Goal: Task Accomplishment & Management: Use online tool/utility

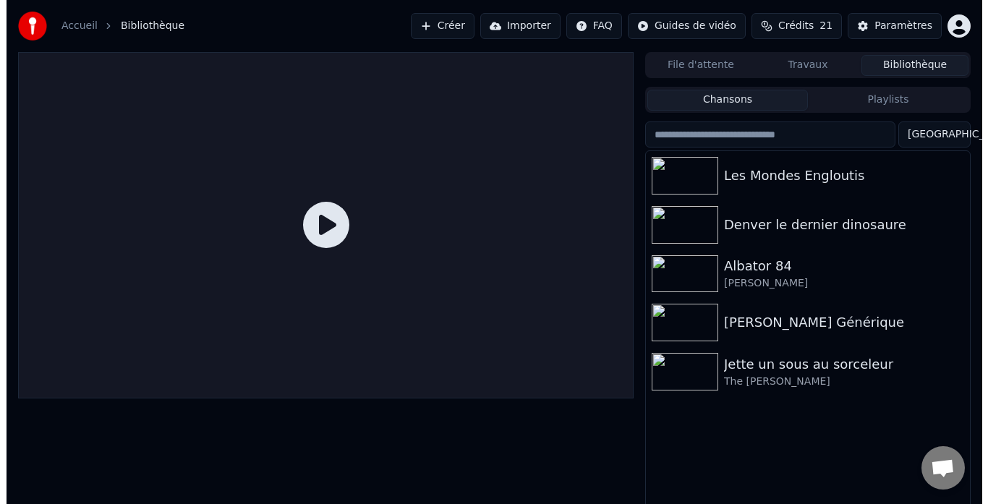
scroll to position [25, 0]
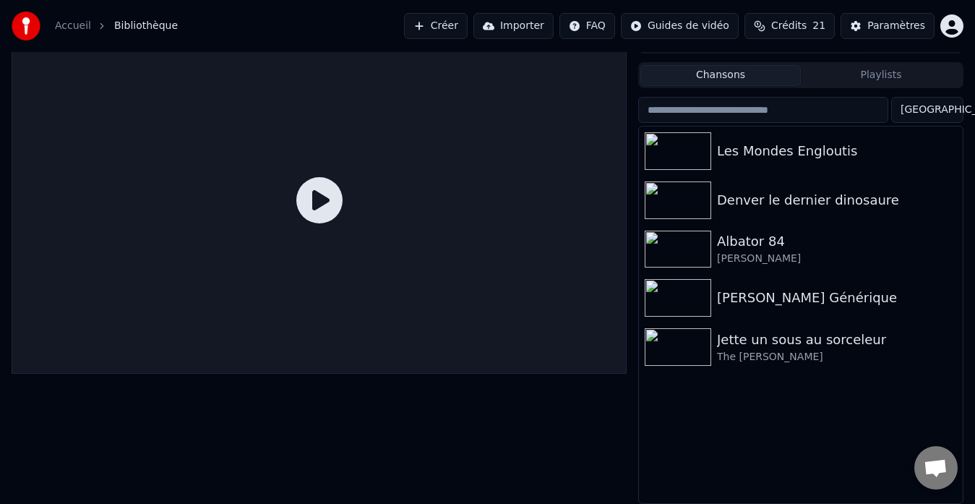
click at [446, 20] on button "Créer" at bounding box center [436, 26] width 64 height 26
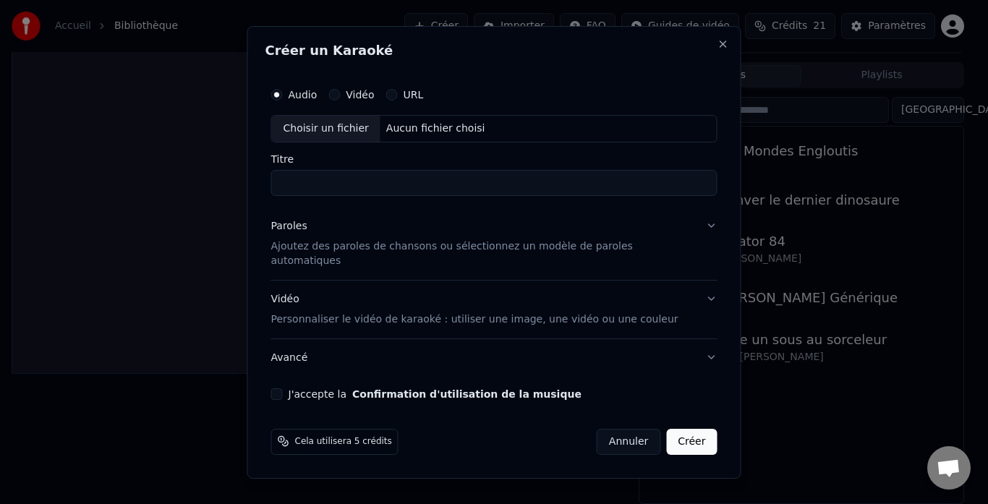
click at [357, 132] on div "Choisir un fichier" at bounding box center [326, 129] width 108 height 26
type input "**********"
click at [486, 257] on p "Ajoutez des paroles de chansons ou sélectionnez un modèle de paroles automatiqu…" at bounding box center [482, 253] width 423 height 29
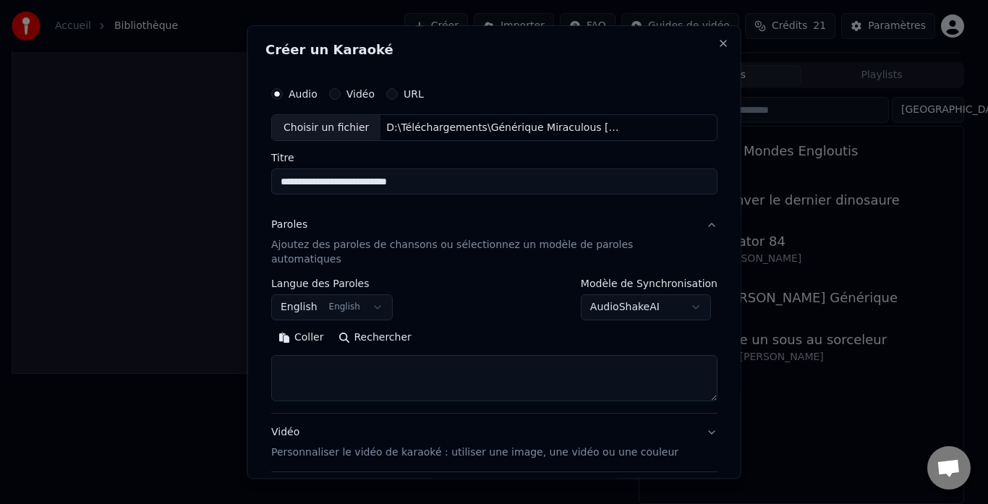
click at [378, 295] on button "English English" at bounding box center [331, 308] width 121 height 26
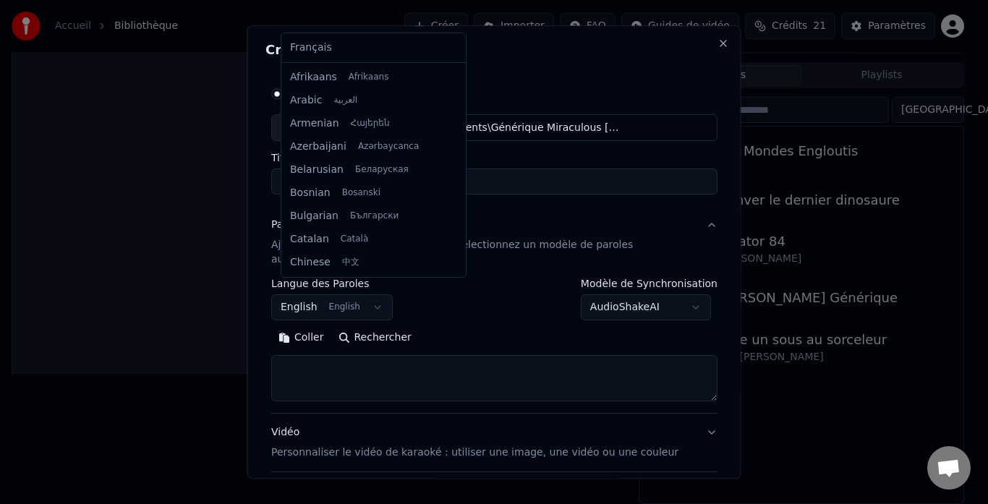
scroll to position [116, 0]
select select "**"
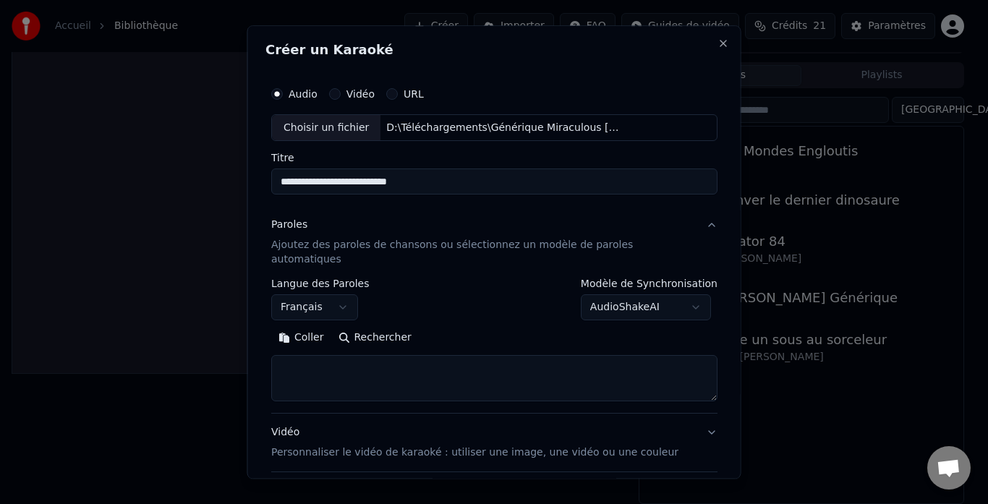
click at [343, 369] on textarea at bounding box center [494, 379] width 446 height 46
paste textarea "**********"
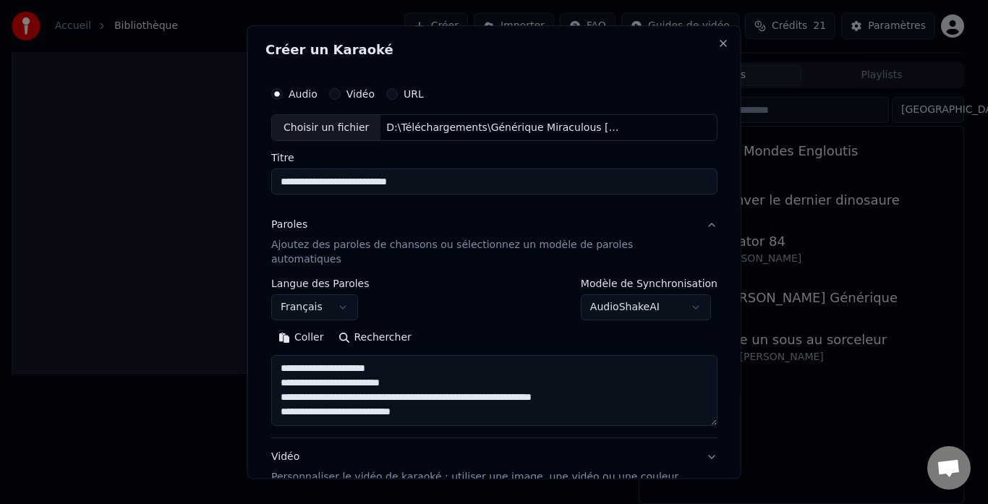
scroll to position [18, 0]
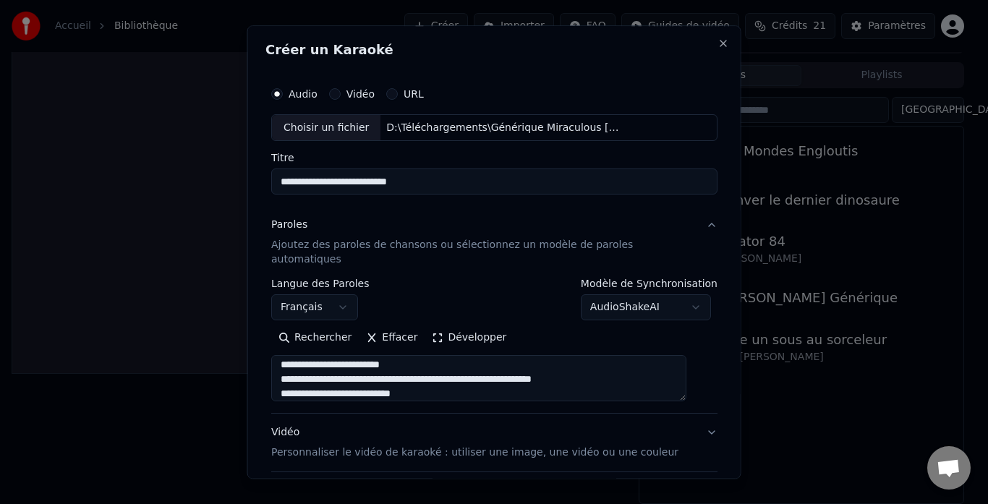
click at [338, 377] on textarea "**********" at bounding box center [478, 379] width 415 height 46
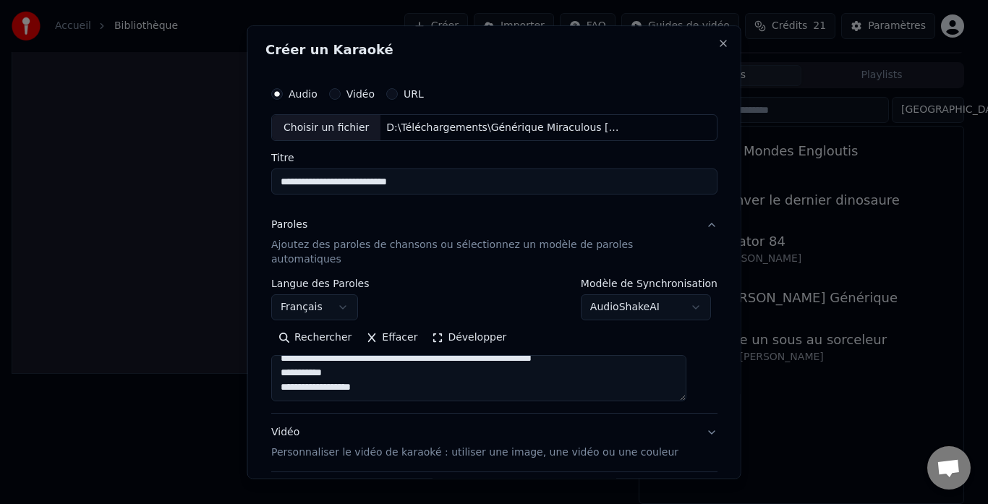
click at [392, 373] on textarea "**********" at bounding box center [478, 379] width 415 height 46
paste textarea "**********"
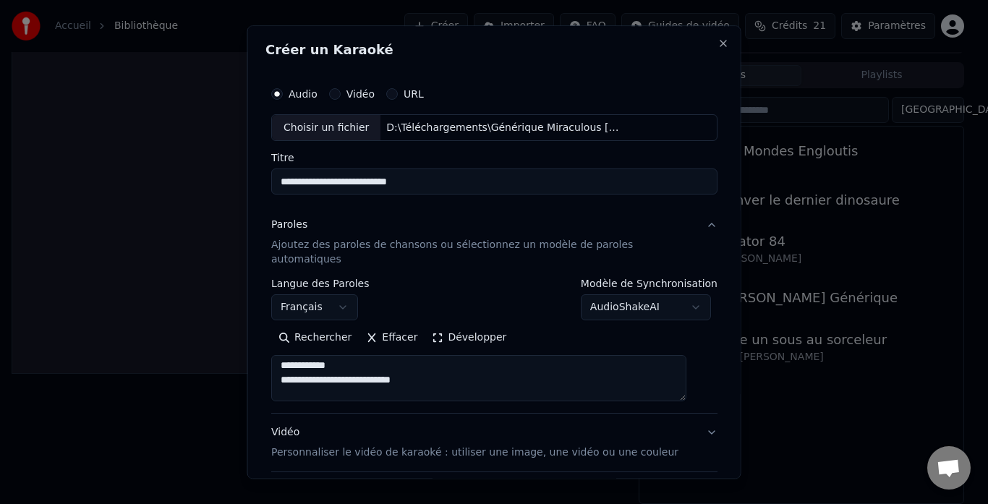
scroll to position [654, 0]
click at [435, 327] on button "Développer" at bounding box center [468, 338] width 89 height 23
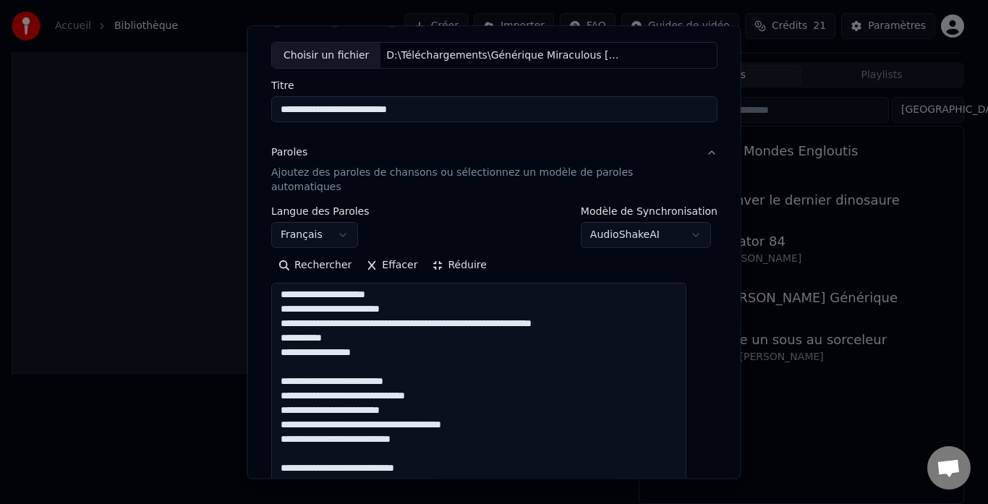
scroll to position [145, 0]
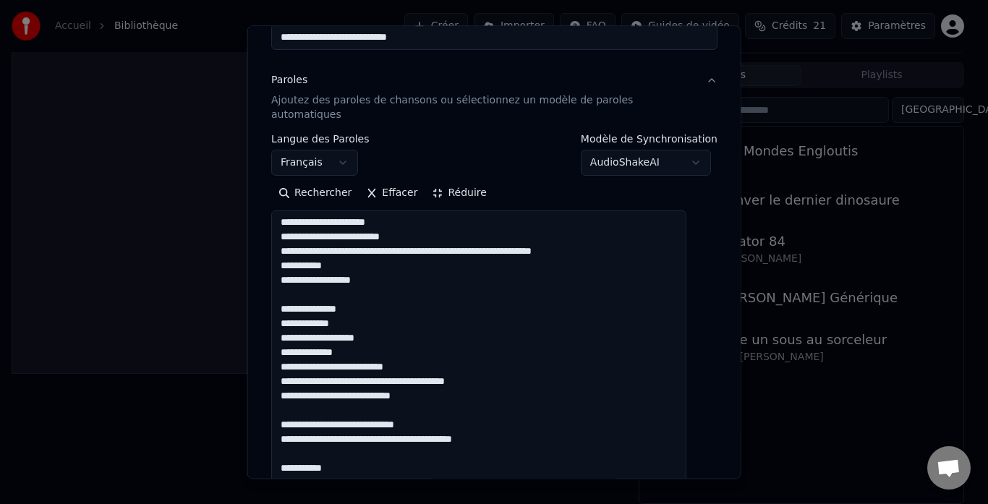
drag, startPoint x: 360, startPoint y: 349, endPoint x: 367, endPoint y: 350, distance: 7.3
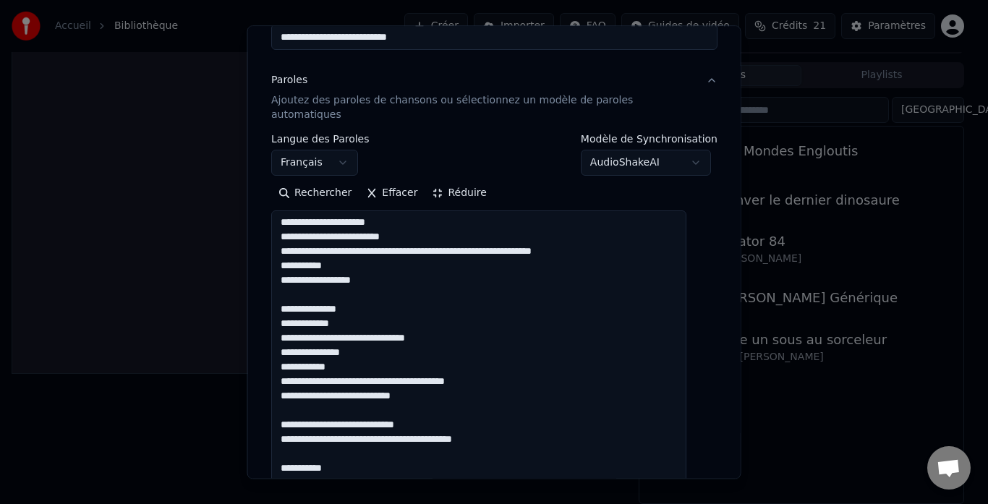
drag, startPoint x: 437, startPoint y: 364, endPoint x: 449, endPoint y: 367, distance: 12.8
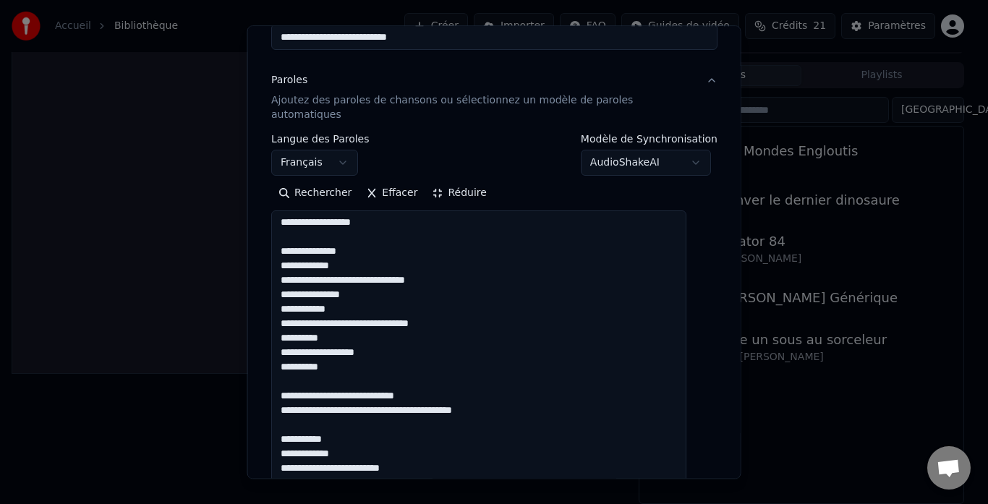
scroll to position [289, 0]
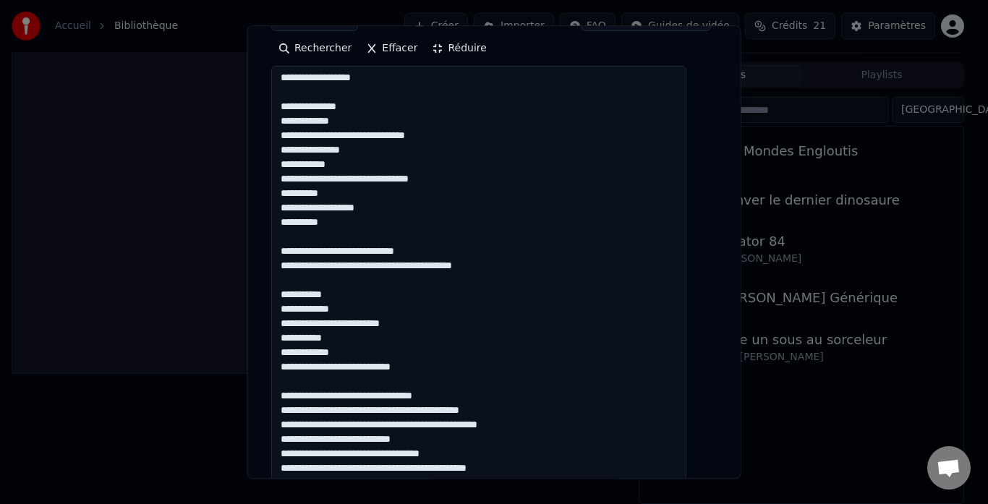
drag, startPoint x: 396, startPoint y: 231, endPoint x: 415, endPoint y: 250, distance: 27.1
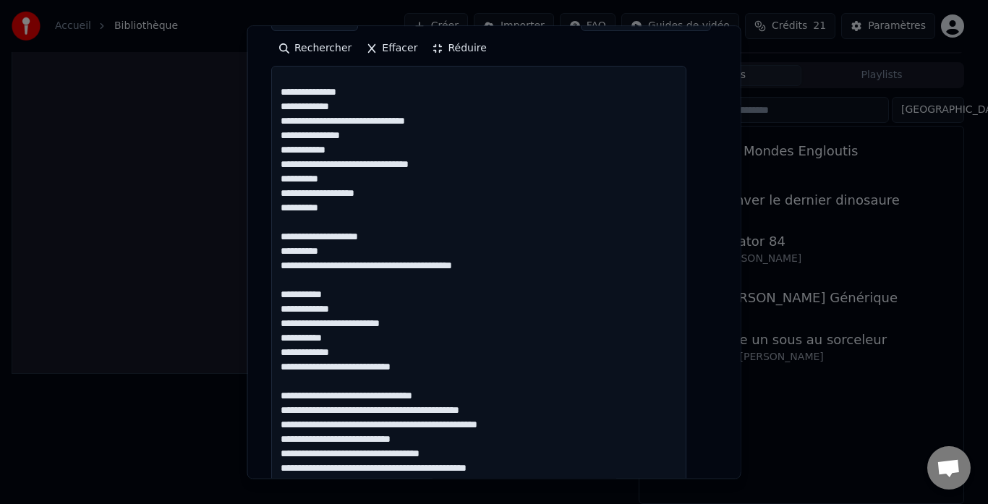
scroll to position [362, 0]
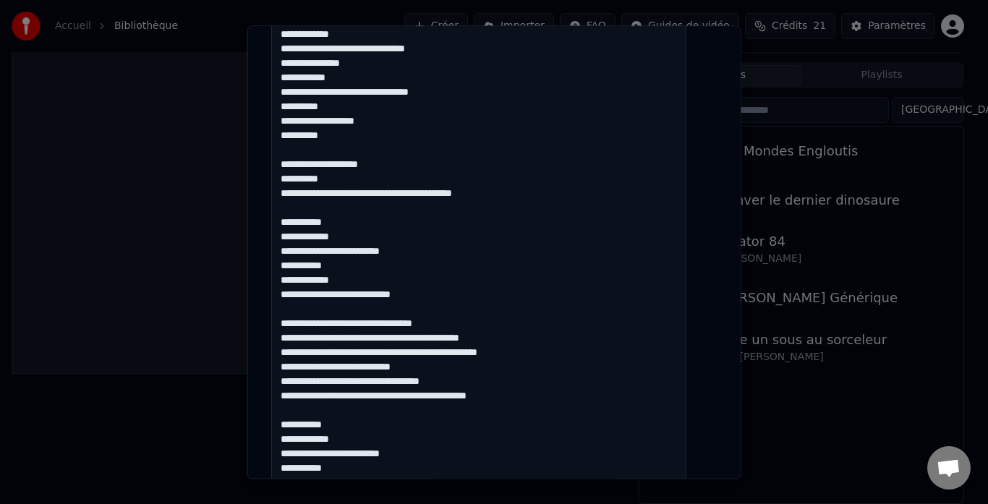
click at [378, 309] on textarea at bounding box center [478, 455] width 415 height 922
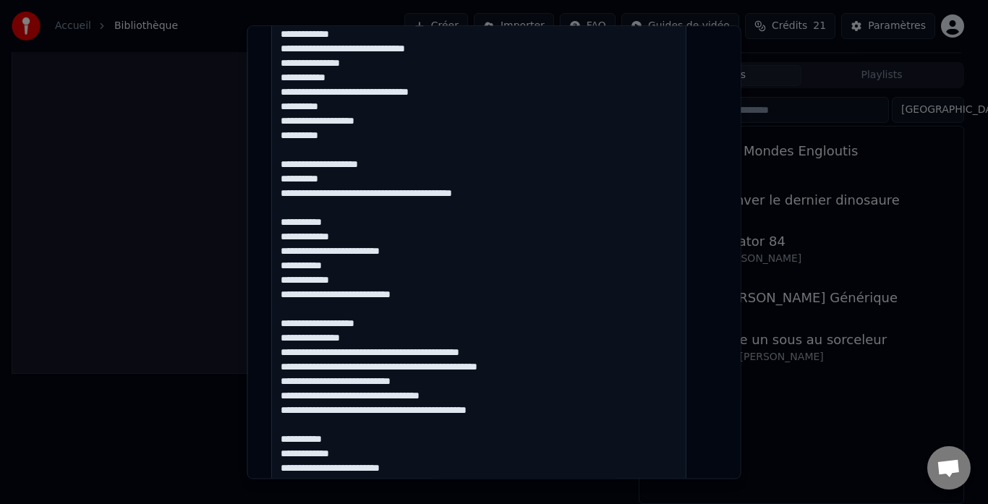
drag, startPoint x: 366, startPoint y: 351, endPoint x: 384, endPoint y: 356, distance: 19.0
click at [367, 350] on textarea at bounding box center [478, 455] width 415 height 922
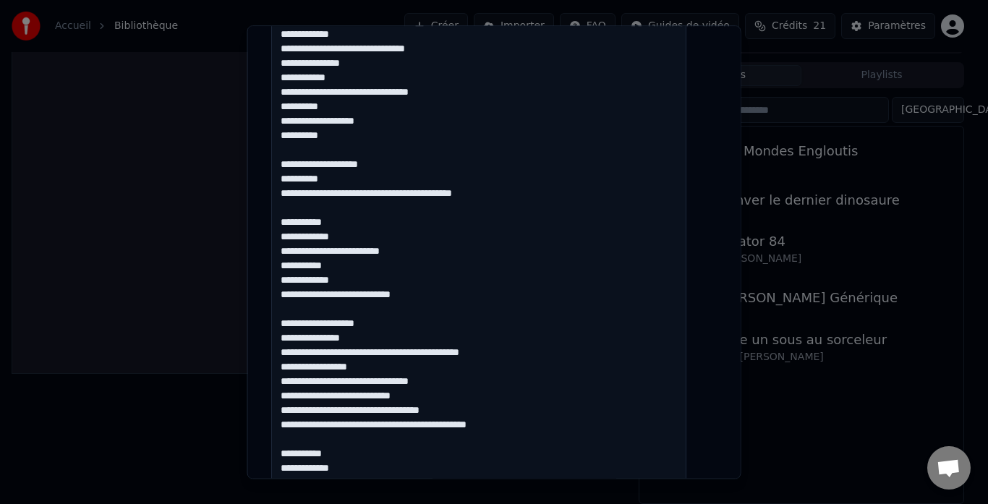
click at [412, 369] on textarea at bounding box center [478, 455] width 415 height 922
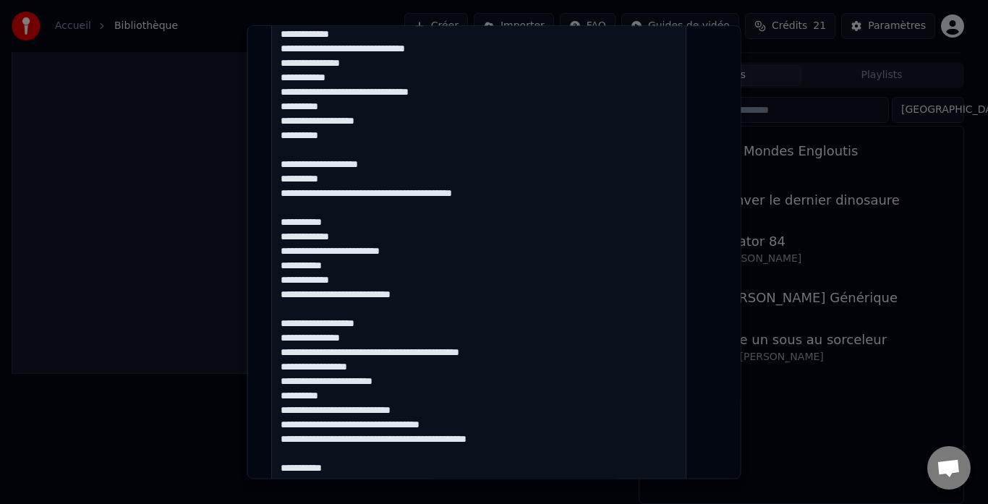
click at [385, 398] on textarea at bounding box center [478, 455] width 415 height 922
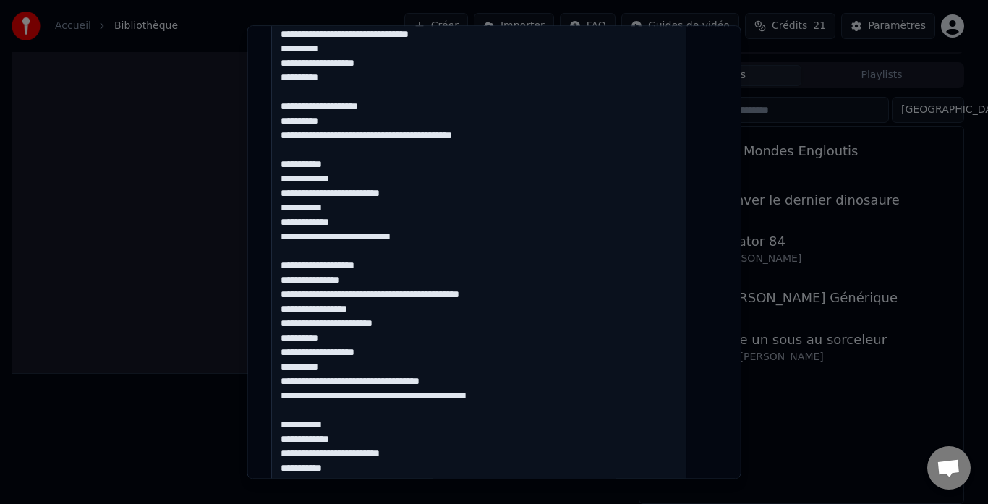
scroll to position [434, 0]
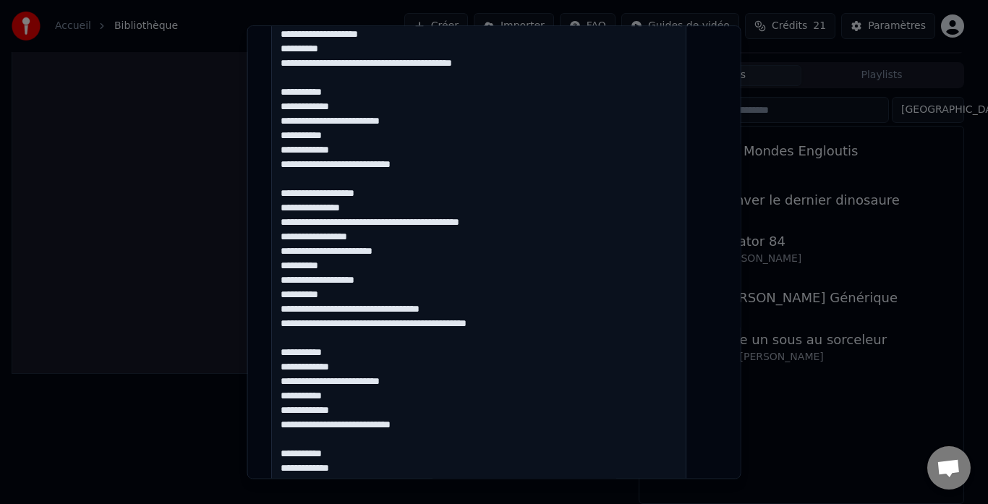
drag, startPoint x: 409, startPoint y: 294, endPoint x: 426, endPoint y: 327, distance: 36.9
click at [409, 296] on textarea at bounding box center [478, 383] width 415 height 922
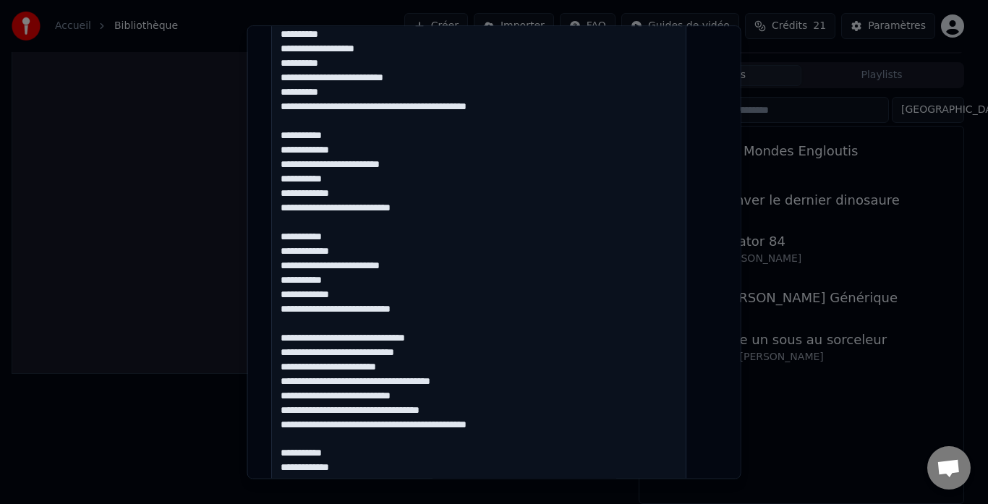
scroll to position [723, 0]
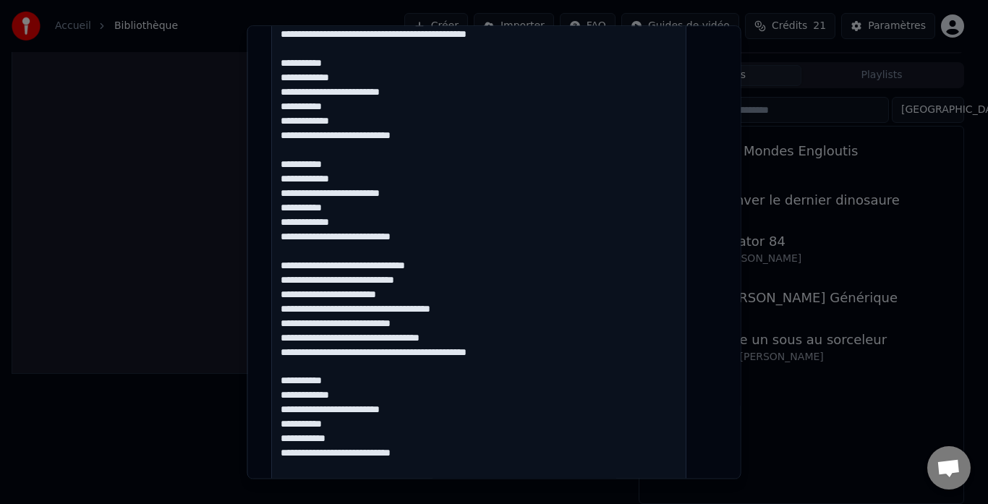
drag, startPoint x: 362, startPoint y: 250, endPoint x: 374, endPoint y: 257, distance: 13.3
click at [364, 250] on textarea at bounding box center [478, 94] width 415 height 922
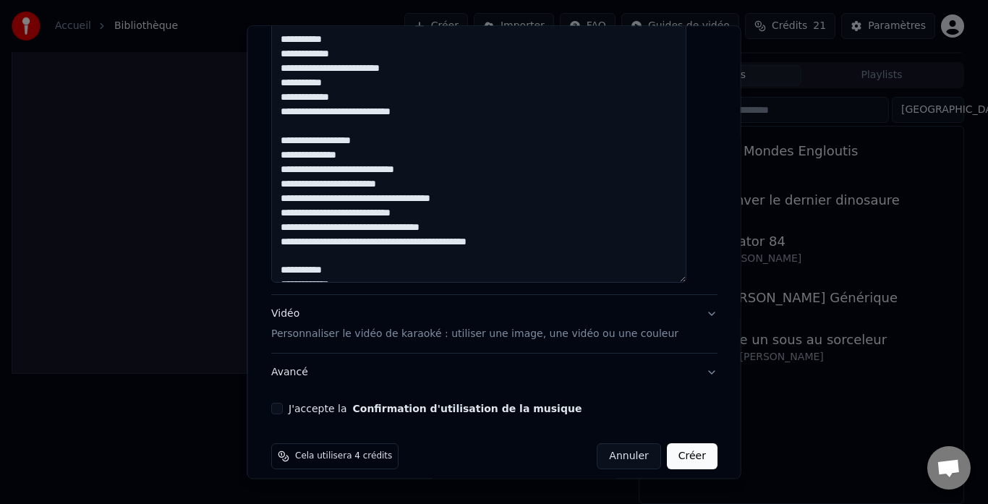
scroll to position [72, 0]
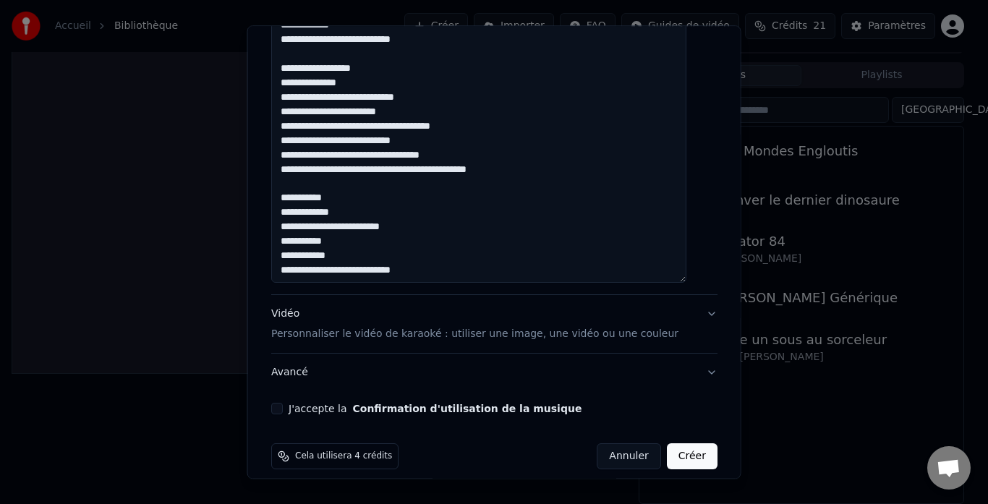
drag, startPoint x: 341, startPoint y: 95, endPoint x: 348, endPoint y: 99, distance: 8.1
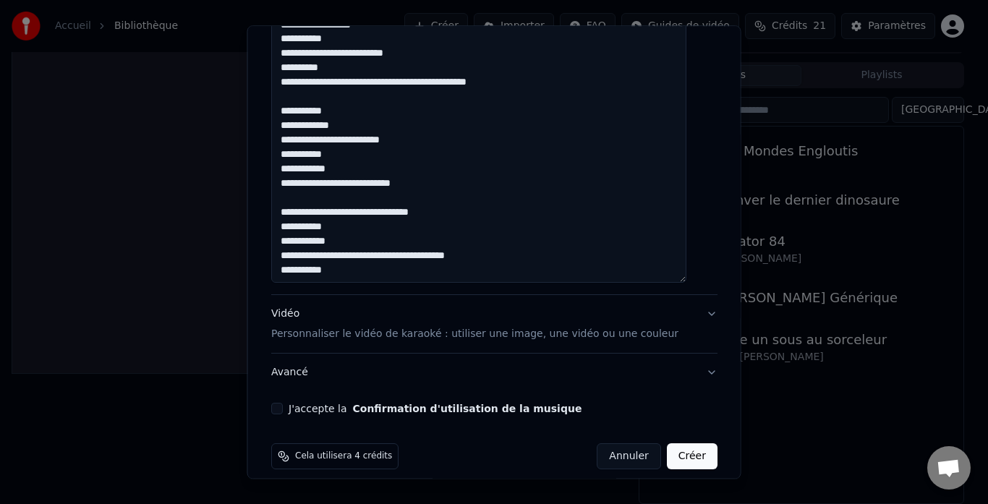
scroll to position [218, 0]
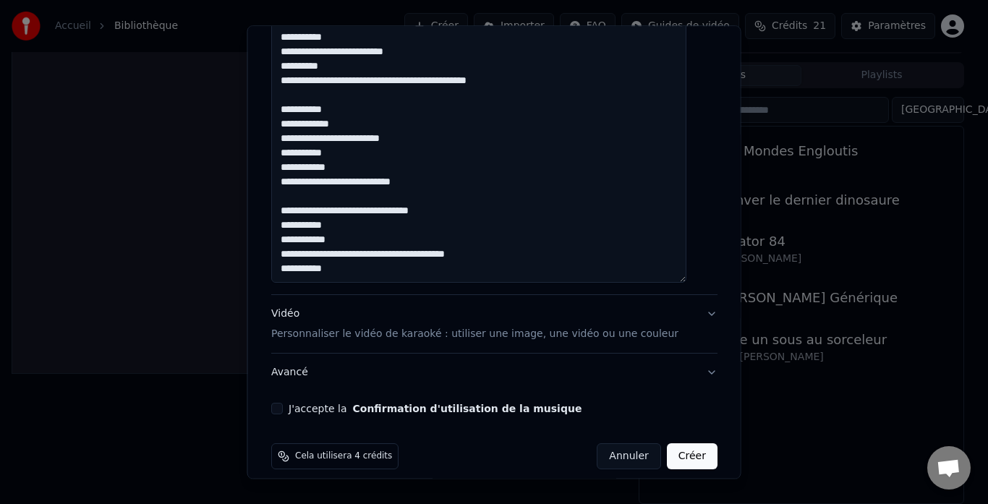
type textarea "**********"
click at [368, 315] on div "Vidéo Personnaliser le vidéo de karaoké : utiliser une image, une vidéo ou une …" at bounding box center [474, 324] width 407 height 35
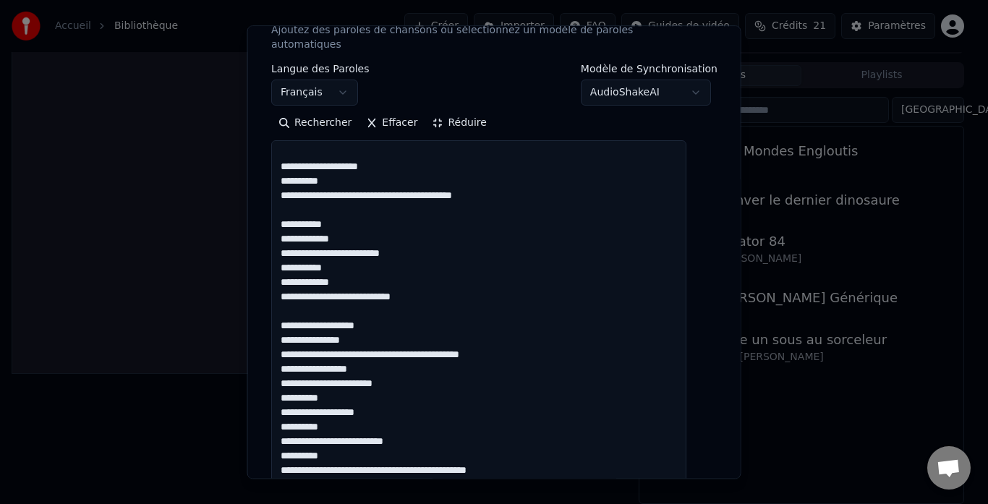
scroll to position [80, 0]
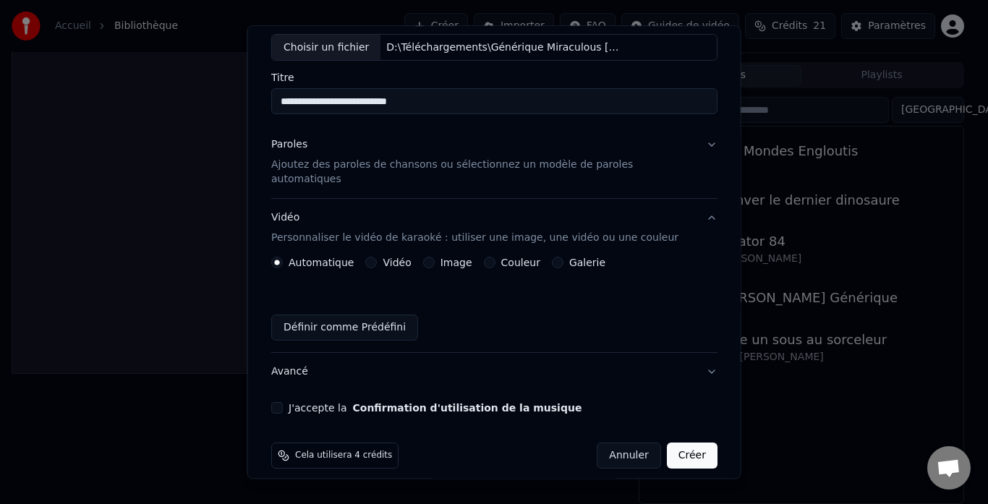
click at [431, 257] on button "Image" at bounding box center [428, 263] width 12 height 12
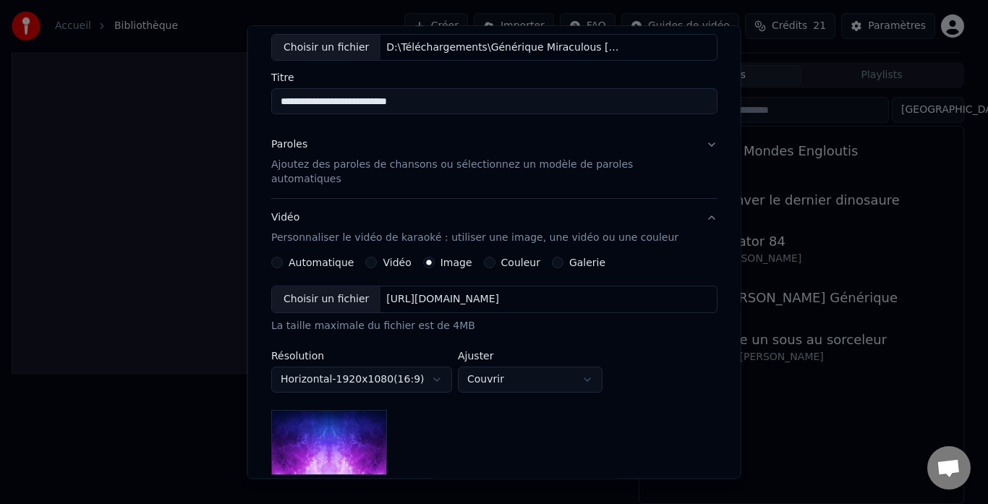
click at [335, 287] on div "Choisir un fichier" at bounding box center [326, 300] width 108 height 26
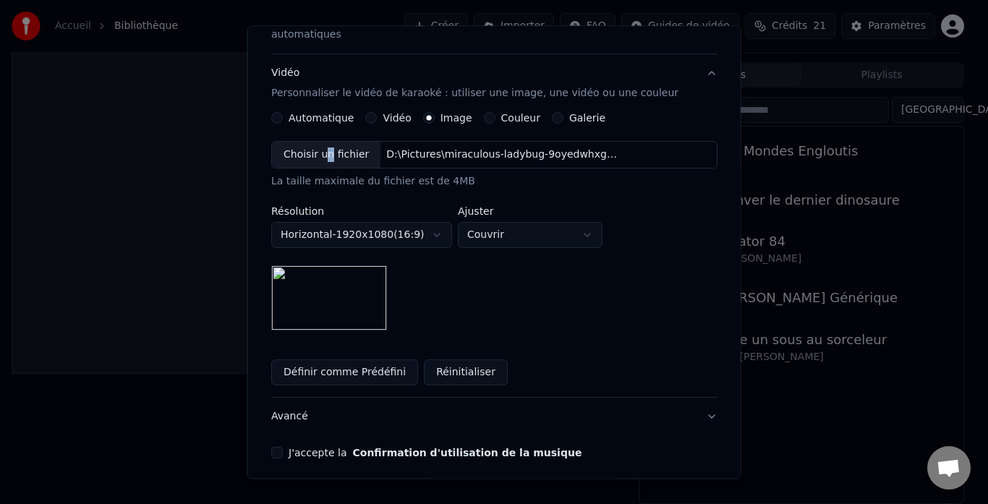
scroll to position [269, 0]
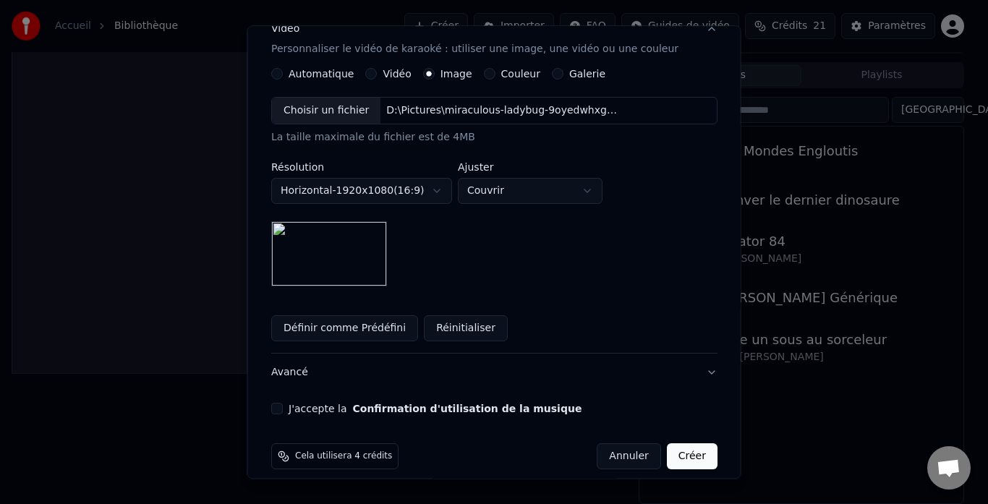
click at [286, 384] on div "**********" at bounding box center [494, 113] width 458 height 616
click at [283, 403] on button "J'accepte la Confirmation d'utilisation de la musique" at bounding box center [277, 409] width 12 height 12
click at [675, 444] on button "Créer" at bounding box center [691, 457] width 51 height 26
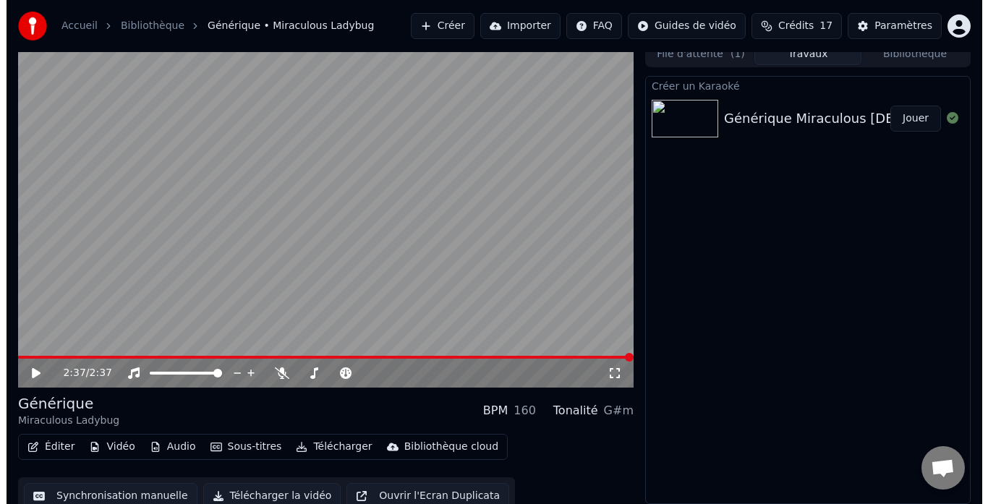
scroll to position [22, 0]
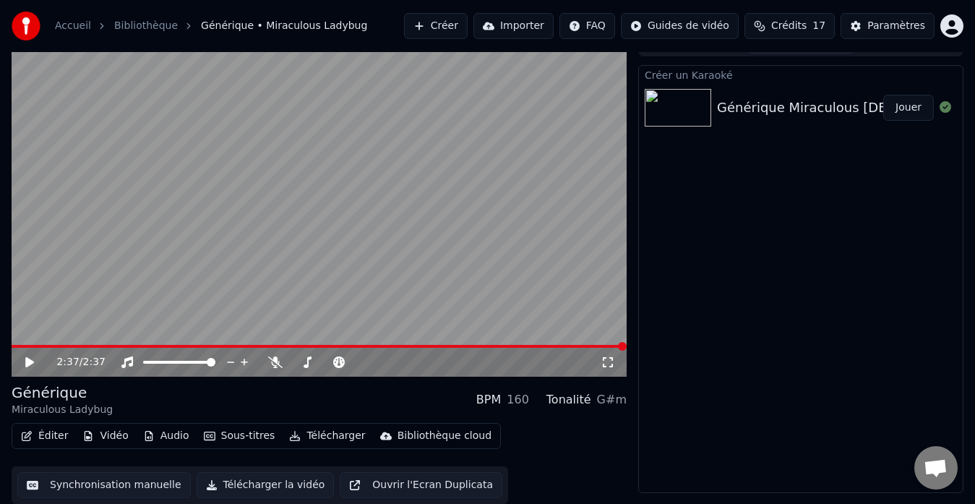
click at [427, 440] on div "Bibliothèque cloud" at bounding box center [445, 436] width 94 height 14
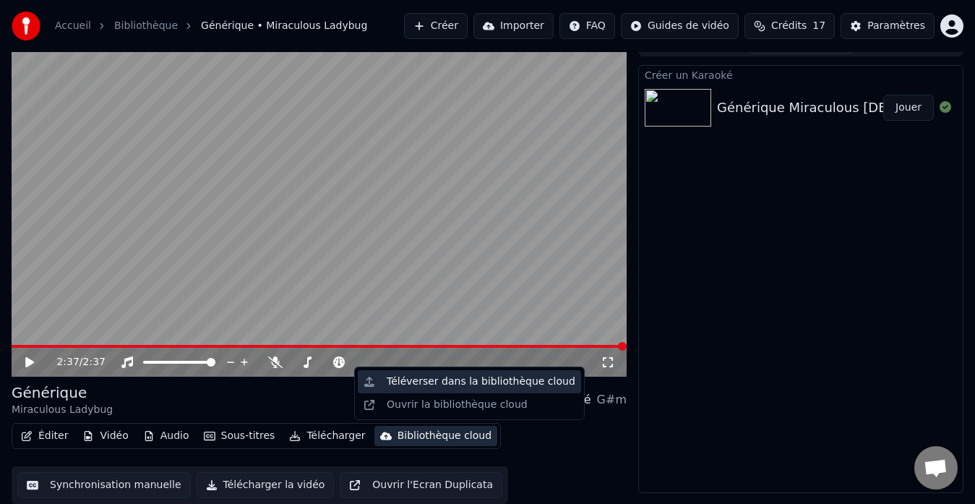
click at [471, 384] on div "Téléverser dans la bibliothèque cloud" at bounding box center [481, 382] width 189 height 14
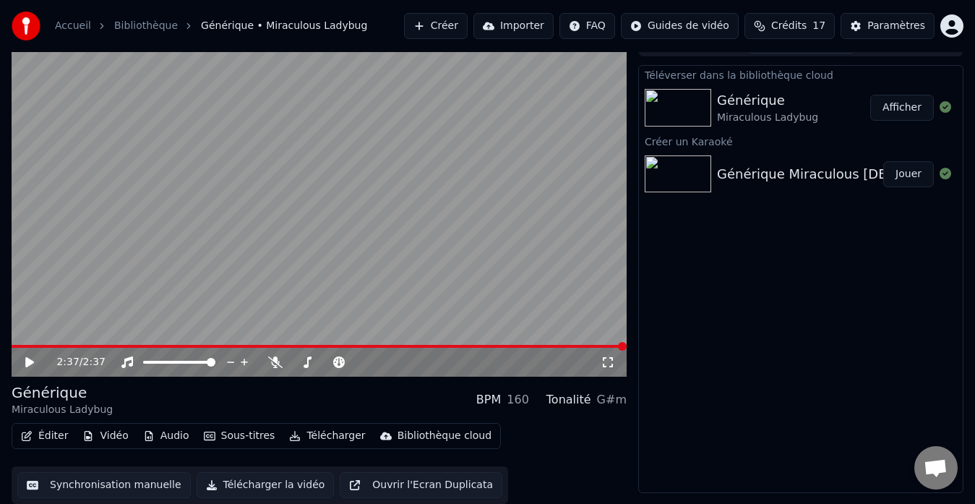
click at [460, 22] on button "Créer" at bounding box center [436, 26] width 64 height 26
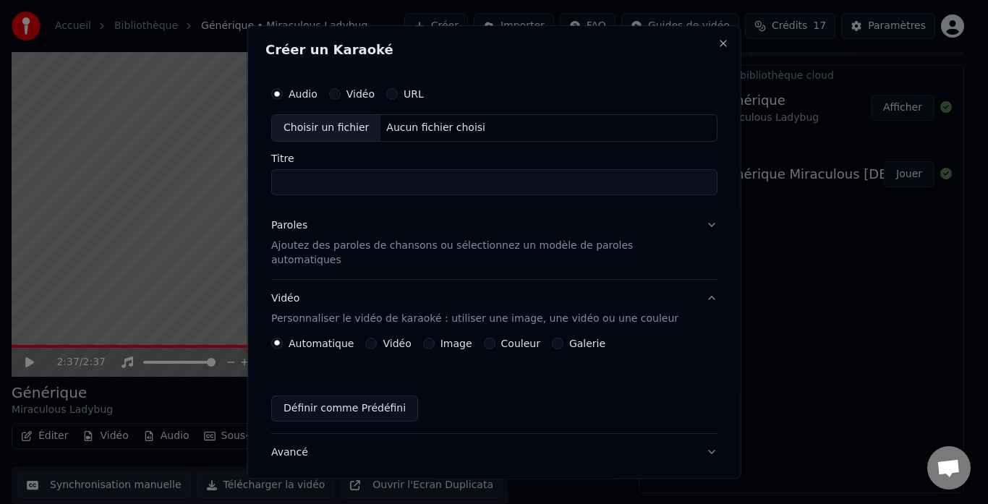
click at [361, 129] on div "Choisir un fichier" at bounding box center [326, 128] width 108 height 26
type input "**********"
click at [408, 248] on p "Ajoutez des paroles de chansons ou sélectionnez un modèle de paroles automatiqu…" at bounding box center [482, 253] width 423 height 29
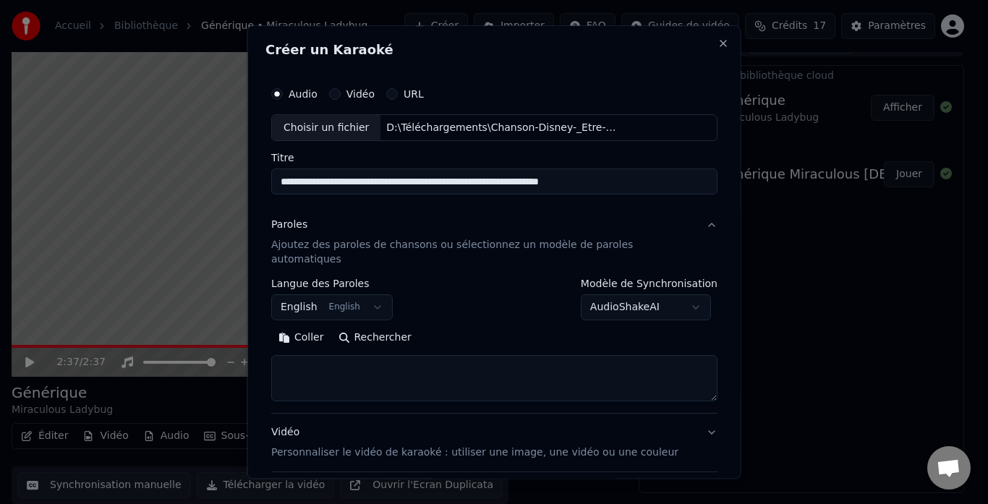
click at [372, 214] on button "Paroles Ajoutez des paroles de chansons ou sélectionnez un modèle de paroles au…" at bounding box center [494, 243] width 446 height 72
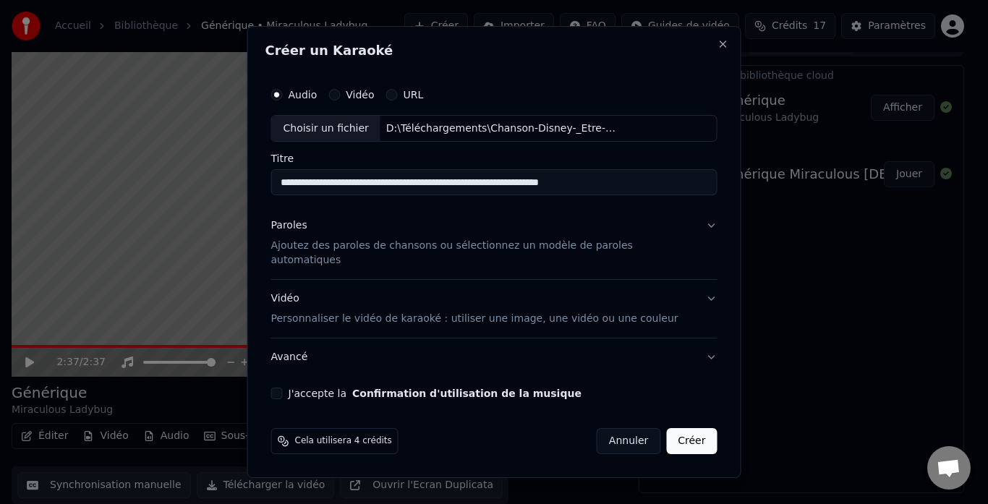
click at [630, 253] on p "Ajoutez des paroles de chansons ou sélectionnez un modèle de paroles automatiqu…" at bounding box center [482, 253] width 423 height 29
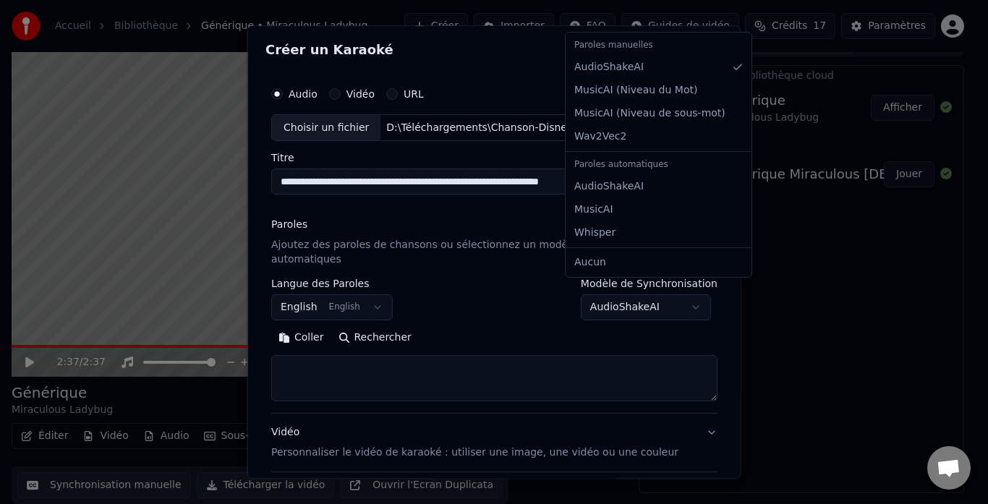
click at [626, 292] on body "**********" at bounding box center [487, 230] width 975 height 504
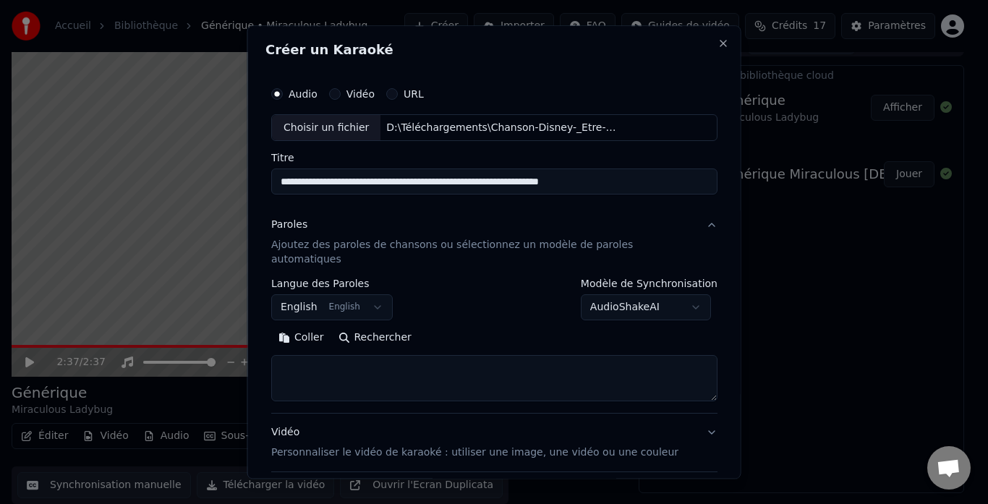
click at [626, 292] on body "**********" at bounding box center [487, 230] width 975 height 504
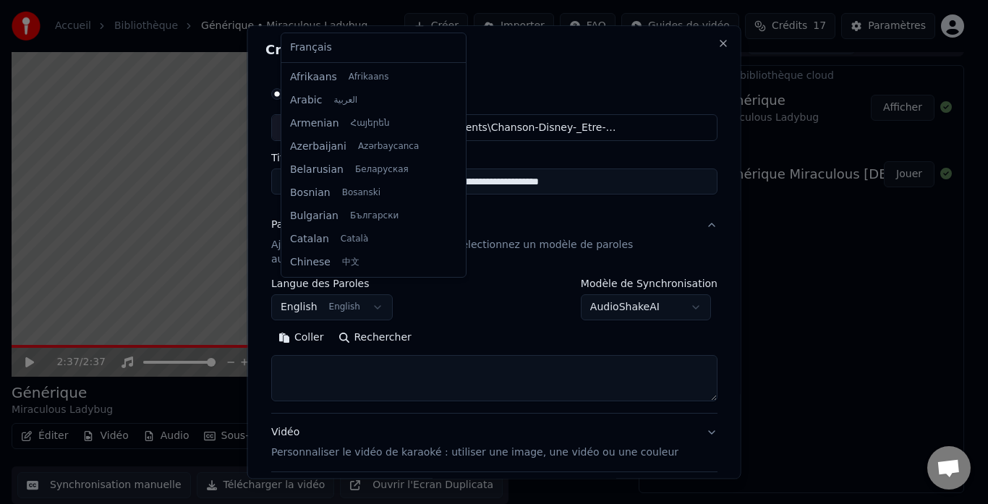
click at [373, 291] on body "**********" at bounding box center [487, 230] width 975 height 504
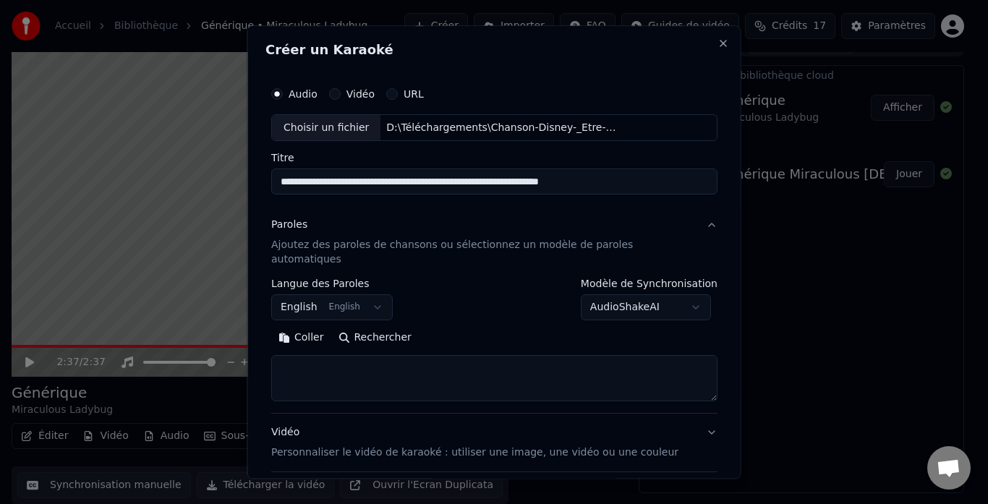
click at [475, 305] on body "**********" at bounding box center [487, 230] width 975 height 504
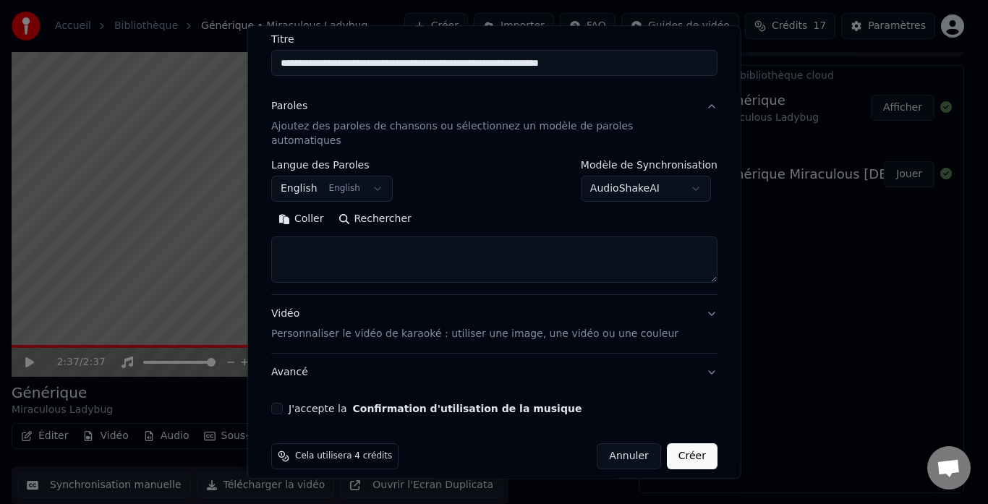
click at [604, 444] on button "Annuler" at bounding box center [629, 457] width 64 height 26
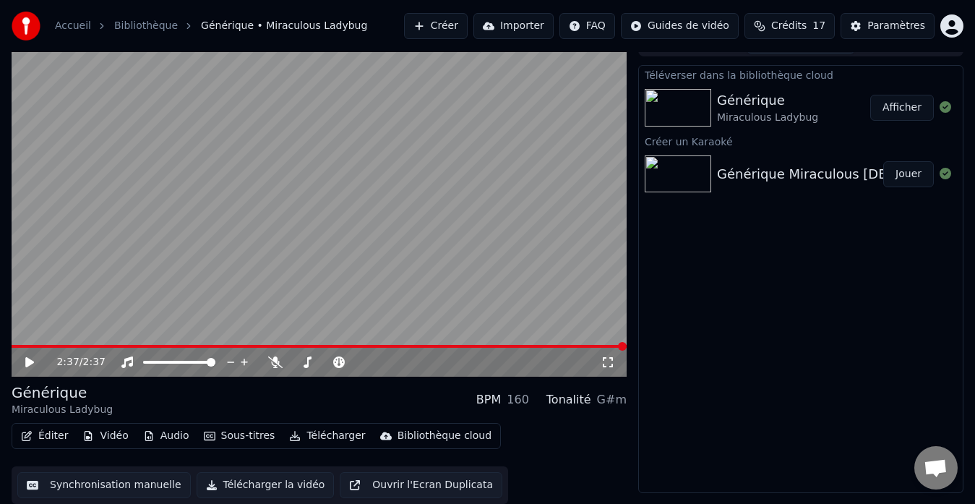
click at [459, 24] on button "Créer" at bounding box center [436, 26] width 64 height 26
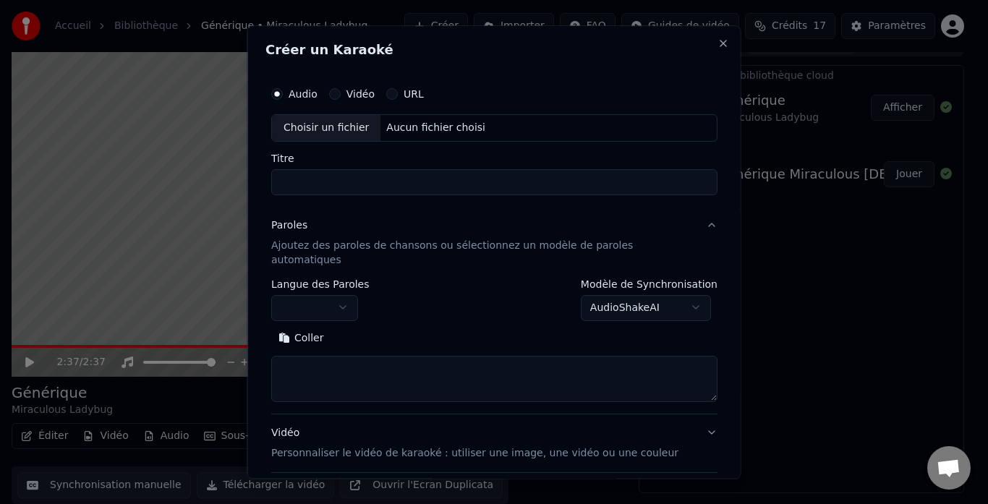
click at [356, 126] on div "Choisir un fichier" at bounding box center [326, 128] width 108 height 26
click at [294, 181] on input "**********" at bounding box center [494, 182] width 446 height 26
drag, startPoint x: 397, startPoint y: 180, endPoint x: 247, endPoint y: 206, distance: 152.6
click at [247, 206] on body "**********" at bounding box center [487, 230] width 975 height 504
type input "**********"
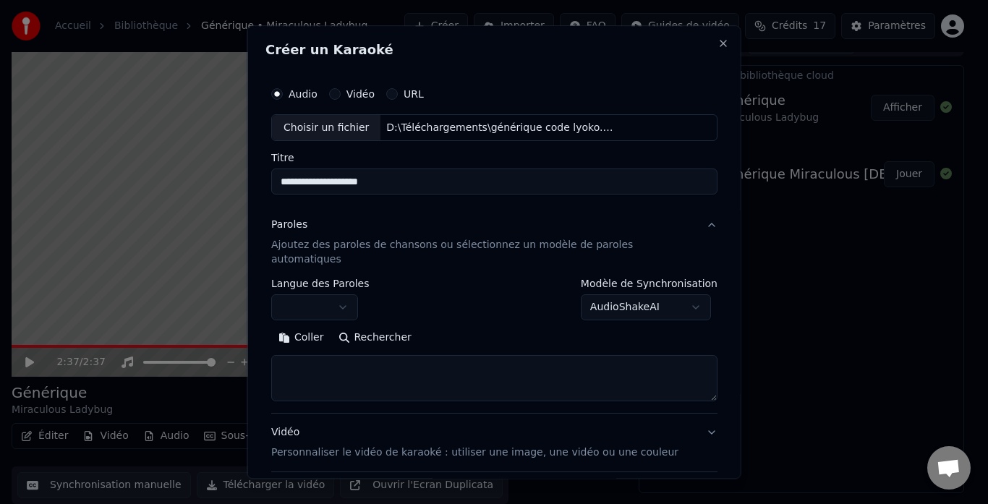
click at [544, 244] on p "Ajoutez des paroles de chansons ou sélectionnez un modèle de paroles automatiqu…" at bounding box center [482, 253] width 423 height 29
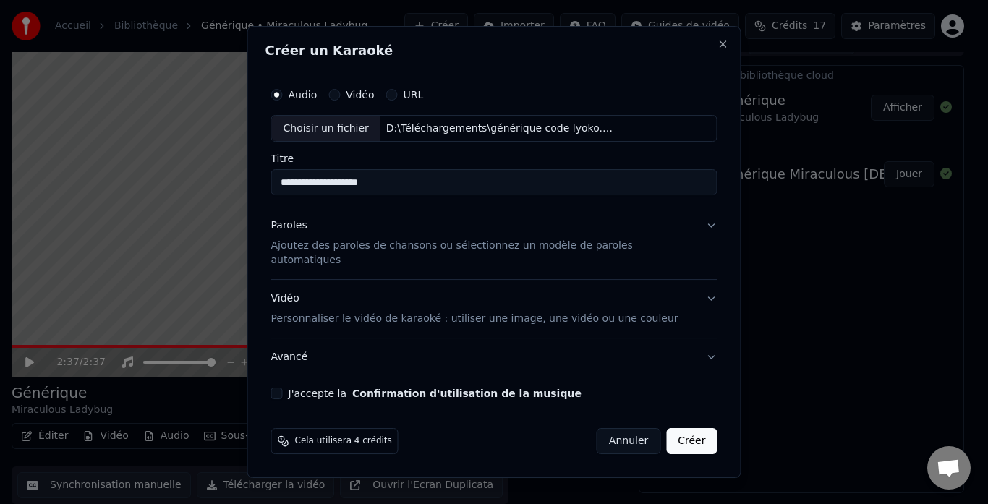
click at [416, 243] on div "Paroles Ajoutez des paroles de chansons ou sélectionnez un modèle de paroles au…" at bounding box center [482, 243] width 423 height 49
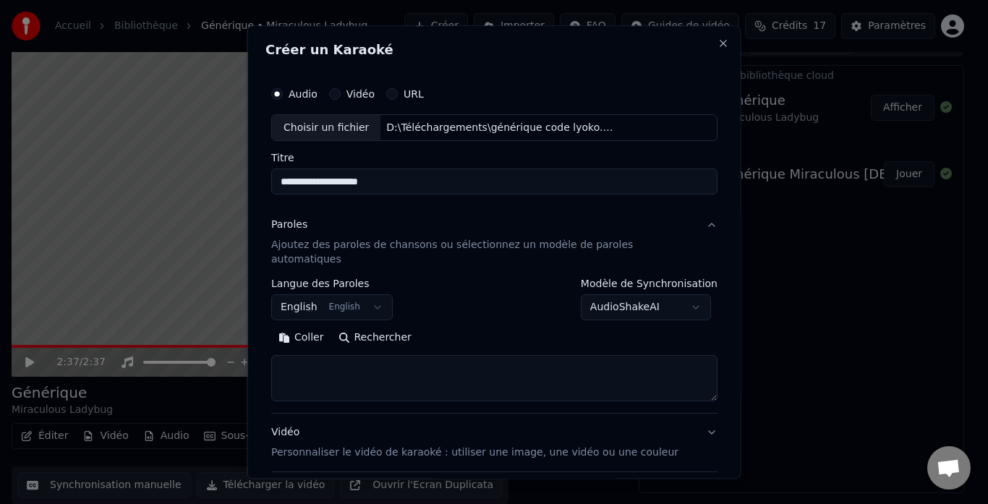
click at [325, 290] on body "**********" at bounding box center [487, 230] width 975 height 504
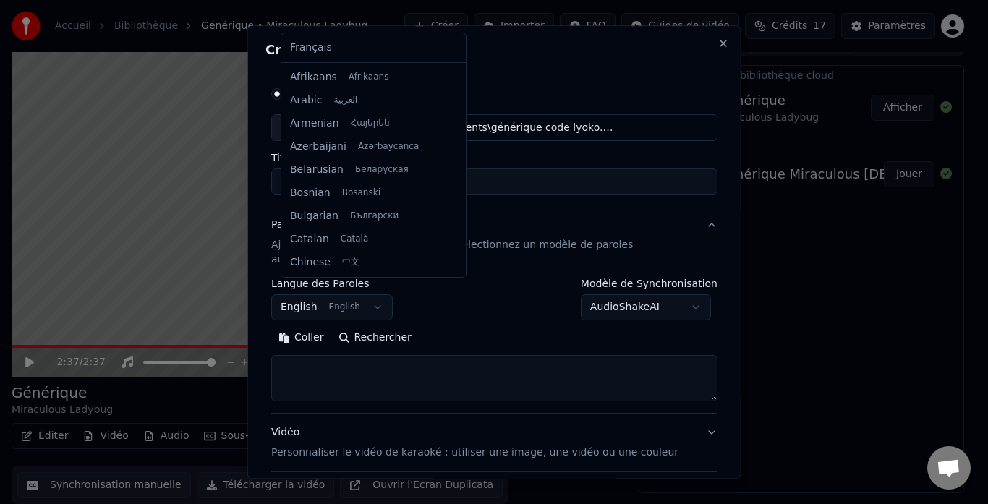
scroll to position [116, 0]
select select "**"
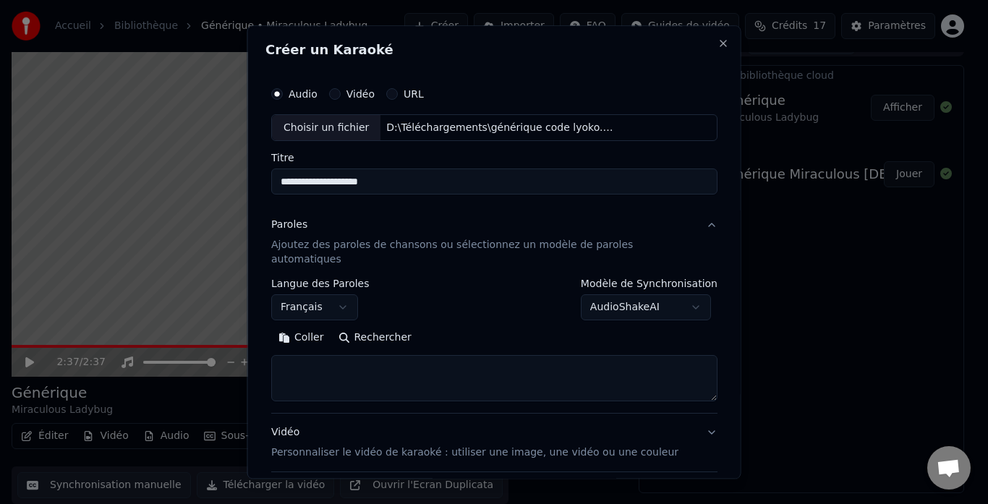
click at [381, 367] on textarea at bounding box center [494, 379] width 446 height 46
paste textarea "**********"
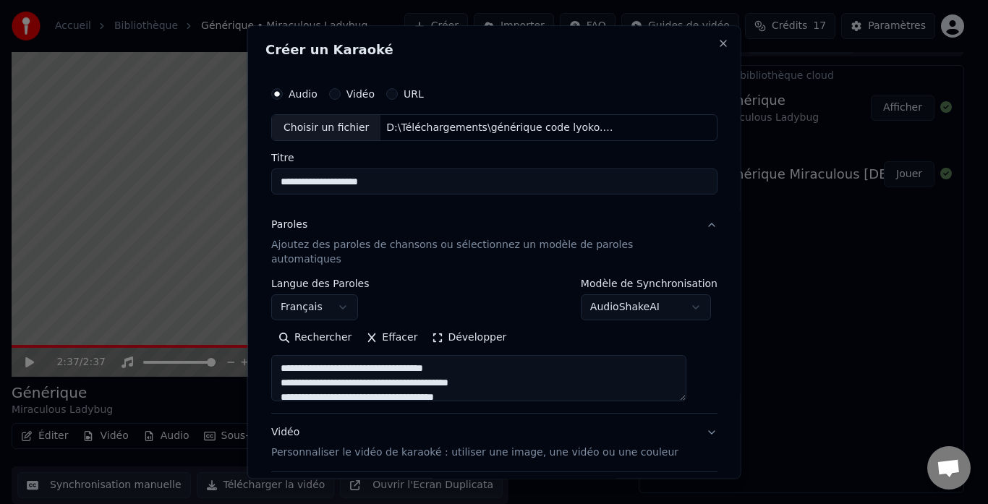
scroll to position [582, 0]
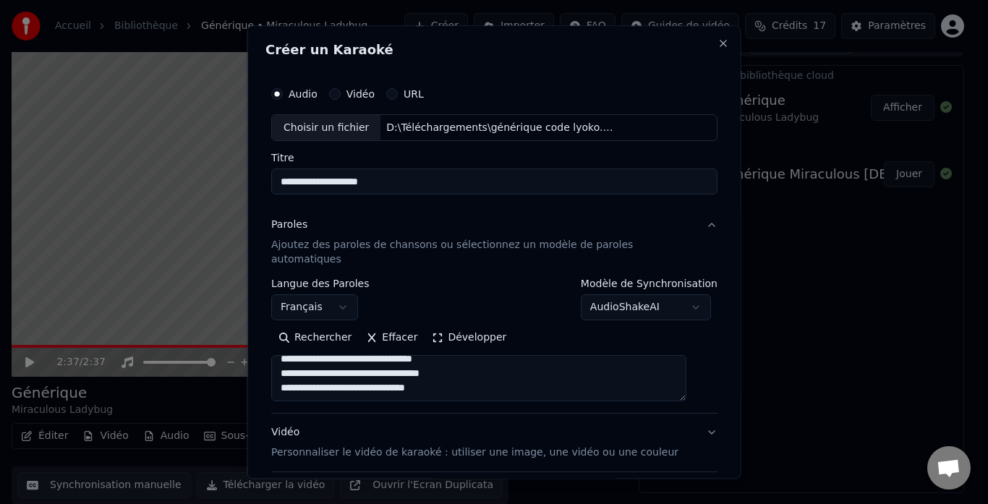
click at [456, 327] on button "Développer" at bounding box center [468, 338] width 89 height 23
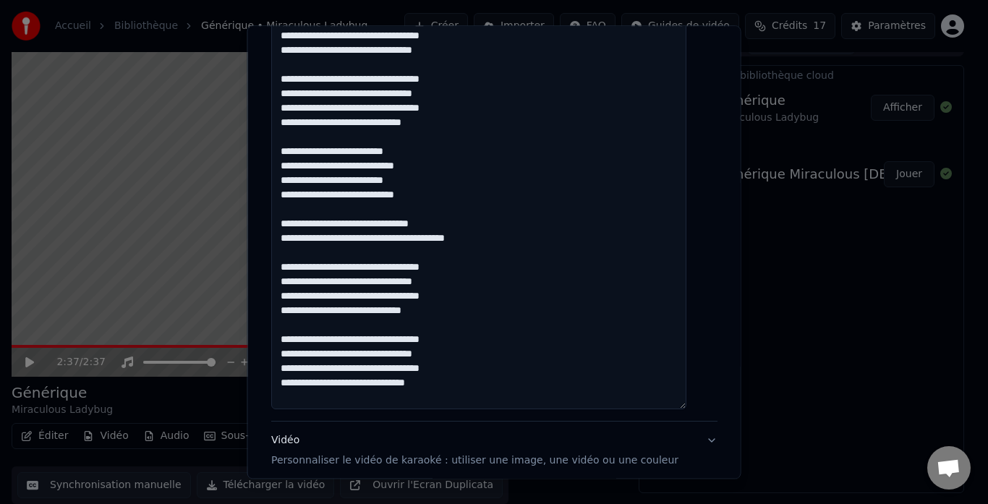
scroll to position [289, 0]
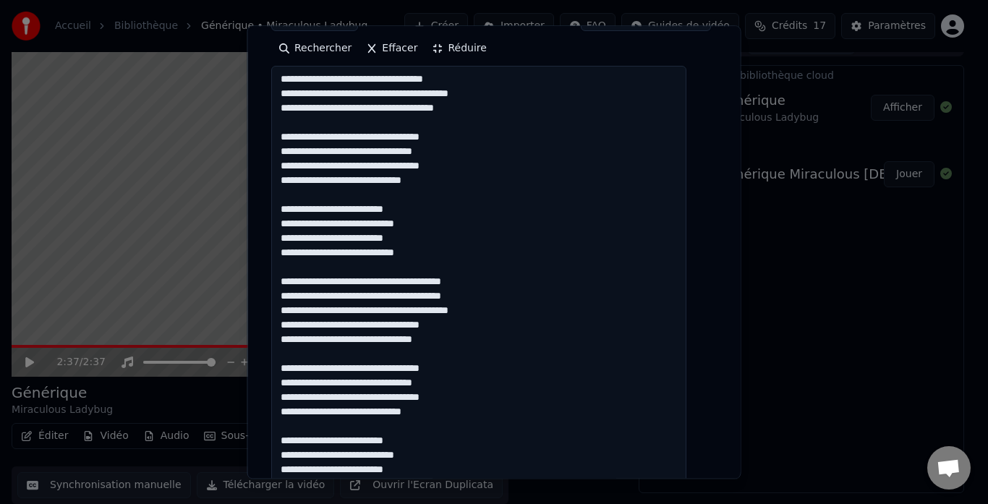
click at [360, 121] on textarea at bounding box center [478, 383] width 415 height 633
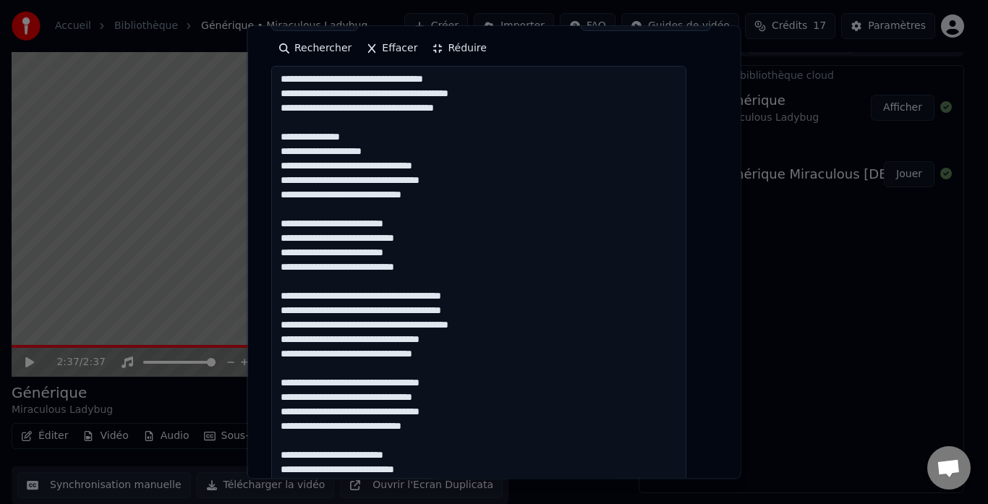
click at [391, 148] on textarea at bounding box center [478, 383] width 415 height 633
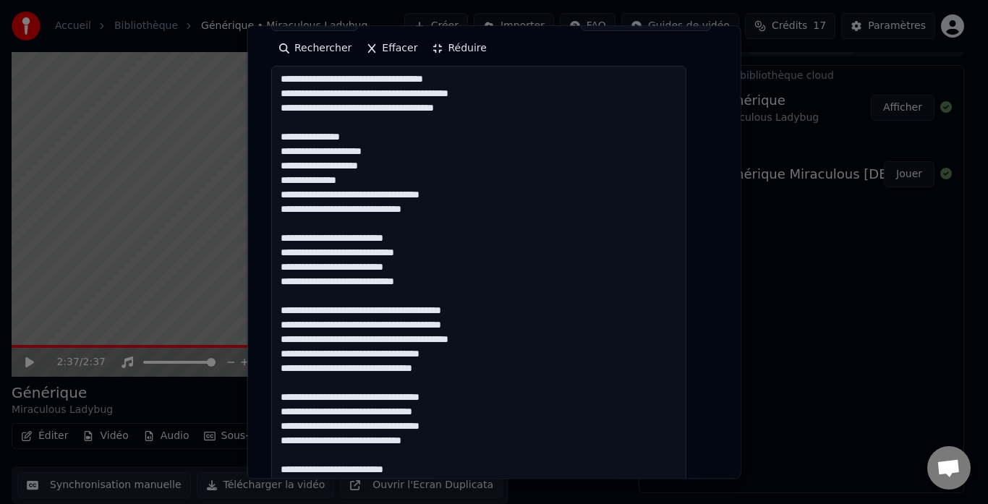
click at [392, 179] on textarea at bounding box center [478, 383] width 415 height 633
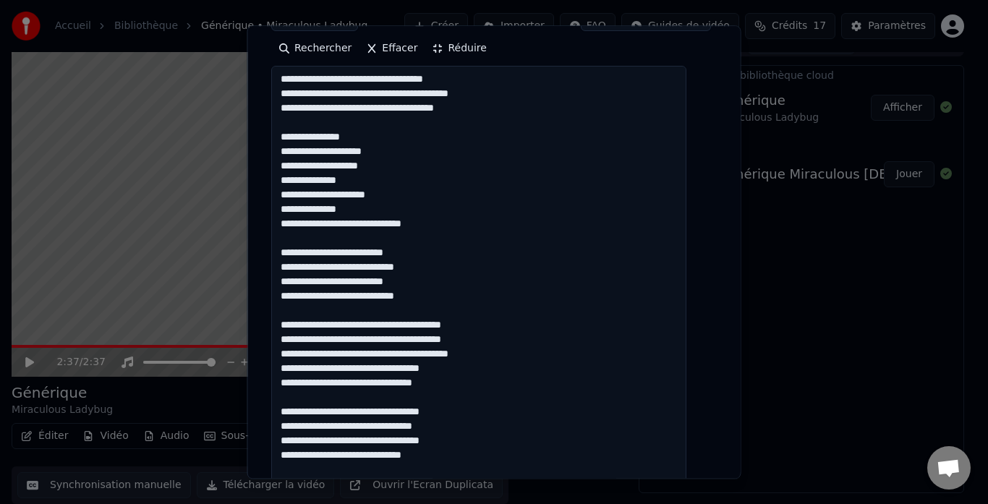
click at [346, 209] on textarea at bounding box center [478, 383] width 415 height 633
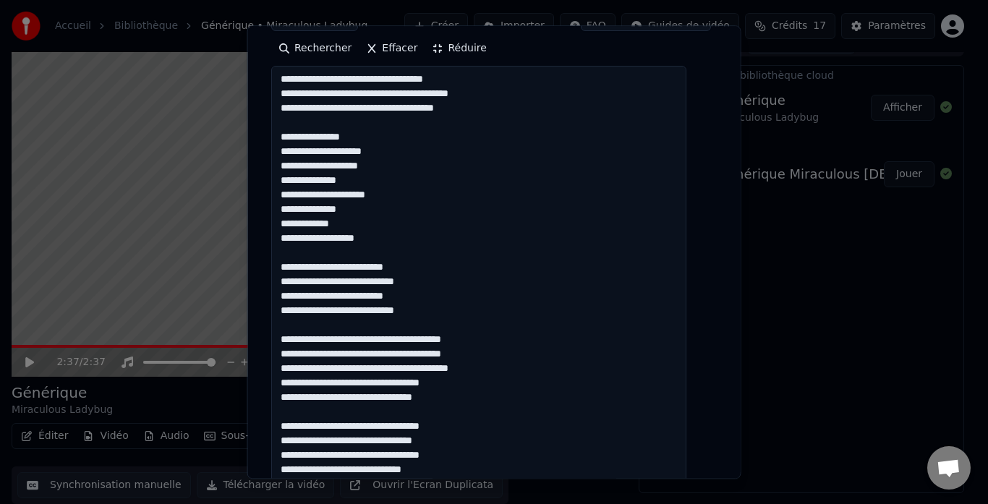
click at [345, 256] on textarea at bounding box center [478, 383] width 415 height 633
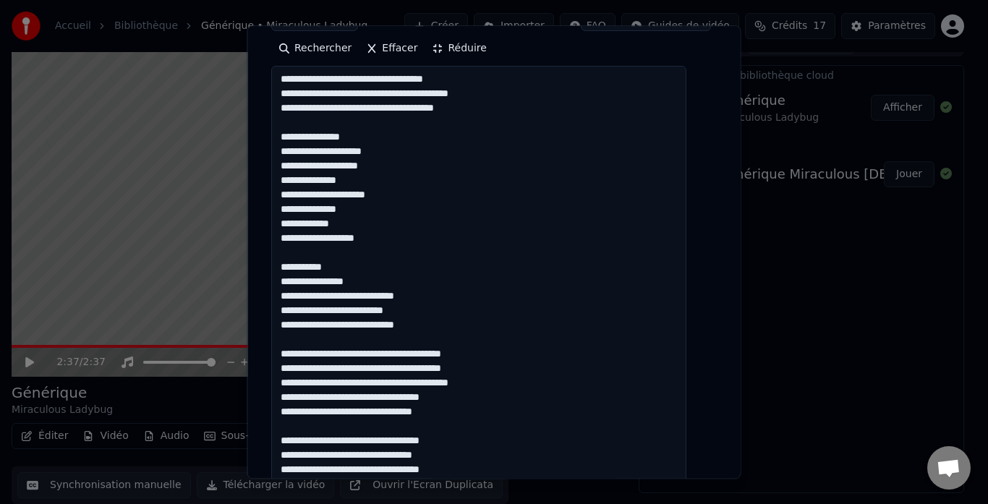
drag, startPoint x: 345, startPoint y: 282, endPoint x: 367, endPoint y: 294, distance: 24.6
click at [346, 282] on textarea at bounding box center [478, 383] width 415 height 633
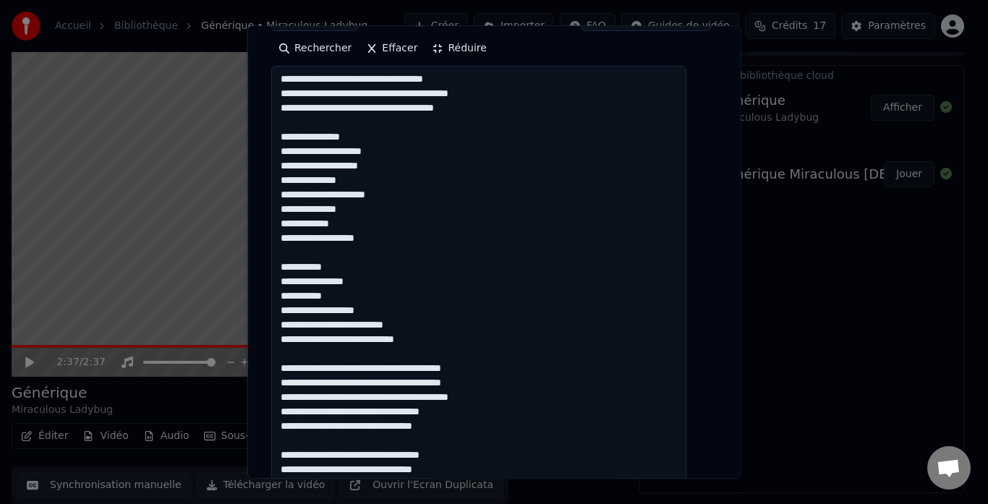
drag, startPoint x: 344, startPoint y: 309, endPoint x: 351, endPoint y: 310, distance: 7.4
click at [346, 309] on textarea at bounding box center [478, 383] width 415 height 633
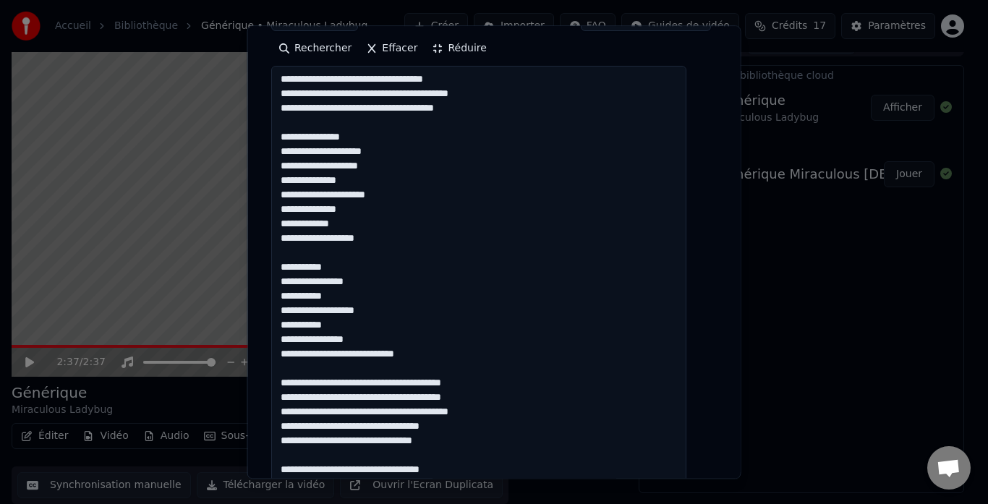
click at [346, 338] on textarea at bounding box center [478, 383] width 415 height 633
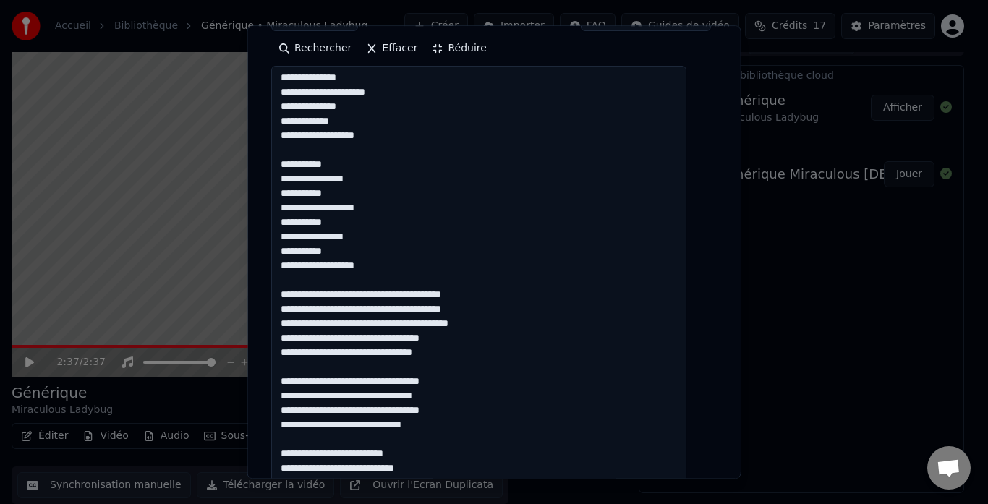
scroll to position [362, 0]
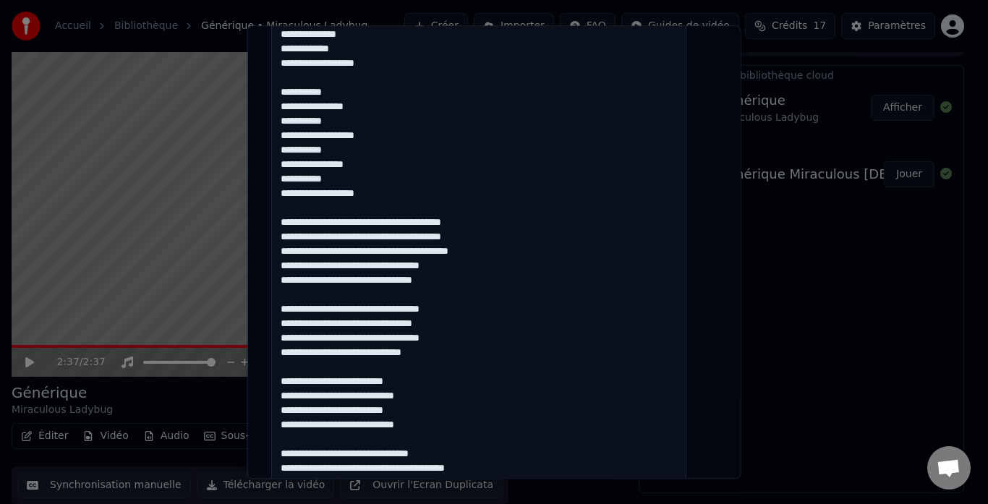
click at [361, 278] on textarea at bounding box center [478, 310] width 415 height 633
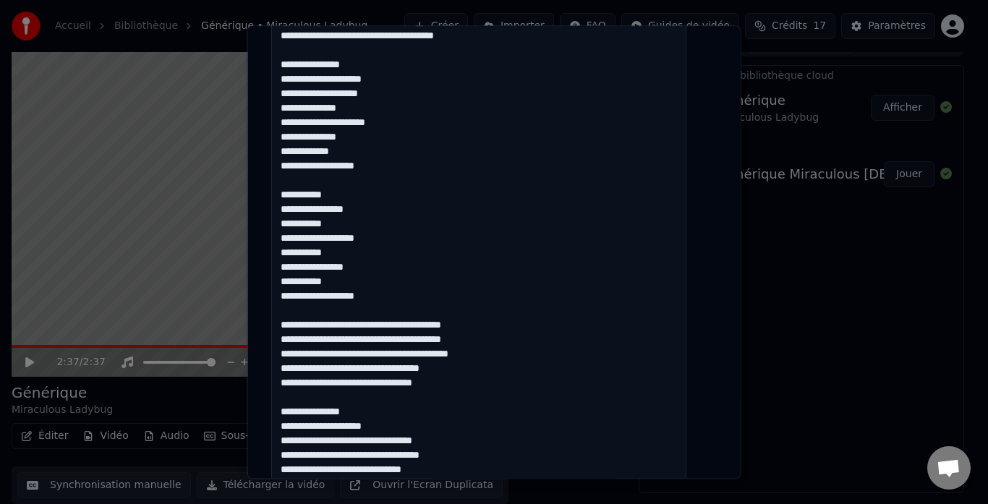
scroll to position [132, 0]
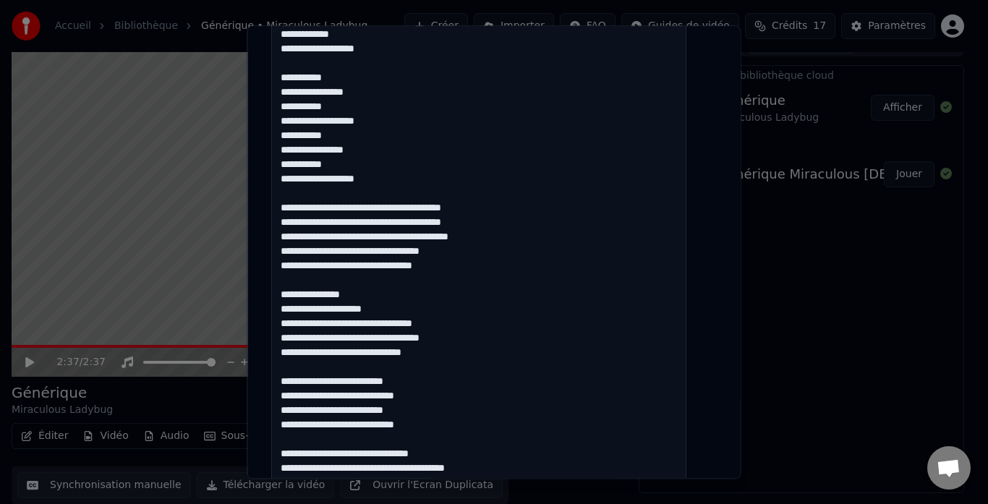
click at [392, 295] on textarea at bounding box center [478, 310] width 415 height 633
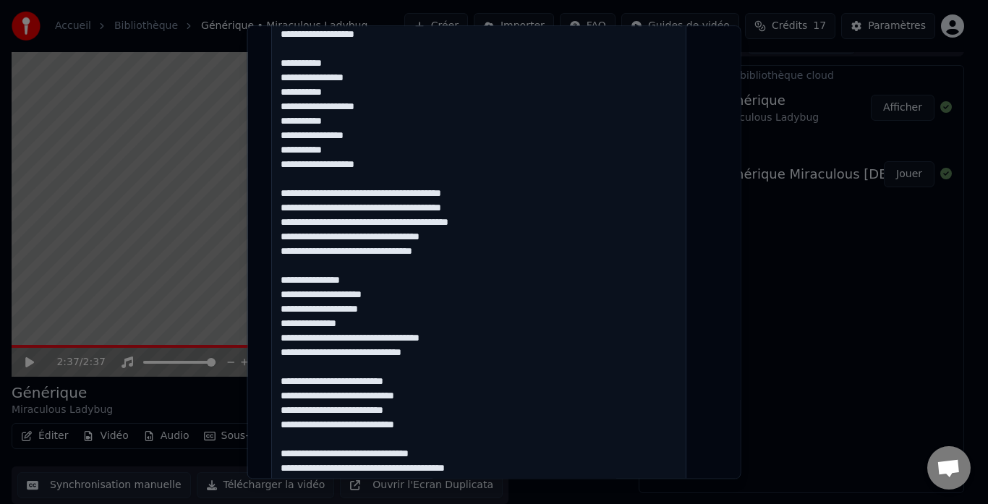
click at [359, 322] on textarea at bounding box center [478, 310] width 415 height 633
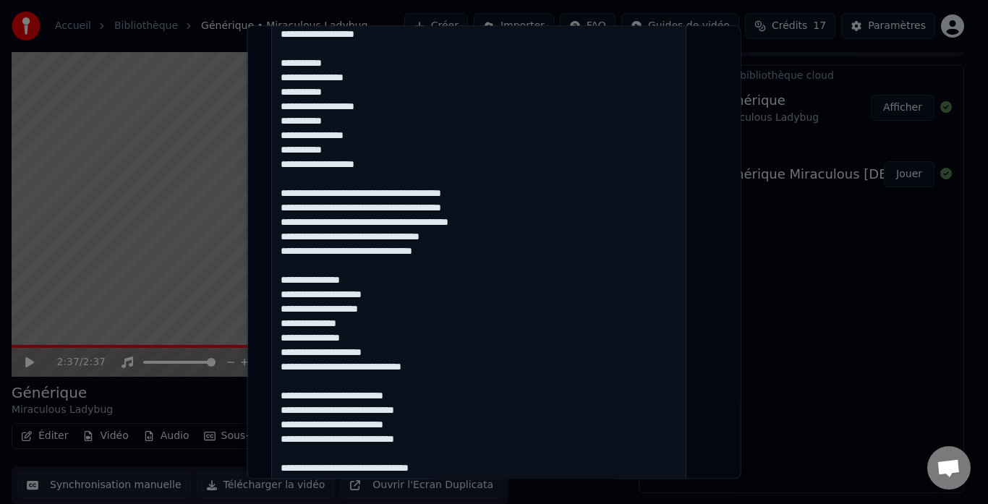
click at [346, 354] on textarea at bounding box center [478, 310] width 415 height 633
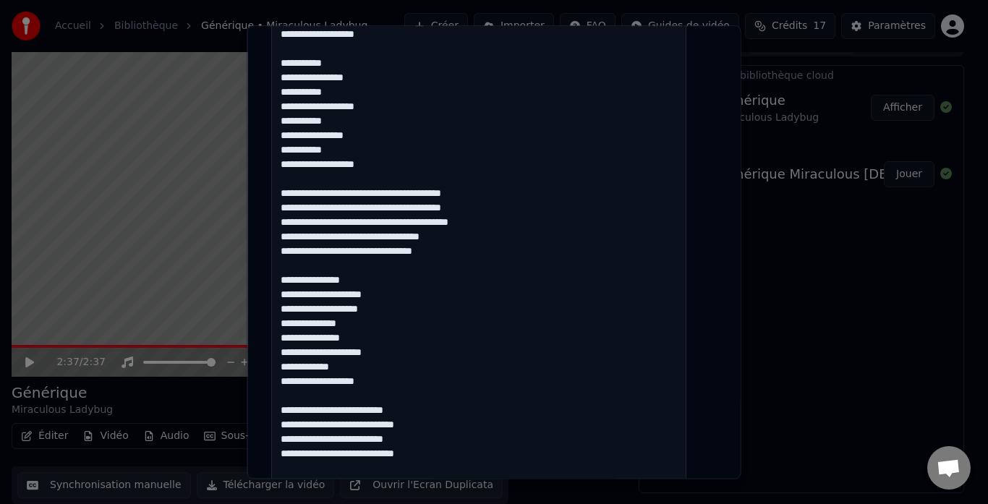
click at [346, 388] on textarea at bounding box center [478, 310] width 415 height 633
click at [345, 395] on textarea at bounding box center [478, 310] width 415 height 633
click at [346, 423] on textarea at bounding box center [478, 310] width 415 height 633
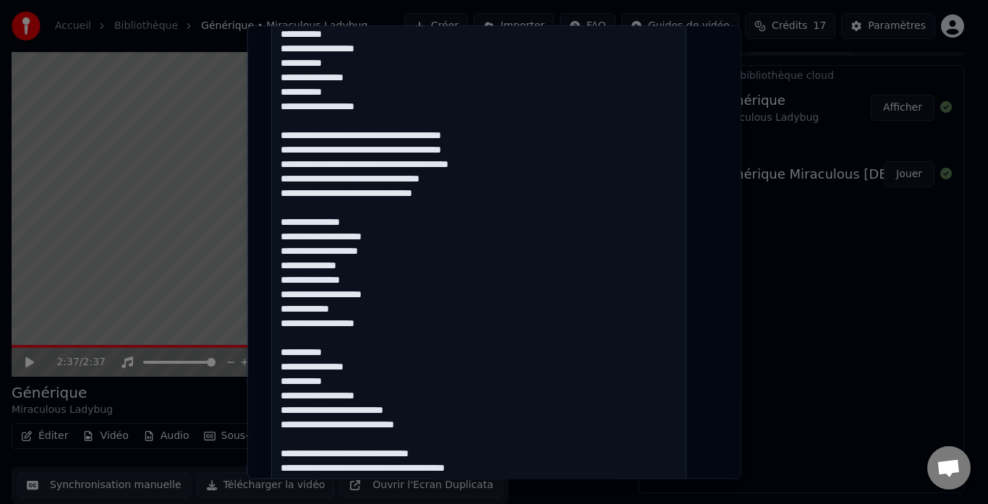
scroll to position [434, 0]
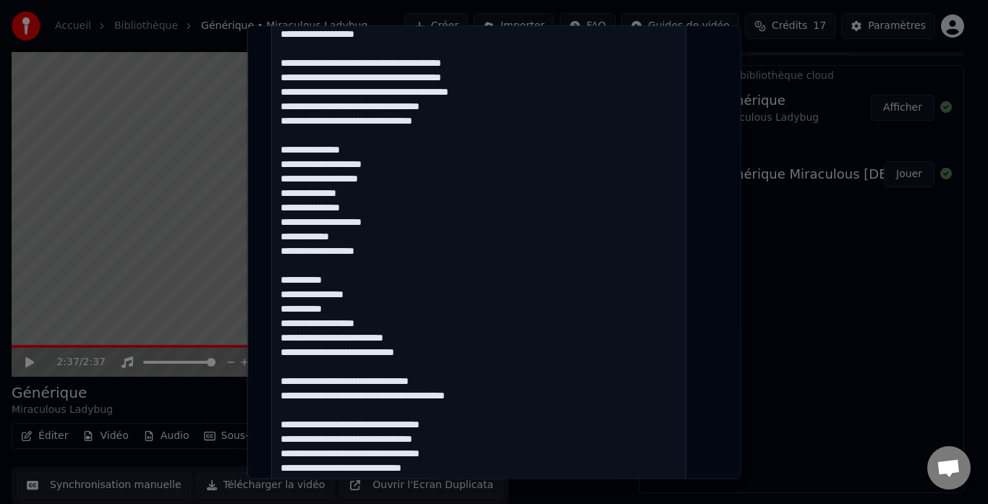
click at [344, 307] on textarea at bounding box center [478, 238] width 415 height 633
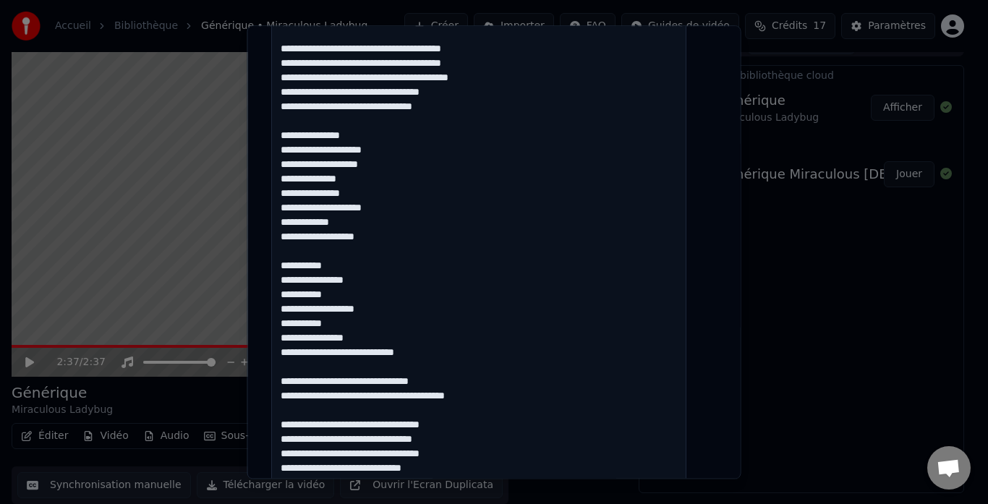
click at [346, 343] on textarea at bounding box center [478, 238] width 415 height 633
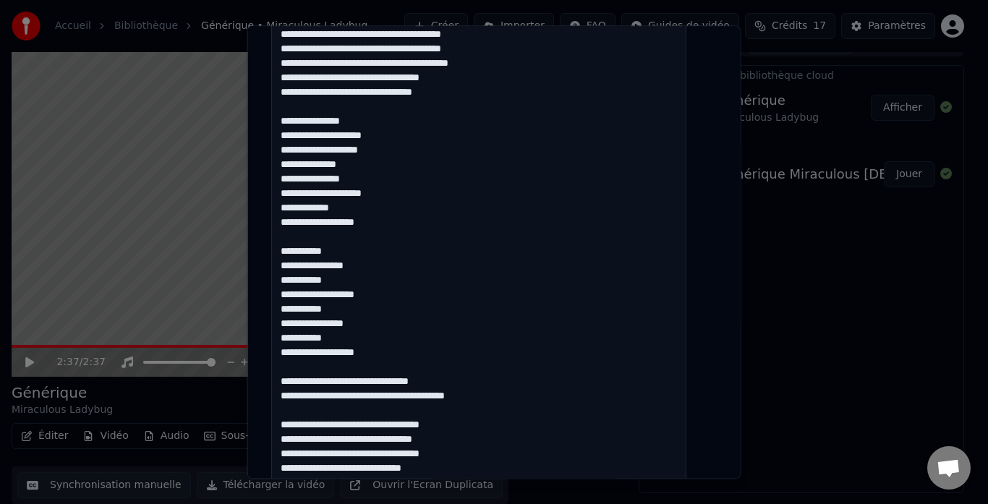
scroll to position [578, 0]
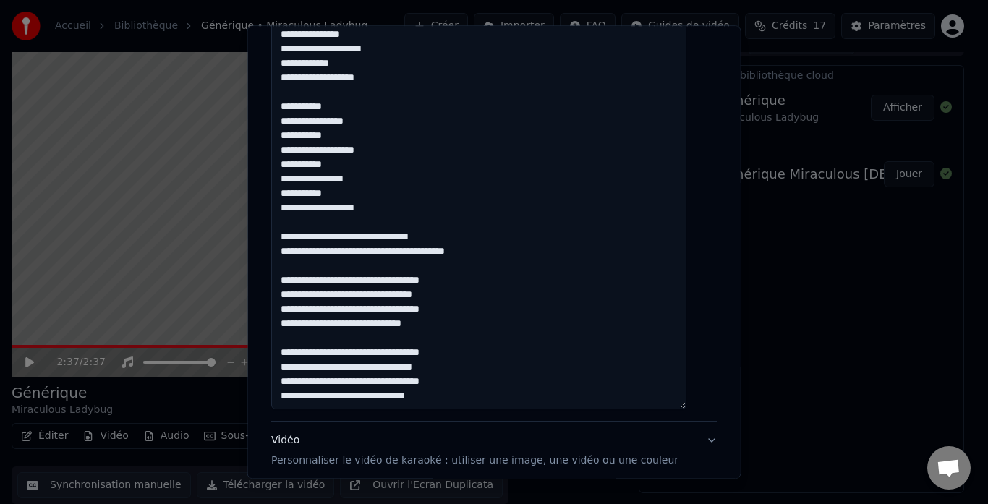
click at [362, 324] on textarea at bounding box center [478, 93] width 415 height 633
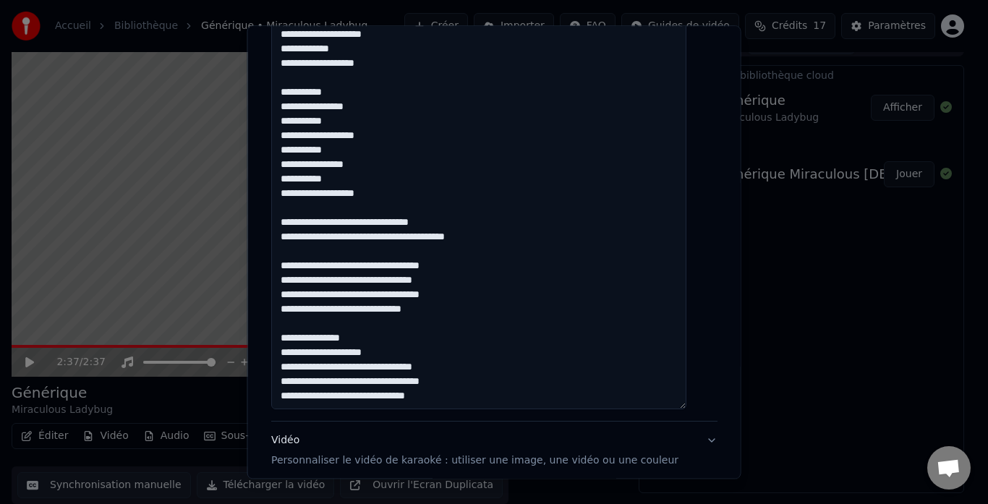
click at [392, 352] on textarea at bounding box center [478, 93] width 415 height 633
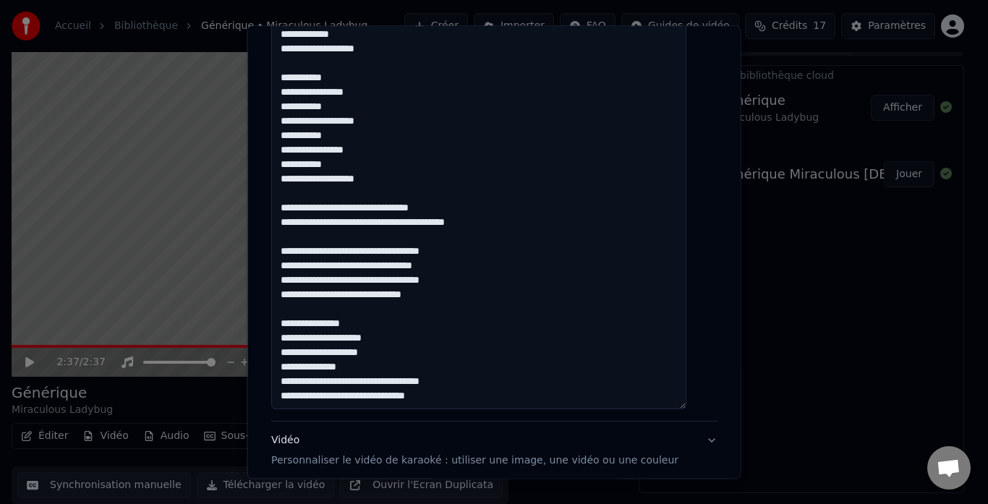
click at [362, 354] on textarea at bounding box center [478, 93] width 415 height 633
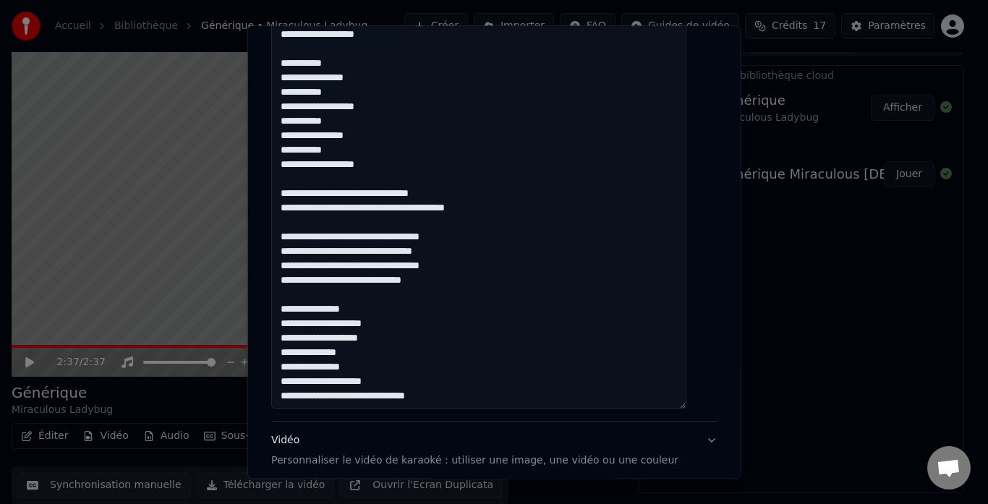
scroll to position [276, 0]
click at [346, 365] on textarea at bounding box center [478, 93] width 415 height 633
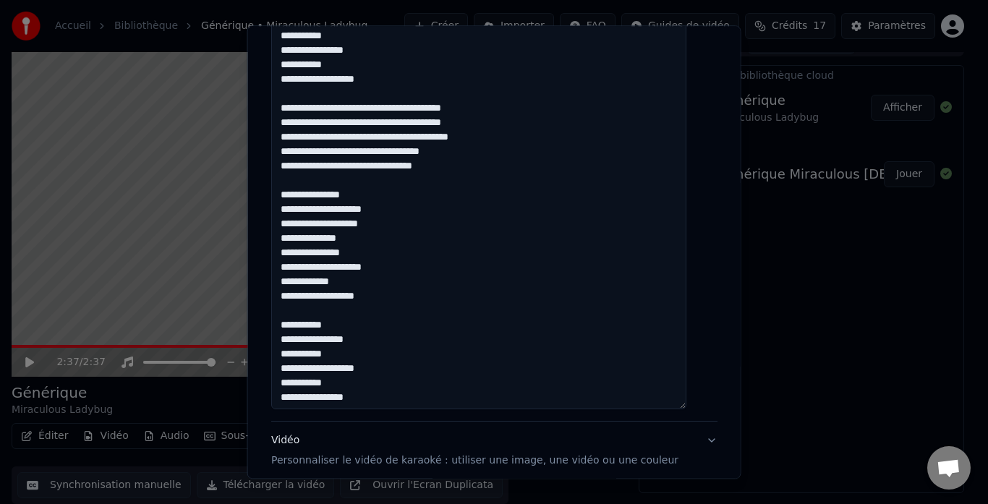
scroll to position [145, 0]
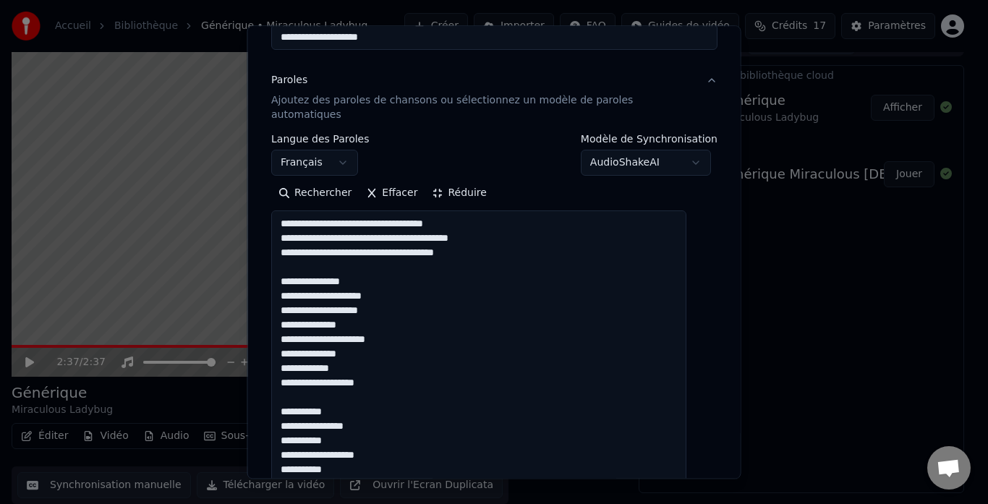
type textarea "**********"
click at [445, 182] on button "Réduire" at bounding box center [458, 193] width 69 height 23
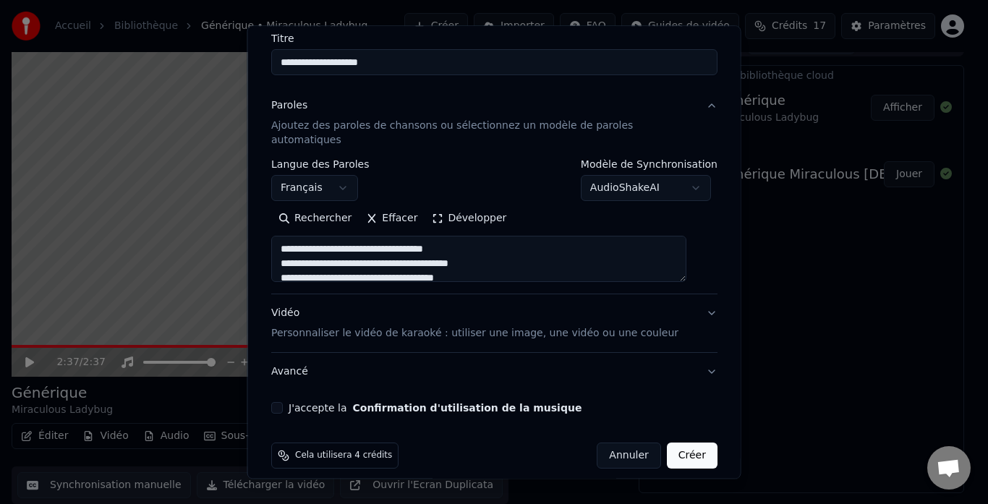
click at [375, 327] on p "Personnaliser le vidéo de karaoké : utiliser une image, une vidéo ou une couleur" at bounding box center [474, 334] width 407 height 14
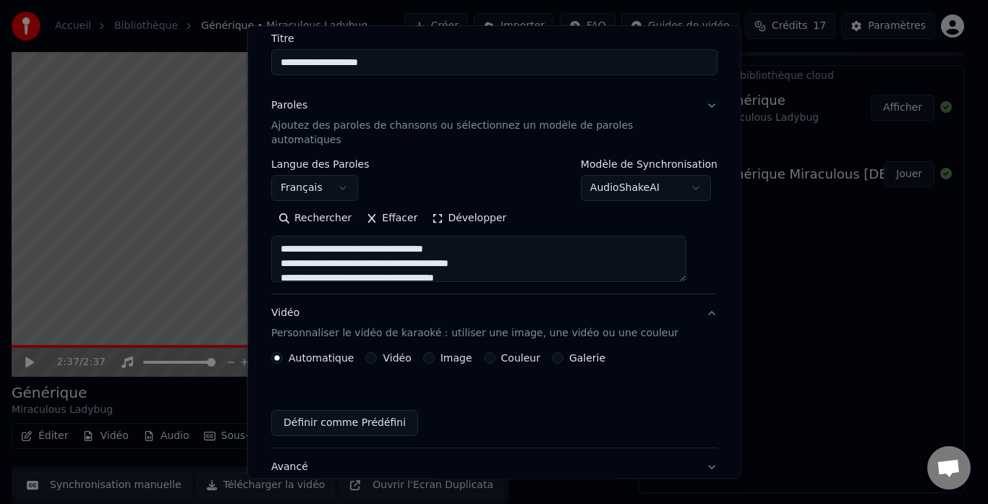
scroll to position [80, 0]
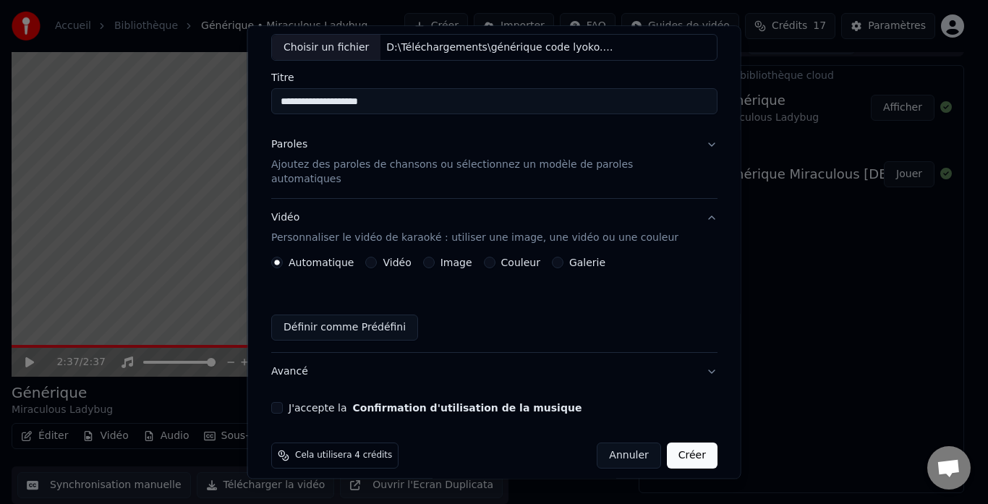
click at [428, 257] on div "Image" at bounding box center [446, 263] width 49 height 12
click at [430, 257] on button "Image" at bounding box center [428, 263] width 12 height 12
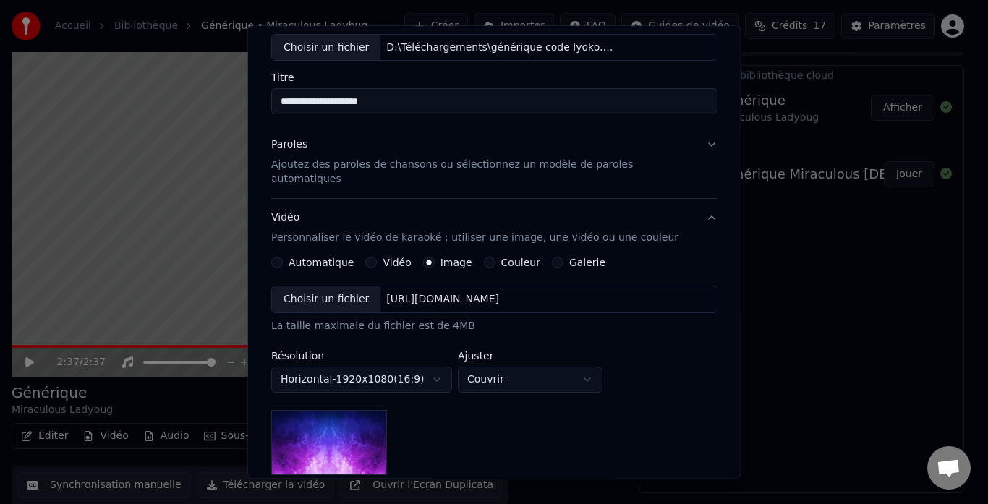
click at [440, 293] on div "[URL][DOMAIN_NAME]" at bounding box center [442, 300] width 124 height 14
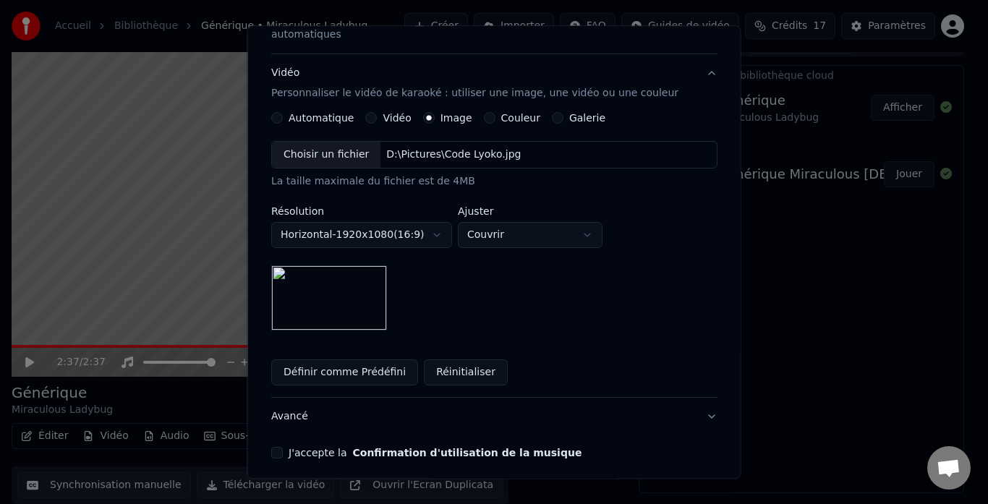
scroll to position [269, 0]
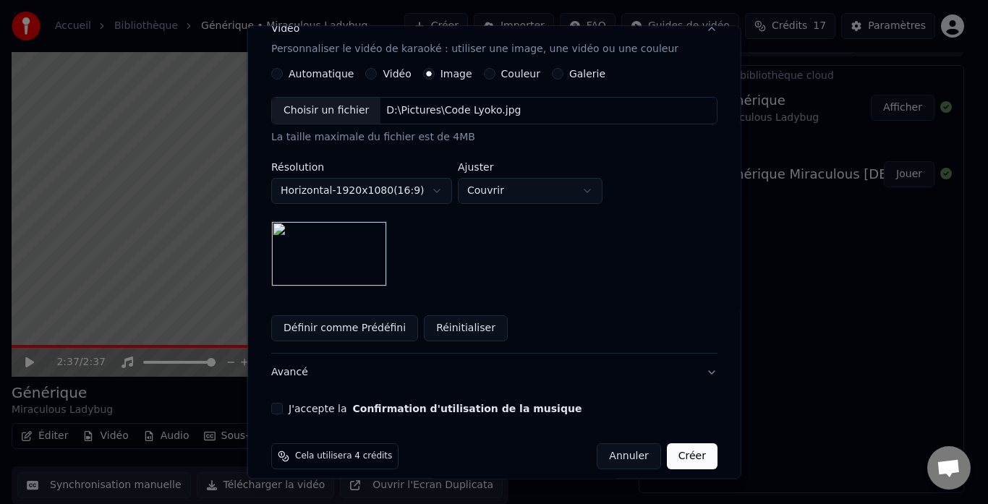
click at [283, 403] on button "J'accepte la Confirmation d'utilisation de la musique" at bounding box center [277, 409] width 12 height 12
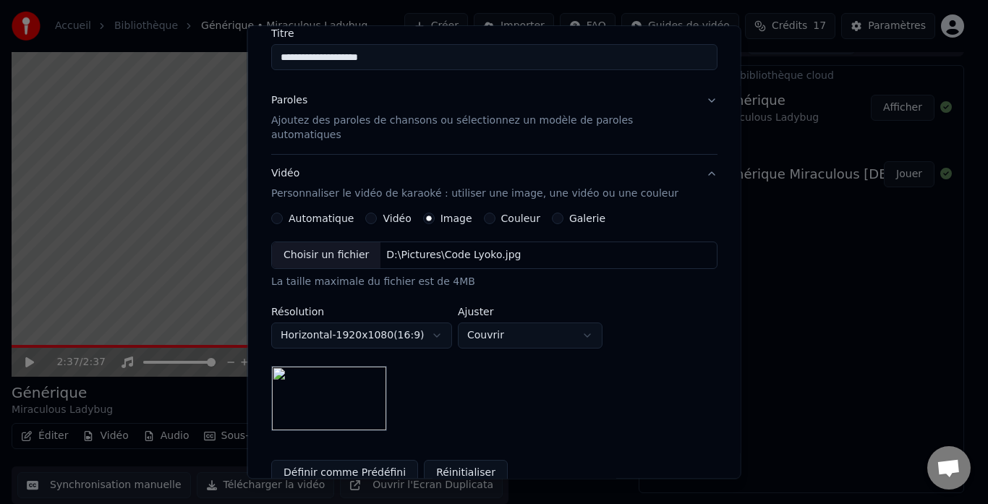
scroll to position [0, 0]
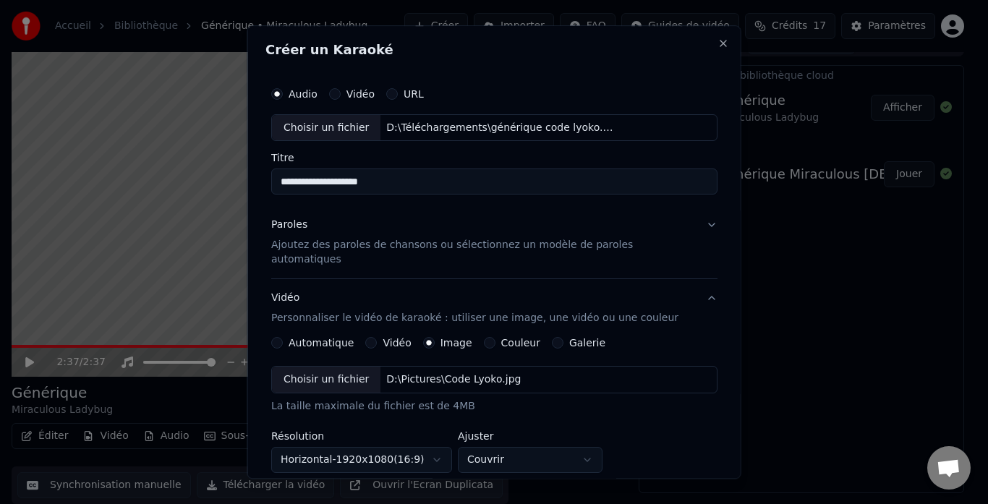
click at [688, 223] on button "Paroles Ajoutez des paroles de chansons ou sélectionnez un modèle de paroles au…" at bounding box center [494, 243] width 446 height 72
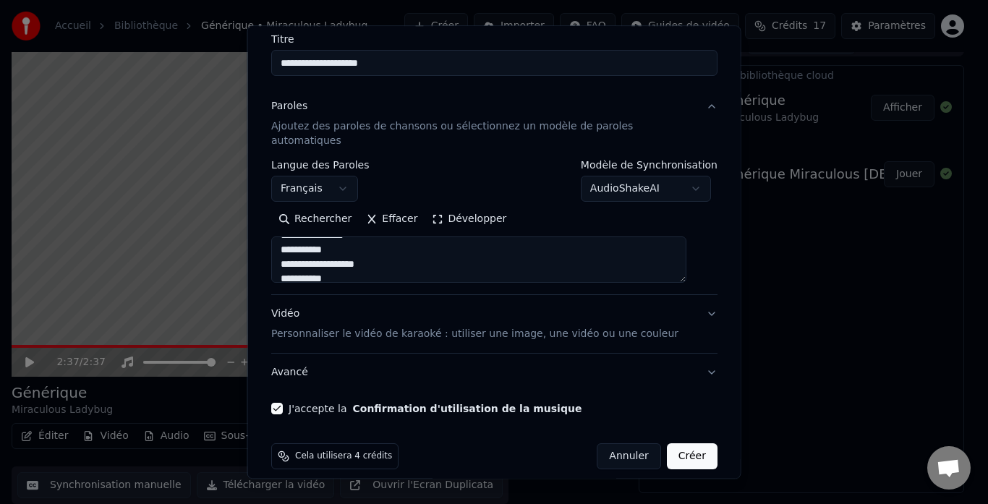
scroll to position [145, 0]
click at [687, 103] on button "Paroles Ajoutez des paroles de chansons ou sélectionnez un modèle de paroles au…" at bounding box center [494, 124] width 446 height 72
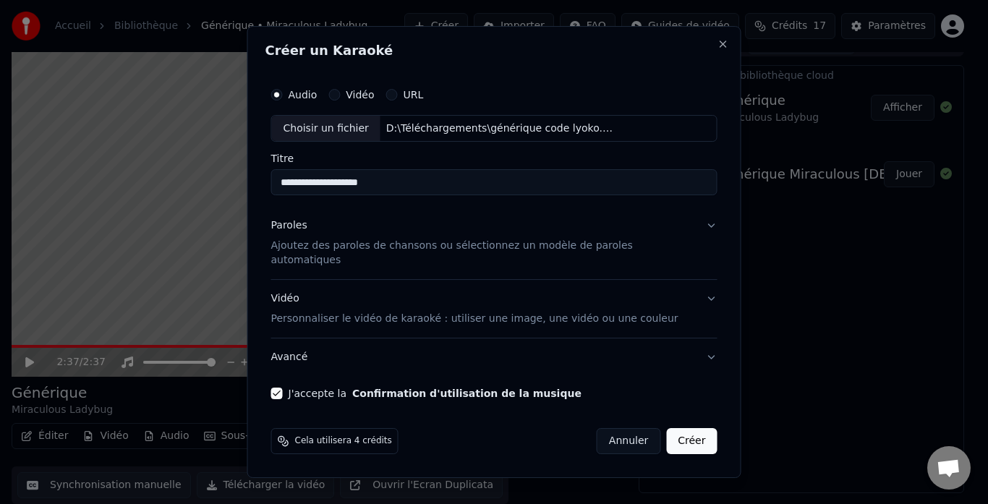
click at [691, 347] on button "Avancé" at bounding box center [494, 357] width 446 height 38
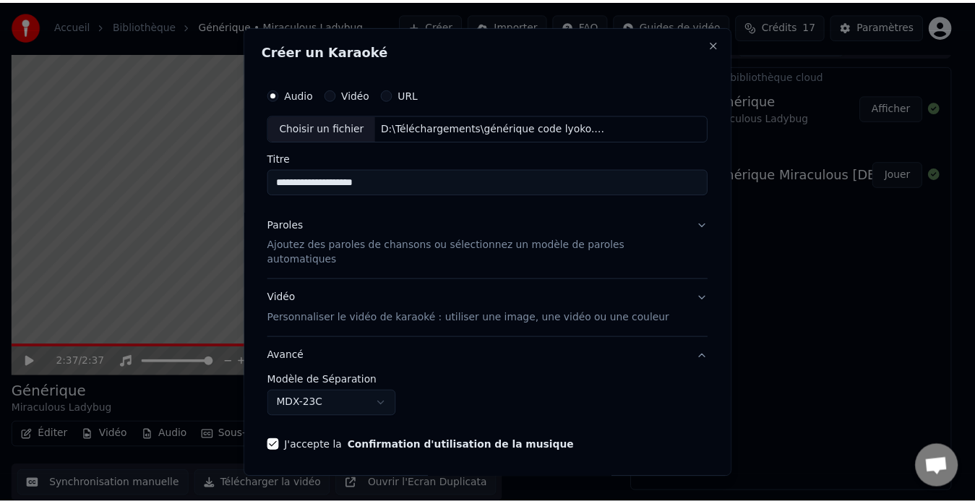
scroll to position [38, 0]
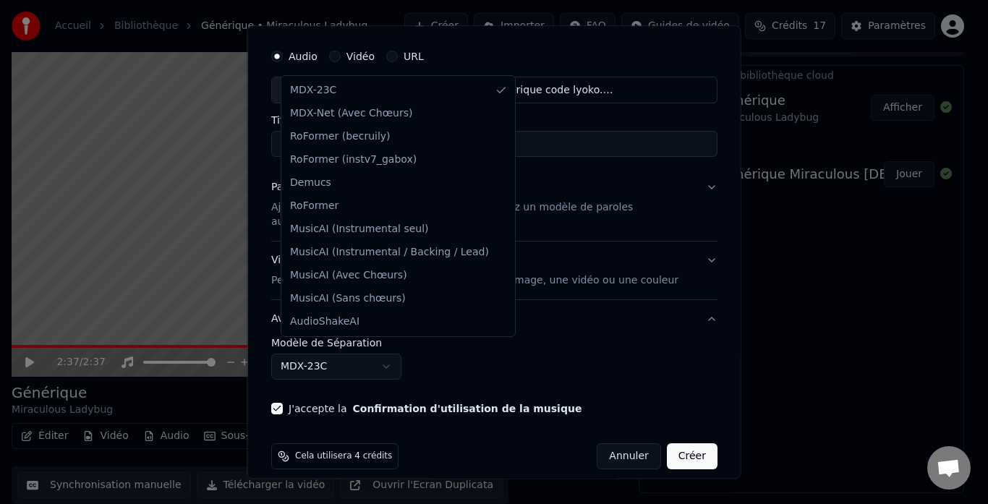
click at [394, 348] on body "**********" at bounding box center [487, 230] width 975 height 504
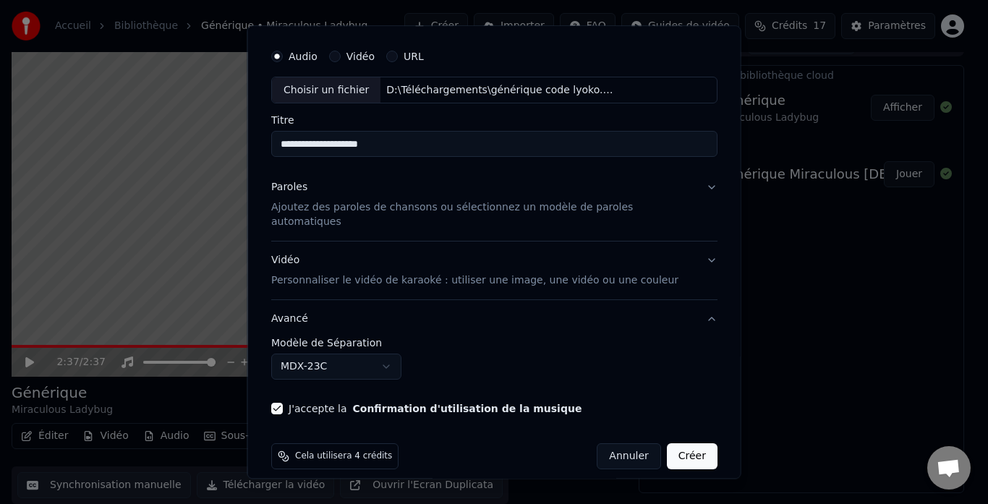
click at [395, 352] on body "**********" at bounding box center [487, 230] width 975 height 504
click at [669, 448] on button "Créer" at bounding box center [691, 457] width 51 height 26
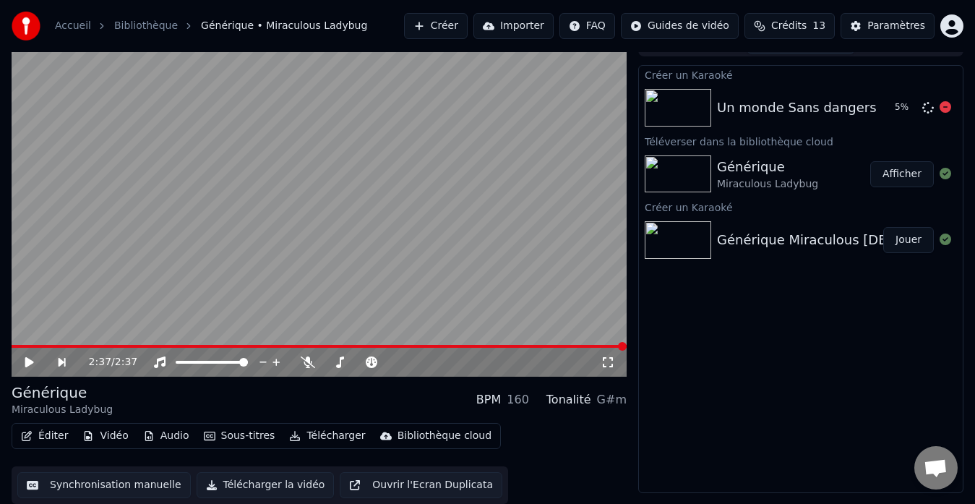
click at [758, 107] on div "Un monde Sans dangers" at bounding box center [797, 108] width 160 height 20
click at [904, 110] on button "Jouer" at bounding box center [909, 108] width 51 height 26
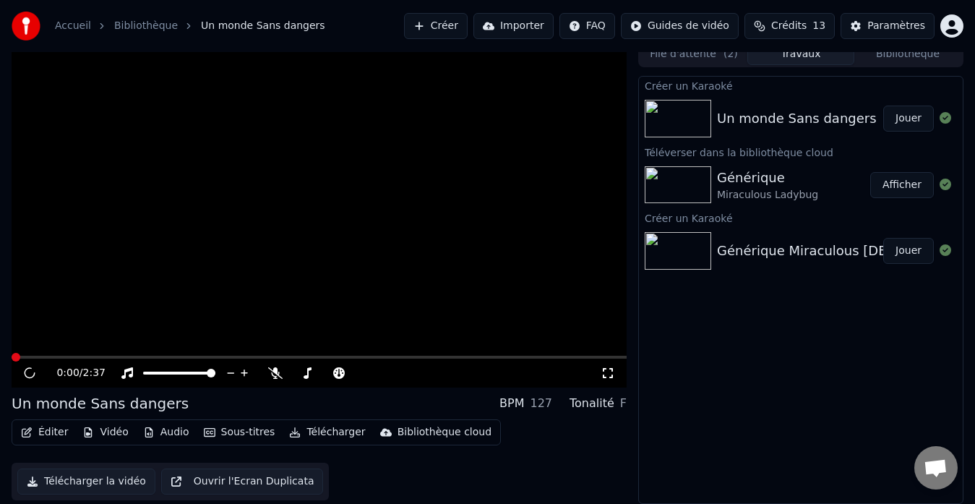
scroll to position [11, 0]
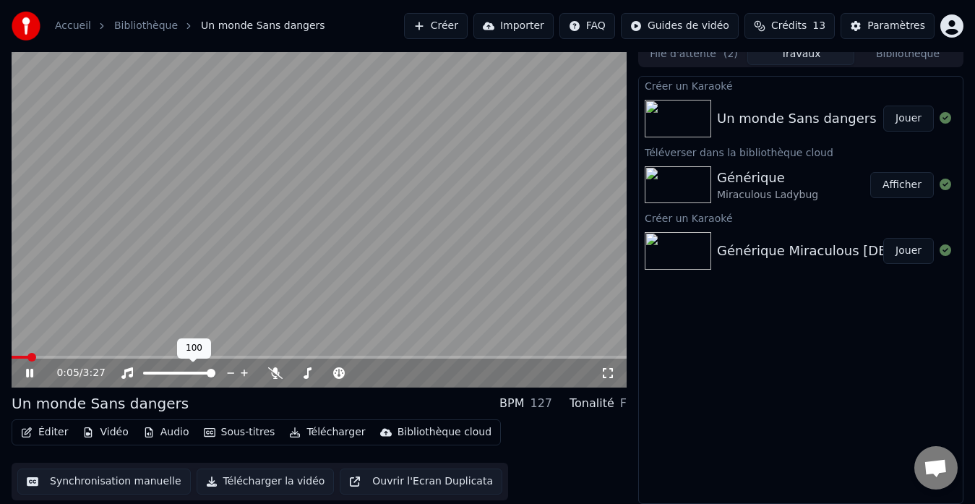
click at [215, 375] on span at bounding box center [211, 373] width 9 height 9
click at [176, 377] on span at bounding box center [176, 373] width 9 height 9
click at [30, 372] on icon at bounding box center [39, 373] width 33 height 12
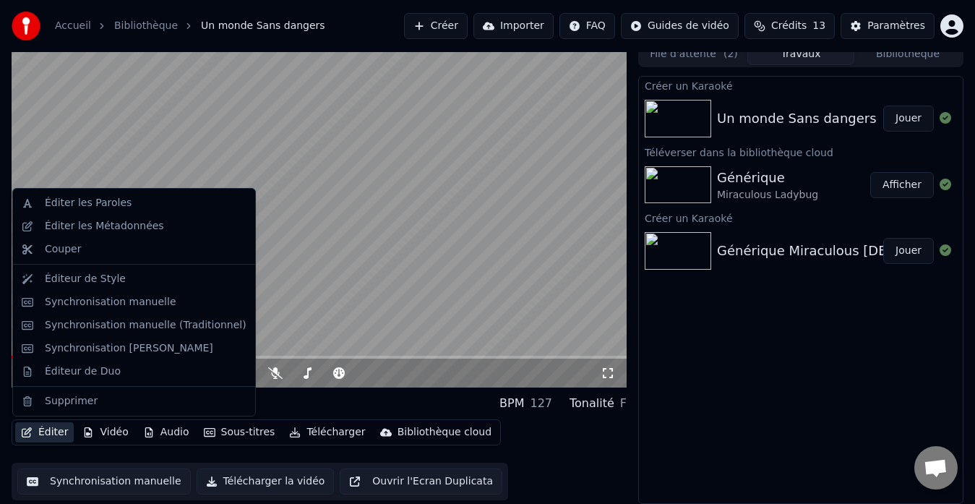
click at [40, 430] on button "Éditer" at bounding box center [44, 432] width 59 height 20
click at [88, 281] on div "Éditeur de Style" at bounding box center [85, 279] width 81 height 14
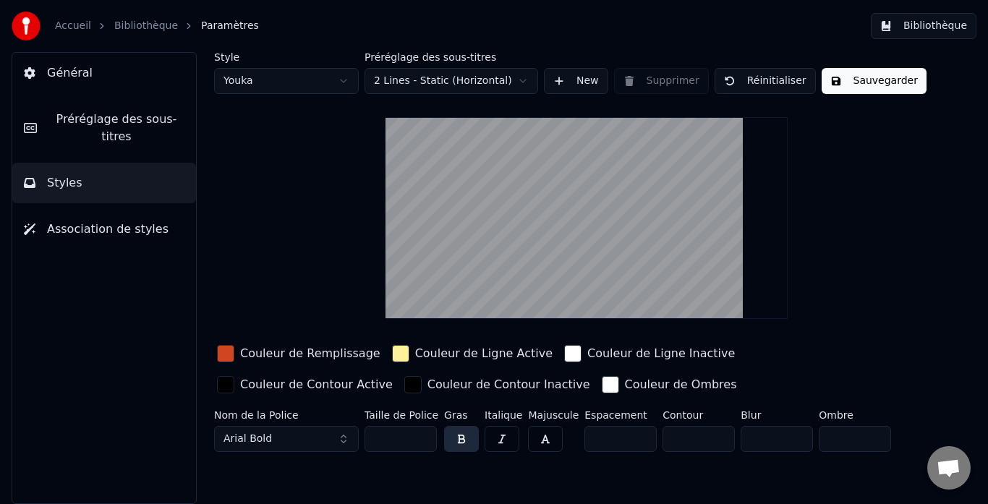
click at [101, 118] on span "Préréglage des sous-titres" at bounding box center [116, 128] width 136 height 35
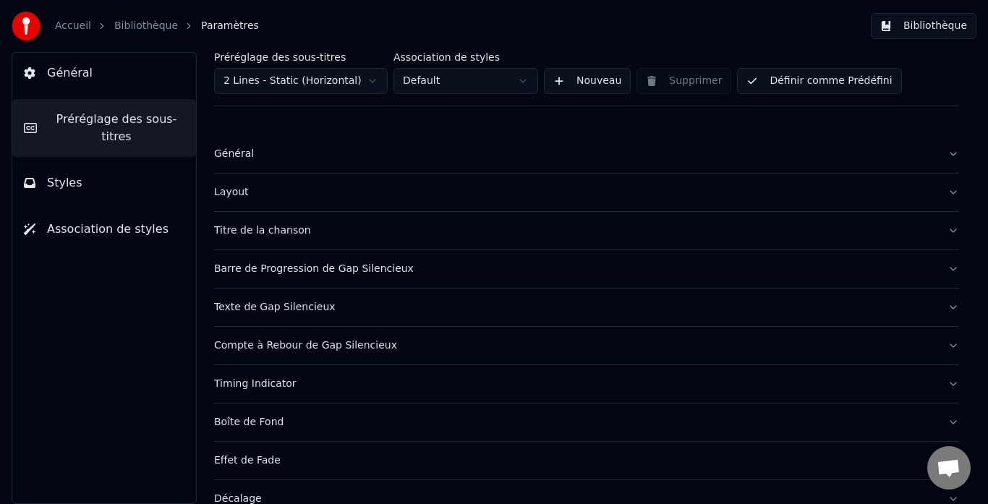
click at [94, 163] on button "Styles" at bounding box center [104, 183] width 184 height 40
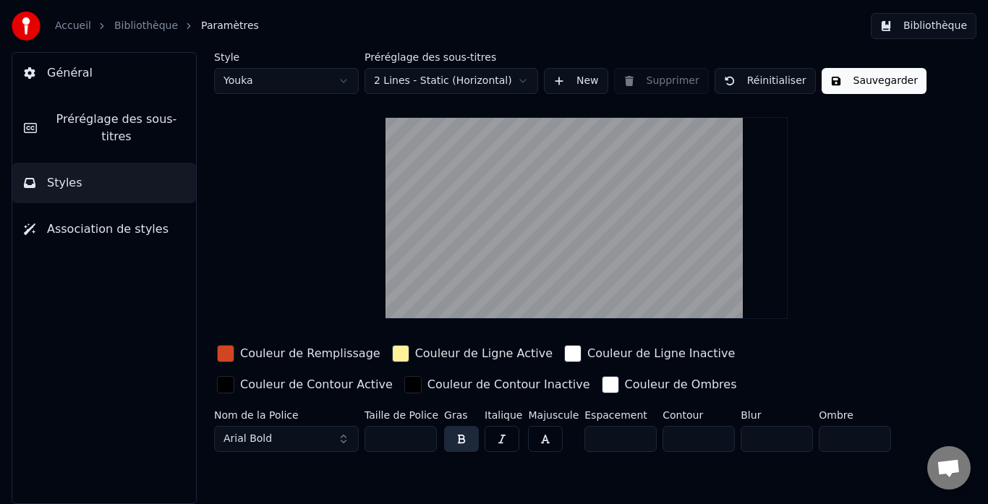
click at [556, 166] on video at bounding box center [586, 218] width 402 height 202
click at [67, 74] on span "Général" at bounding box center [70, 72] width 46 height 17
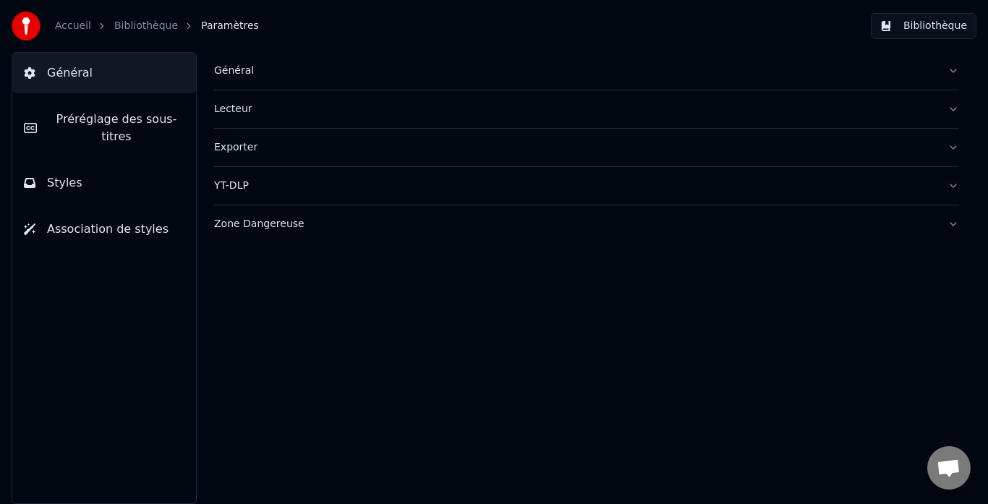
click at [299, 85] on button "Général" at bounding box center [586, 71] width 745 height 38
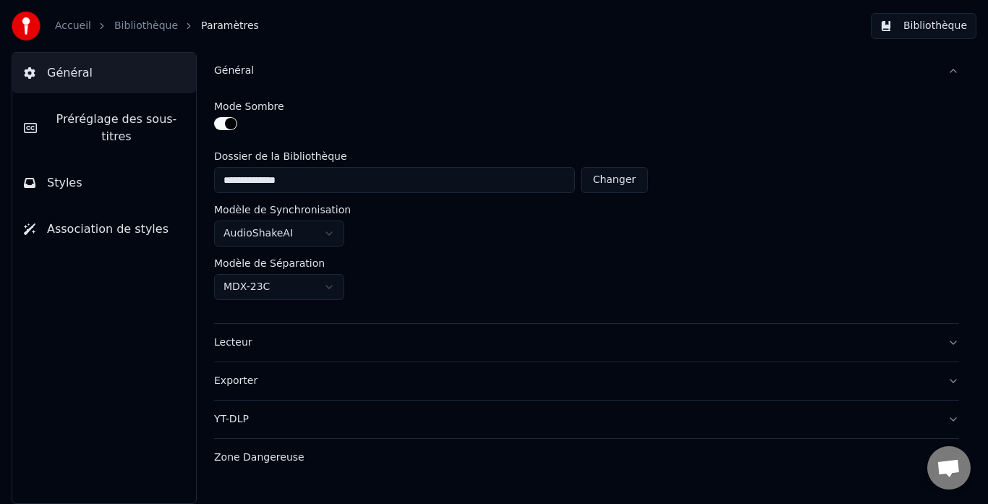
click at [78, 118] on span "Préréglage des sous-titres" at bounding box center [116, 128] width 136 height 35
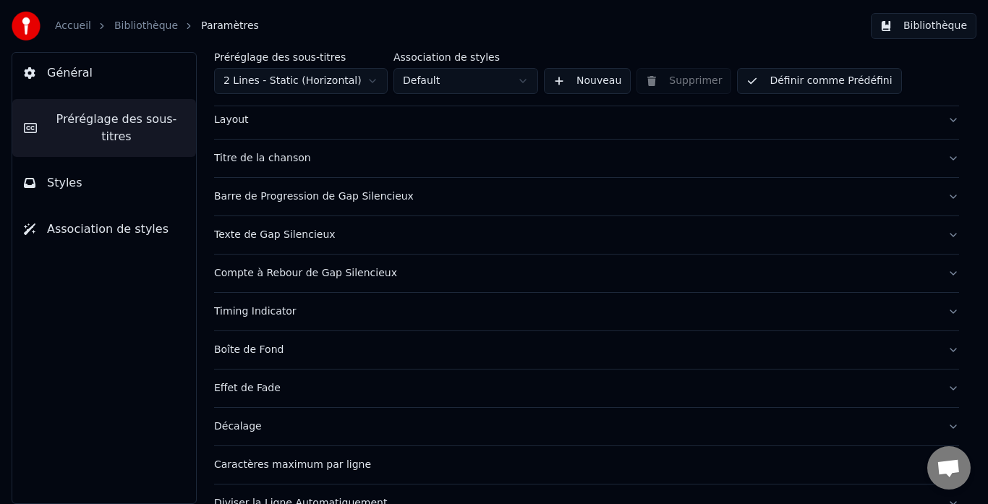
scroll to position [140, 0]
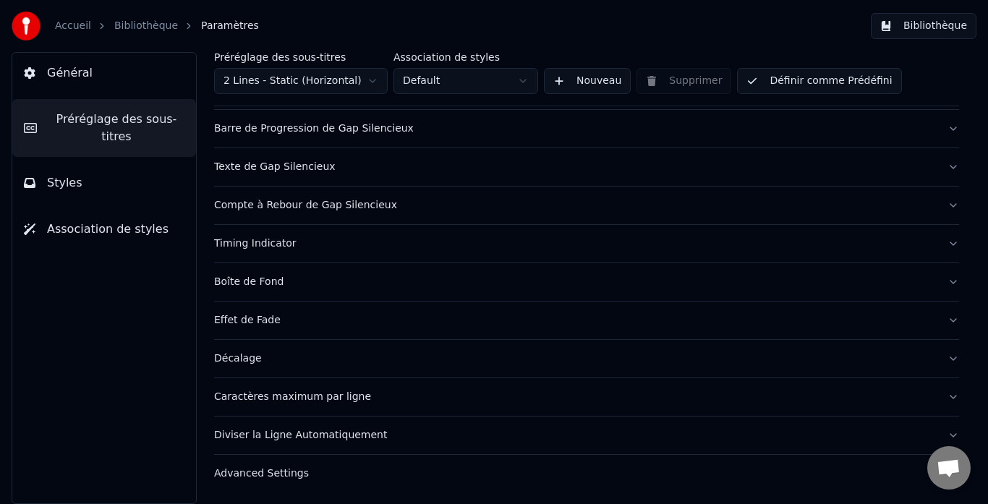
click at [270, 475] on div "Advanced Settings" at bounding box center [575, 473] width 722 height 14
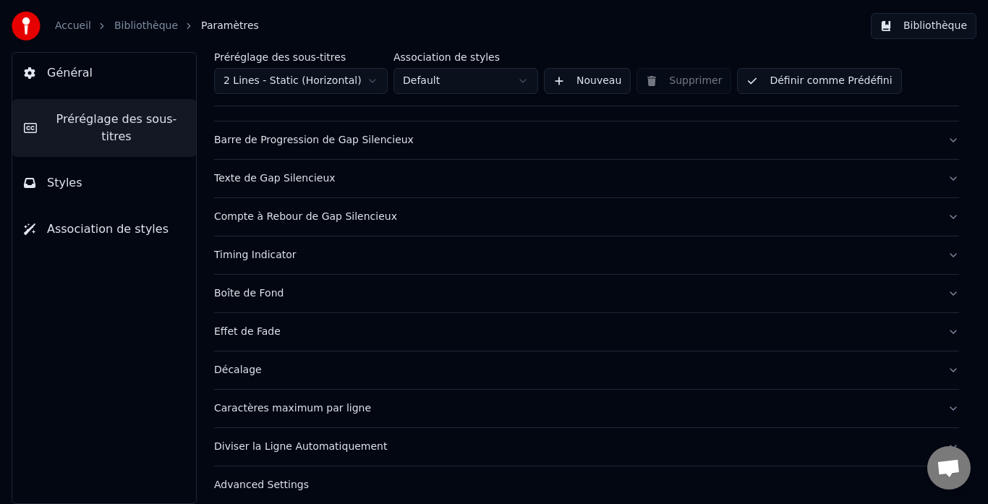
scroll to position [0, 0]
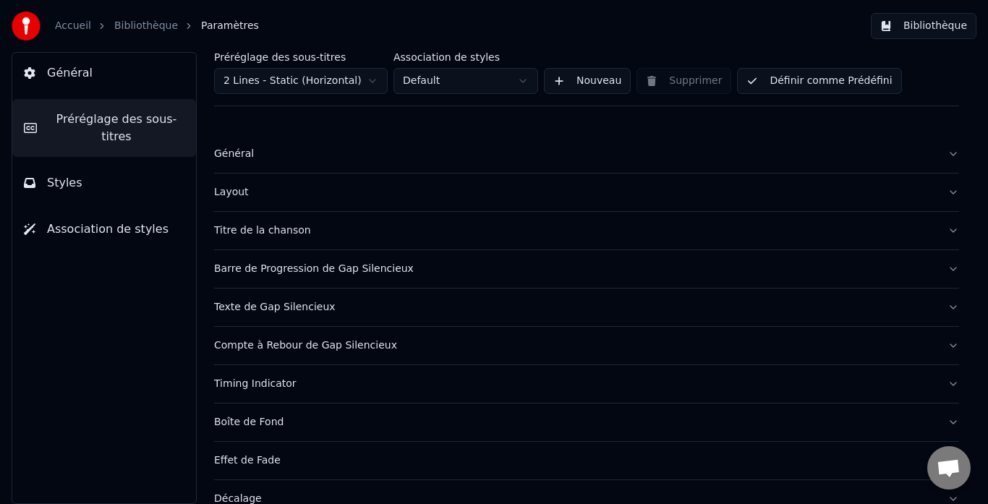
click at [92, 163] on button "Styles" at bounding box center [104, 183] width 184 height 40
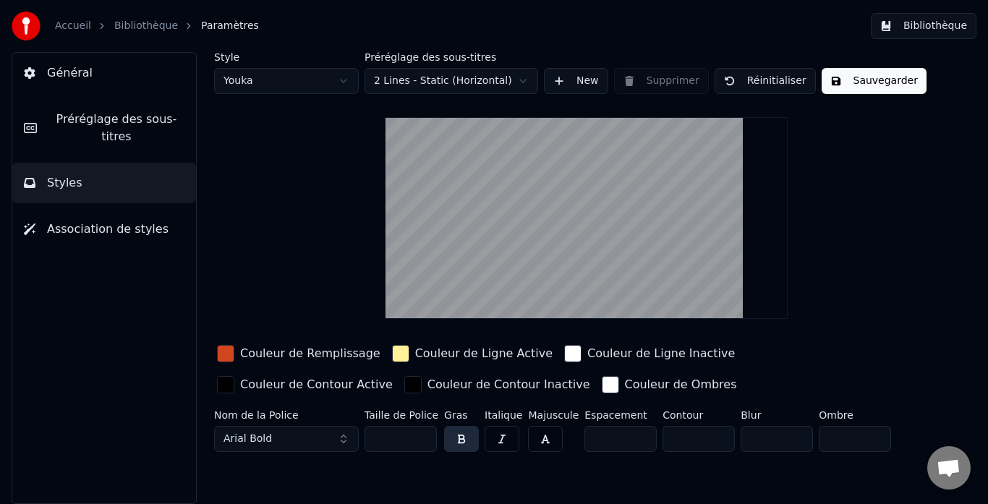
click at [300, 87] on html "Accueil Bibliothèque Paramètres Bibliothèque Général Préréglage des sous-titres…" at bounding box center [494, 252] width 988 height 504
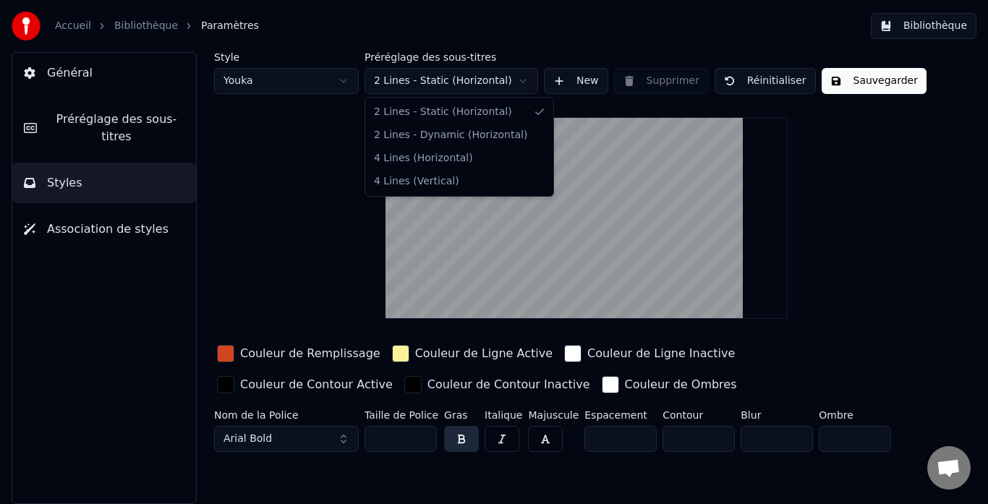
click at [414, 83] on html "Accueil Bibliothèque Paramètres Bibliothèque Général Préréglage des sous-titres…" at bounding box center [494, 252] width 988 height 504
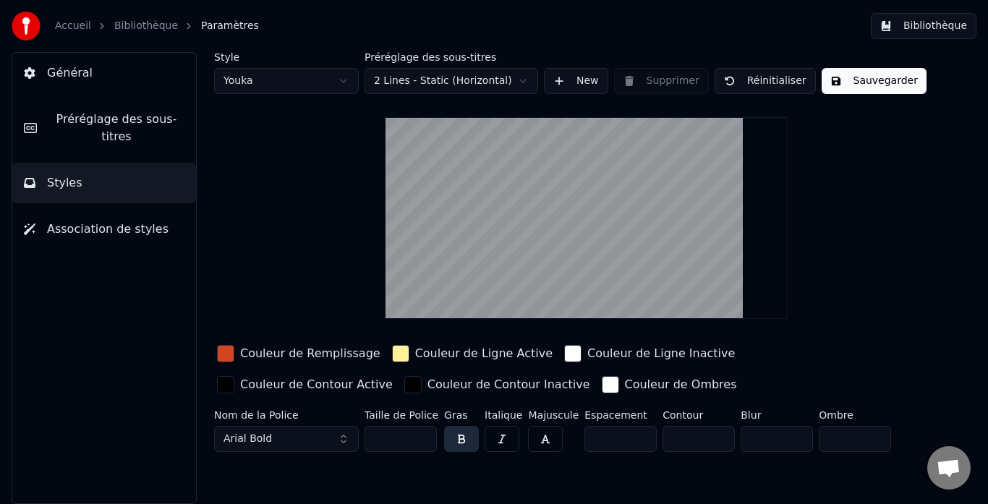
click at [414, 83] on html "Accueil Bibliothèque Paramètres Bibliothèque Général Préréglage des sous-titres…" at bounding box center [494, 252] width 988 height 504
click at [563, 83] on button "New" at bounding box center [576, 81] width 64 height 26
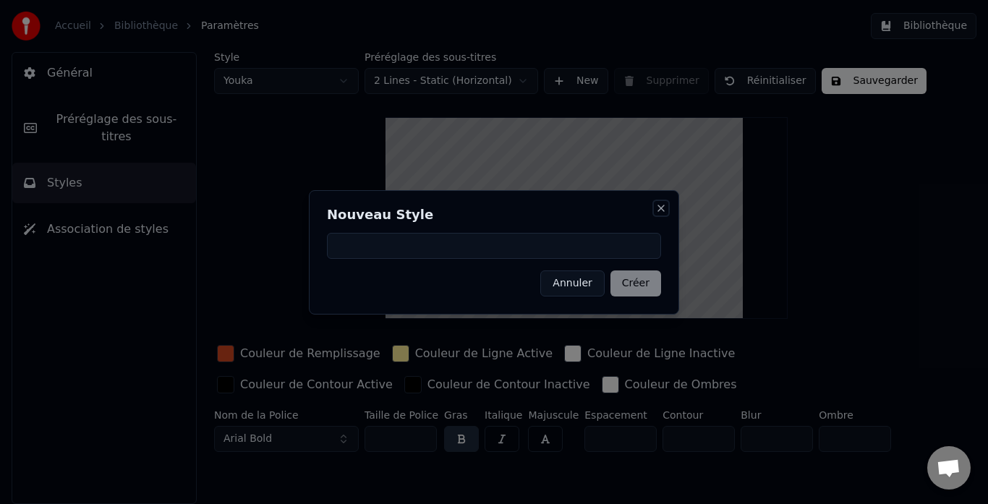
click at [665, 205] on button "Close" at bounding box center [661, 208] width 12 height 12
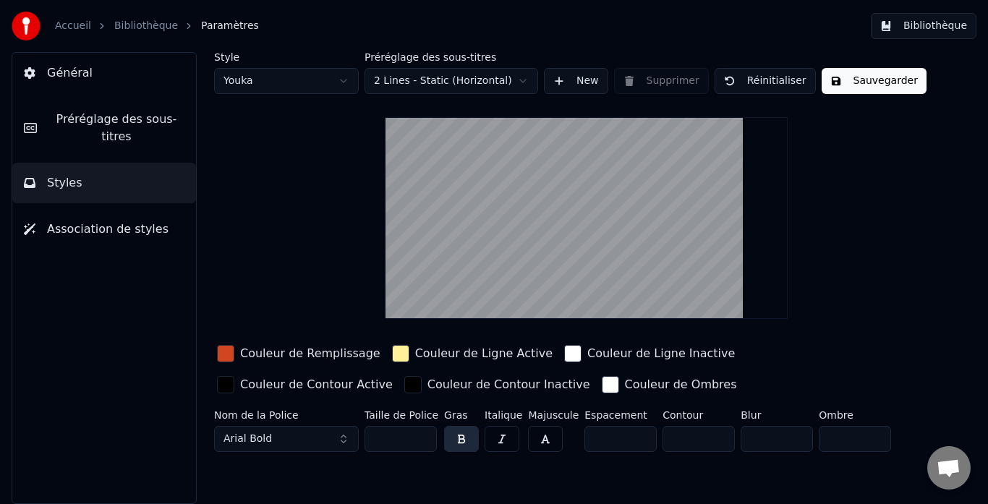
click at [100, 221] on span "Association de styles" at bounding box center [107, 229] width 121 height 17
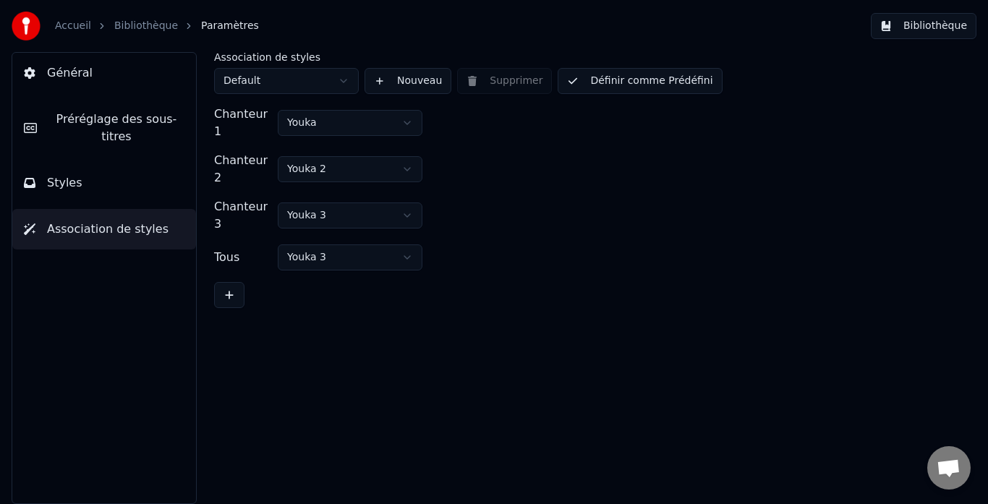
click at [83, 170] on button "Styles" at bounding box center [104, 183] width 184 height 40
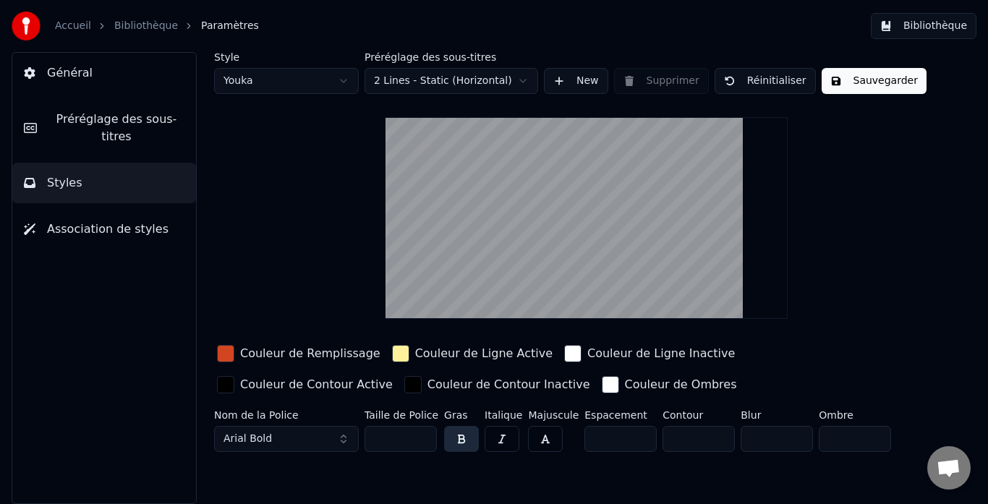
click at [57, 74] on span "Général" at bounding box center [70, 72] width 46 height 17
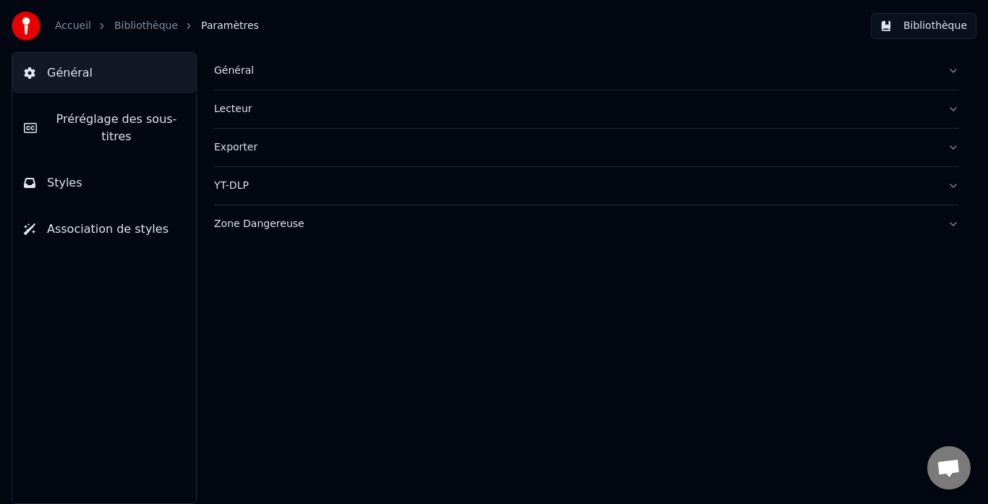
click at [252, 179] on div "YT-DLP" at bounding box center [575, 186] width 722 height 14
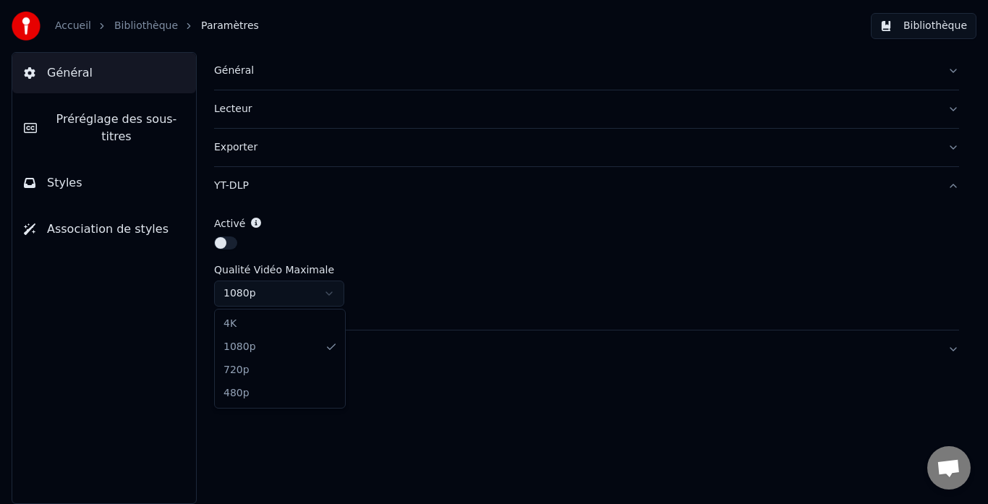
click at [273, 289] on html "Accueil Bibliothèque Paramètres Bibliothèque Général Préréglage des sous-titres…" at bounding box center [494, 252] width 988 height 504
click at [111, 121] on span "Préréglage des sous-titres" at bounding box center [116, 128] width 136 height 35
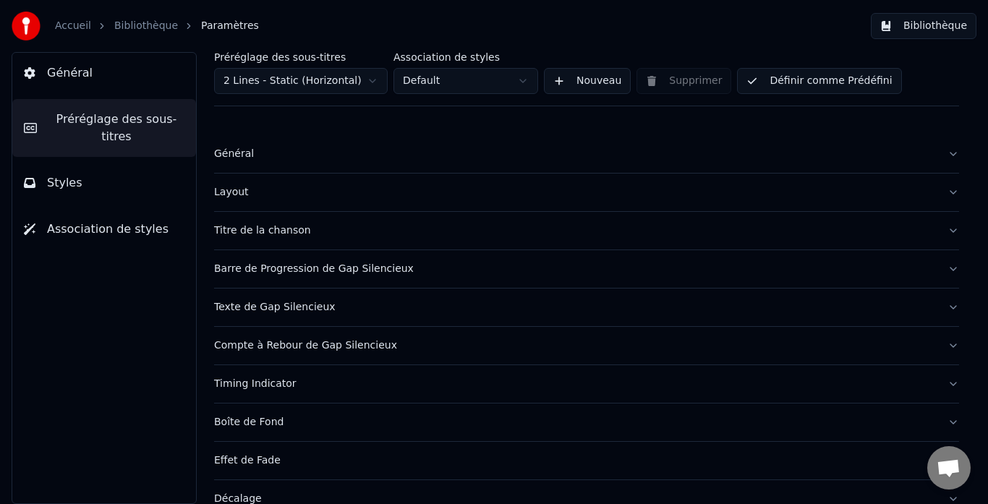
click at [251, 230] on div "Titre de la chanson" at bounding box center [575, 230] width 722 height 14
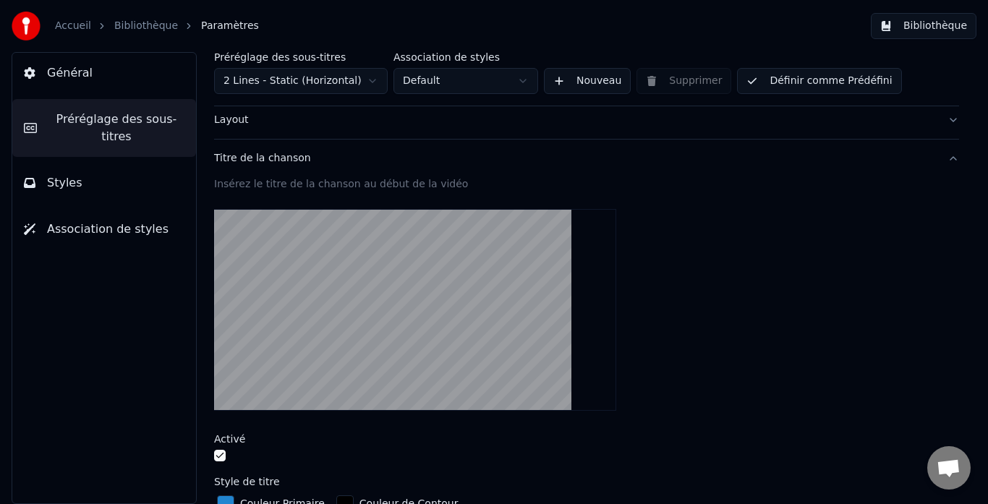
scroll to position [217, 0]
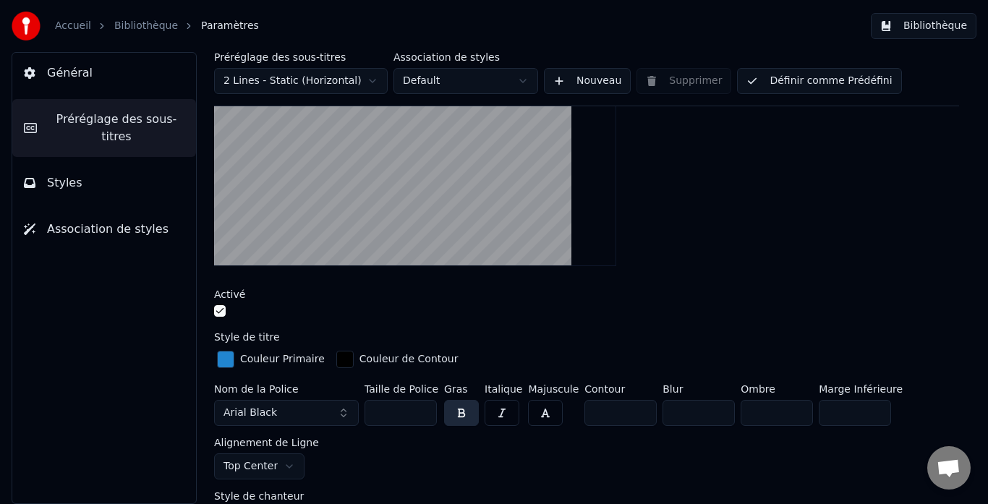
click at [222, 360] on div "button" at bounding box center [225, 359] width 17 height 17
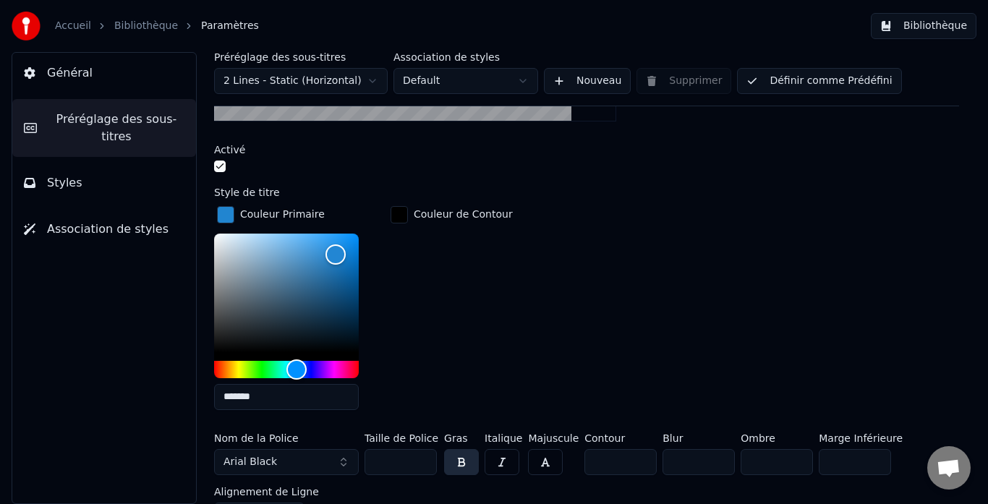
scroll to position [506, 0]
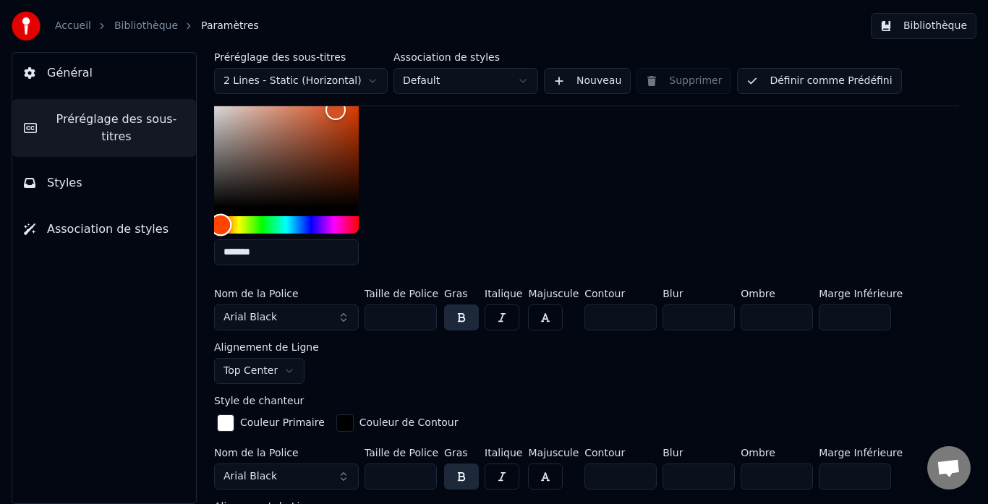
click at [221, 223] on div "Hue" at bounding box center [286, 224] width 145 height 17
type input "*******"
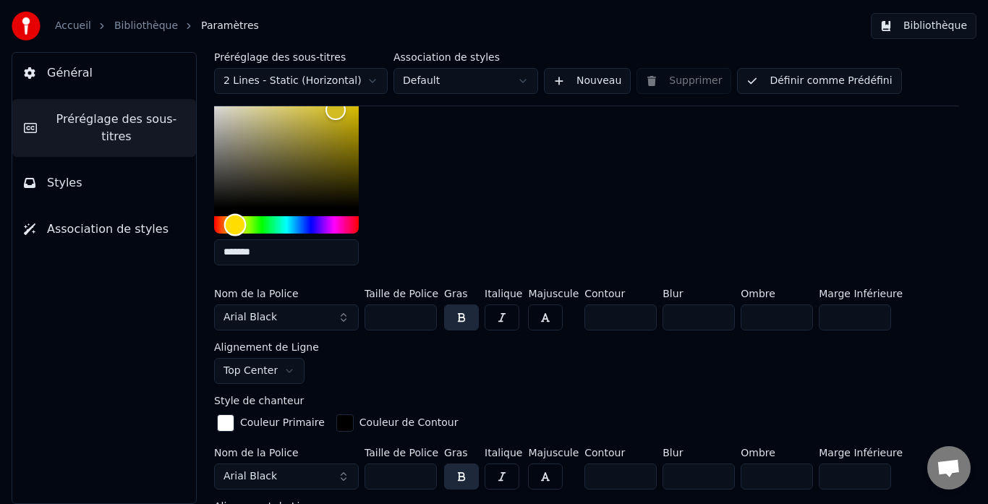
drag, startPoint x: 221, startPoint y: 223, endPoint x: 235, endPoint y: 220, distance: 14.2
click at [235, 220] on div "Hue" at bounding box center [235, 224] width 22 height 22
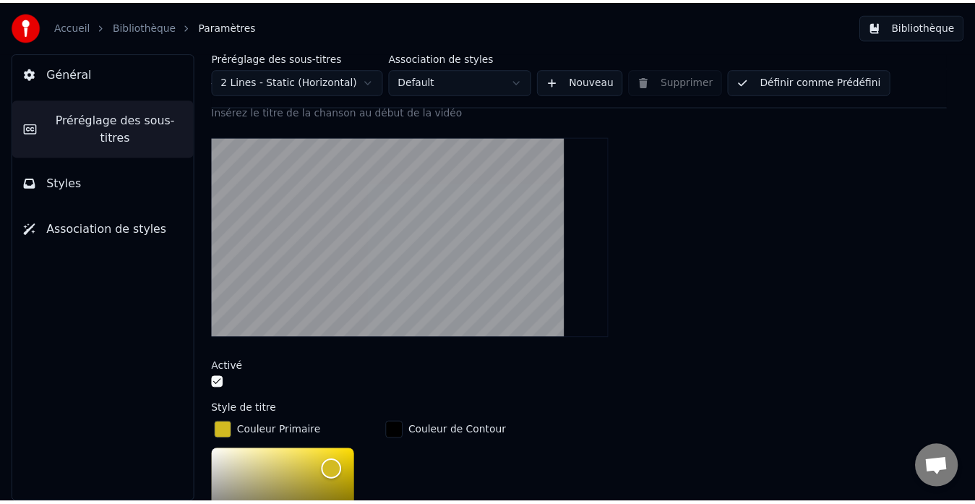
scroll to position [0, 0]
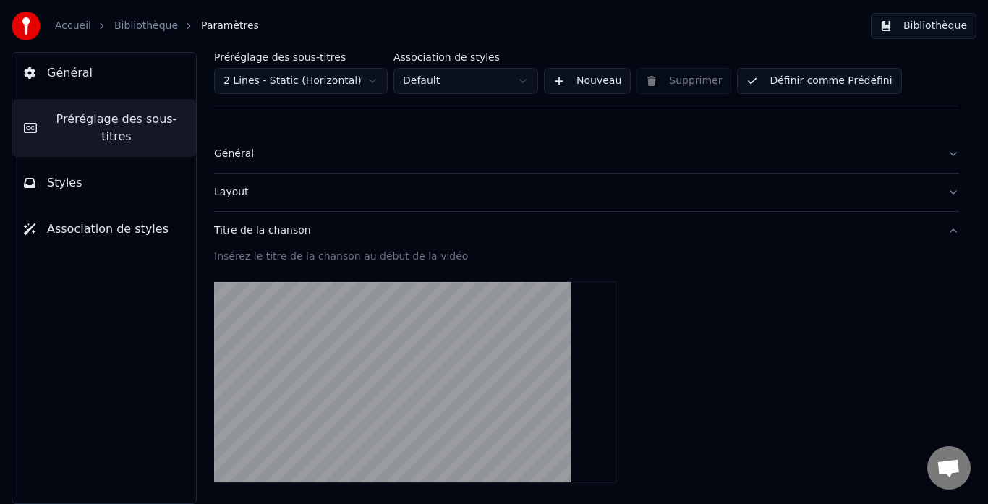
click at [138, 26] on link "Bibliothèque" at bounding box center [146, 26] width 64 height 14
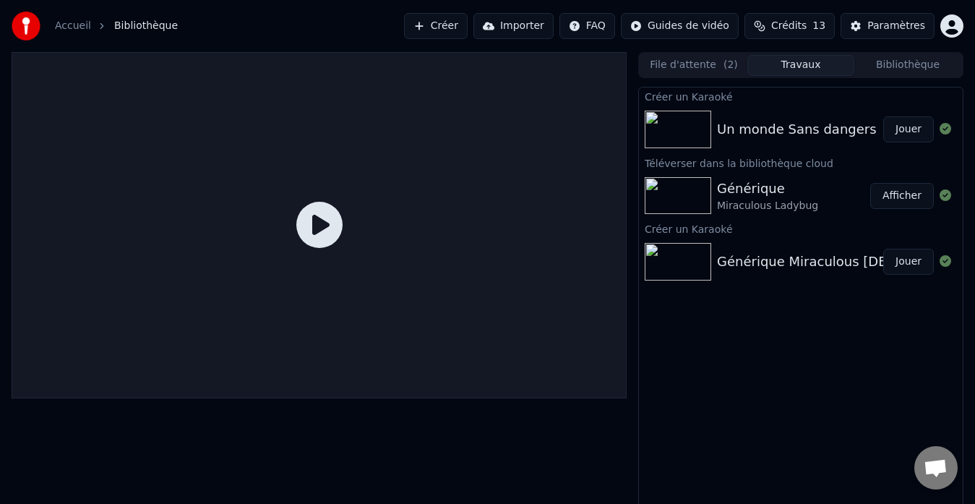
click at [737, 126] on div "Un monde Sans dangers" at bounding box center [797, 129] width 160 height 20
click at [898, 127] on button "Jouer" at bounding box center [909, 129] width 51 height 26
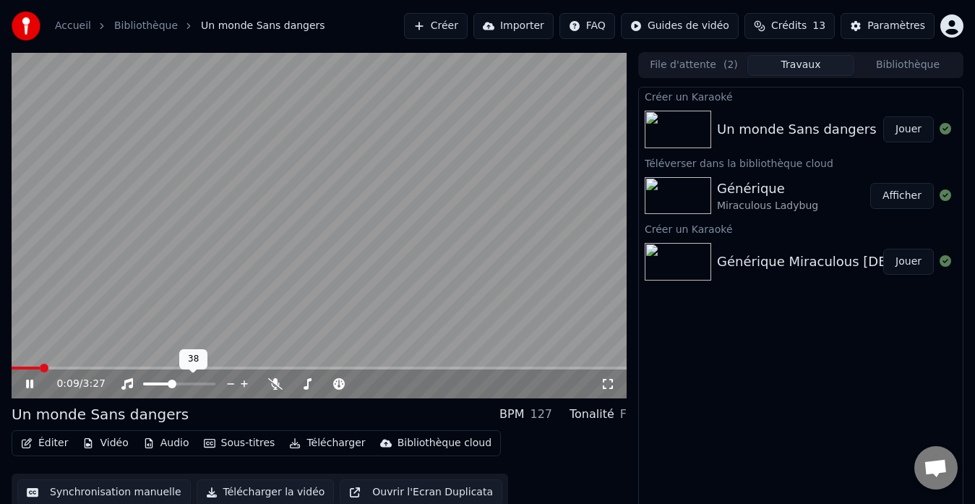
click at [171, 383] on span at bounding box center [172, 384] width 9 height 9
click at [161, 388] on span at bounding box center [162, 384] width 9 height 9
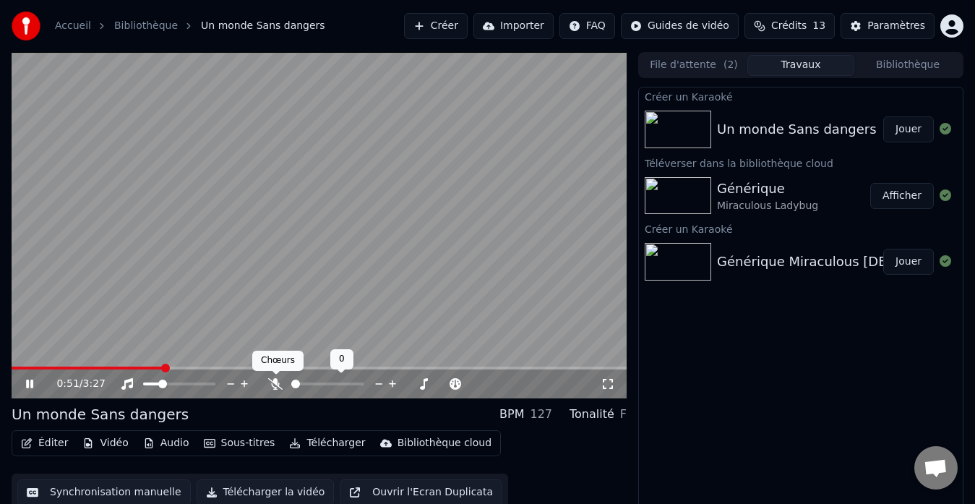
click at [269, 384] on icon at bounding box center [275, 384] width 14 height 12
click at [304, 386] on span at bounding box center [303, 384] width 9 height 9
click at [359, 383] on span at bounding box center [359, 384] width 9 height 9
click at [299, 386] on span at bounding box center [302, 384] width 9 height 9
click at [291, 388] on span at bounding box center [295, 384] width 9 height 9
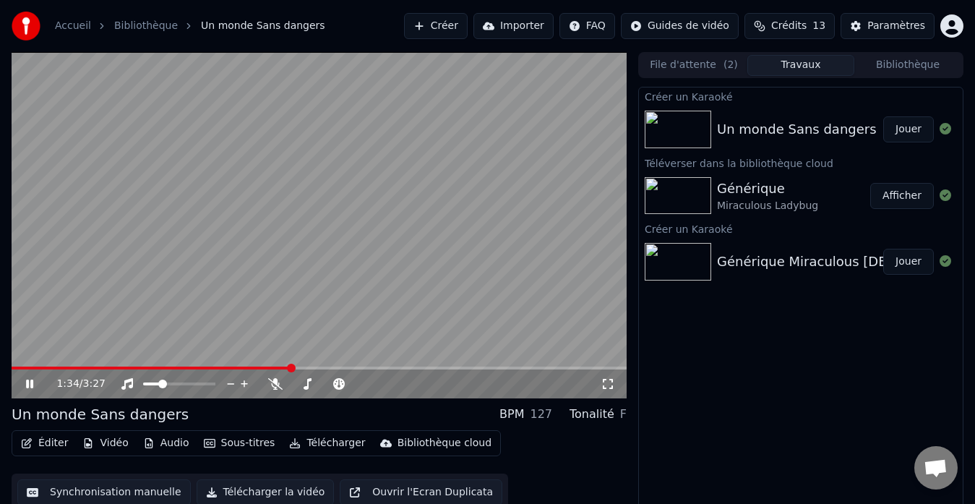
click at [291, 369] on span at bounding box center [291, 368] width 9 height 9
click at [25, 384] on icon at bounding box center [39, 384] width 33 height 12
click at [27, 383] on icon at bounding box center [29, 384] width 9 height 10
click at [31, 381] on icon at bounding box center [29, 384] width 7 height 9
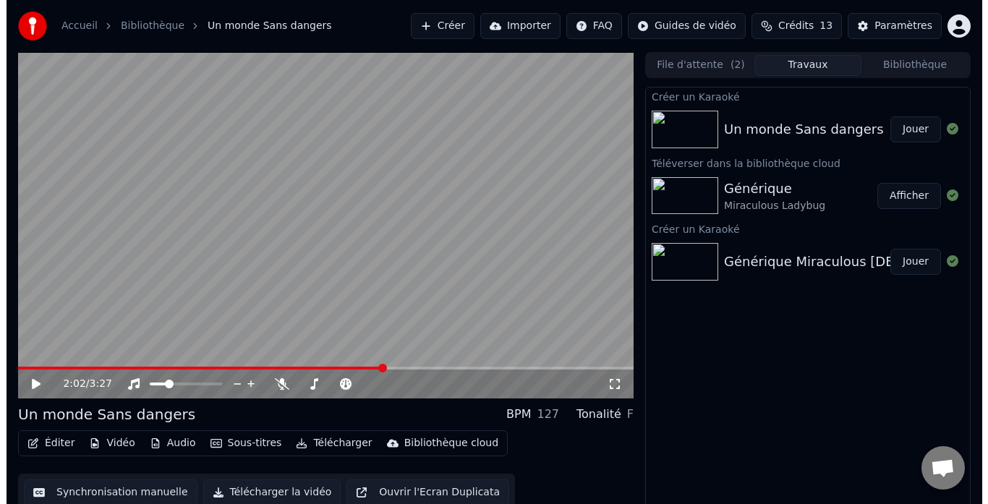
scroll to position [11, 0]
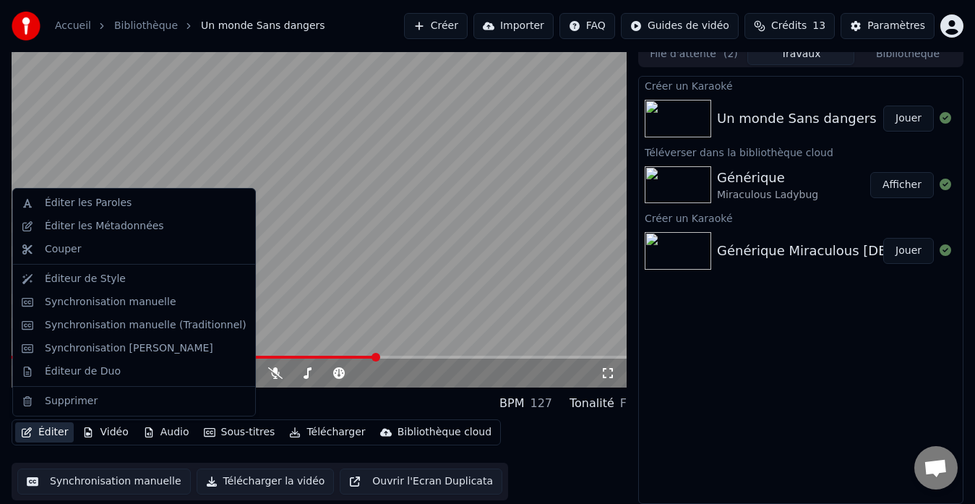
click at [45, 430] on button "Éditer" at bounding box center [44, 432] width 59 height 20
click at [98, 205] on div "Éditer les Paroles" at bounding box center [88, 203] width 87 height 14
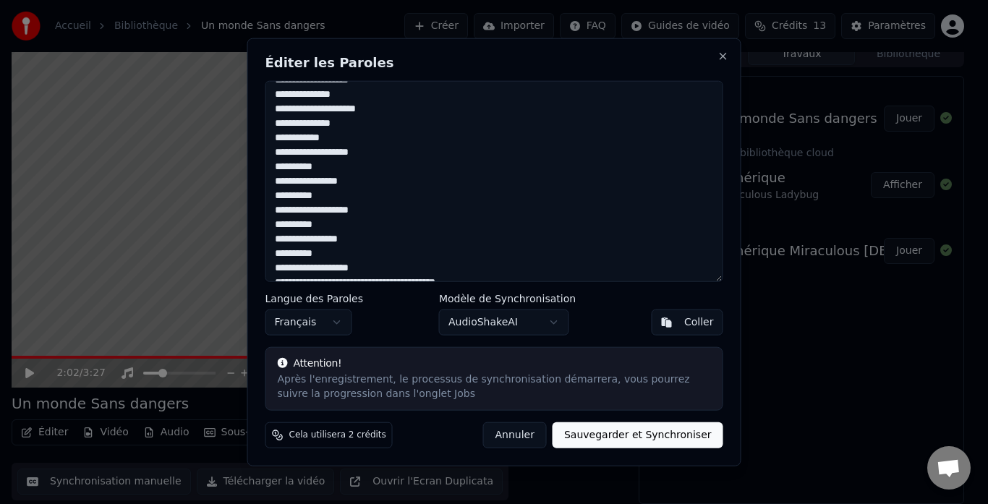
scroll to position [0, 0]
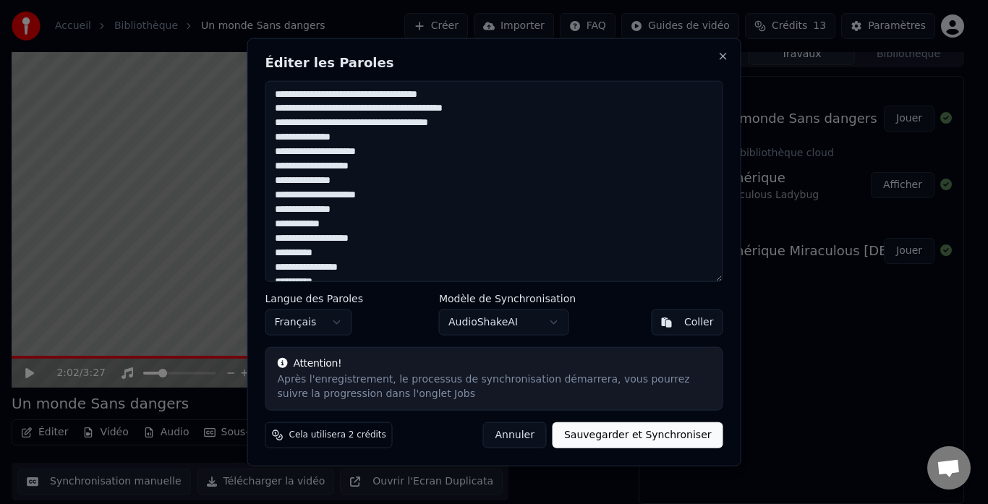
drag, startPoint x: 451, startPoint y: 46, endPoint x: 625, endPoint y: 68, distance: 174.9
click at [625, 68] on div "Éditer les Paroles Langue des Paroles Français Modèle de Synchronisation AudioS…" at bounding box center [494, 252] width 494 height 429
click at [359, 96] on textarea at bounding box center [494, 181] width 458 height 202
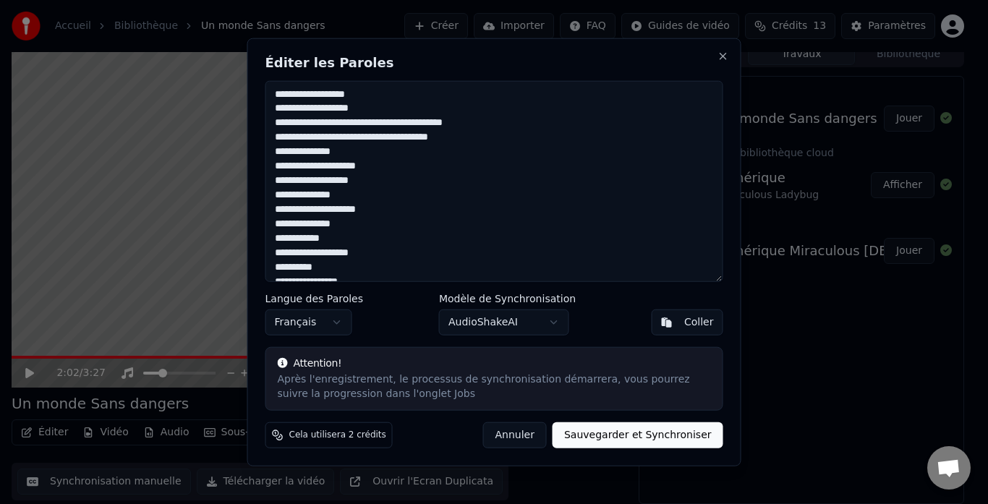
click at [367, 118] on textarea at bounding box center [494, 181] width 458 height 202
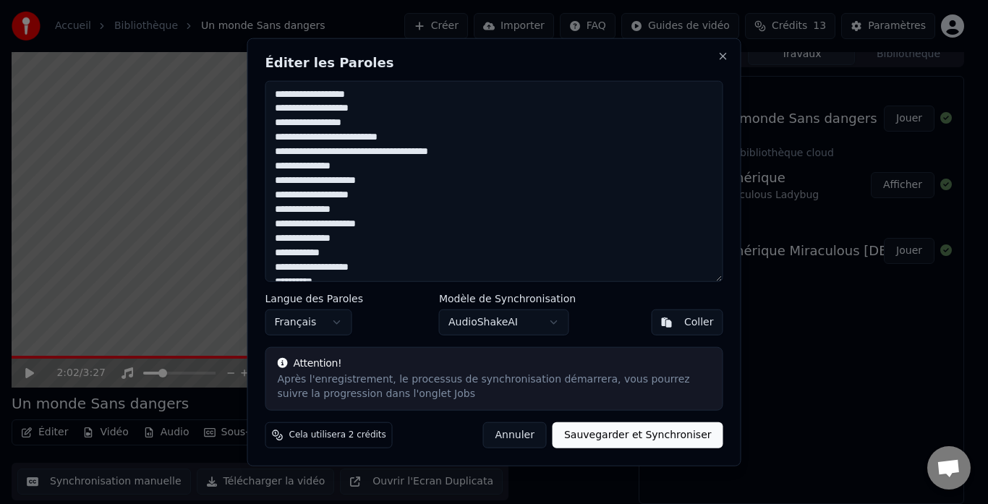
click at [354, 155] on textarea at bounding box center [494, 181] width 458 height 202
click at [398, 166] on textarea at bounding box center [494, 181] width 458 height 202
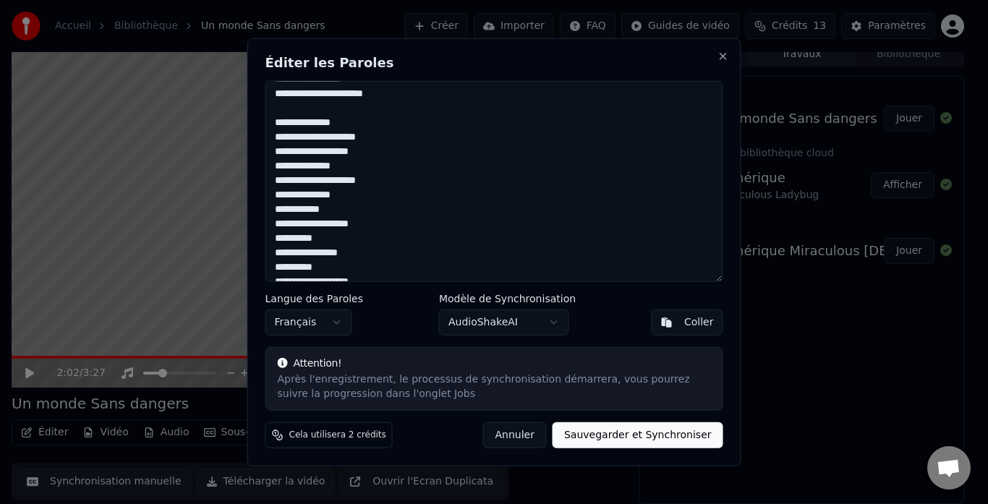
click at [373, 138] on textarea at bounding box center [494, 181] width 458 height 202
click at [341, 111] on textarea at bounding box center [494, 181] width 458 height 202
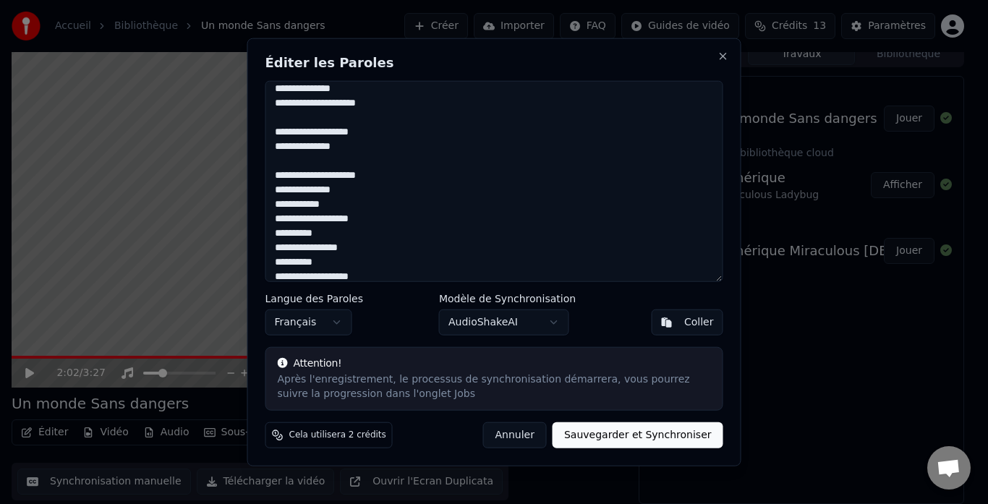
scroll to position [179, 0]
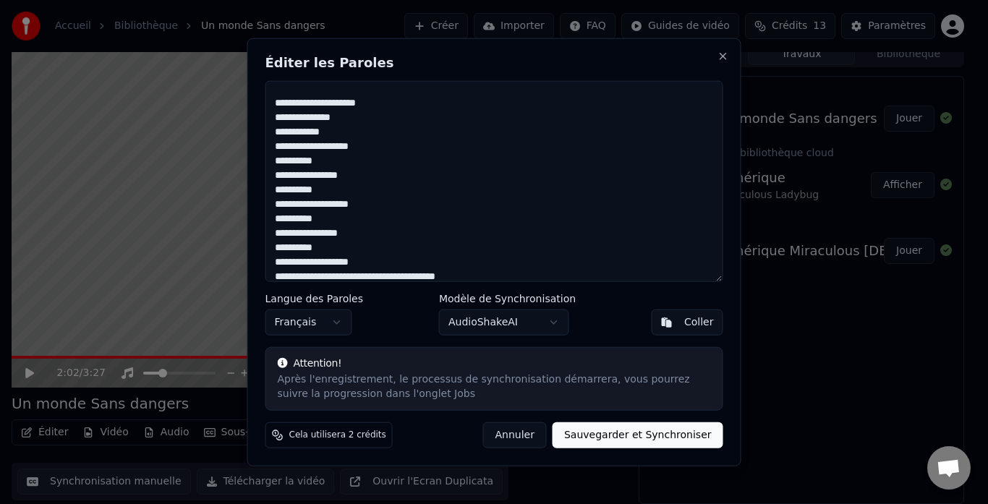
click at [343, 120] on textarea at bounding box center [494, 181] width 458 height 202
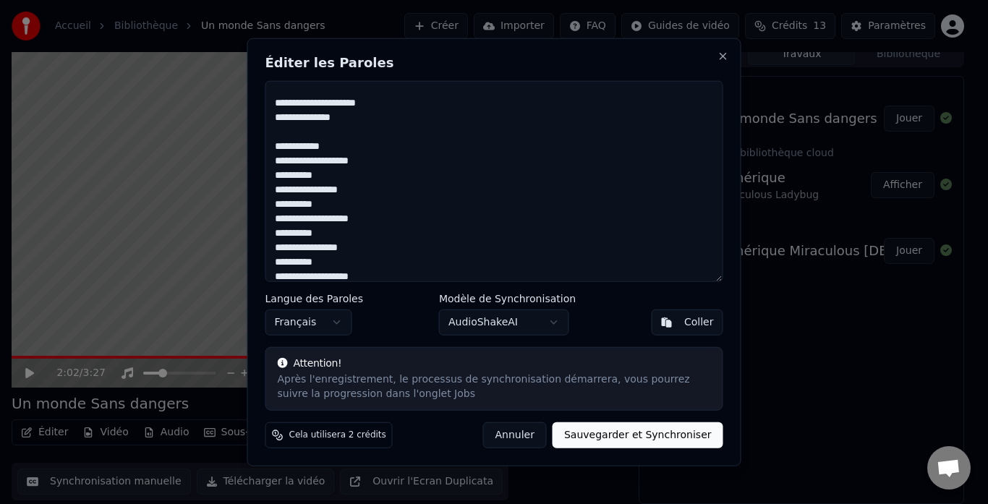
scroll to position [222, 0]
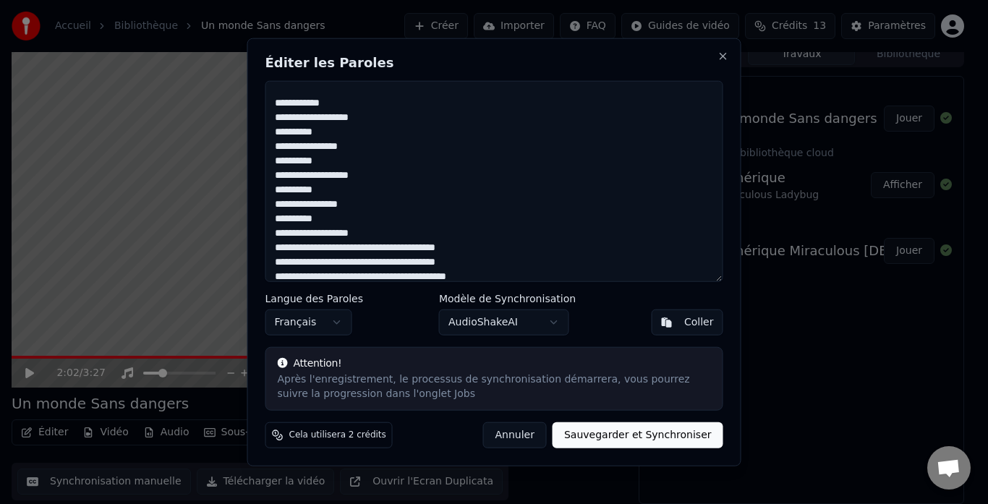
click at [377, 114] on textarea at bounding box center [494, 181] width 458 height 202
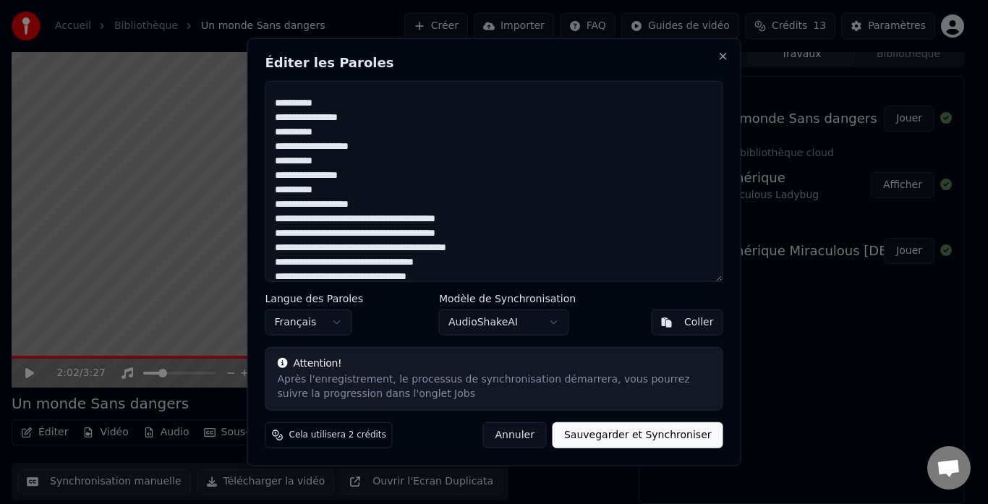
click at [377, 203] on textarea at bounding box center [494, 181] width 458 height 202
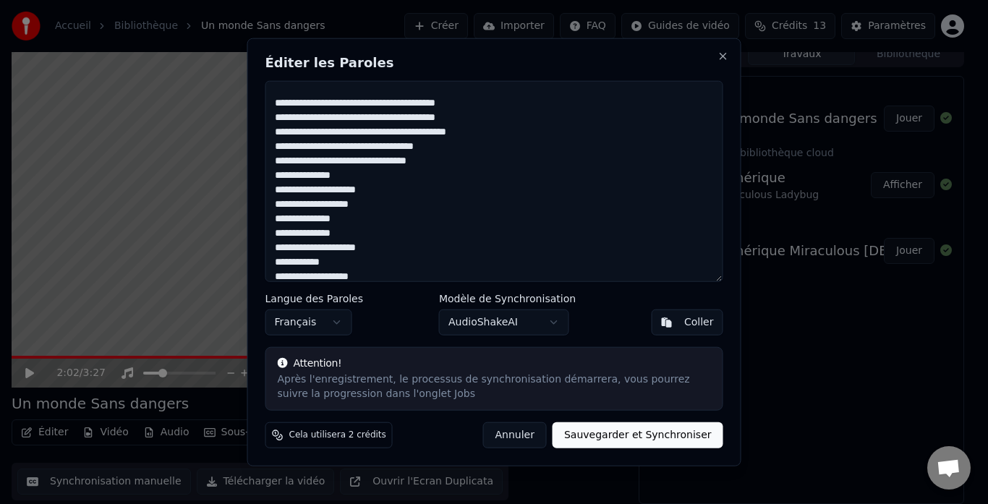
click at [360, 103] on textarea at bounding box center [494, 181] width 458 height 202
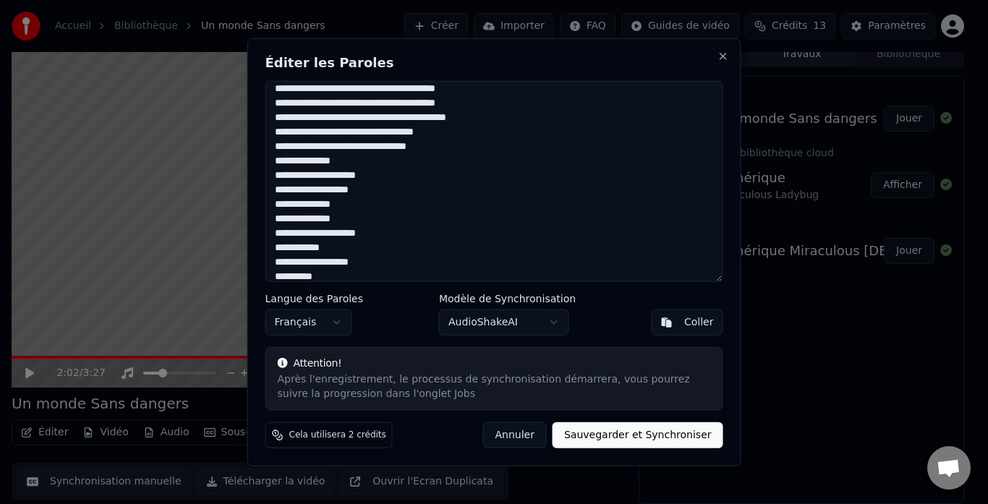
scroll to position [338, 0]
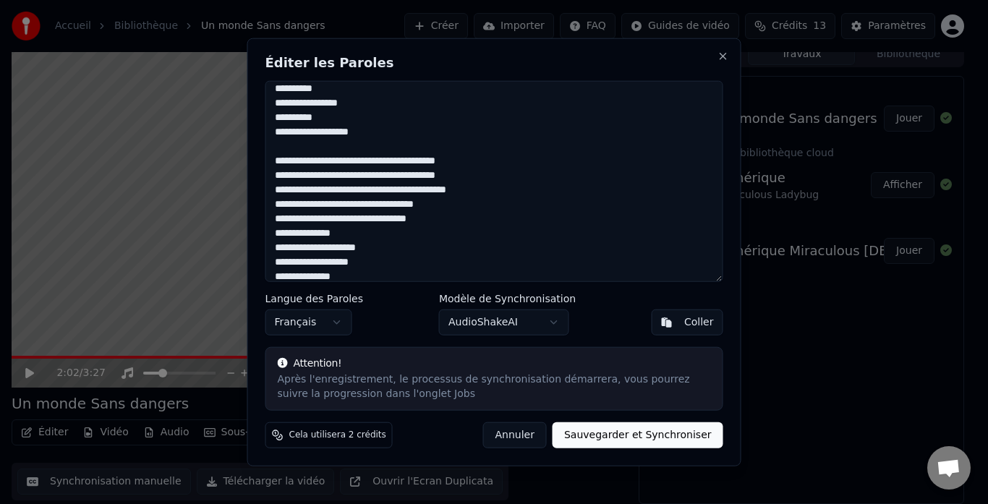
click at [364, 160] on textarea at bounding box center [494, 181] width 458 height 202
click at [338, 189] on textarea at bounding box center [494, 181] width 458 height 202
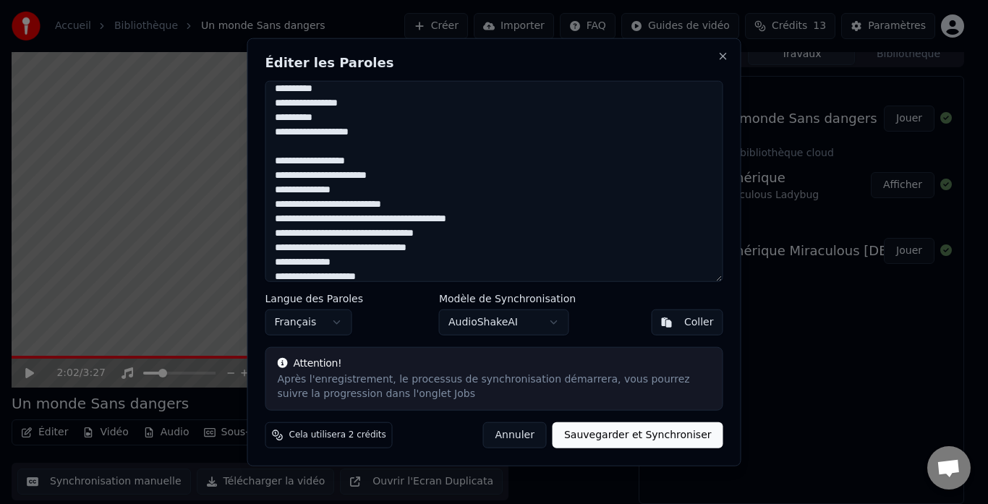
click at [351, 220] on textarea at bounding box center [494, 181] width 458 height 202
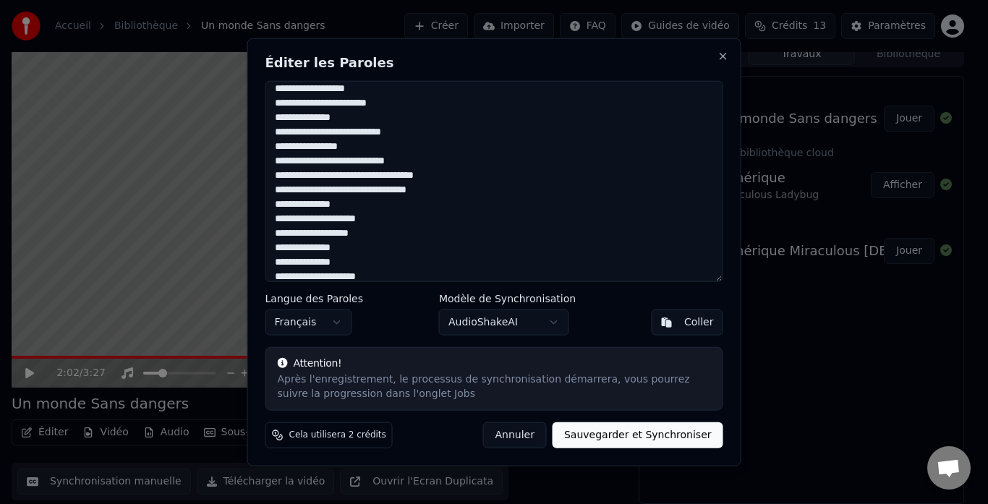
click at [344, 175] on textarea at bounding box center [494, 181] width 458 height 202
click at [376, 200] on textarea at bounding box center [494, 181] width 458 height 202
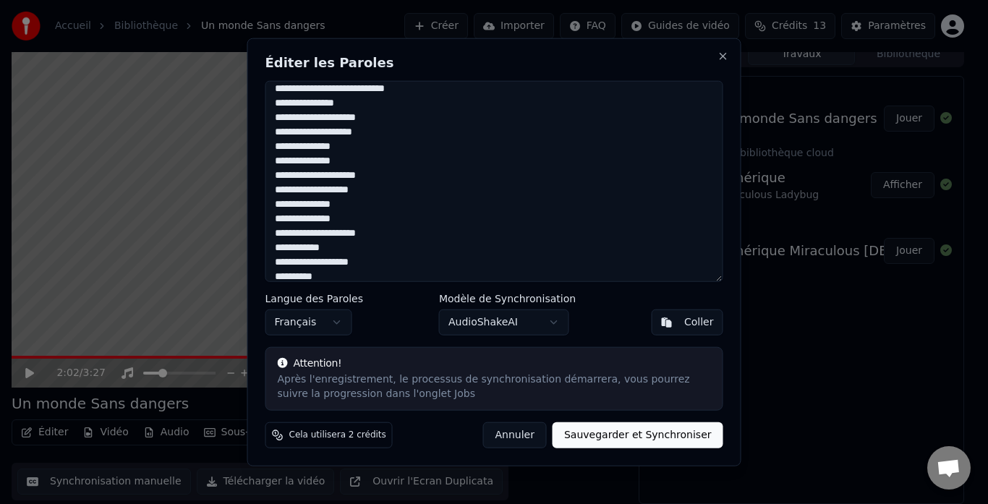
click at [344, 148] on textarea at bounding box center [494, 181] width 458 height 202
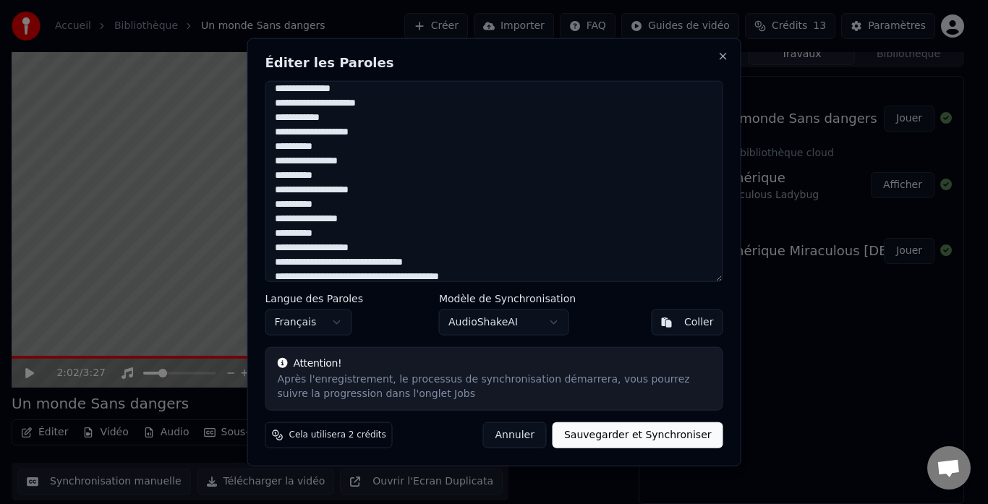
click at [379, 132] on textarea at bounding box center [494, 181] width 458 height 202
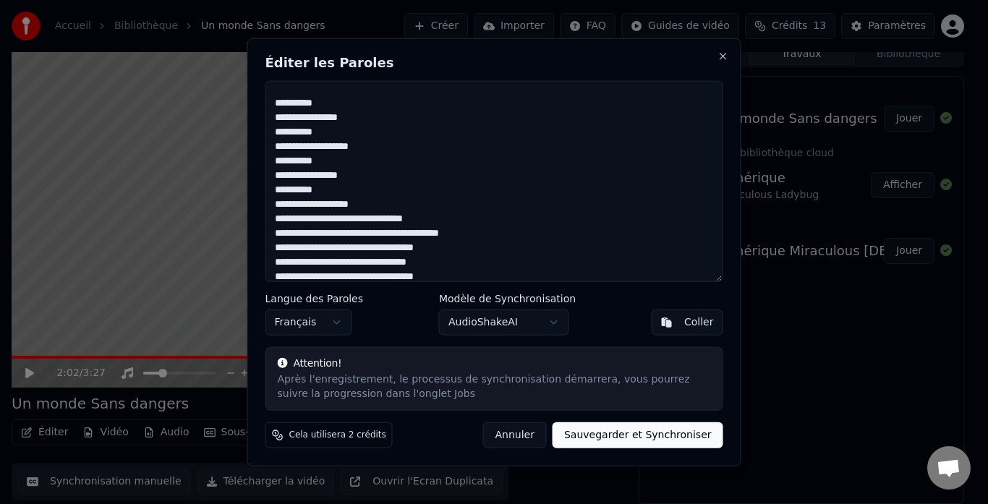
click at [361, 116] on textarea at bounding box center [494, 181] width 458 height 202
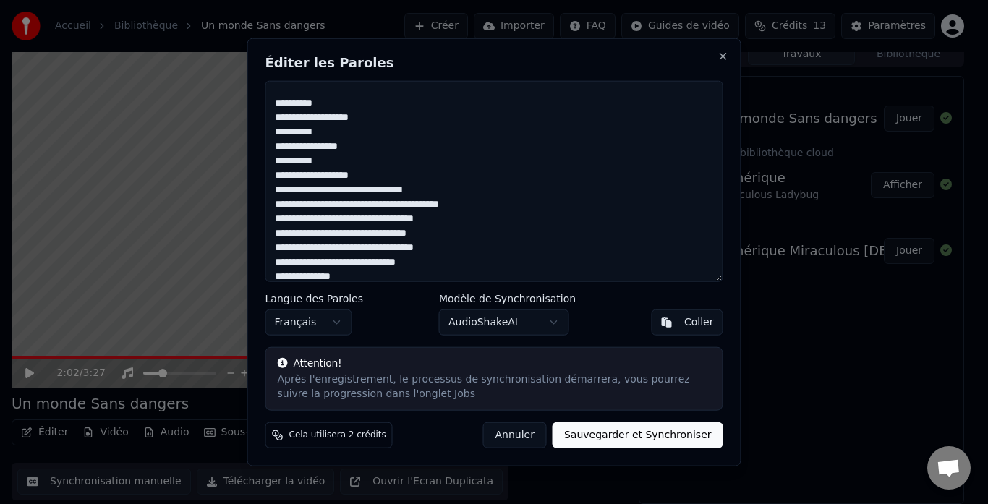
click at [379, 119] on textarea at bounding box center [494, 181] width 458 height 202
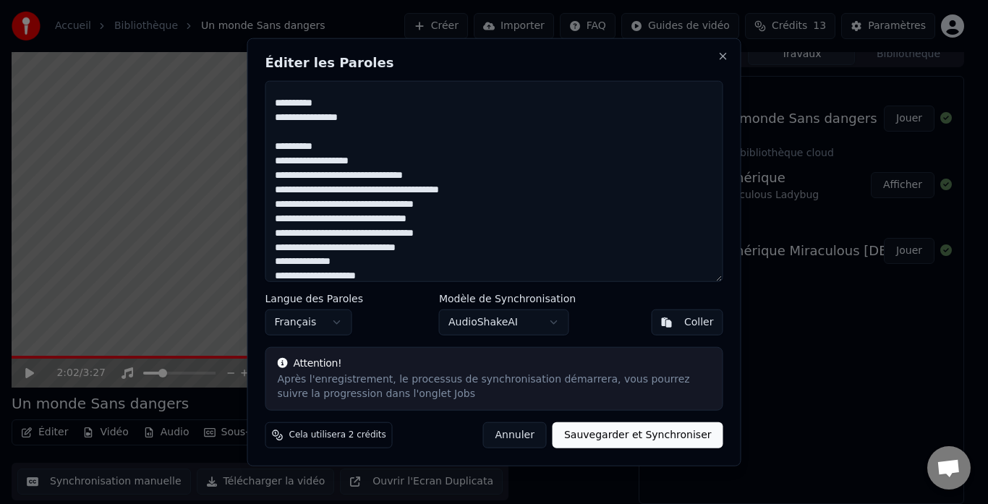
scroll to position [815, 0]
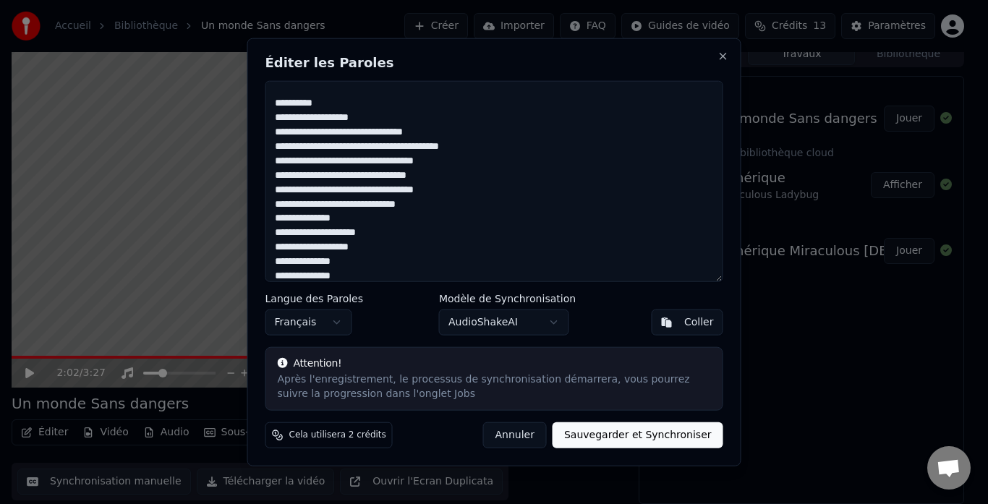
click at [377, 117] on textarea at bounding box center [494, 181] width 458 height 202
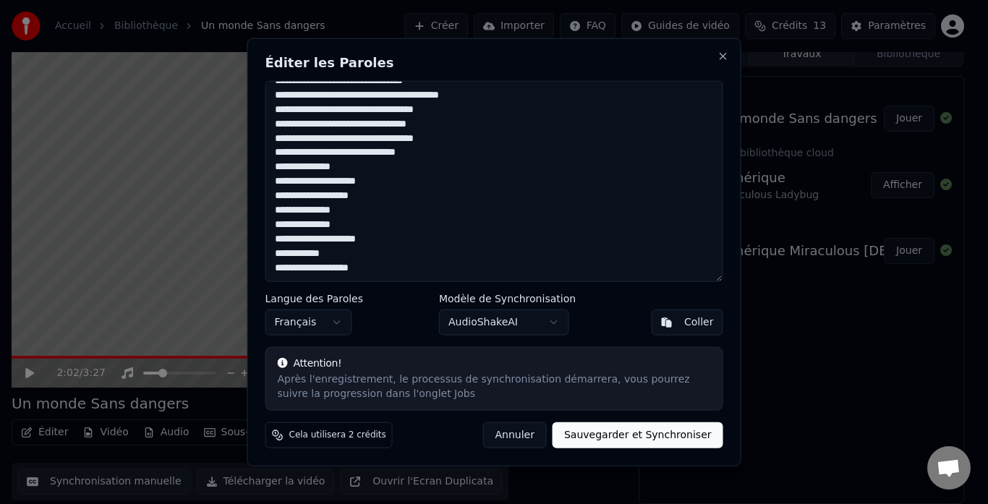
scroll to position [808, 0]
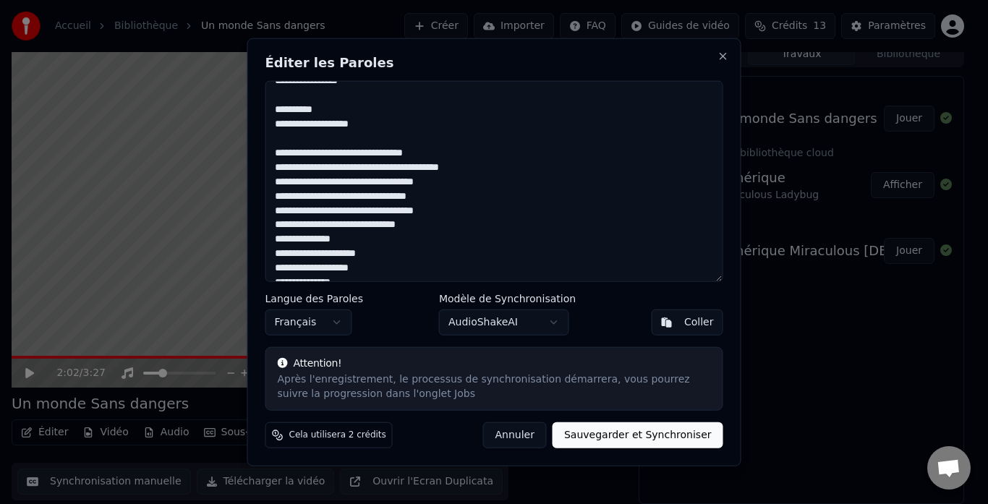
click at [350, 151] on textarea at bounding box center [494, 181] width 458 height 202
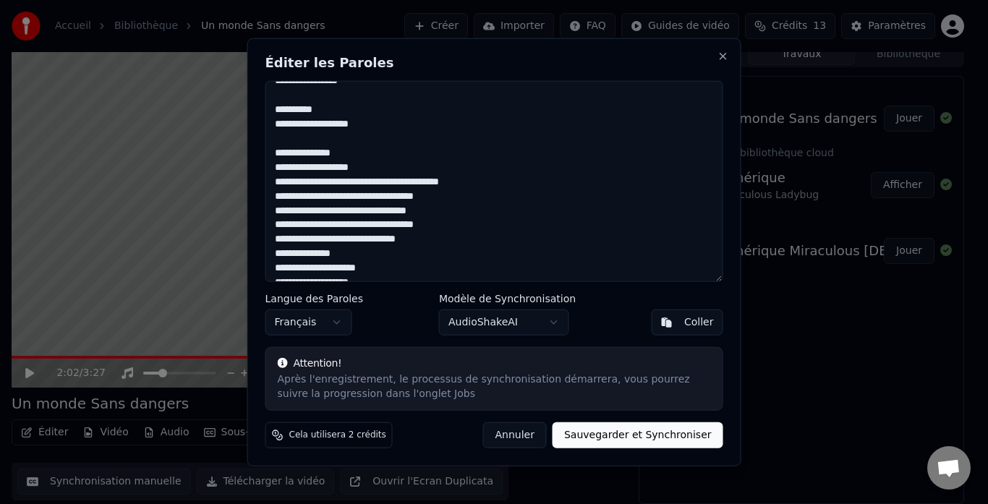
click at [354, 181] on textarea at bounding box center [494, 181] width 458 height 202
click at [406, 196] on textarea at bounding box center [494, 181] width 458 height 202
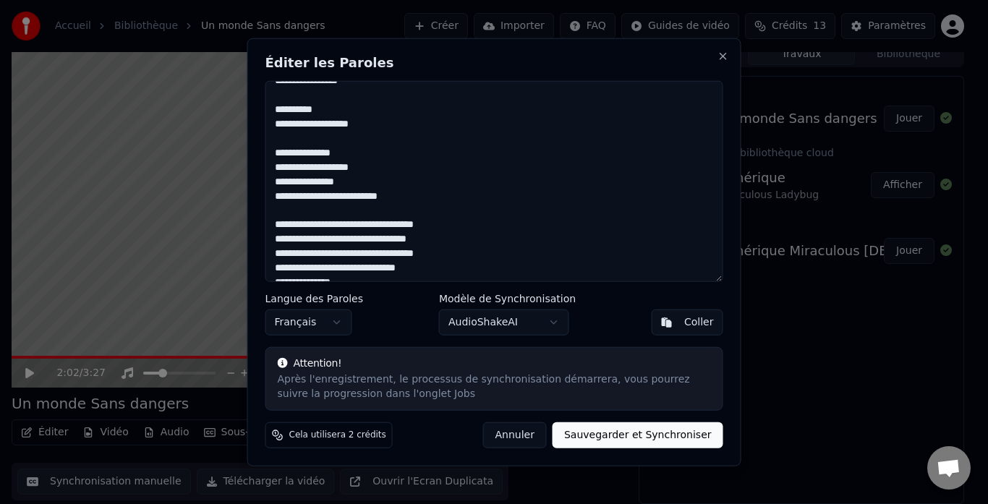
scroll to position [881, 0]
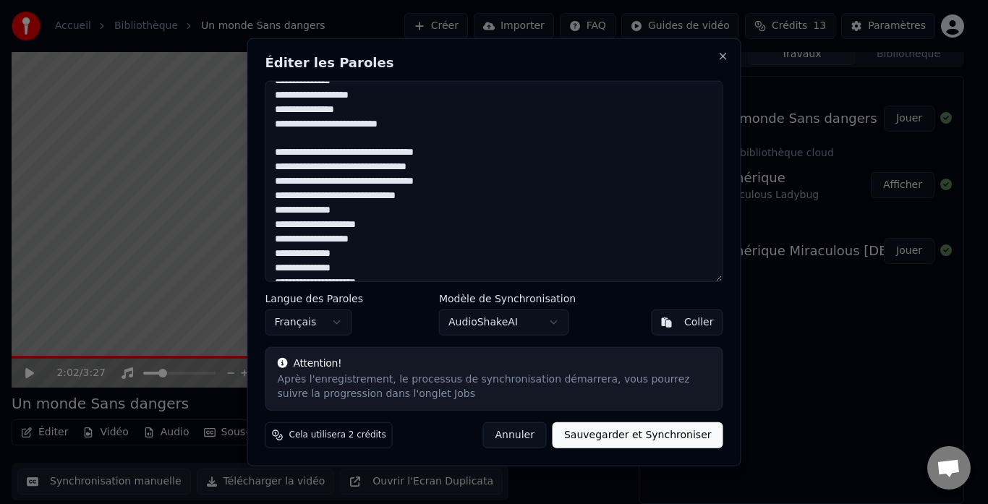
click at [344, 148] on textarea at bounding box center [494, 181] width 458 height 202
click at [346, 197] on textarea at bounding box center [494, 181] width 458 height 202
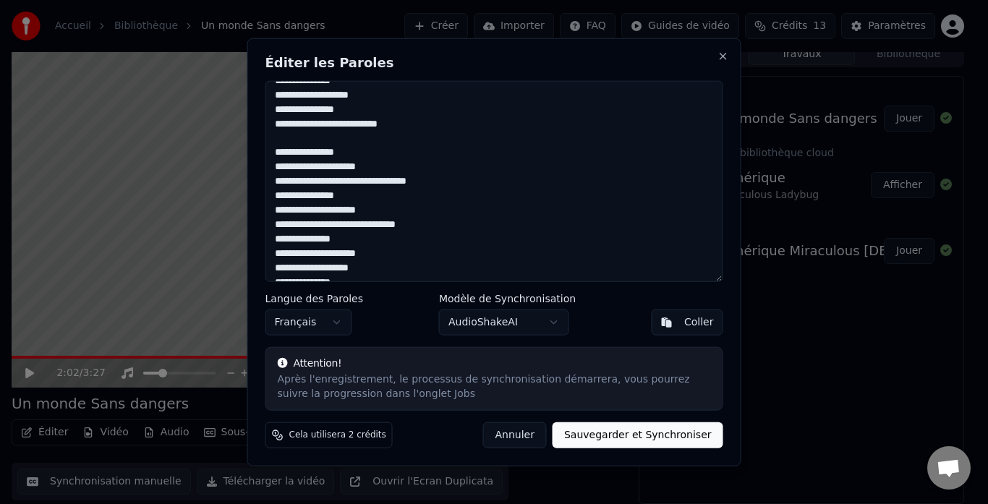
scroll to position [953, 0]
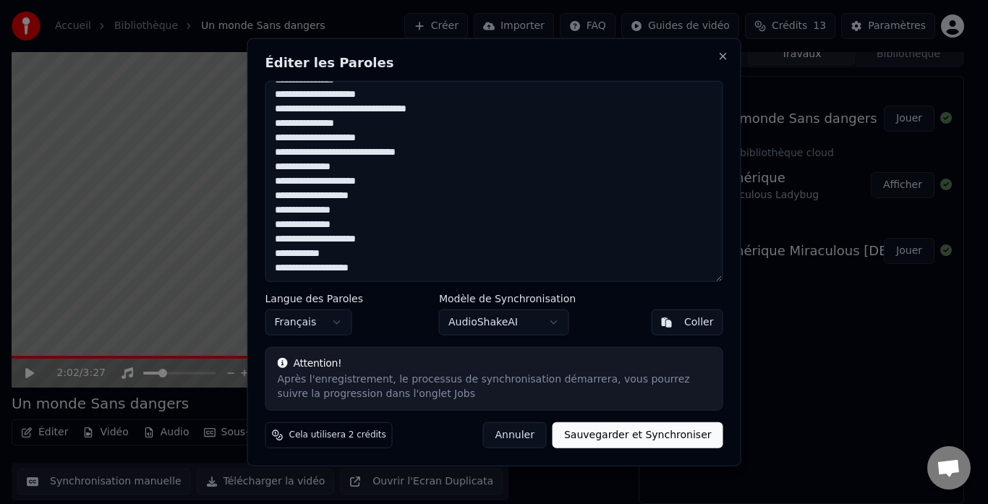
click at [328, 151] on textarea at bounding box center [494, 181] width 458 height 202
click at [375, 168] on textarea at bounding box center [494, 181] width 458 height 202
click at [372, 179] on textarea at bounding box center [494, 181] width 458 height 202
click at [380, 181] on textarea at bounding box center [494, 181] width 458 height 202
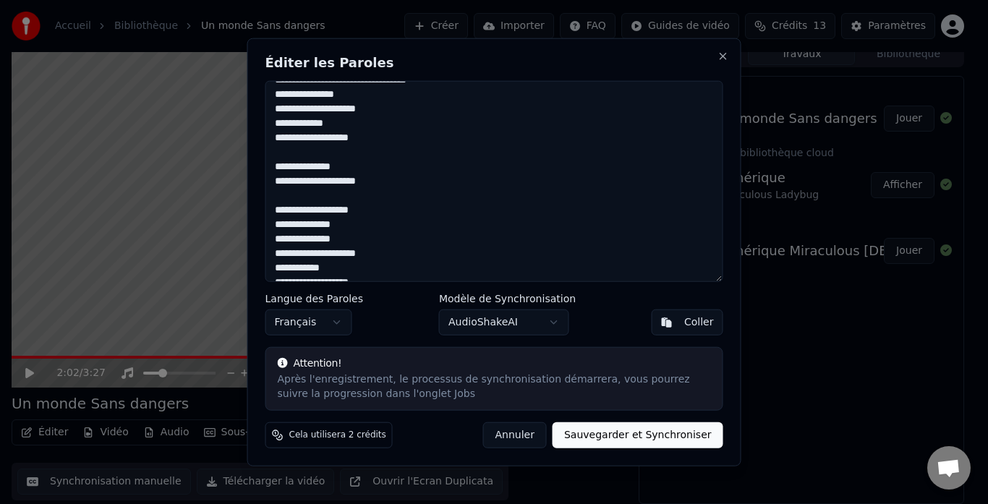
scroll to position [996, 0]
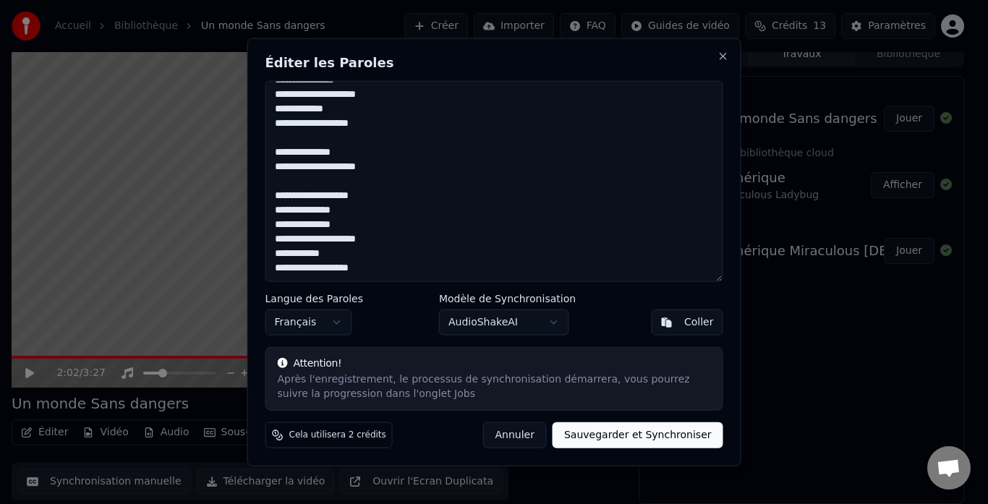
click at [339, 208] on textarea at bounding box center [494, 181] width 458 height 202
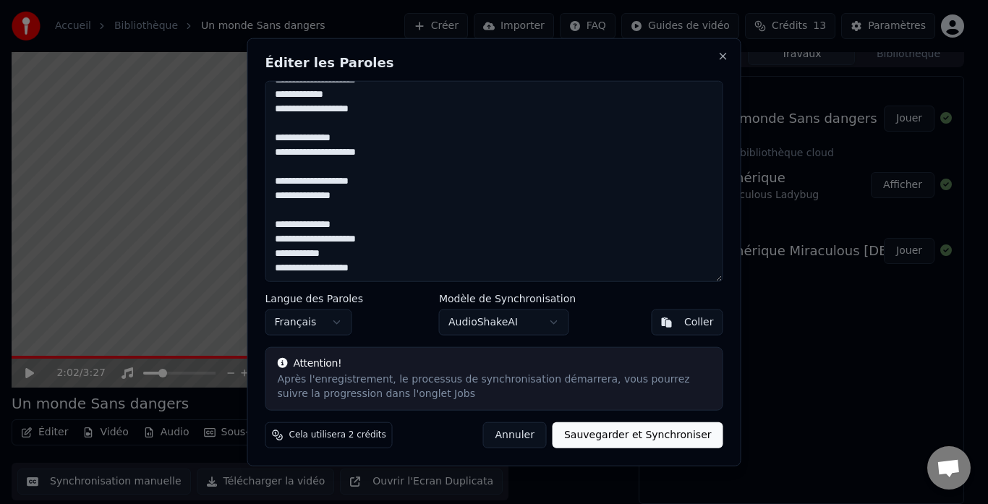
click at [373, 236] on textarea at bounding box center [494, 181] width 458 height 202
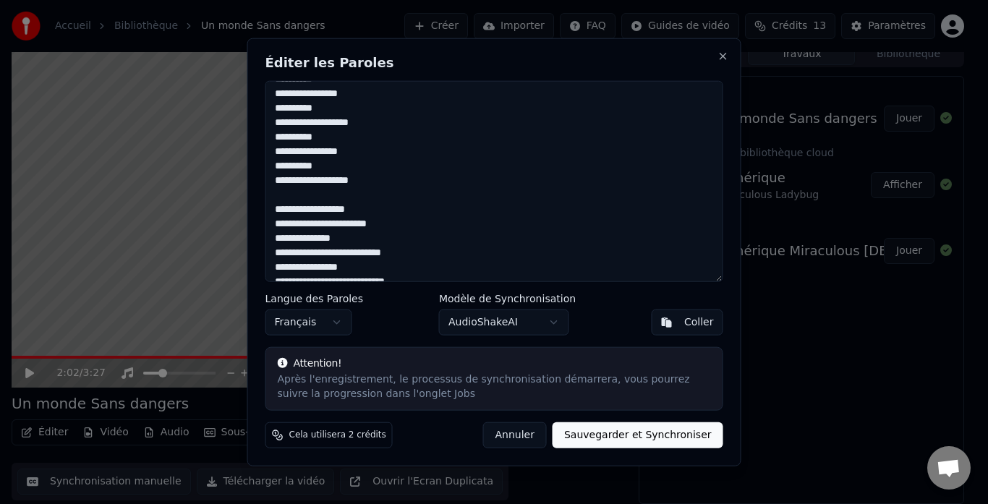
scroll to position [217, 0]
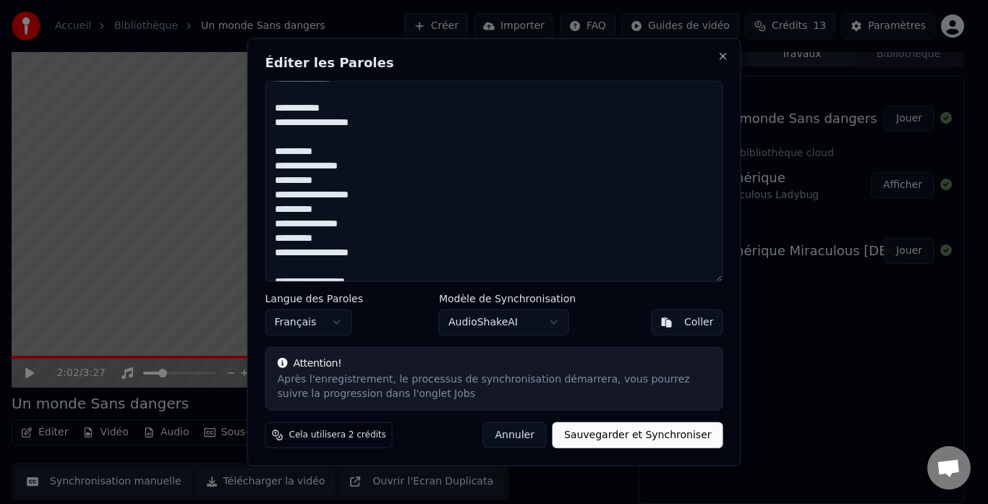
drag, startPoint x: 273, startPoint y: 163, endPoint x: 296, endPoint y: 175, distance: 25.9
click at [275, 163] on textarea at bounding box center [494, 181] width 458 height 202
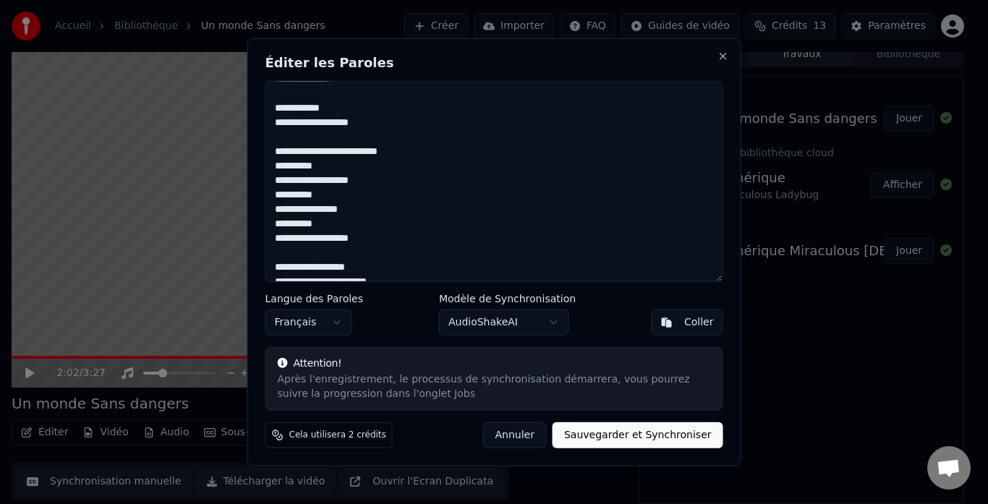
click at [351, 150] on textarea at bounding box center [494, 181] width 458 height 202
click at [274, 195] on textarea at bounding box center [494, 181] width 458 height 202
click at [325, 145] on textarea at bounding box center [494, 181] width 458 height 202
click at [328, 181] on textarea at bounding box center [494, 181] width 458 height 202
drag, startPoint x: 347, startPoint y: 177, endPoint x: 354, endPoint y: 193, distance: 17.5
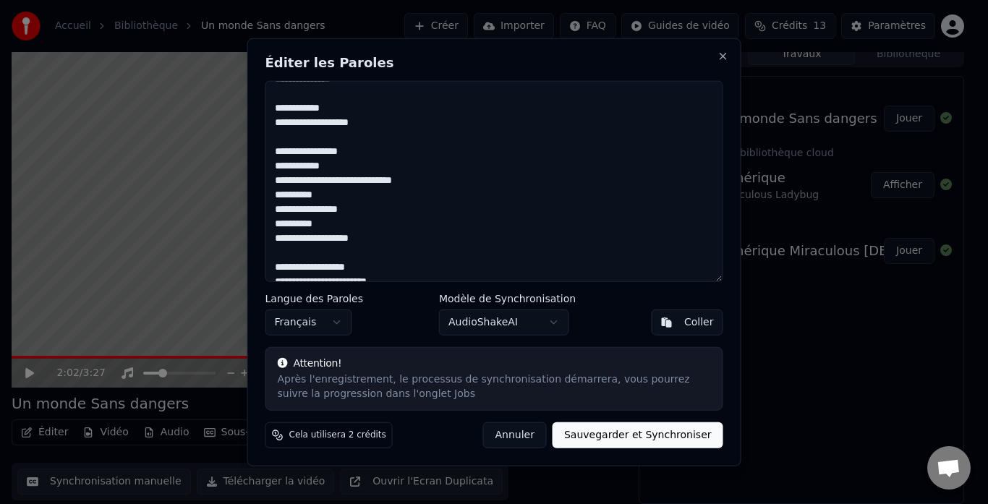
click at [351, 179] on textarea at bounding box center [494, 181] width 458 height 202
click at [273, 222] on textarea at bounding box center [494, 181] width 458 height 202
drag, startPoint x: 353, startPoint y: 207, endPoint x: 362, endPoint y: 215, distance: 11.8
click at [354, 208] on textarea at bounding box center [494, 181] width 458 height 202
click at [272, 255] on textarea at bounding box center [494, 181] width 458 height 202
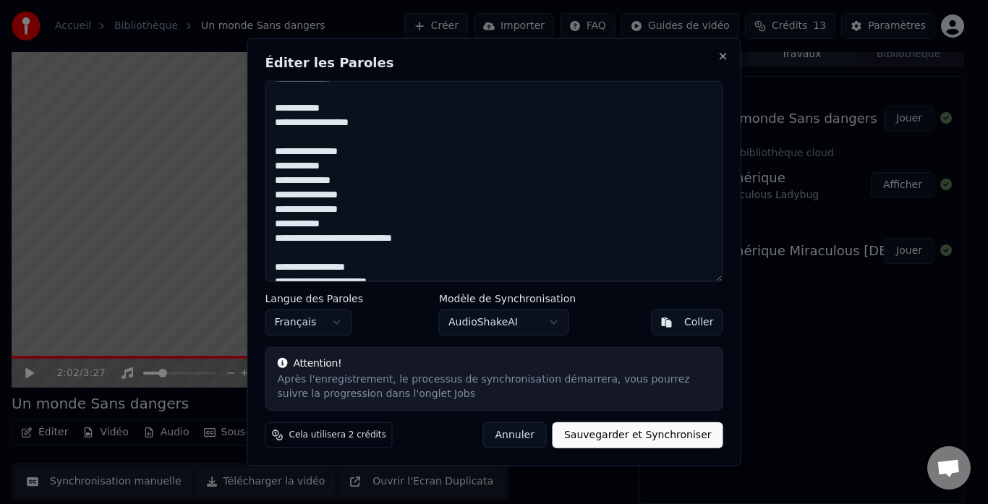
click at [345, 238] on textarea at bounding box center [494, 181] width 458 height 202
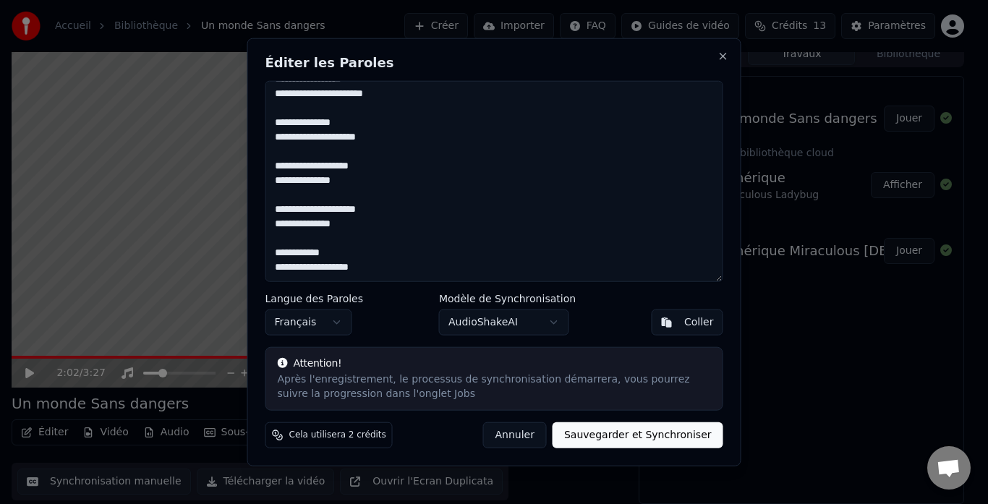
scroll to position [0, 0]
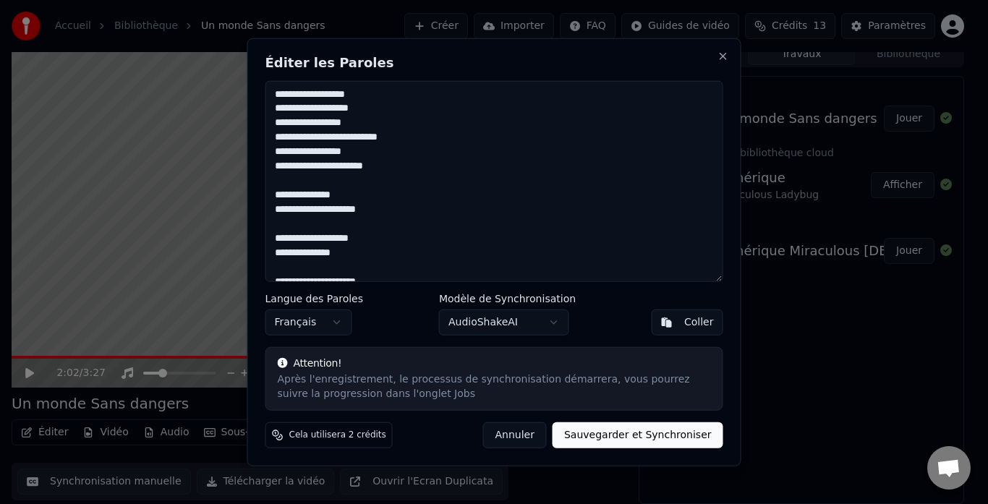
click at [282, 226] on textarea at bounding box center [494, 181] width 458 height 202
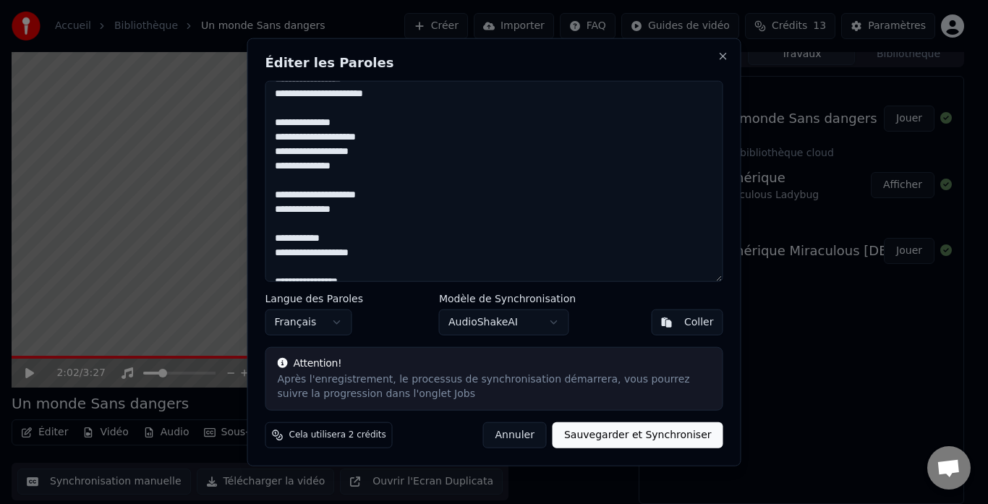
click at [275, 179] on textarea at bounding box center [494, 181] width 458 height 202
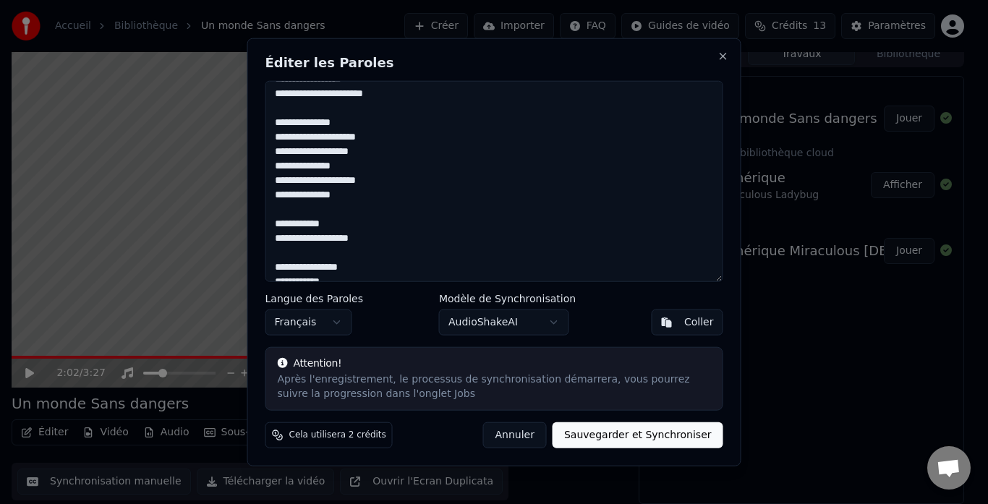
click at [278, 213] on textarea at bounding box center [494, 181] width 458 height 202
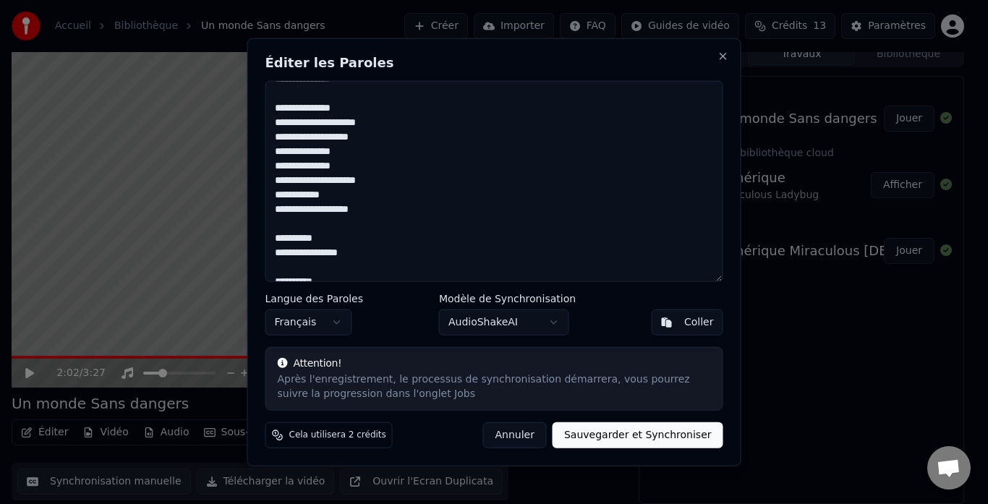
scroll to position [651, 0]
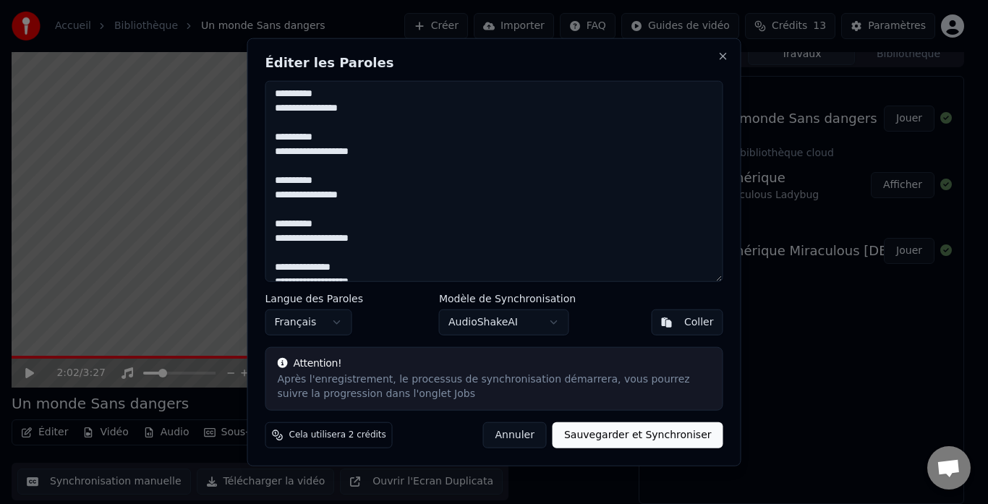
click at [272, 149] on textarea at bounding box center [494, 181] width 458 height 202
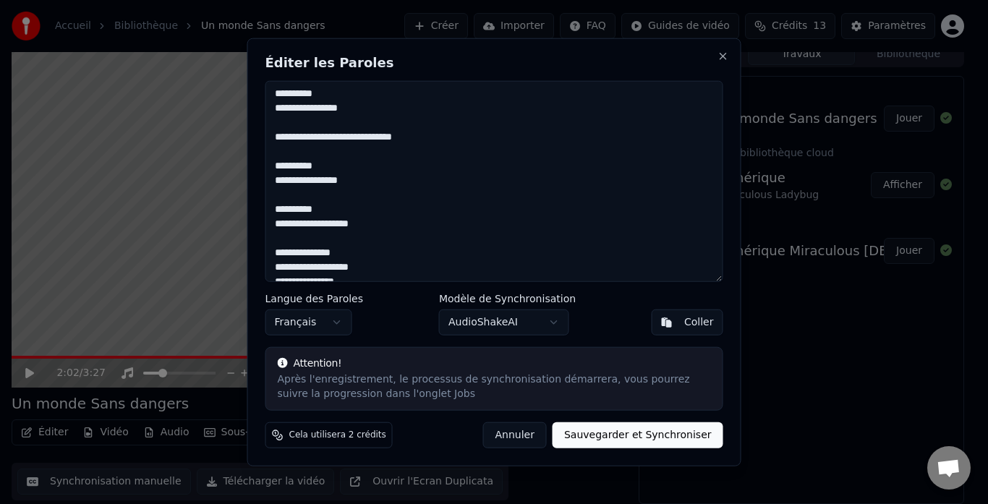
click at [347, 138] on textarea at bounding box center [494, 181] width 458 height 202
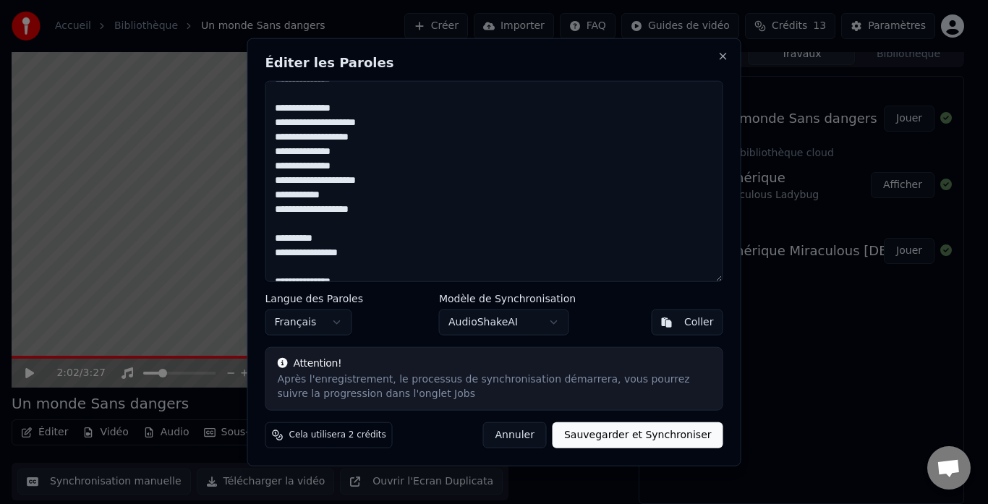
scroll to position [578, 0]
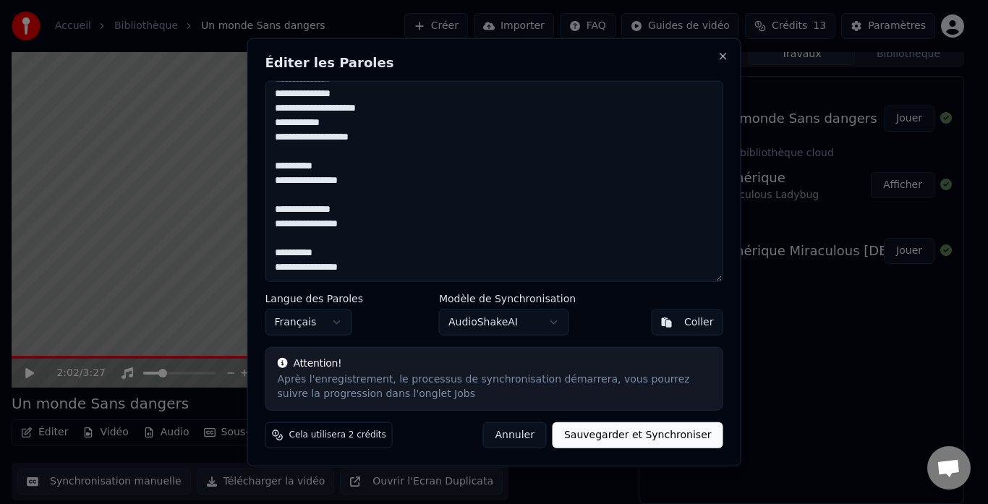
click at [274, 210] on textarea at bounding box center [494, 181] width 458 height 202
click at [291, 179] on textarea at bounding box center [494, 181] width 458 height 202
click at [271, 181] on textarea at bounding box center [494, 181] width 458 height 202
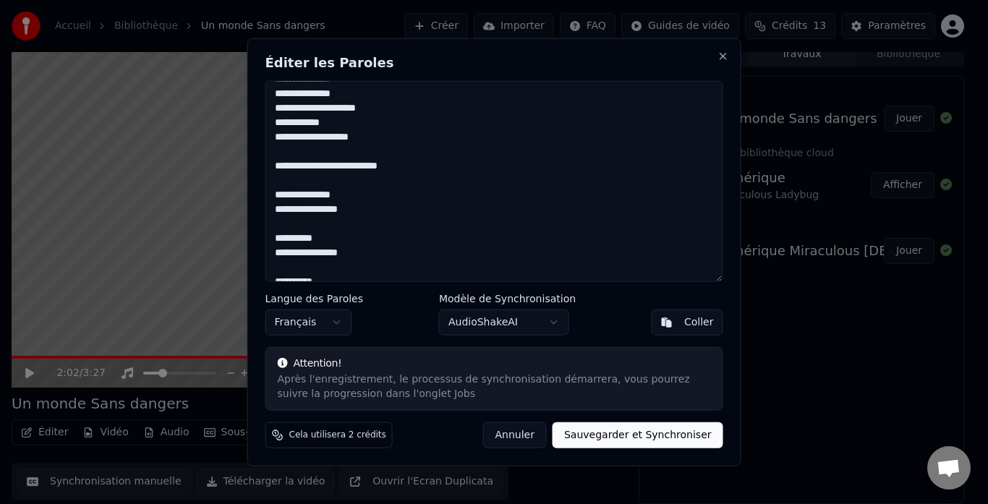
click at [349, 166] on textarea at bounding box center [494, 181] width 458 height 202
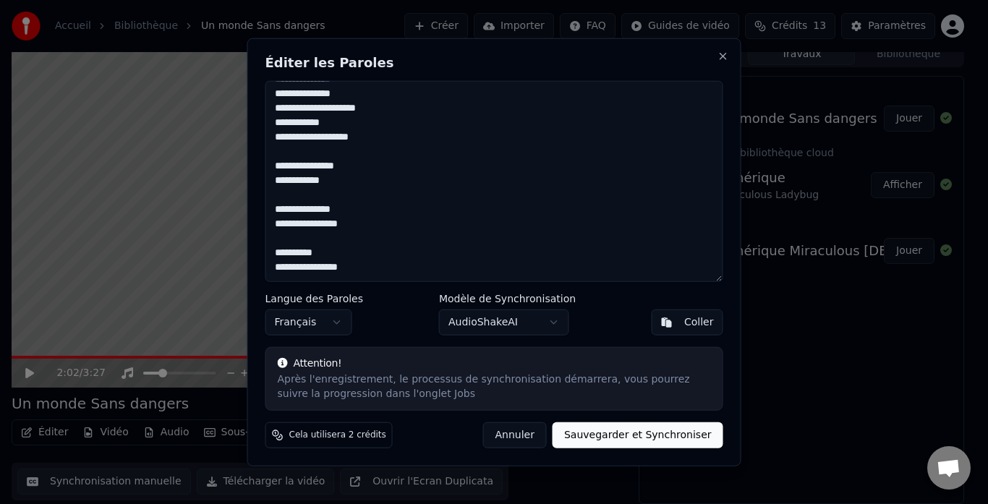
click at [274, 203] on textarea at bounding box center [494, 181] width 458 height 202
click at [274, 242] on textarea at bounding box center [494, 181] width 458 height 202
click at [275, 235] on textarea at bounding box center [494, 181] width 458 height 202
click at [351, 223] on textarea at bounding box center [494, 181] width 458 height 202
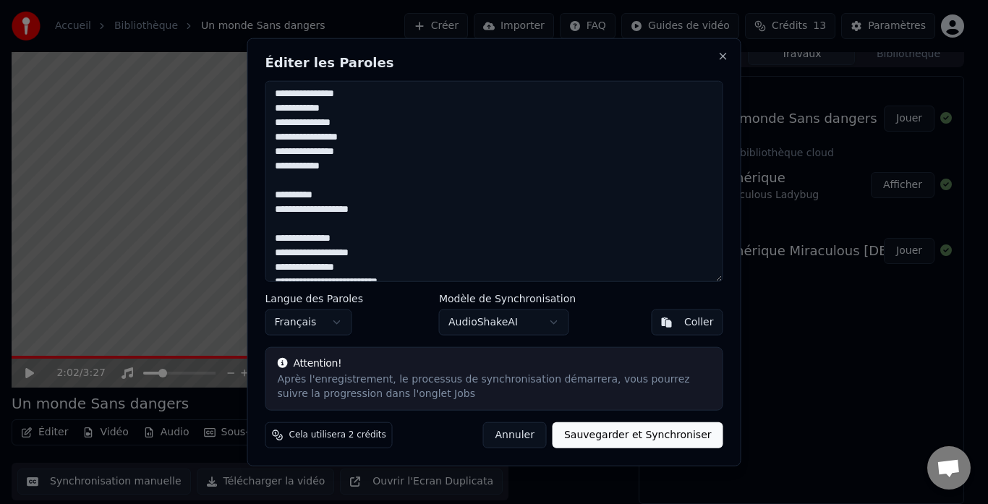
drag, startPoint x: 273, startPoint y: 208, endPoint x: 294, endPoint y: 228, distance: 29.7
click at [275, 210] on textarea at bounding box center [494, 181] width 458 height 202
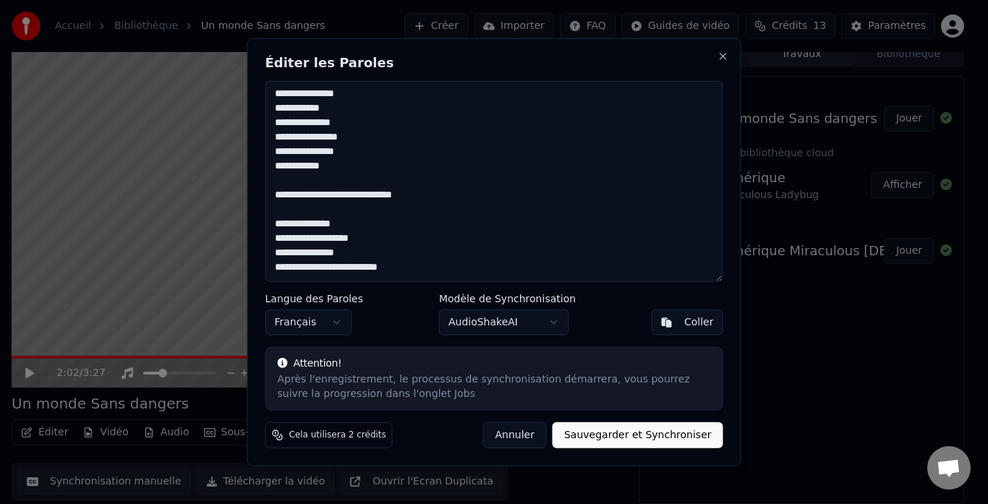
click at [344, 192] on textarea at bounding box center [494, 181] width 458 height 202
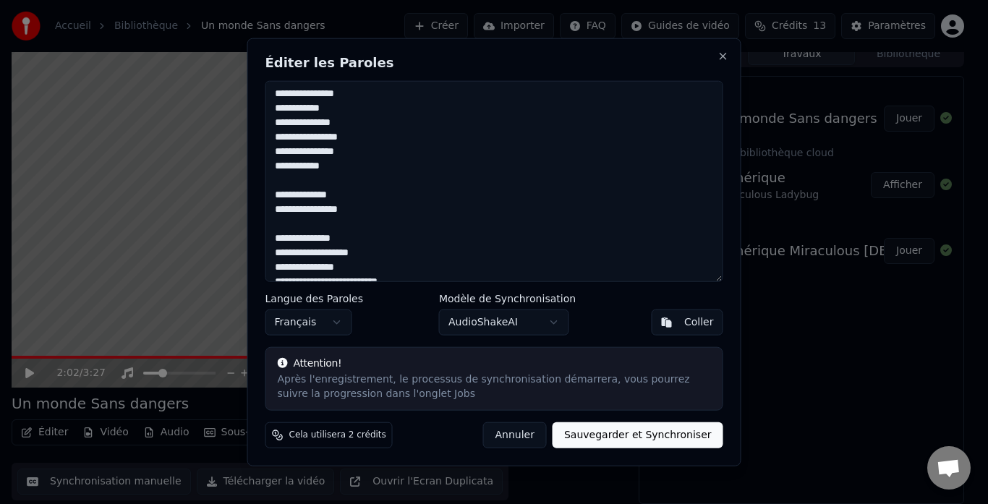
click at [273, 192] on textarea at bounding box center [494, 181] width 458 height 202
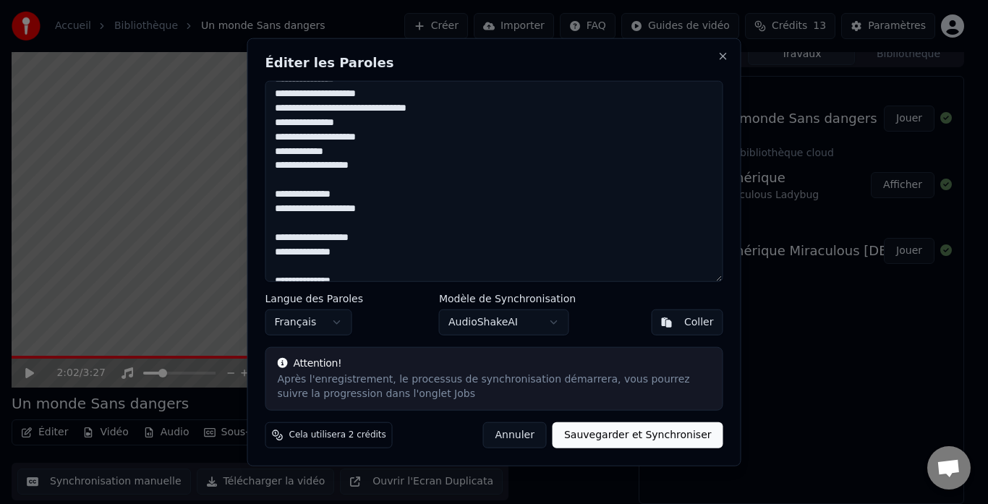
scroll to position [795, 0]
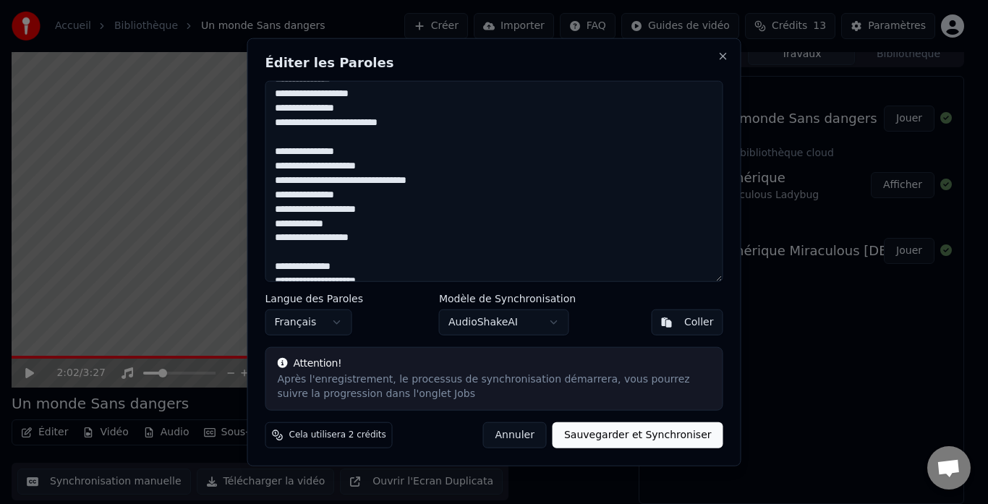
click at [375, 179] on textarea at bounding box center [494, 181] width 458 height 202
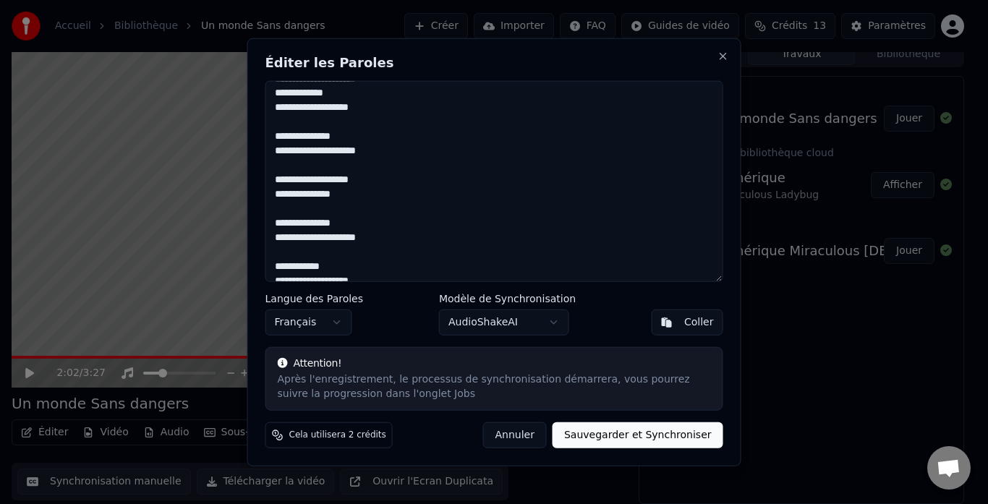
scroll to position [953, 0]
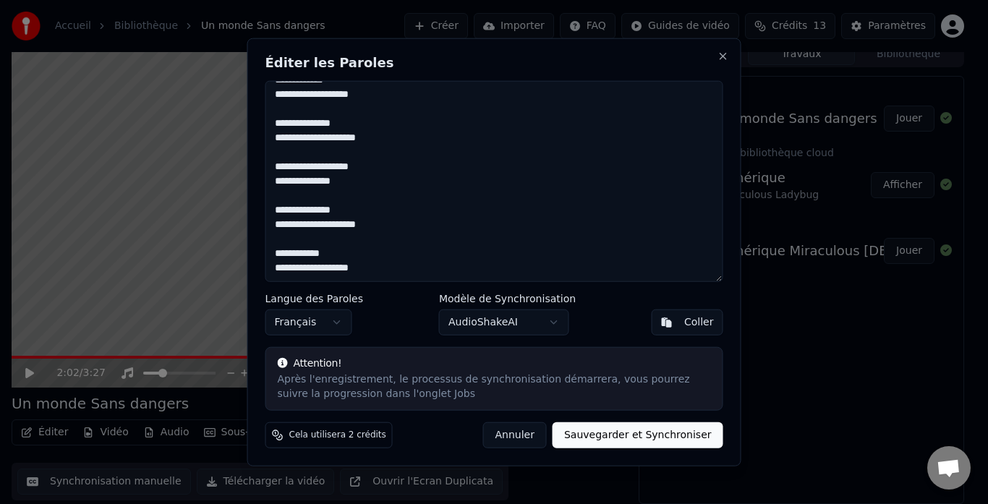
type textarea "**********"
click at [631, 429] on button "Sauvegarder et Synchroniser" at bounding box center [637, 435] width 171 height 26
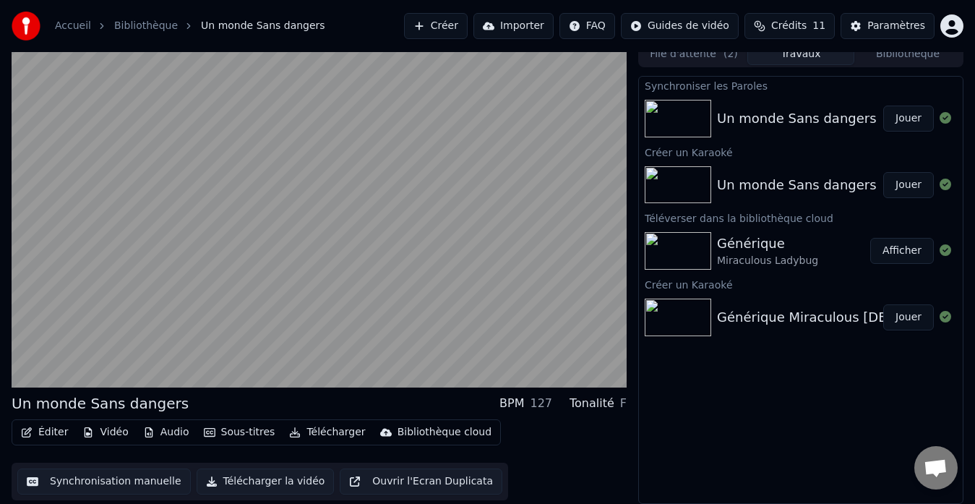
click at [772, 124] on div "Un monde Sans dangers" at bounding box center [797, 118] width 160 height 20
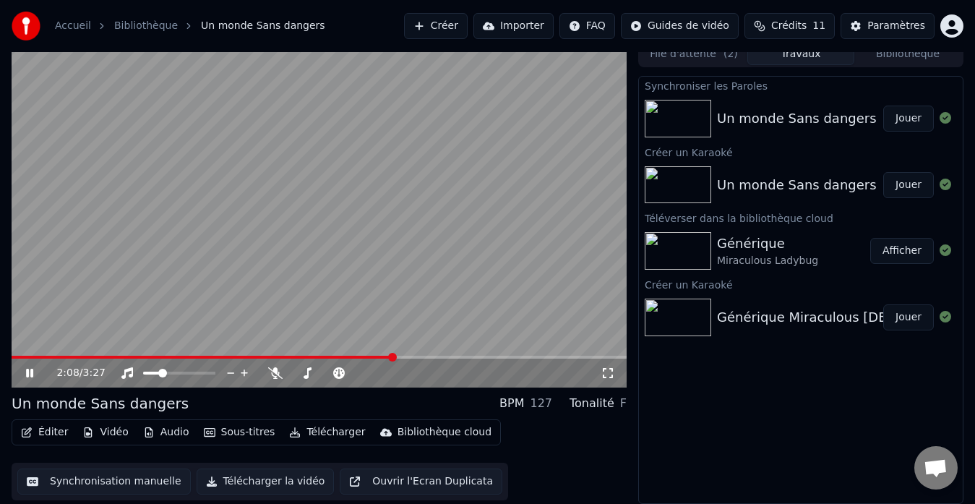
click at [29, 372] on icon at bounding box center [29, 373] width 7 height 9
click at [798, 122] on div "Un monde Sans dangers" at bounding box center [797, 118] width 160 height 20
click at [900, 118] on button "Jouer" at bounding box center [909, 119] width 51 height 26
click at [30, 377] on icon at bounding box center [39, 373] width 33 height 12
click at [346, 361] on span at bounding box center [350, 357] width 9 height 9
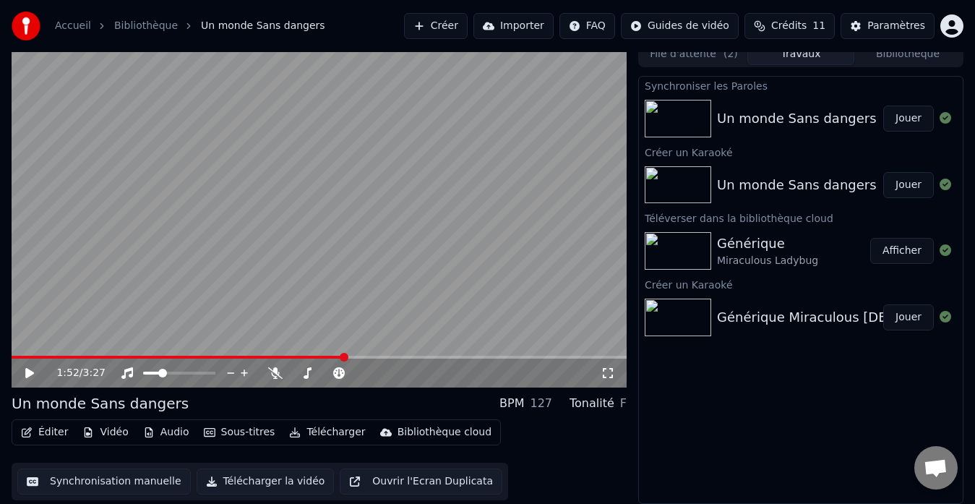
click at [29, 367] on icon at bounding box center [39, 373] width 33 height 12
click at [304, 372] on span at bounding box center [307, 373] width 9 height 9
click at [30, 374] on icon at bounding box center [39, 373] width 33 height 12
click at [53, 430] on button "Éditer" at bounding box center [44, 432] width 59 height 20
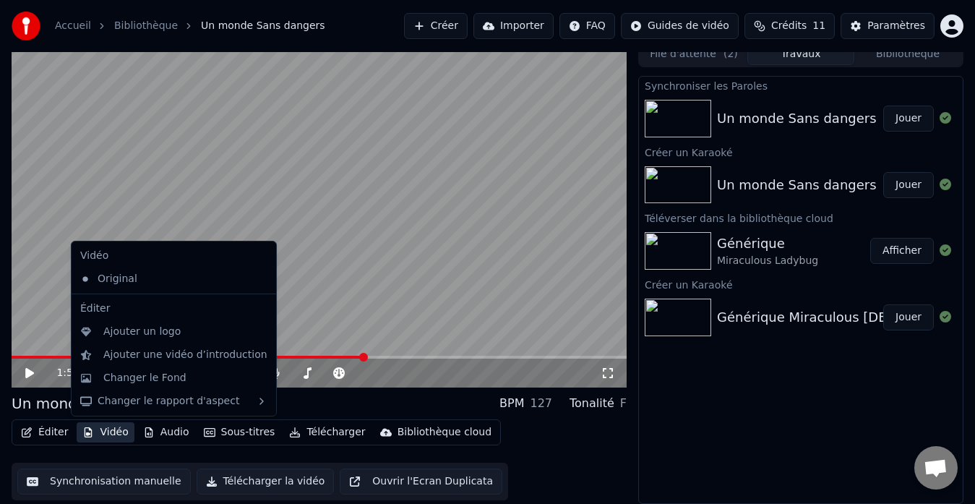
click at [304, 404] on div "Un monde Sans dangers BPM 127 Tonalité F" at bounding box center [319, 403] width 615 height 20
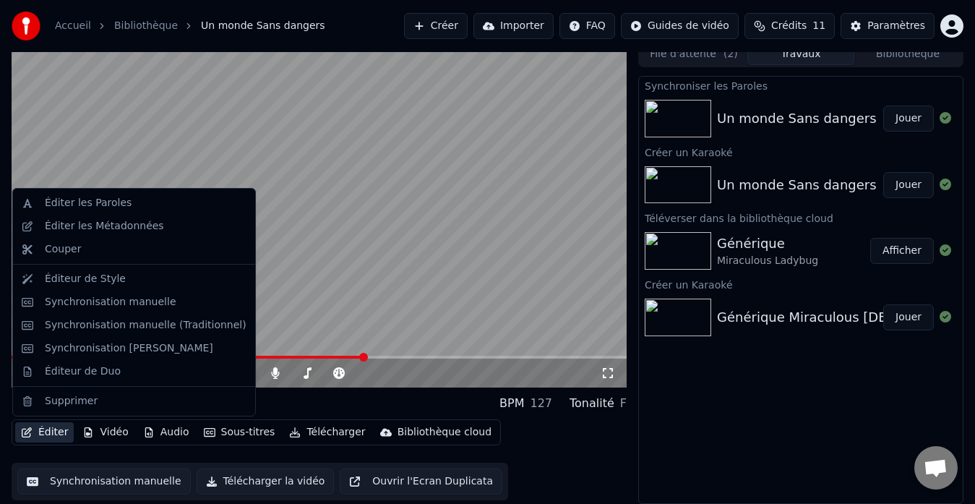
click at [51, 430] on button "Éditer" at bounding box center [44, 432] width 59 height 20
click at [98, 202] on div "Éditer les Paroles" at bounding box center [88, 203] width 87 height 14
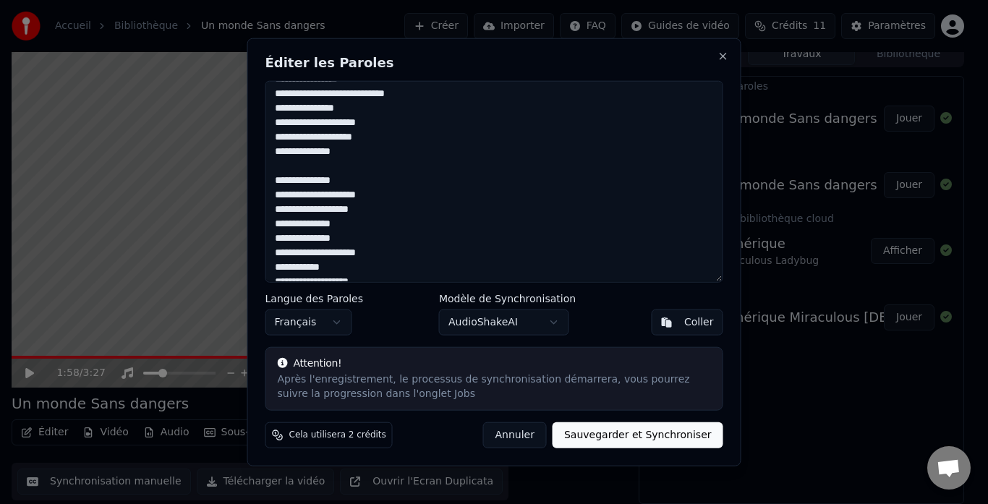
scroll to position [506, 0]
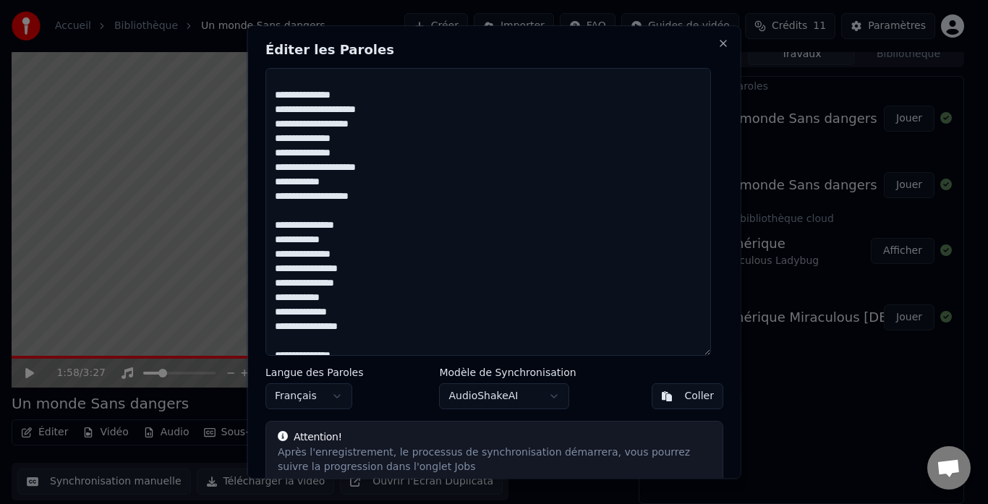
drag, startPoint x: 719, startPoint y: 278, endPoint x: 712, endPoint y: 351, distance: 73.3
click at [712, 351] on div "Éditer les Paroles Langue des Paroles Français Modèle de Synchronisation AudioS…" at bounding box center [494, 251] width 494 height 453
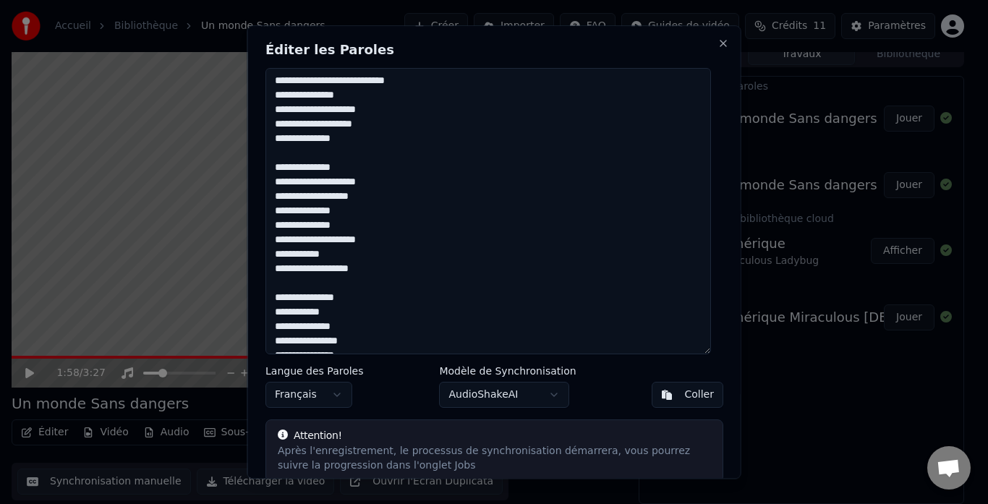
drag, startPoint x: 274, startPoint y: 96, endPoint x: 373, endPoint y: 162, distance: 118.9
click at [373, 162] on textarea at bounding box center [487, 211] width 445 height 286
click at [369, 140] on textarea at bounding box center [487, 211] width 445 height 286
drag, startPoint x: 276, startPoint y: 95, endPoint x: 362, endPoint y: 140, distance: 96.7
click at [362, 140] on textarea at bounding box center [487, 211] width 445 height 286
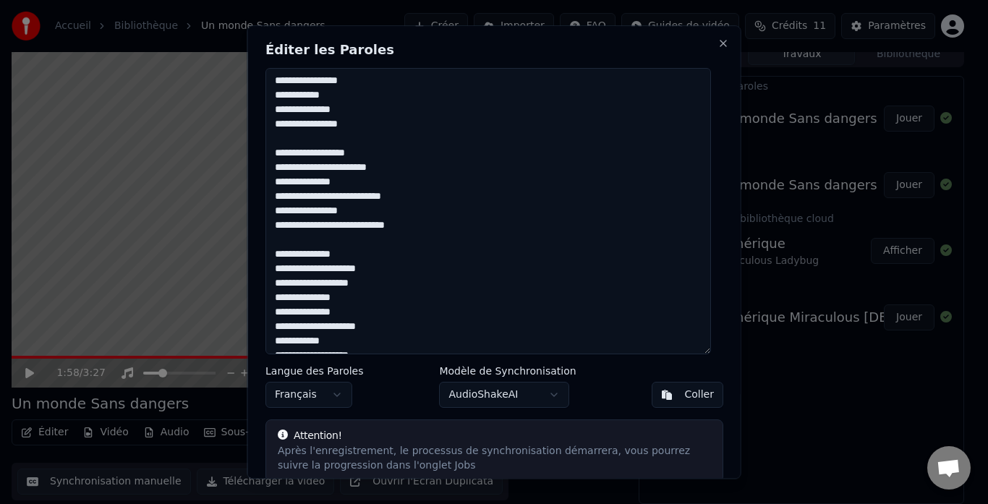
scroll to position [217, 0]
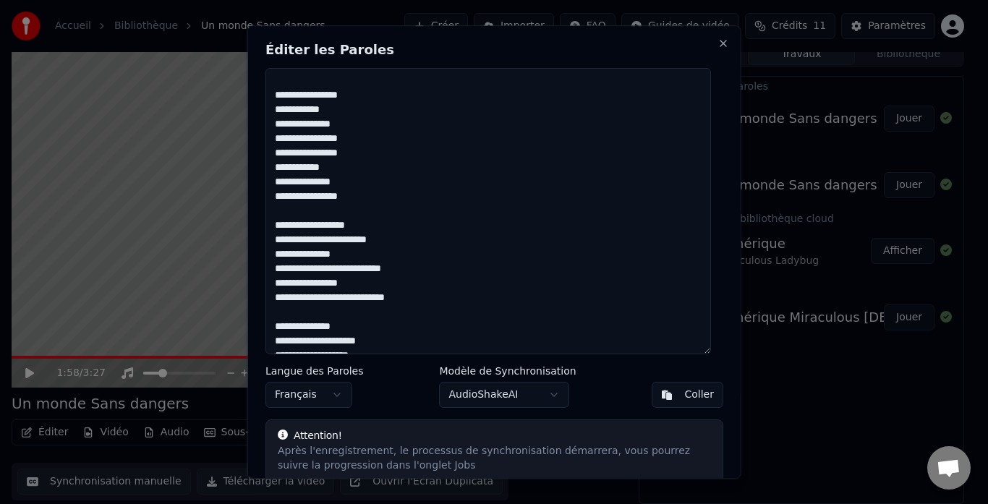
click at [341, 111] on textarea at bounding box center [487, 211] width 445 height 286
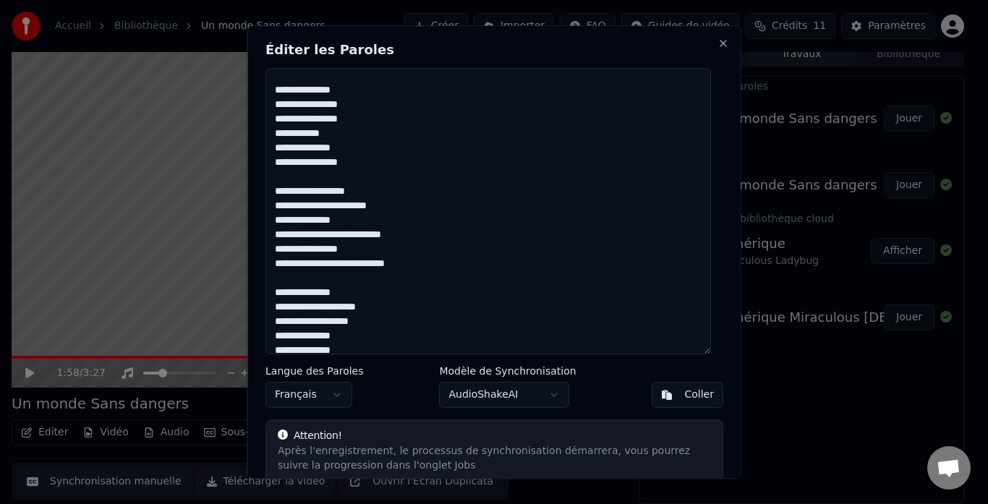
scroll to position [193, 0]
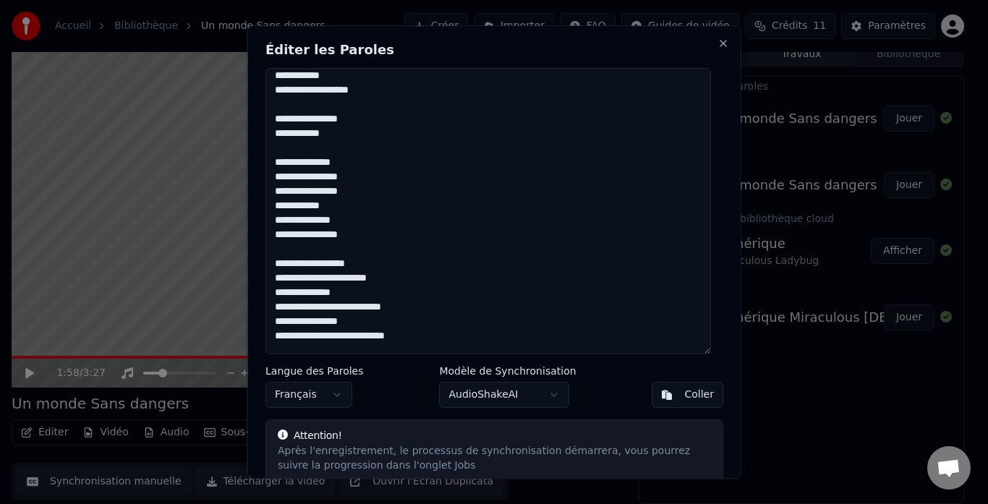
click at [364, 175] on textarea at bounding box center [487, 211] width 445 height 286
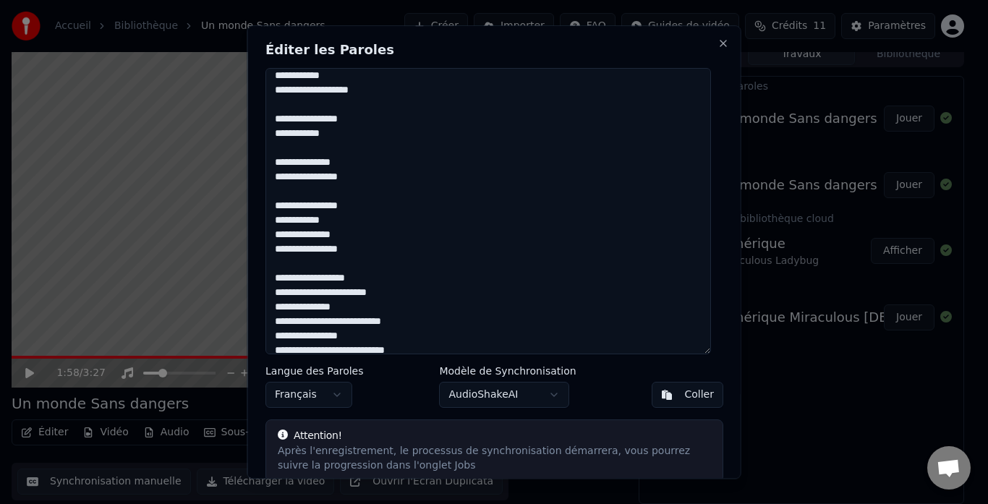
click at [340, 221] on textarea at bounding box center [487, 211] width 445 height 286
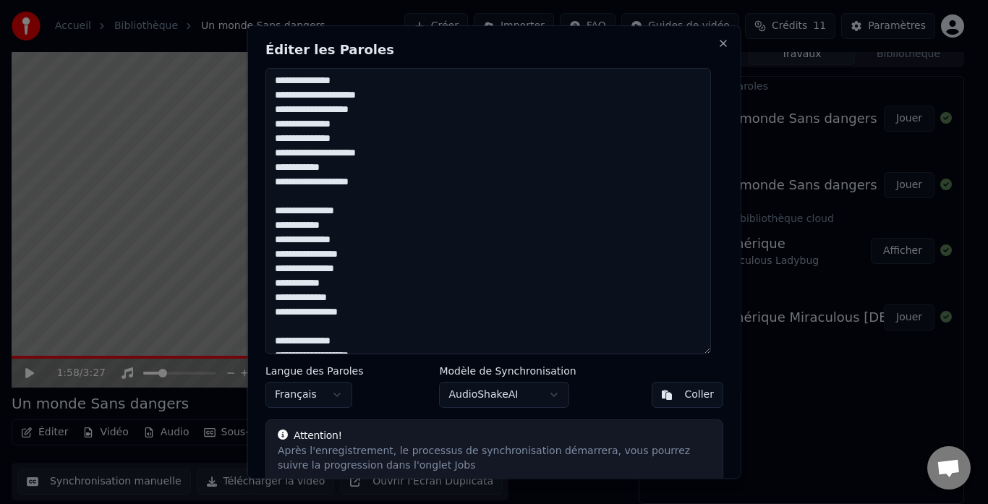
scroll to position [578, 0]
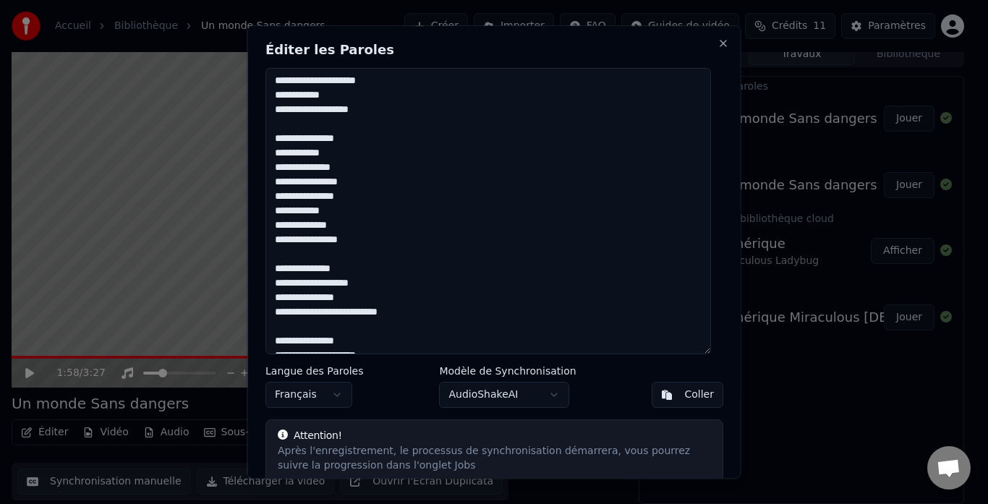
click at [341, 154] on textarea at bounding box center [487, 211] width 445 height 286
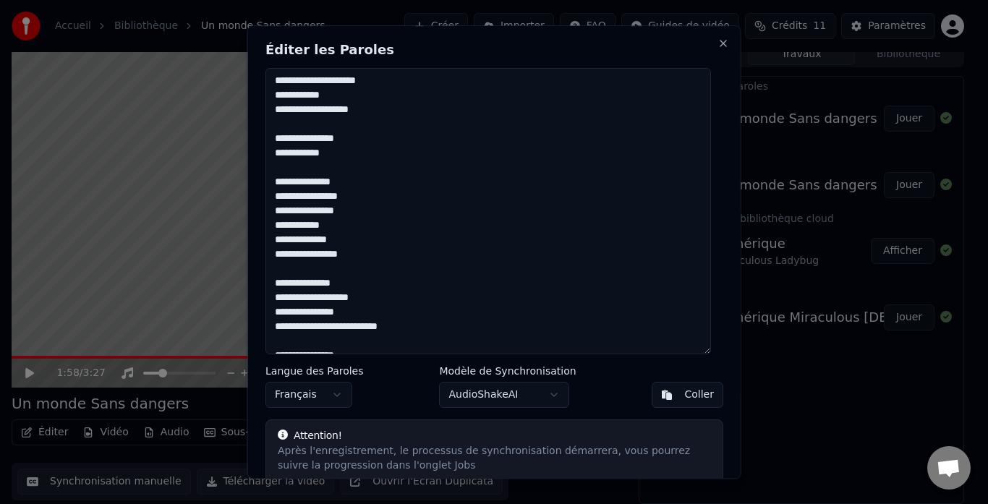
scroll to position [670, 0]
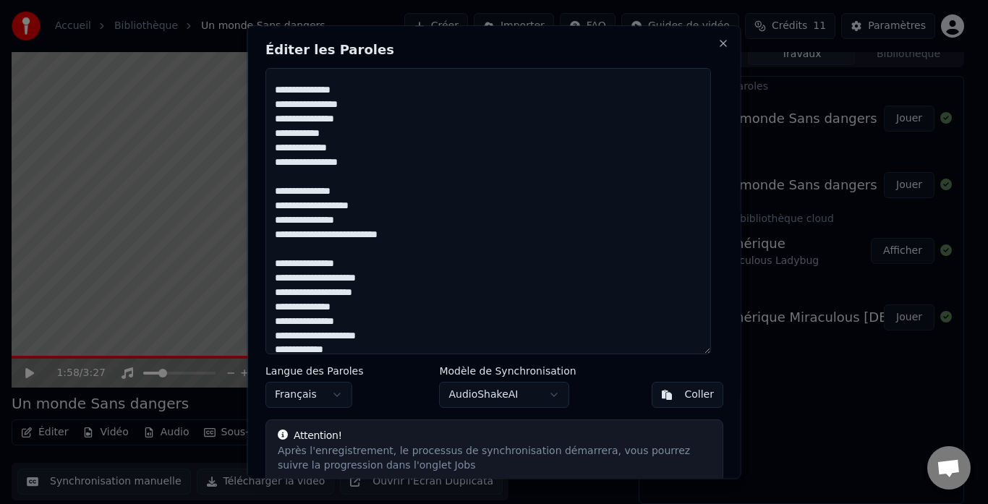
click at [362, 106] on textarea at bounding box center [487, 211] width 445 height 286
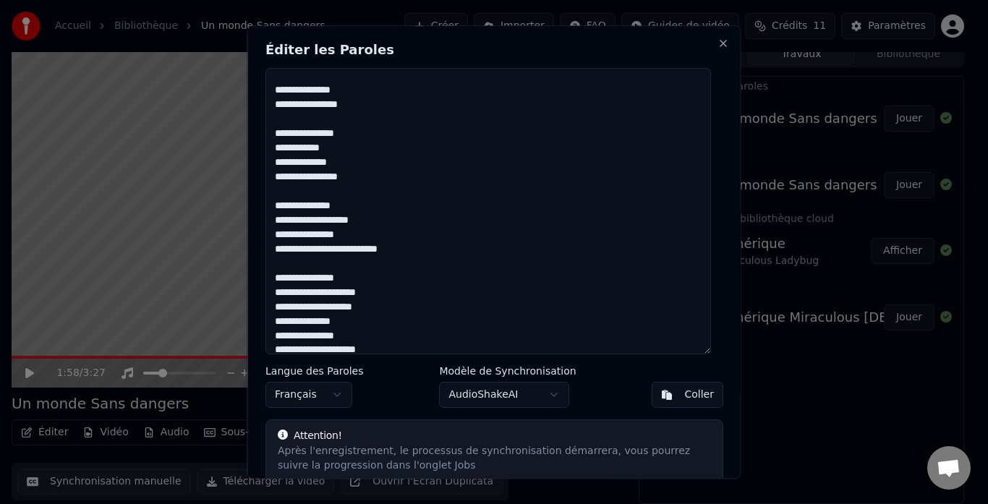
scroll to position [714, 0]
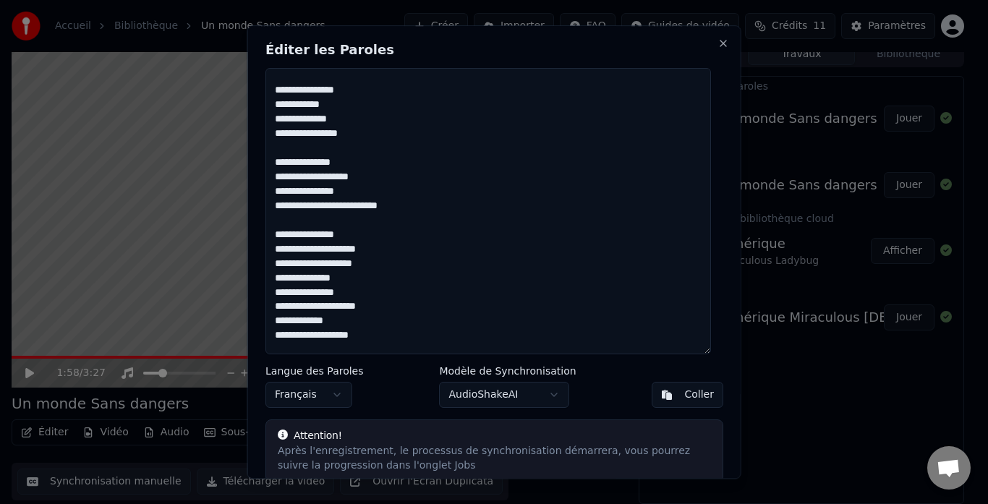
drag, startPoint x: 339, startPoint y: 104, endPoint x: 348, endPoint y: 108, distance: 9.7
click at [341, 105] on textarea at bounding box center [487, 211] width 445 height 286
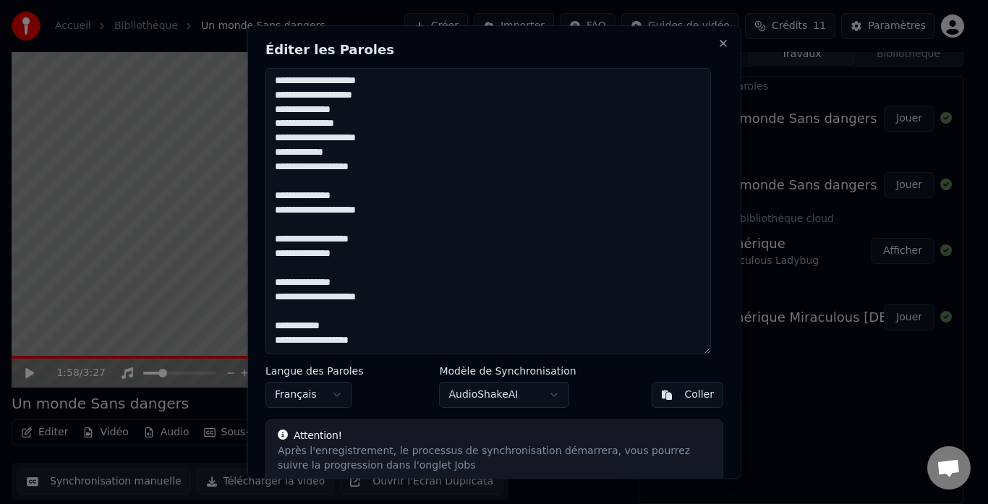
scroll to position [59, 0]
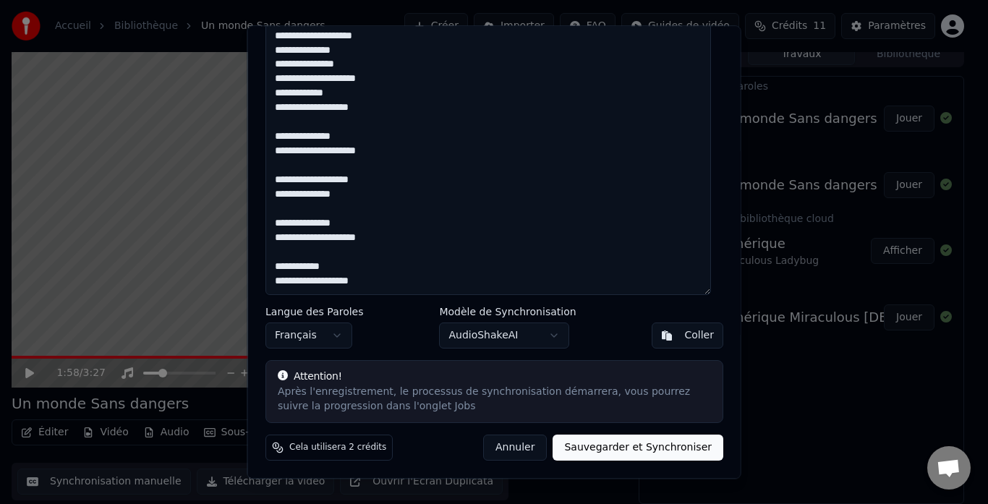
type textarea "**********"
click at [614, 453] on button "Sauvegarder et Synchroniser" at bounding box center [637, 448] width 171 height 26
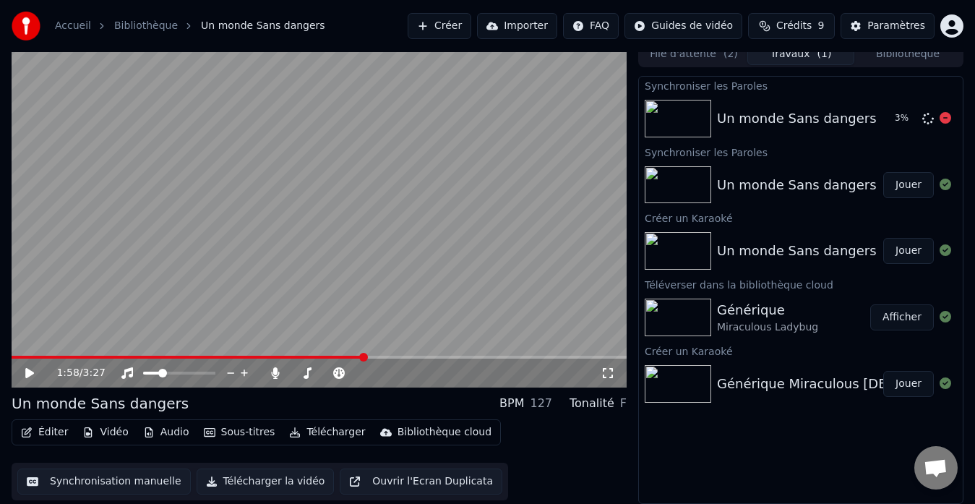
click at [764, 124] on div "Un monde Sans dangers" at bounding box center [797, 118] width 160 height 20
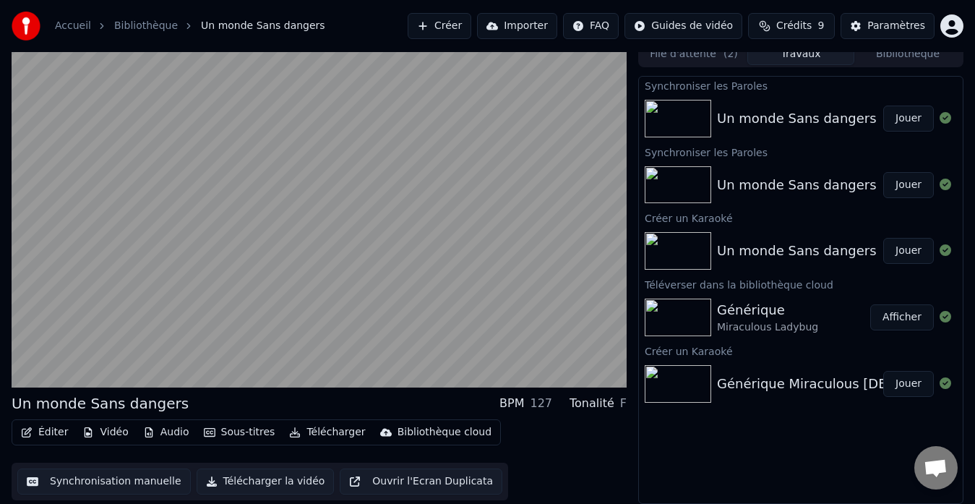
click at [806, 125] on div "Un monde Sans dangers" at bounding box center [797, 118] width 160 height 20
click at [895, 116] on button "Jouer" at bounding box center [909, 119] width 51 height 26
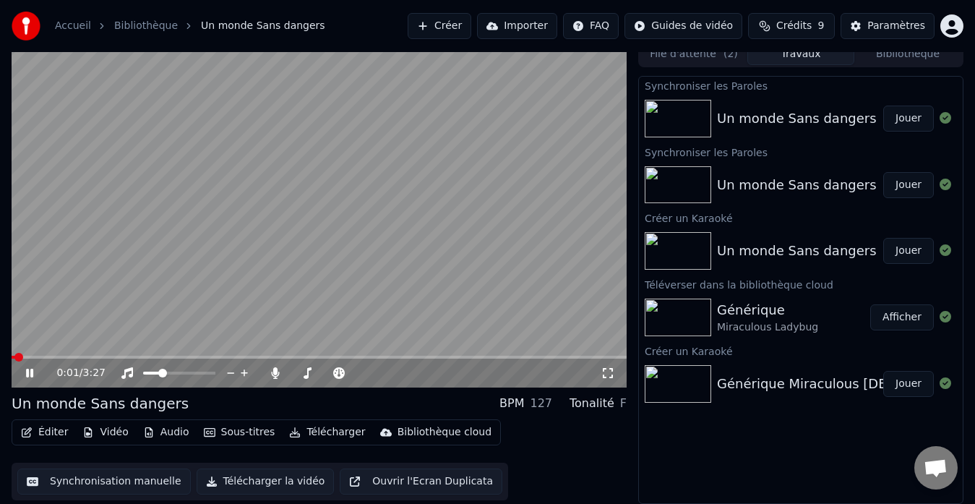
click at [215, 356] on span at bounding box center [319, 357] width 615 height 3
click at [291, 377] on span at bounding box center [295, 373] width 9 height 9
click at [30, 370] on icon at bounding box center [39, 373] width 33 height 12
click at [398, 429] on div "Bibliothèque cloud" at bounding box center [445, 432] width 94 height 14
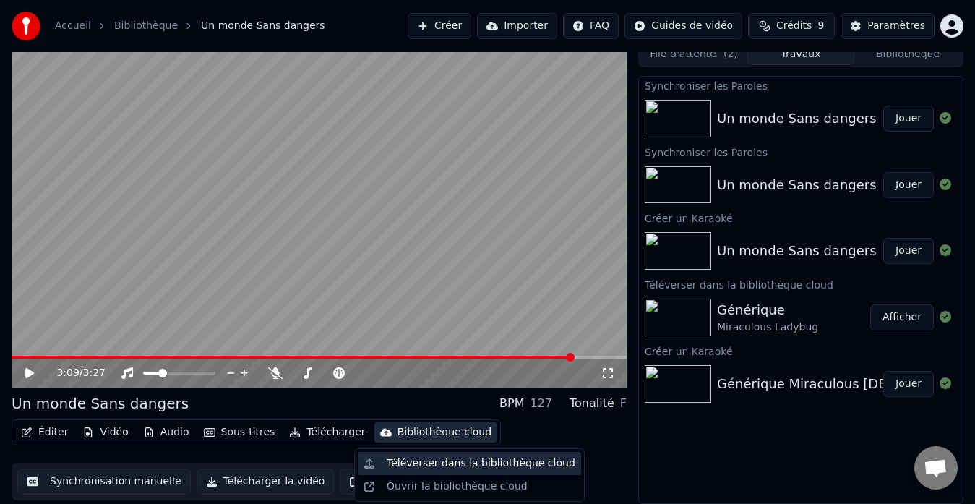
click at [442, 466] on div "Téléverser dans la bibliothèque cloud" at bounding box center [481, 463] width 189 height 14
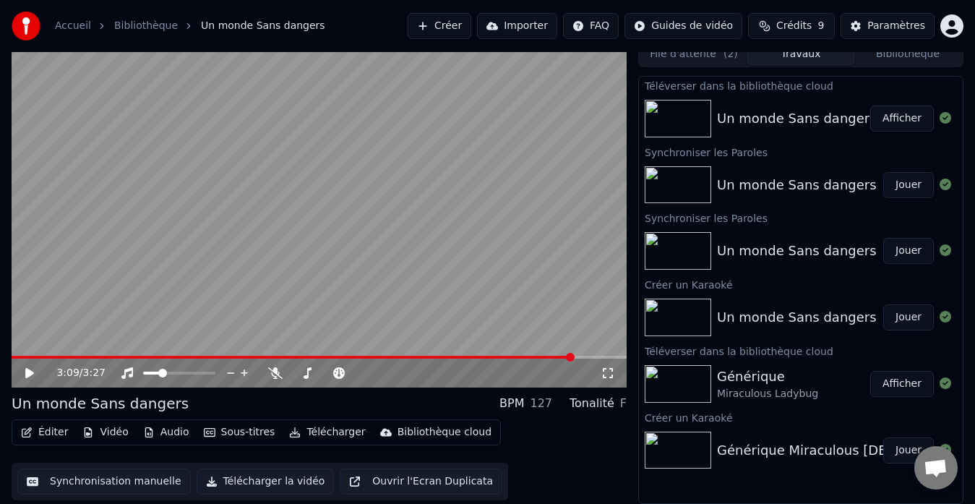
click at [443, 22] on button "Créer" at bounding box center [440, 26] width 64 height 26
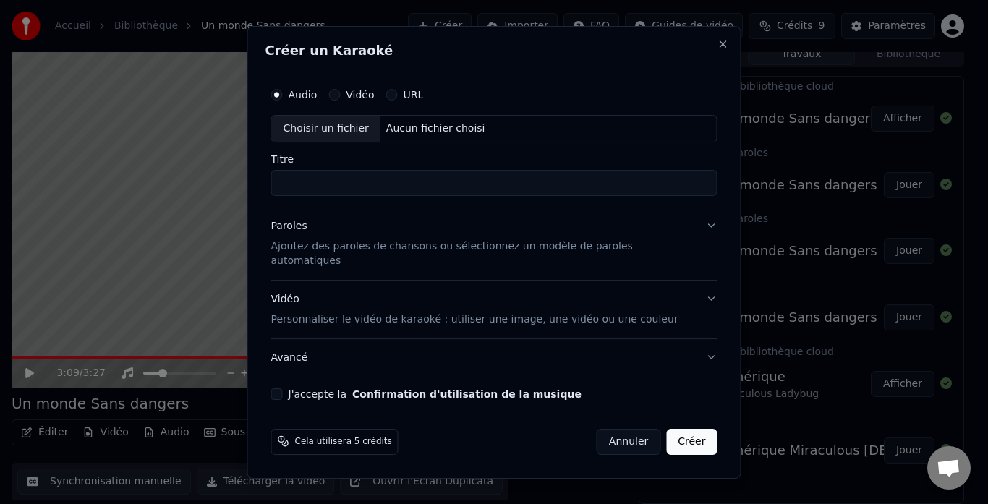
click at [343, 134] on div "Choisir un fichier" at bounding box center [326, 129] width 108 height 26
drag, startPoint x: 404, startPoint y: 190, endPoint x: 269, endPoint y: 200, distance: 135.5
click at [269, 200] on div "**********" at bounding box center [494, 252] width 494 height 453
type input "**********"
click at [375, 257] on p "Ajoutez des paroles de chansons ou sélectionnez un modèle de paroles automatiqu…" at bounding box center [482, 253] width 423 height 29
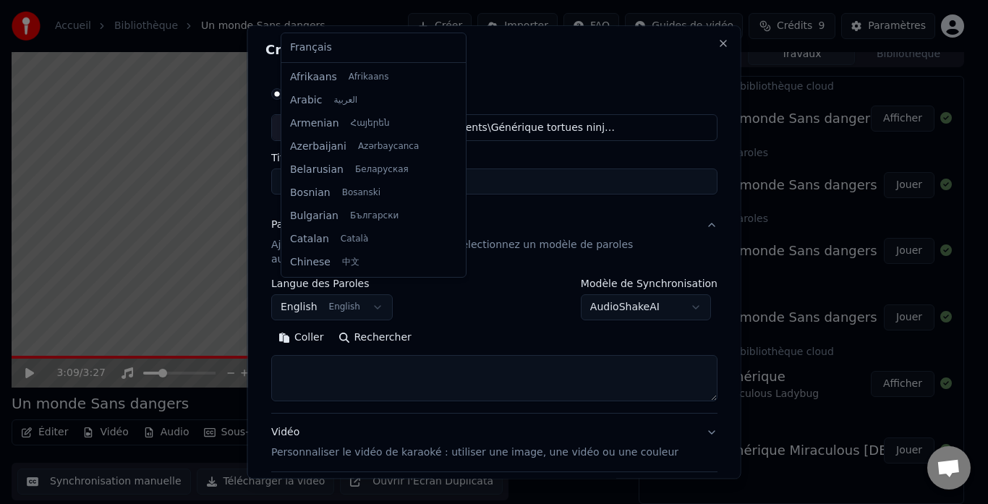
click at [359, 297] on body "**********" at bounding box center [487, 241] width 975 height 504
select select "**"
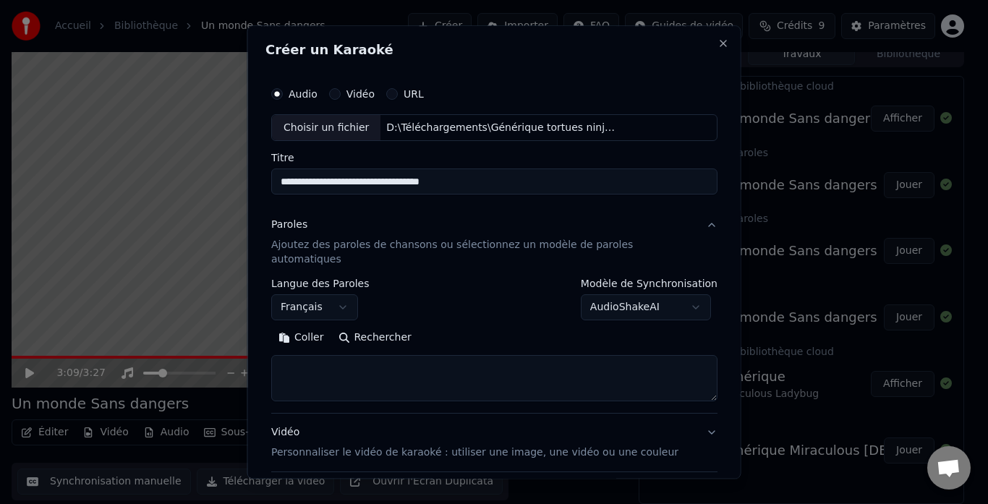
click at [411, 368] on textarea at bounding box center [494, 379] width 446 height 46
paste textarea "**********"
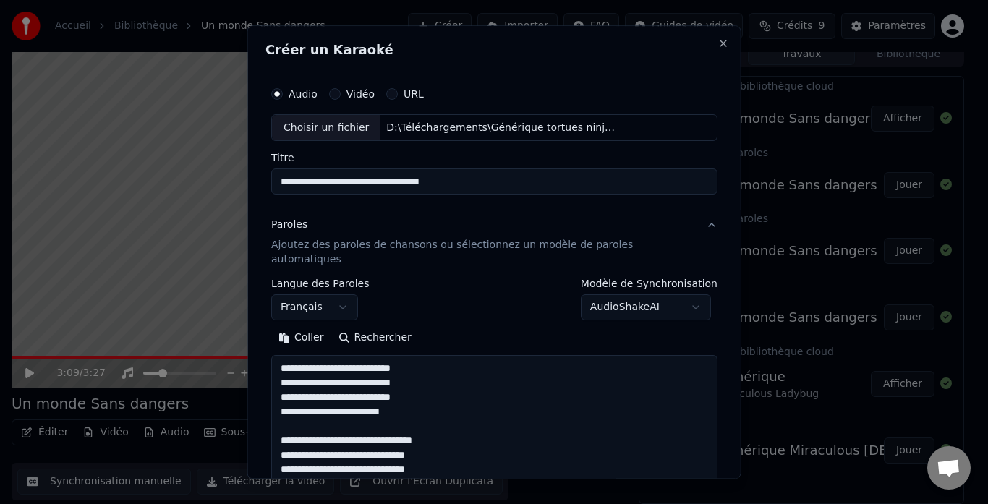
scroll to position [452, 0]
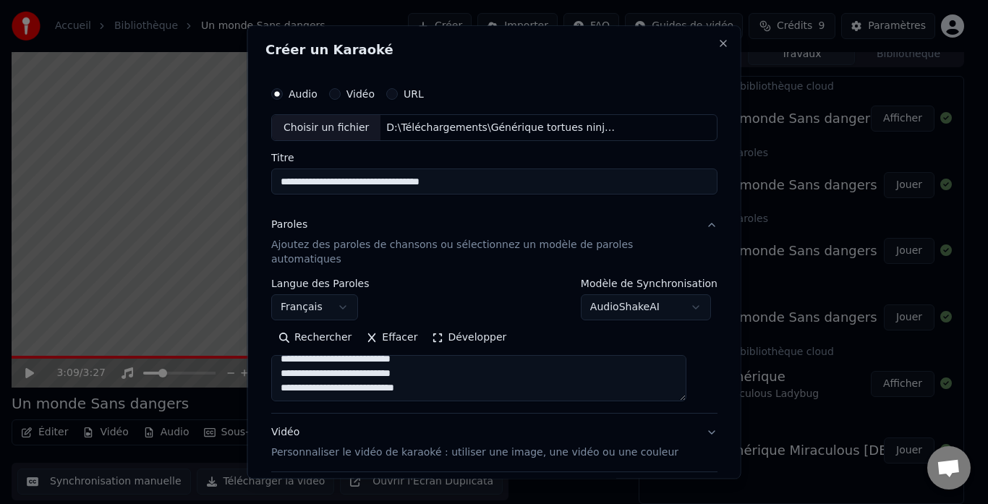
click at [436, 330] on button "Développer" at bounding box center [468, 338] width 89 height 23
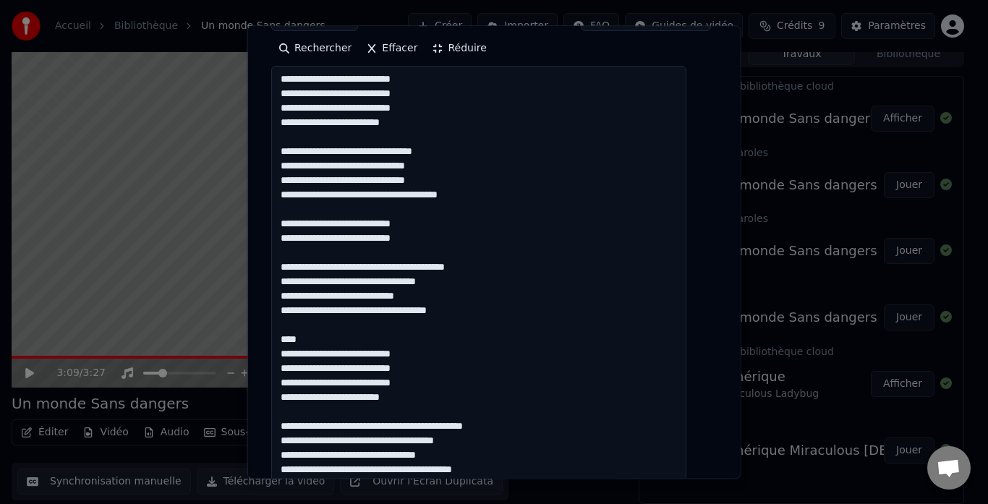
scroll to position [0, 0]
click at [391, 137] on textarea "**********" at bounding box center [478, 318] width 415 height 503
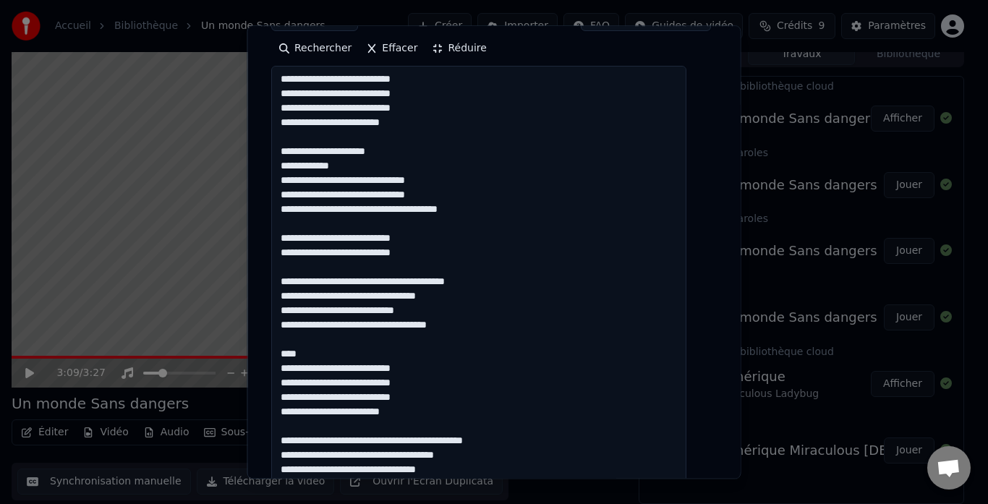
click at [343, 152] on textarea "**********" at bounding box center [478, 318] width 415 height 503
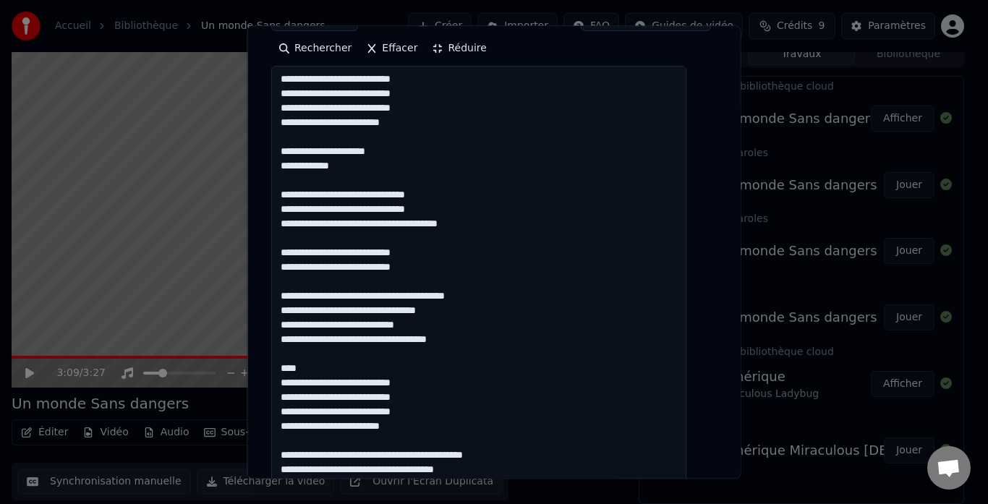
click at [393, 179] on textarea "**********" at bounding box center [478, 318] width 415 height 503
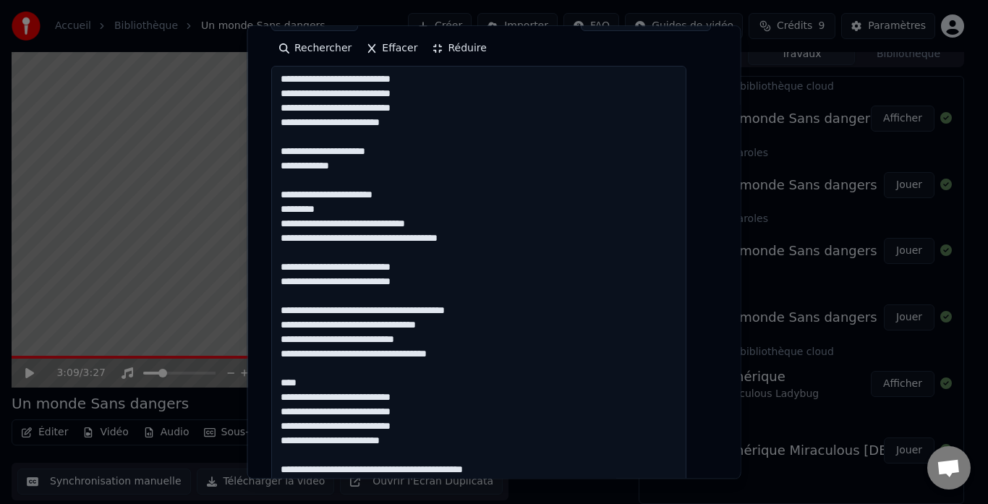
click at [342, 191] on textarea "**********" at bounding box center [478, 318] width 415 height 503
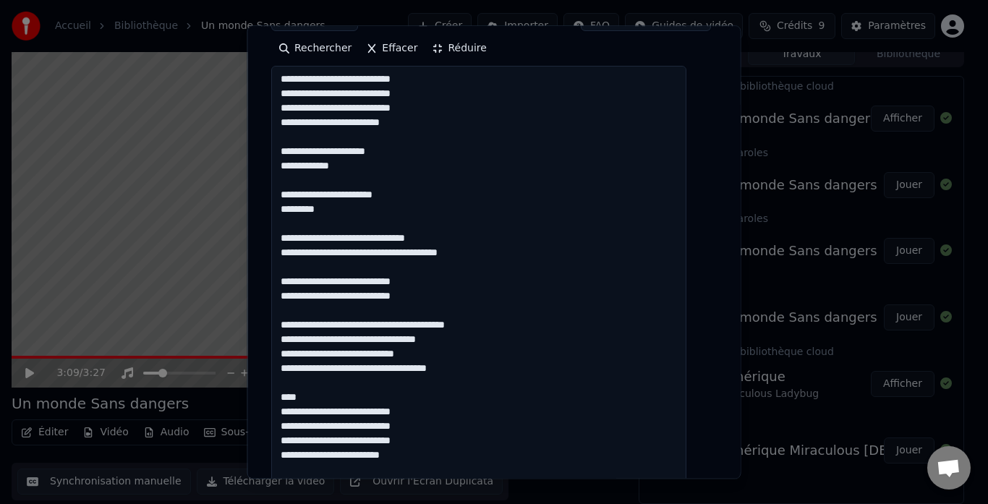
scroll to position [59, 0]
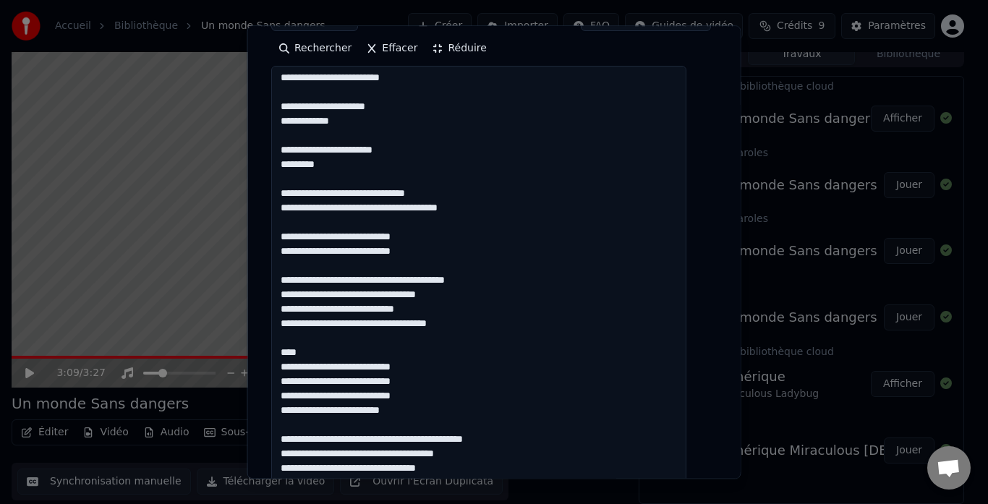
click at [385, 248] on textarea "**********" at bounding box center [478, 318] width 415 height 503
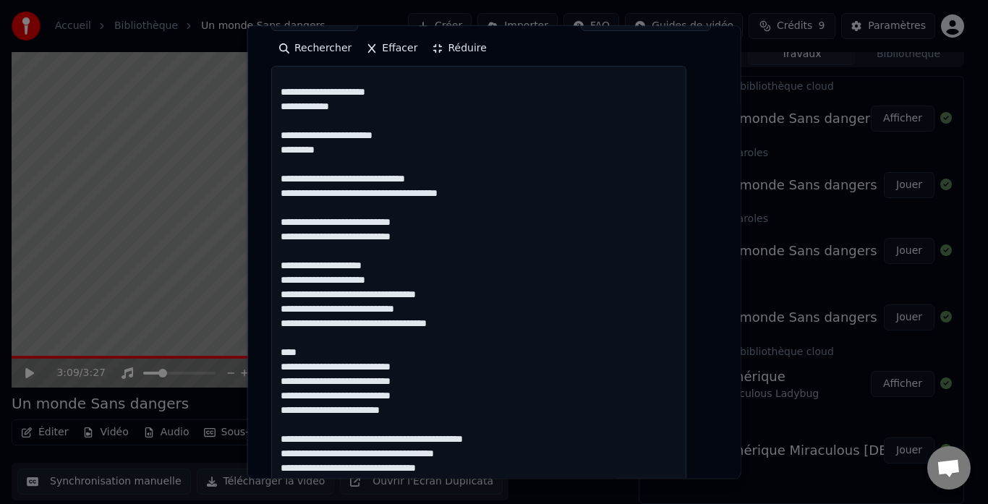
click at [383, 276] on textarea "**********" at bounding box center [478, 318] width 415 height 503
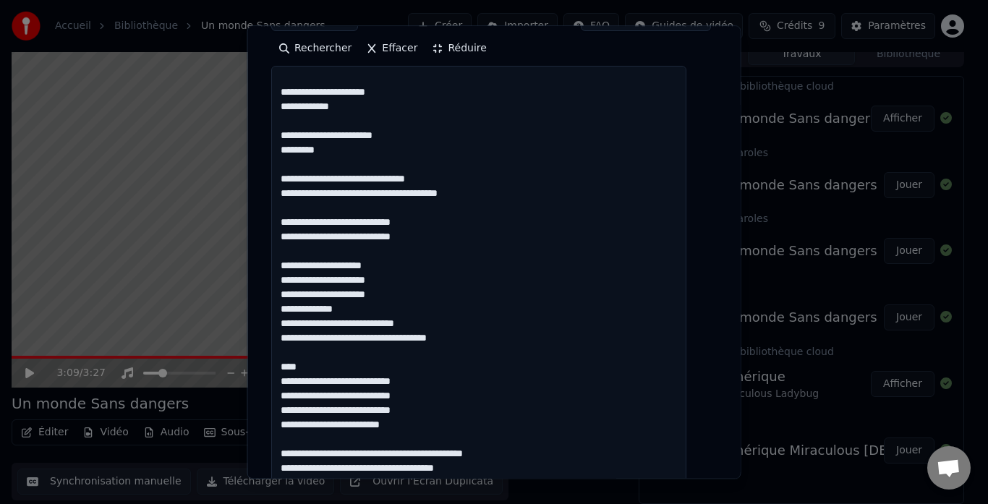
click at [378, 275] on textarea "**********" at bounding box center [478, 318] width 415 height 503
click at [359, 323] on textarea "**********" at bounding box center [478, 318] width 415 height 503
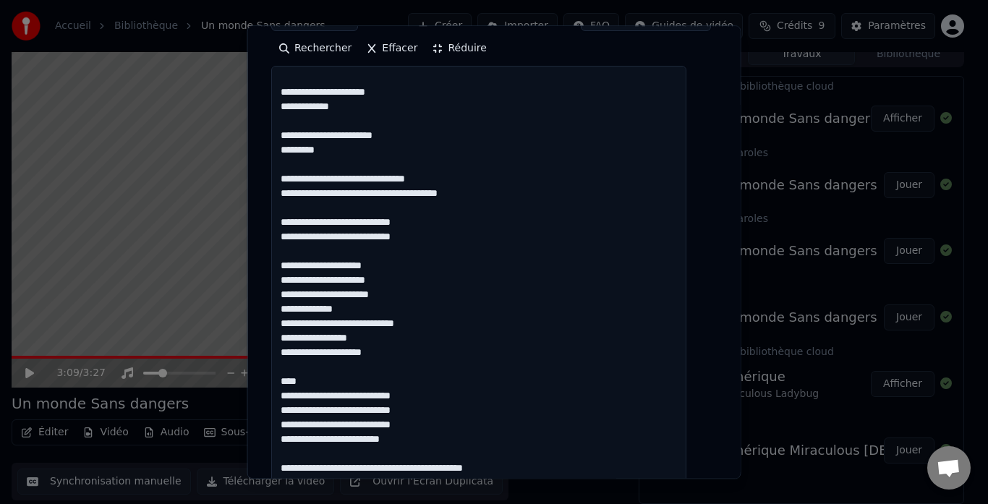
drag, startPoint x: 305, startPoint y: 367, endPoint x: 280, endPoint y: 372, distance: 25.7
click at [280, 372] on textarea "**********" at bounding box center [478, 318] width 415 height 503
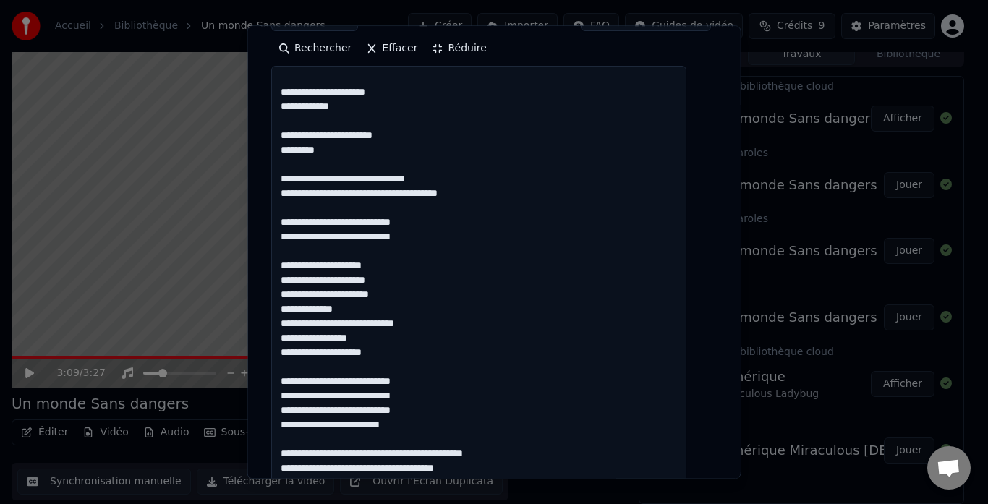
drag, startPoint x: 289, startPoint y: 363, endPoint x: 424, endPoint y: 414, distance: 144.6
click at [424, 414] on textarea "**********" at bounding box center [478, 318] width 415 height 503
click at [427, 404] on textarea "**********" at bounding box center [478, 318] width 415 height 503
paste textarea "**********"
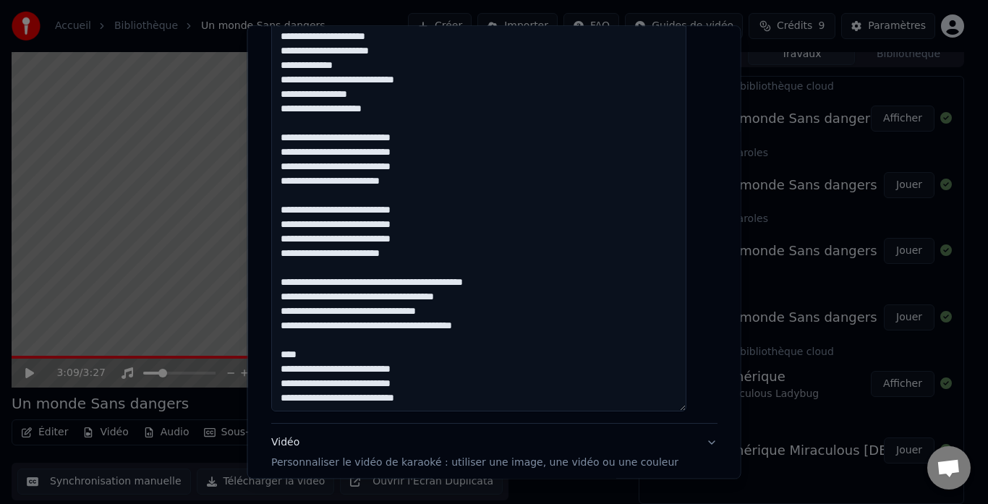
scroll to position [518, 0]
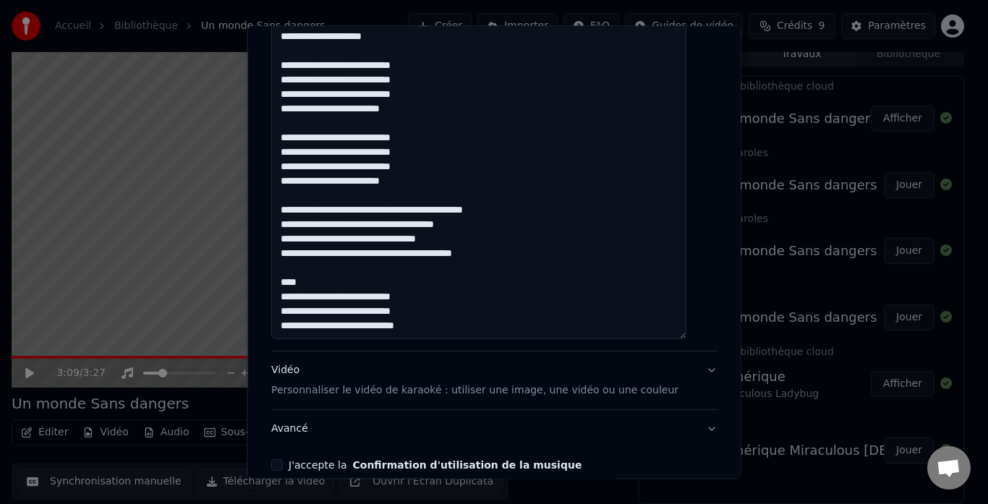
click at [393, 179] on textarea at bounding box center [478, 88] width 415 height 503
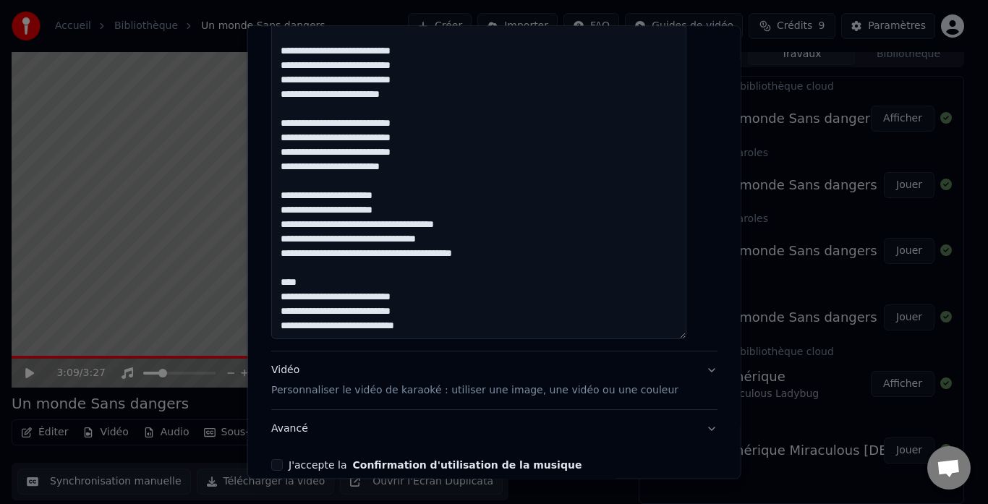
click at [378, 208] on textarea at bounding box center [478, 88] width 415 height 503
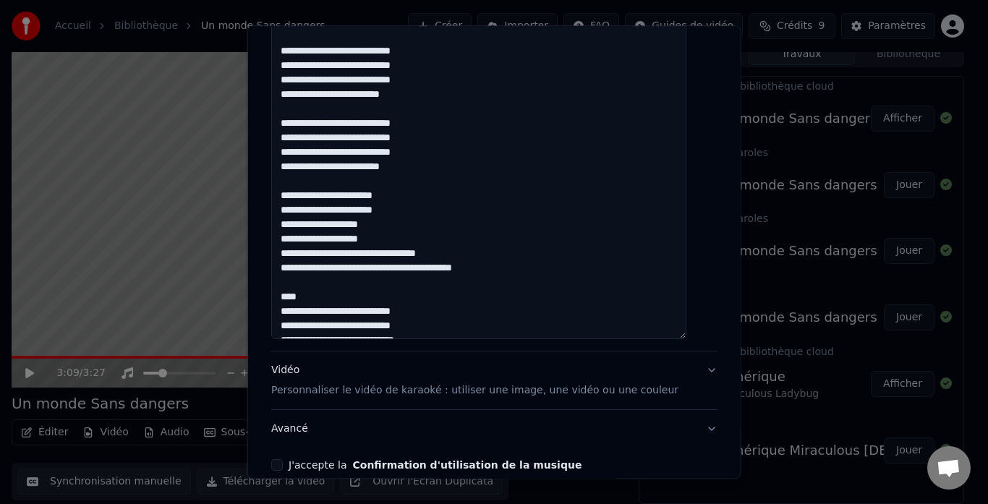
scroll to position [189, 0]
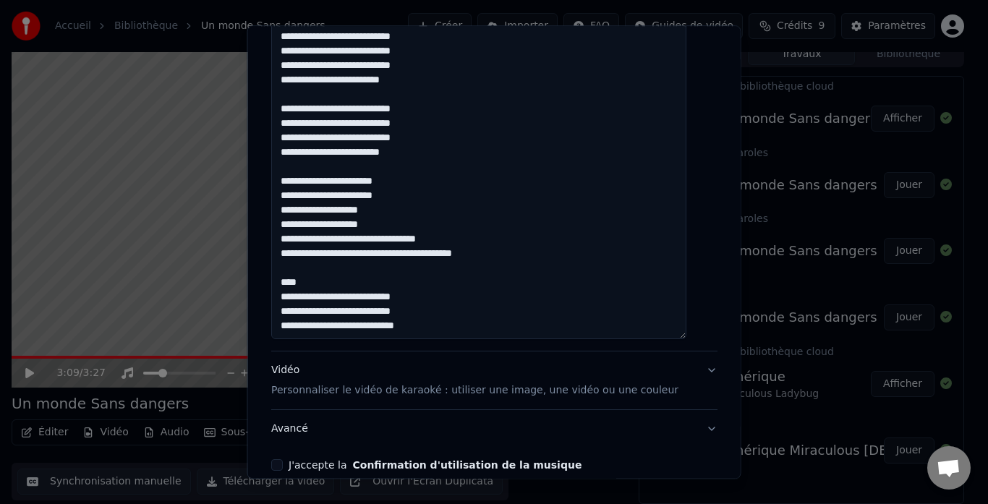
drag, startPoint x: 309, startPoint y: 249, endPoint x: 249, endPoint y: 252, distance: 60.1
click at [249, 252] on body "**********" at bounding box center [487, 241] width 975 height 504
click at [364, 252] on textarea at bounding box center [478, 88] width 415 height 503
drag, startPoint x: 313, startPoint y: 254, endPoint x: 283, endPoint y: 254, distance: 30.4
click at [283, 254] on textarea at bounding box center [478, 88] width 415 height 503
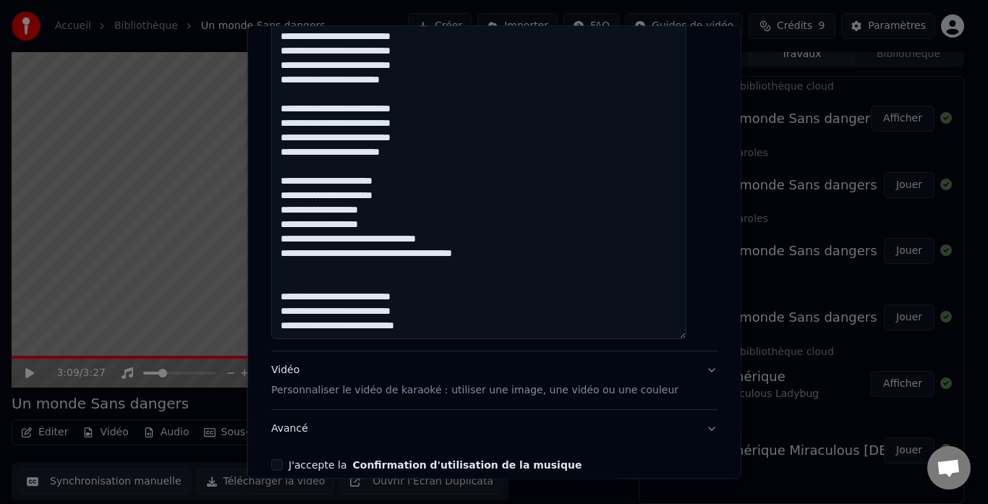
click at [424, 312] on textarea "**********" at bounding box center [478, 88] width 415 height 503
paste textarea "**********"
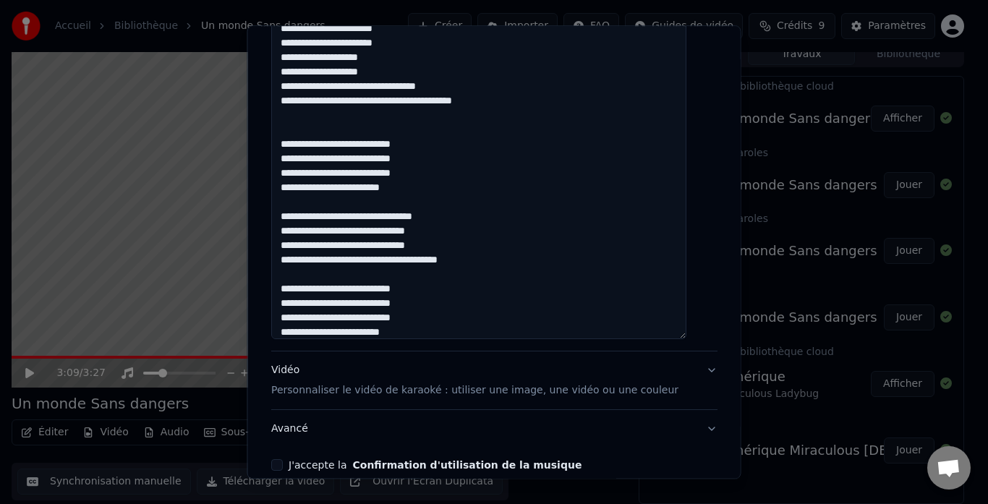
scroll to position [334, 0]
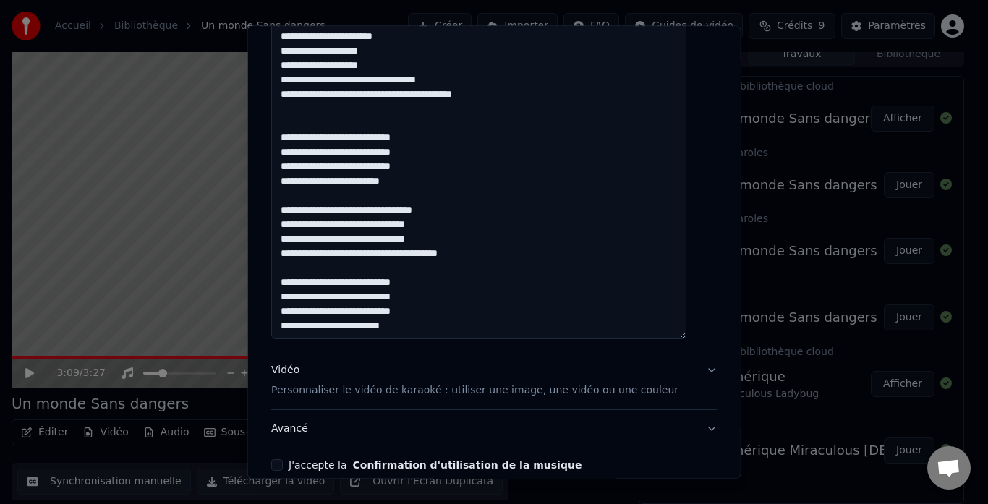
click at [425, 298] on textarea at bounding box center [478, 88] width 415 height 503
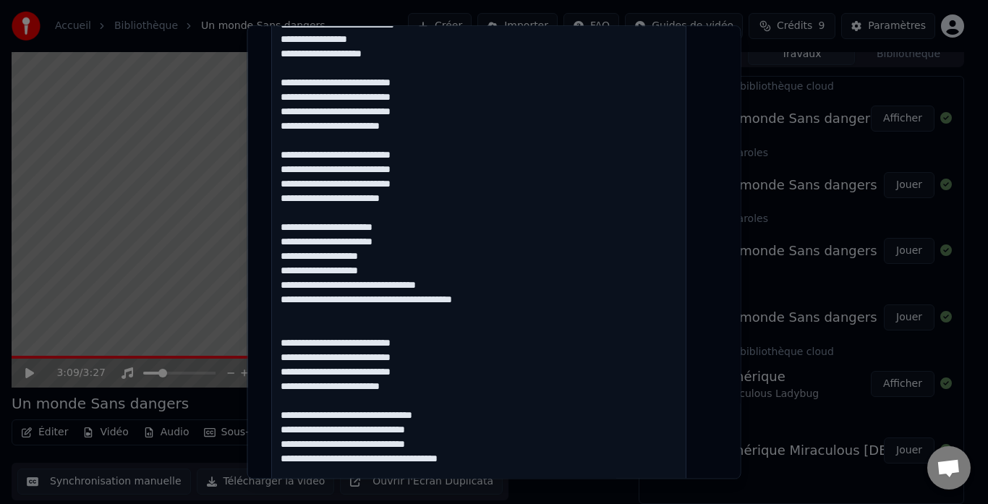
scroll to position [349, 0]
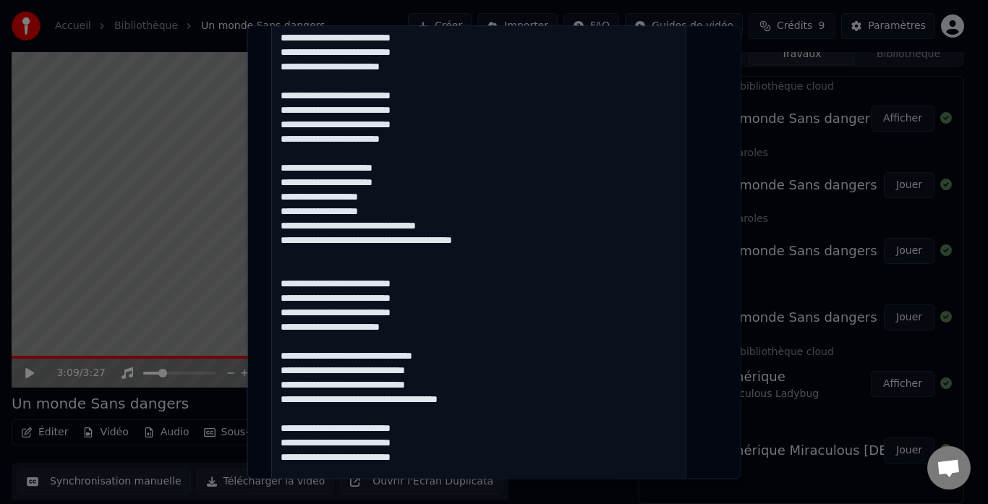
drag, startPoint x: 290, startPoint y: 294, endPoint x: 433, endPoint y: 299, distance: 143.3
click at [433, 299] on textarea at bounding box center [478, 249] width 415 height 503
drag, startPoint x: 291, startPoint y: 314, endPoint x: 453, endPoint y: 316, distance: 162.7
click at [453, 316] on textarea at bounding box center [478, 249] width 415 height 503
paste textarea "***"
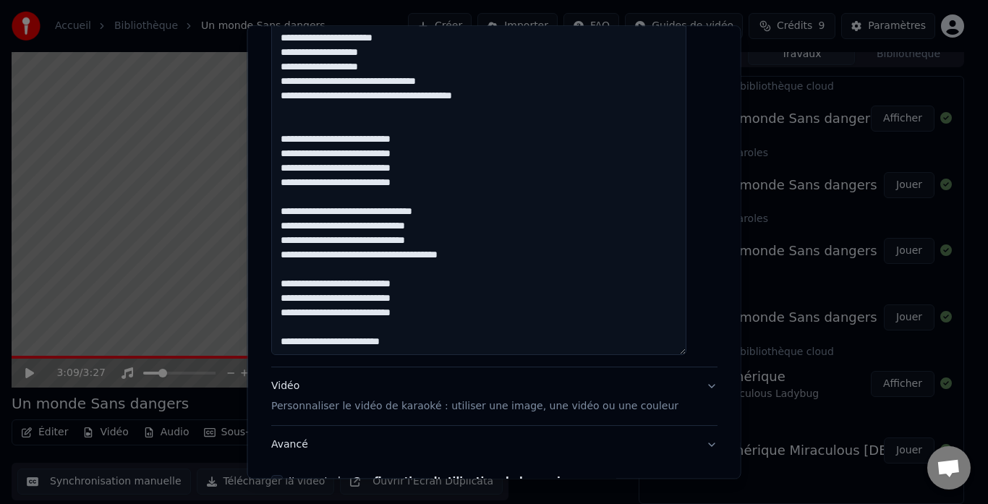
scroll to position [575, 0]
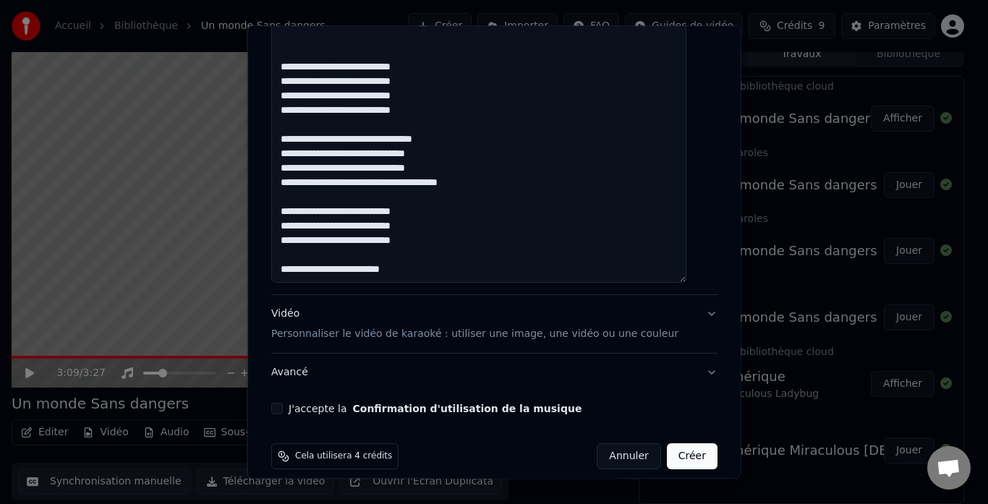
type textarea "**********"
click at [283, 403] on button "J'accepte la Confirmation d'utilisation de la musique" at bounding box center [277, 409] width 12 height 12
click at [387, 328] on p "Personnaliser le vidéo de karaoké : utiliser une image, une vidéo ou une couleur" at bounding box center [474, 335] width 407 height 14
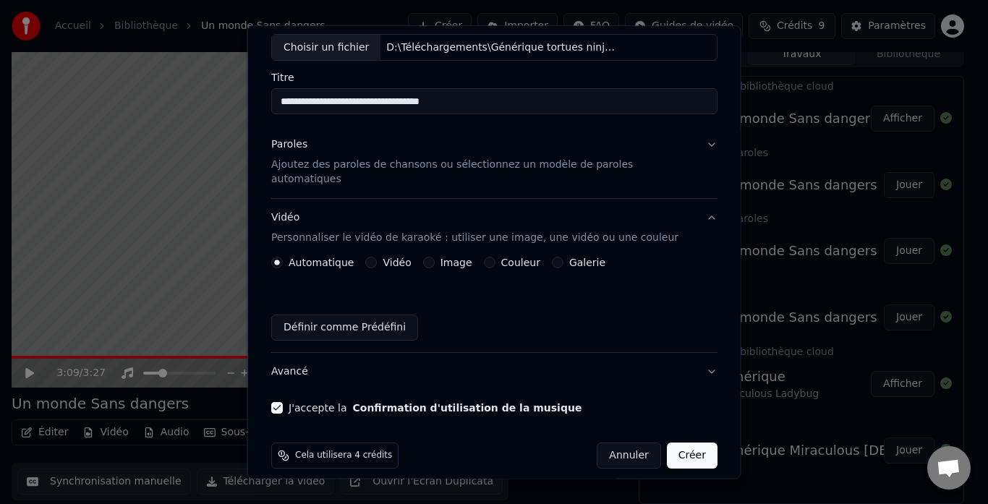
click at [432, 257] on button "Image" at bounding box center [428, 263] width 12 height 12
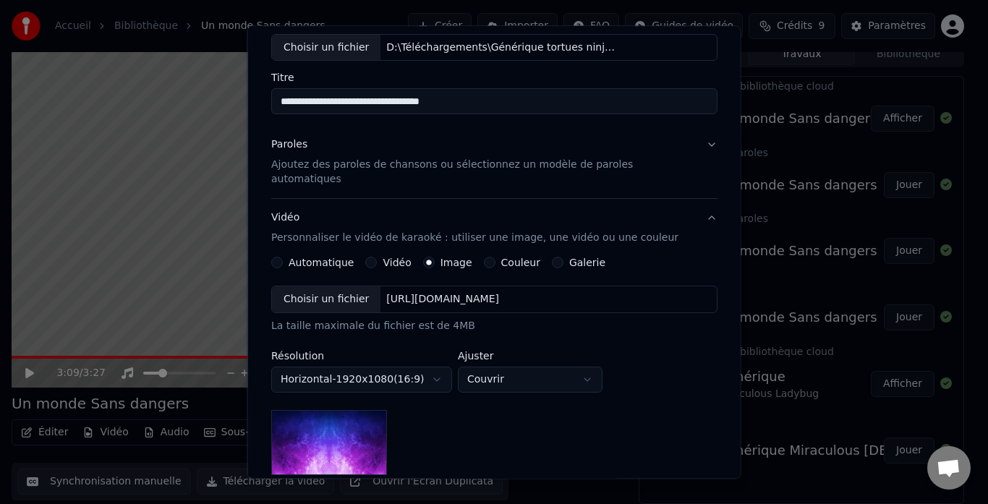
click at [429, 293] on div "[URL][DOMAIN_NAME]" at bounding box center [442, 300] width 124 height 14
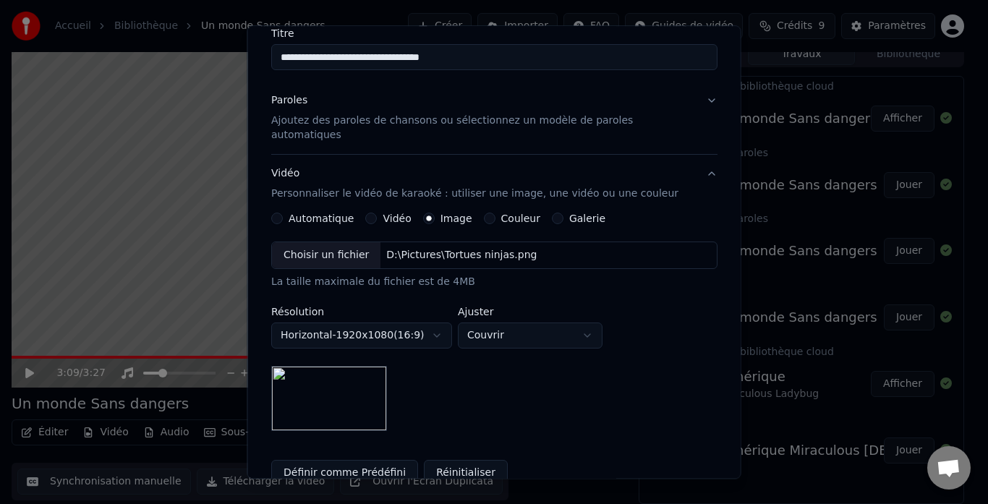
scroll to position [52, 0]
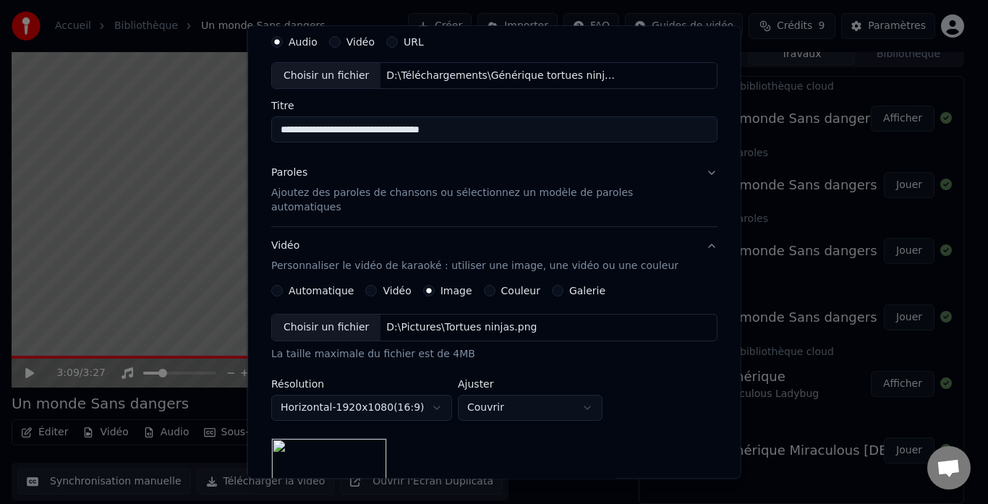
click at [691, 173] on button "Paroles Ajoutez des paroles de chansons ou sélectionnez un modèle de paroles au…" at bounding box center [494, 191] width 446 height 72
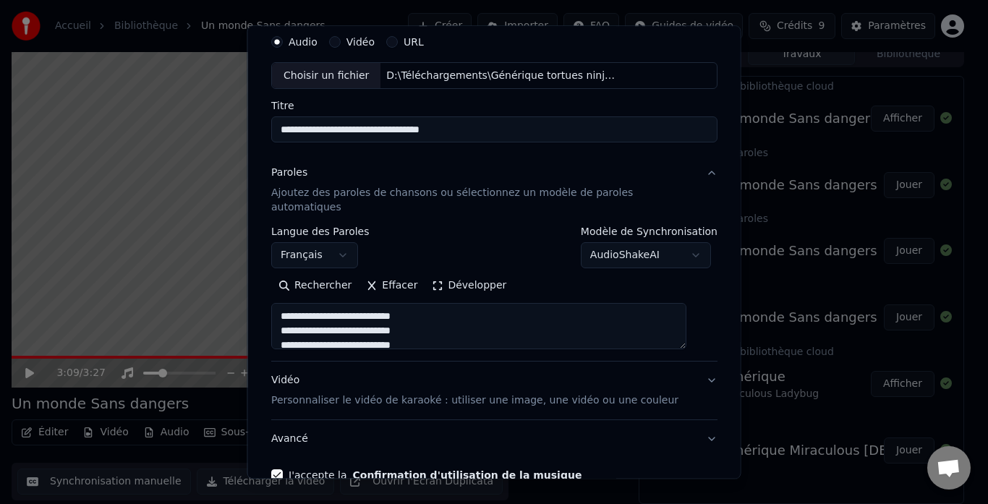
click at [691, 175] on button "Paroles Ajoutez des paroles de chansons ou sélectionnez un modèle de paroles au…" at bounding box center [494, 191] width 446 height 72
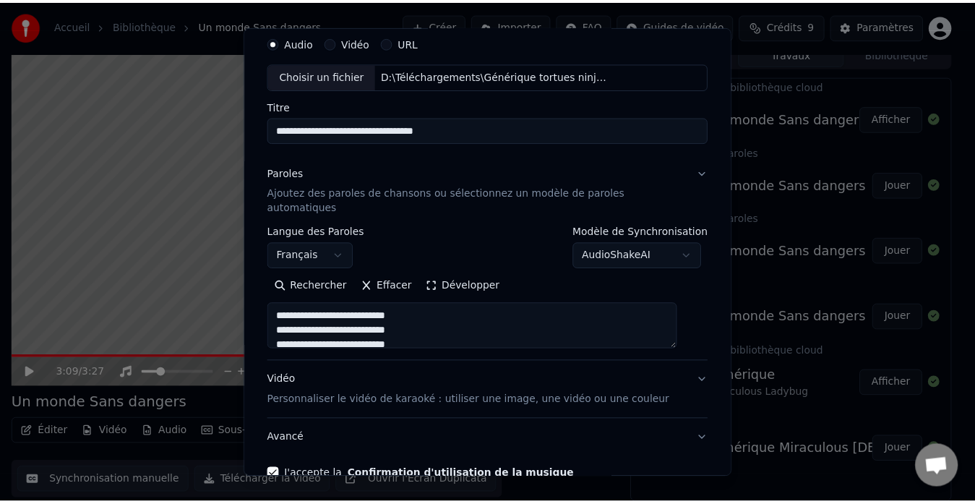
scroll to position [0, 0]
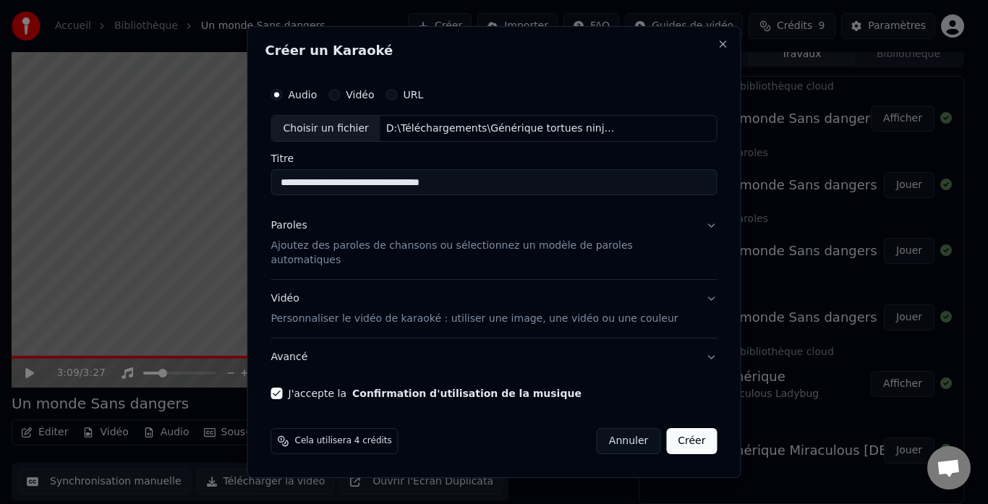
click at [677, 439] on button "Créer" at bounding box center [691, 441] width 51 height 26
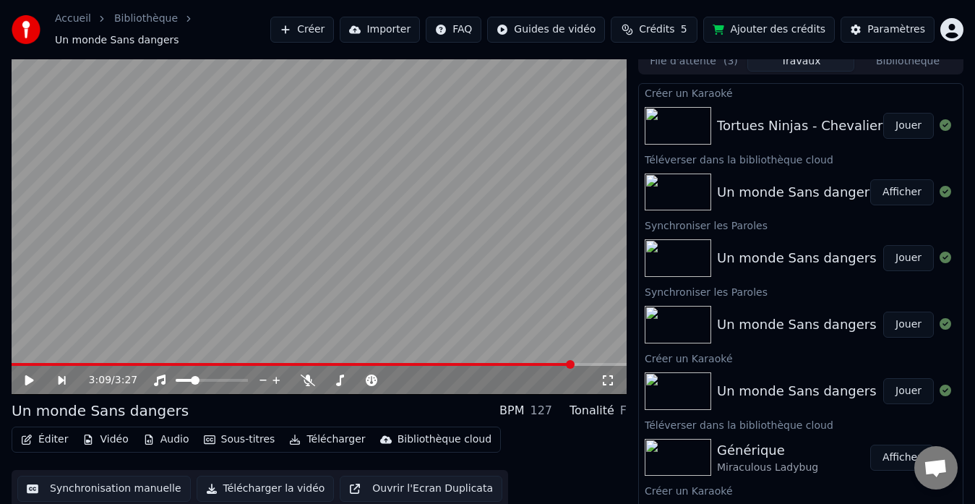
click at [769, 101] on div "Tortues Ninjas - Chevaliers d'écailles Jouer" at bounding box center [801, 125] width 324 height 49
click at [884, 116] on button "Jouer" at bounding box center [909, 126] width 51 height 26
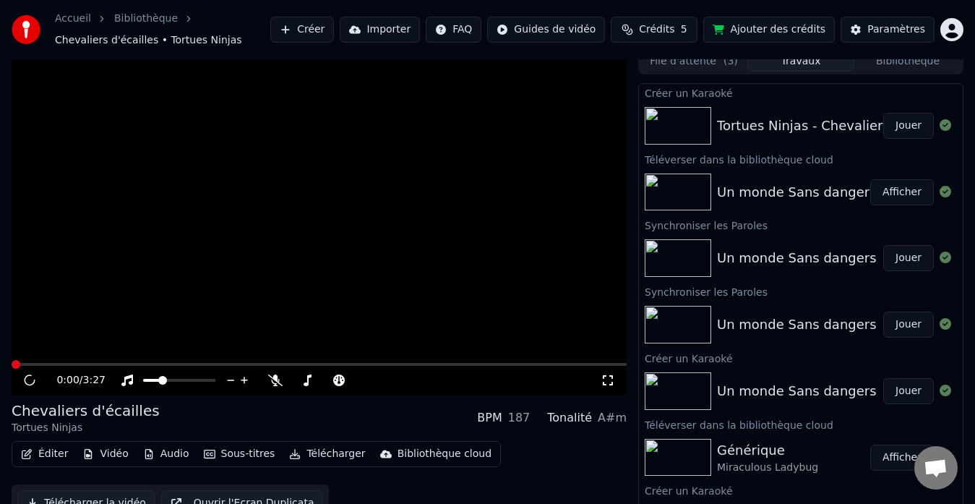
scroll to position [18, 0]
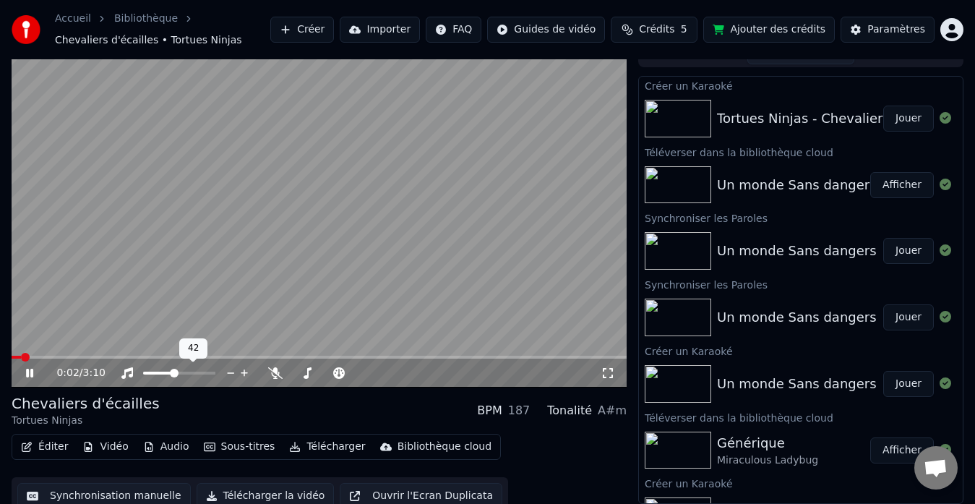
click at [174, 377] on span at bounding box center [174, 373] width 9 height 9
click at [411, 447] on div "Bibliothèque cloud" at bounding box center [445, 447] width 94 height 14
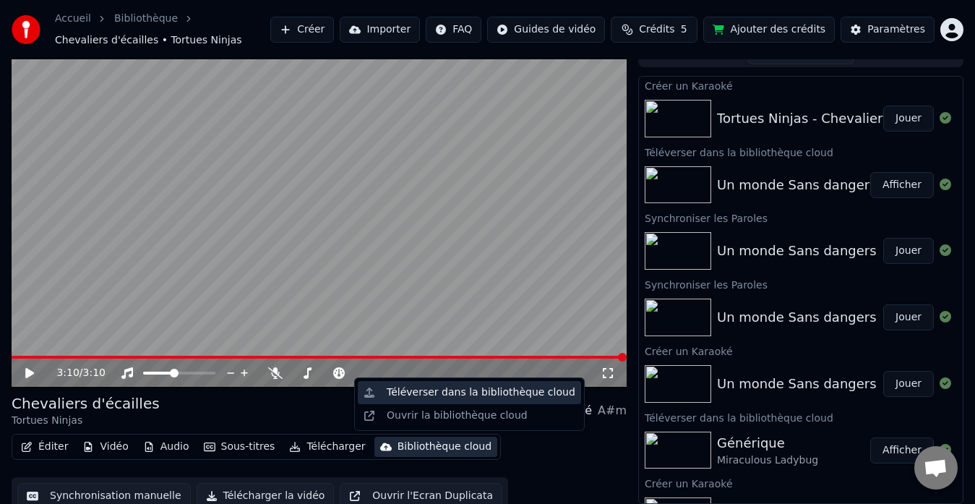
click at [456, 397] on div "Téléverser dans la bibliothèque cloud" at bounding box center [481, 392] width 189 height 14
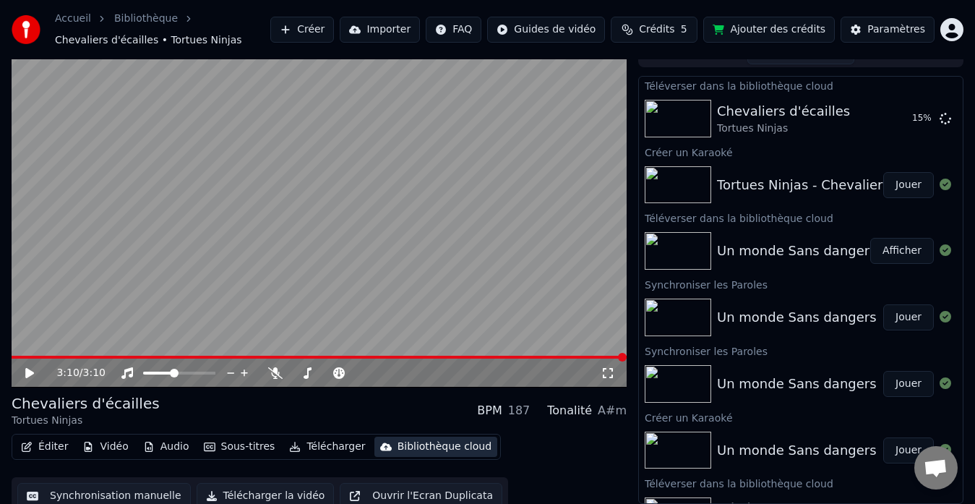
scroll to position [0, 0]
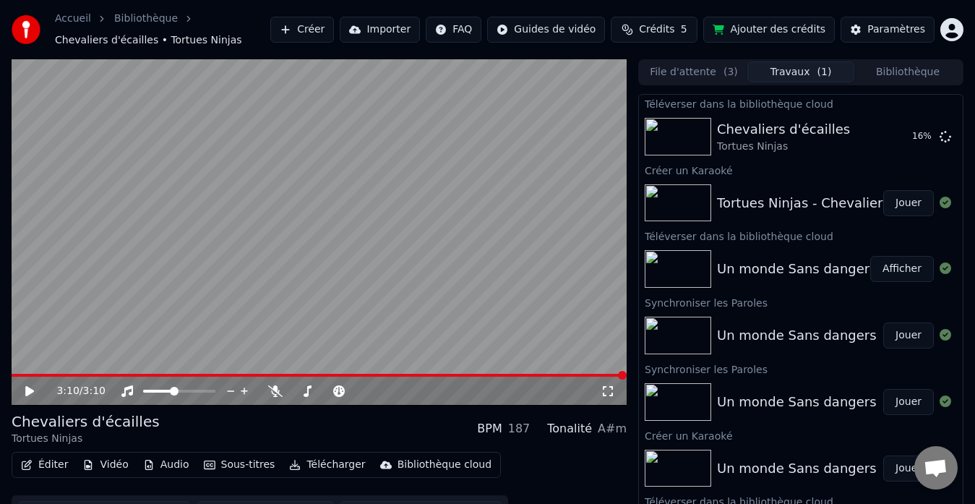
click at [701, 72] on button "File d'attente ( 3 )" at bounding box center [694, 71] width 107 height 21
click at [781, 66] on button "Travaux ( 1 )" at bounding box center [801, 71] width 107 height 21
click at [902, 74] on button "Bibliothèque" at bounding box center [908, 71] width 107 height 21
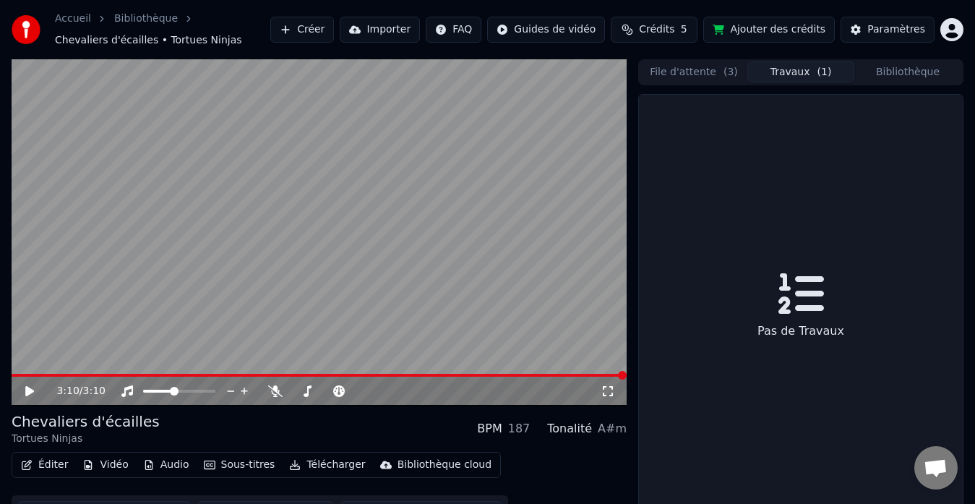
click at [779, 70] on button "Travaux ( 1 )" at bounding box center [801, 71] width 107 height 21
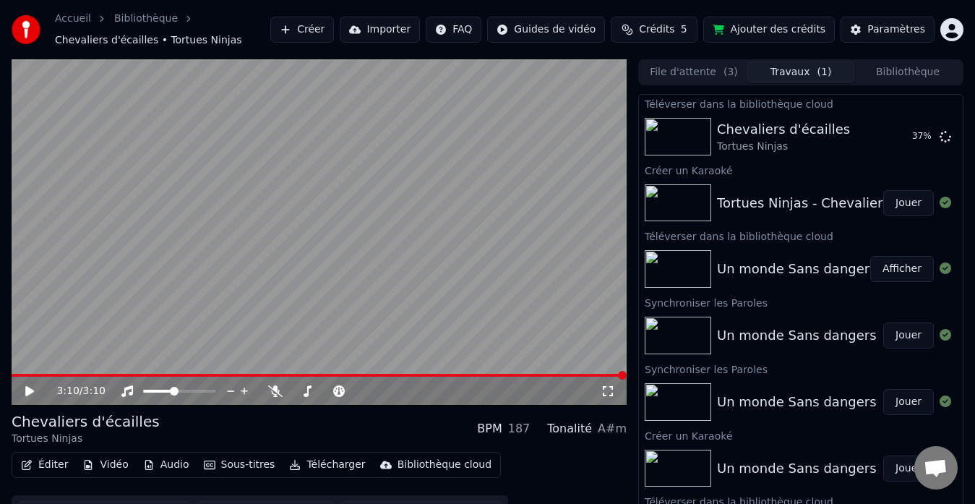
click at [622, 430] on div "A#m" at bounding box center [612, 428] width 29 height 17
click at [333, 33] on button "Créer" at bounding box center [302, 30] width 64 height 26
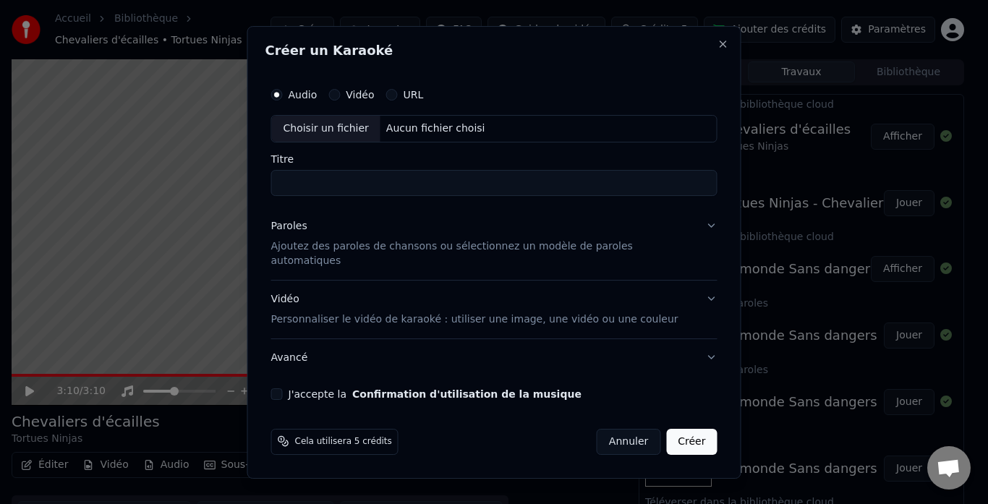
click at [347, 133] on div "Choisir un fichier" at bounding box center [326, 129] width 108 height 26
type input "**********"
click at [403, 260] on p "Ajoutez des paroles de chansons ou sélectionnez un modèle de paroles automatiqu…" at bounding box center [482, 253] width 423 height 29
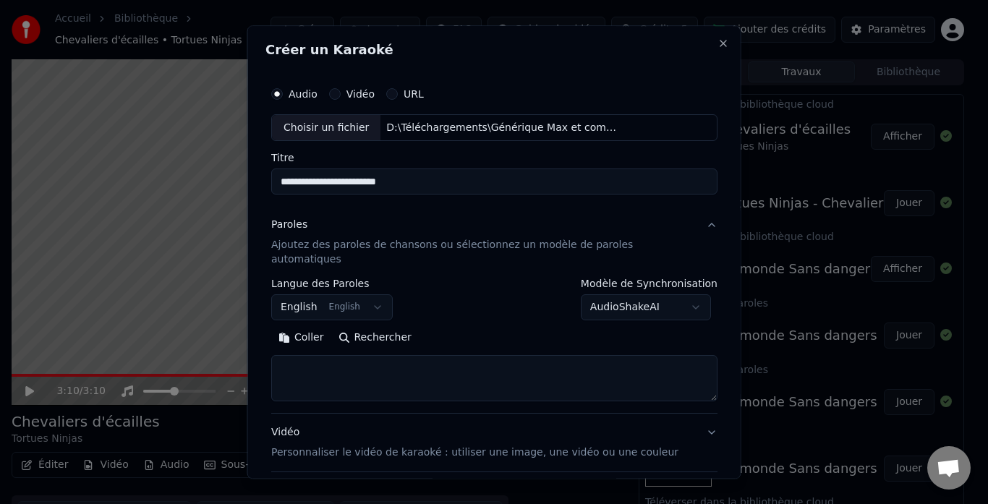
click at [303, 286] on body "**********" at bounding box center [487, 252] width 975 height 504
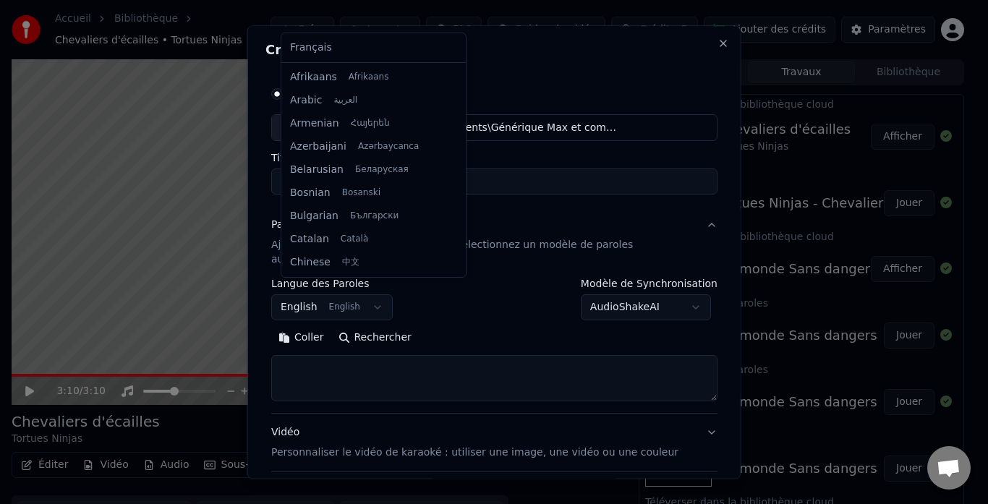
scroll to position [116, 0]
select select "**"
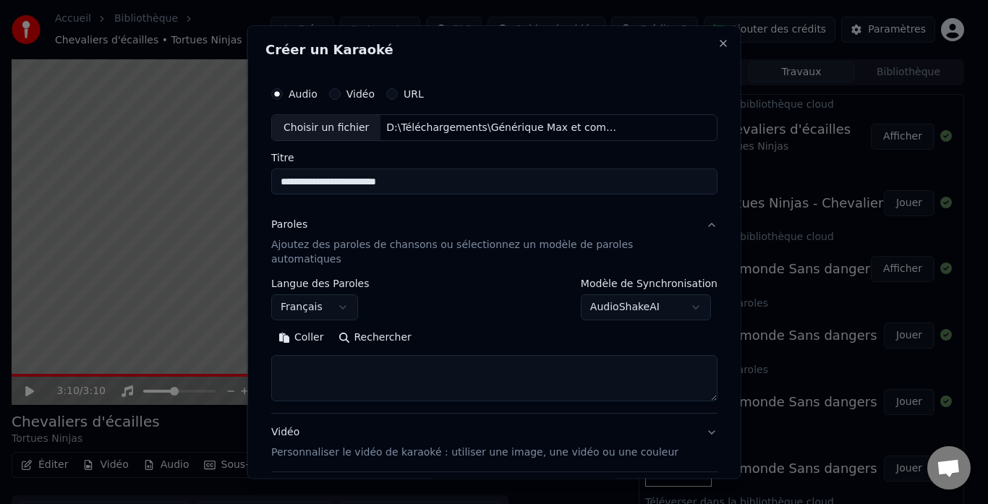
click at [359, 364] on textarea at bounding box center [494, 379] width 446 height 46
paste textarea "**********"
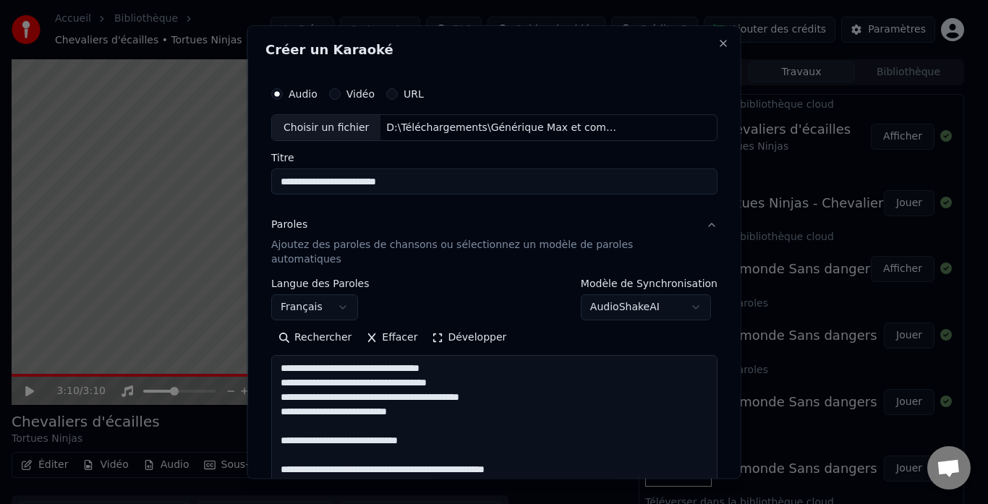
scroll to position [539, 0]
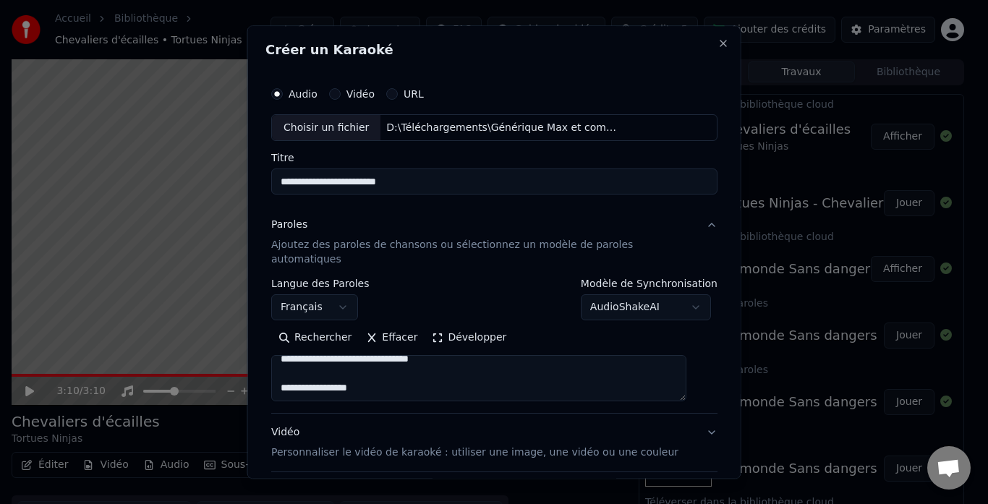
click at [475, 327] on button "Développer" at bounding box center [468, 338] width 89 height 23
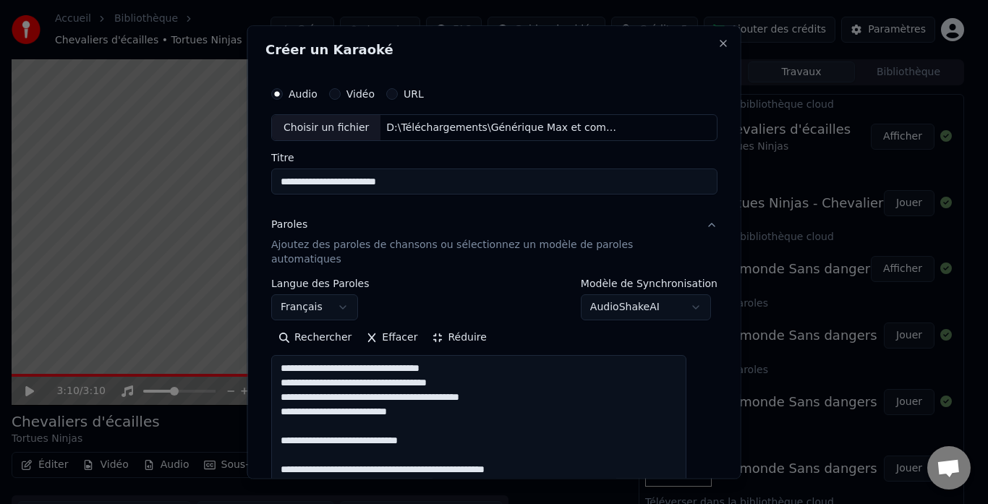
scroll to position [0, 0]
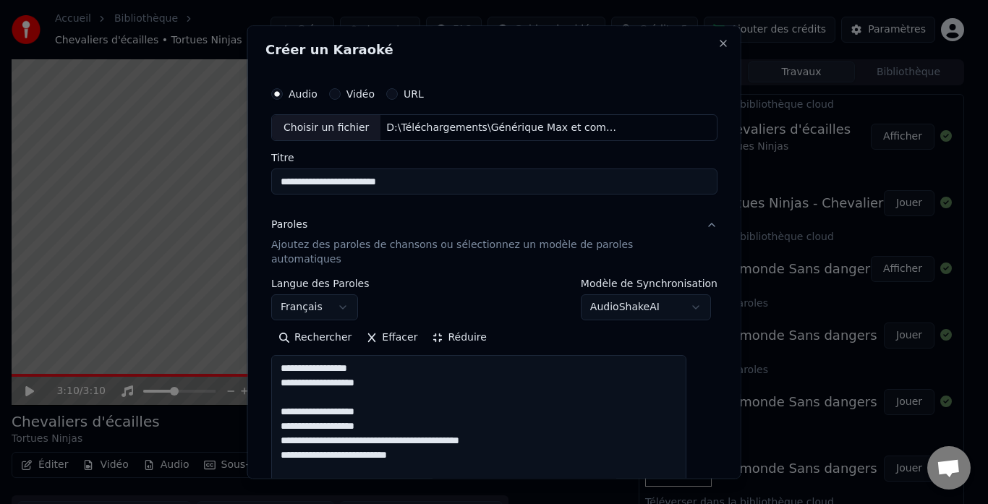
scroll to position [45, 0]
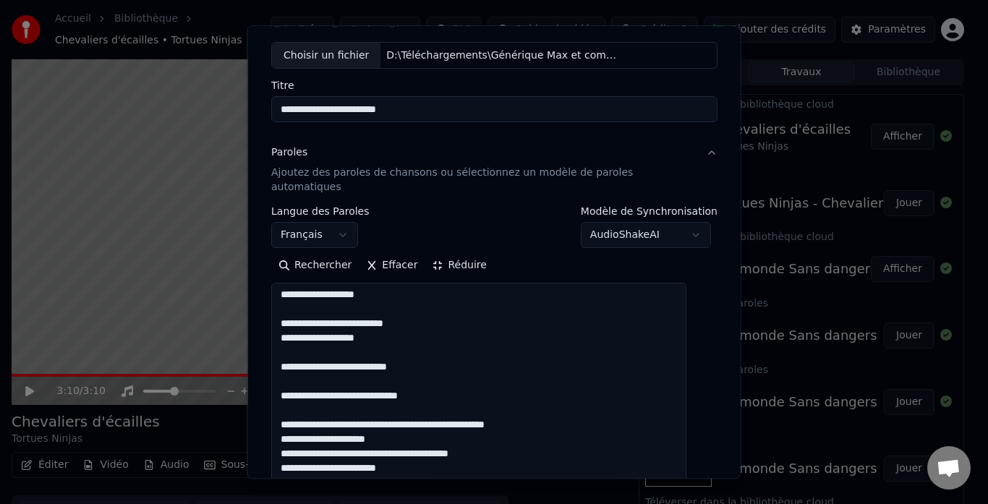
scroll to position [145, 0]
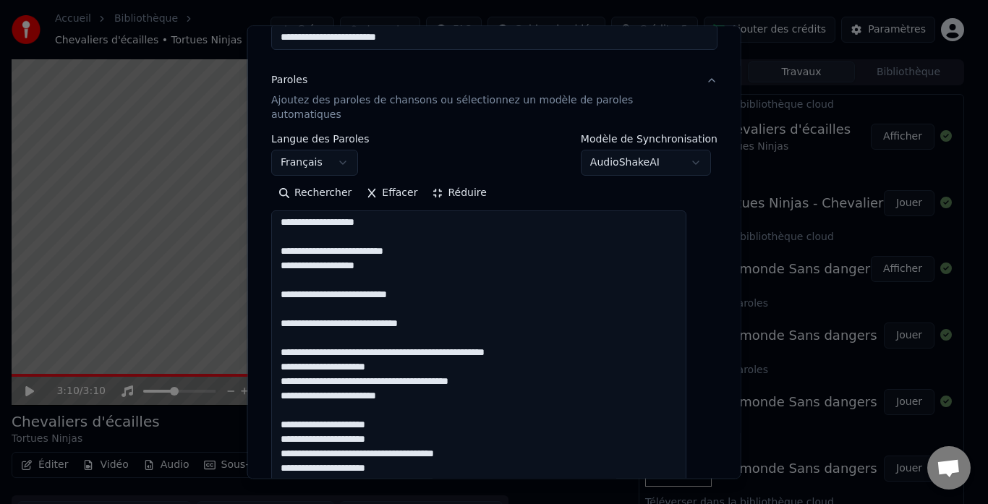
click at [380, 309] on textarea "**********" at bounding box center [478, 505] width 415 height 589
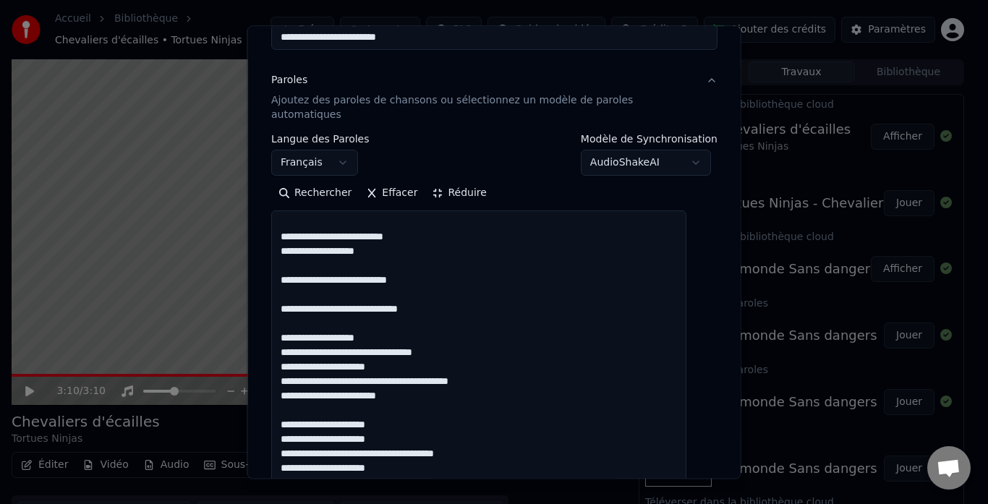
click at [407, 353] on textarea "**********" at bounding box center [478, 505] width 415 height 589
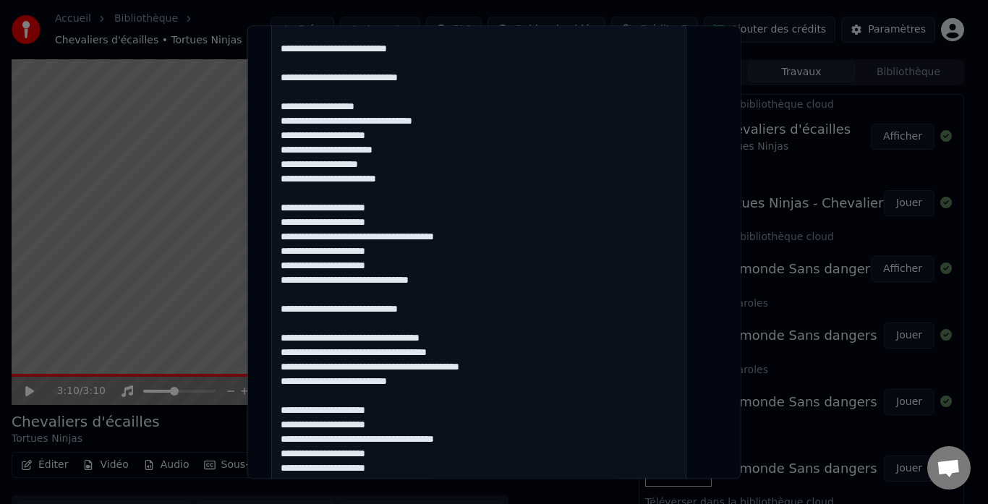
scroll to position [434, 0]
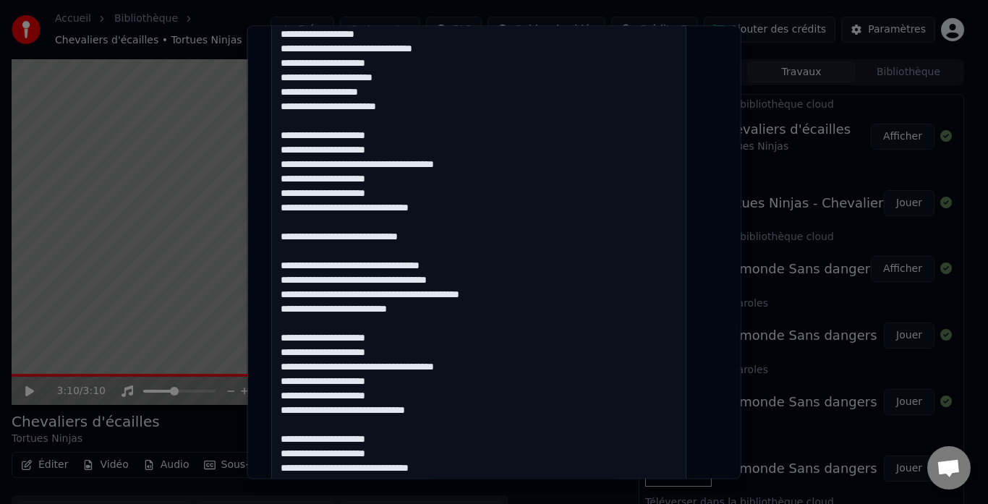
click at [424, 247] on textarea "**********" at bounding box center [478, 216] width 415 height 589
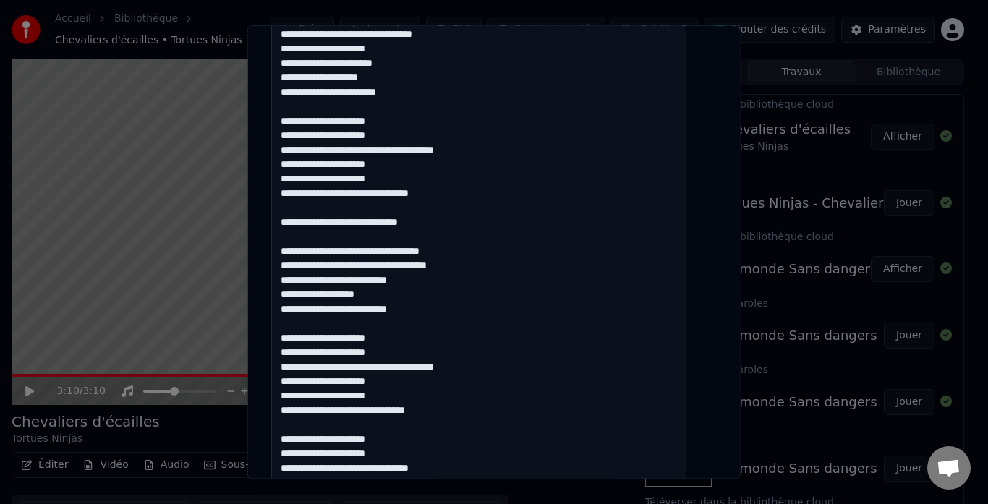
click at [377, 221] on textarea "**********" at bounding box center [478, 216] width 415 height 589
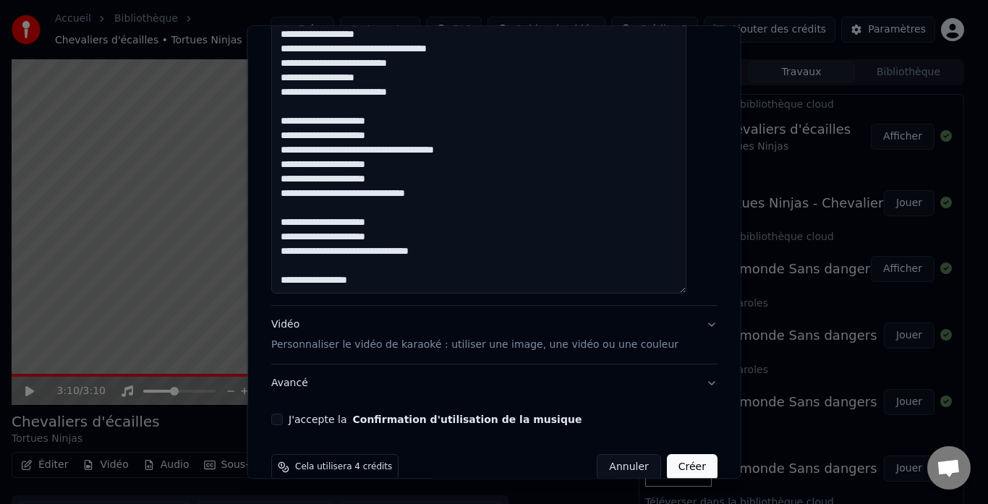
scroll to position [662, 0]
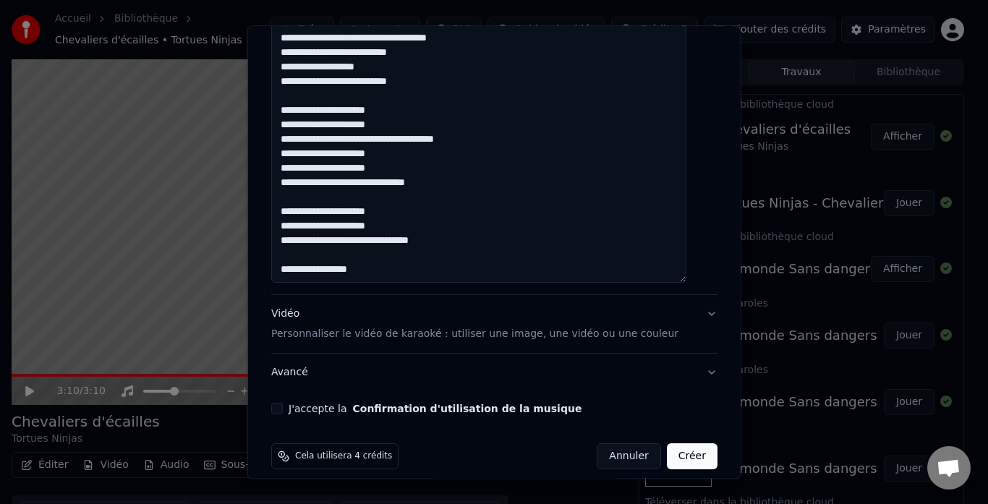
type textarea "**********"
click at [346, 328] on p "Personnaliser le vidéo de karaoké : utiliser une image, une vidéo ou une couleur" at bounding box center [474, 335] width 407 height 14
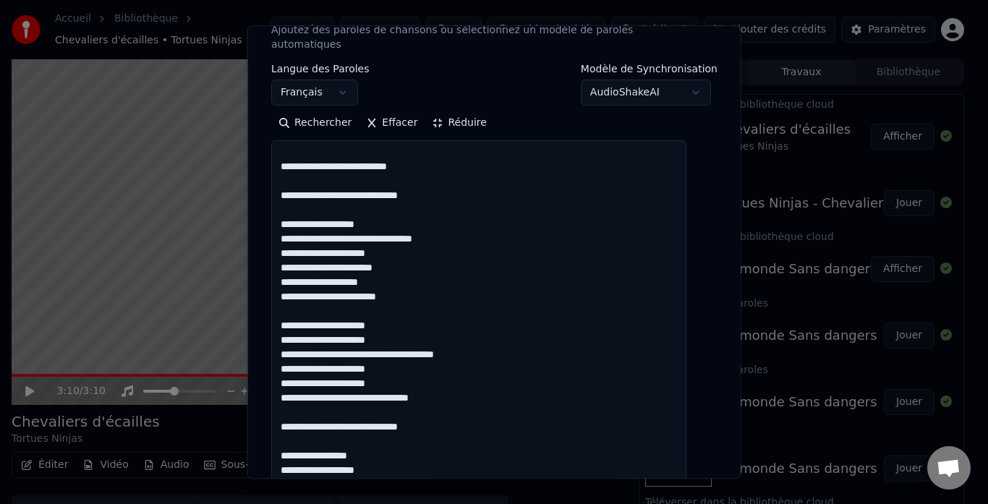
scroll to position [80, 0]
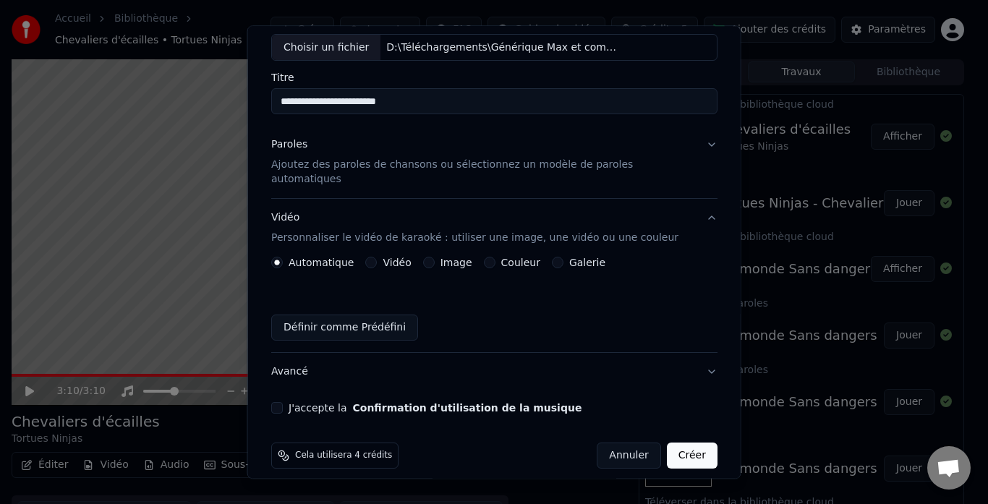
click at [448, 258] on label "Image" at bounding box center [456, 263] width 32 height 10
click at [434, 257] on button "Image" at bounding box center [428, 263] width 12 height 12
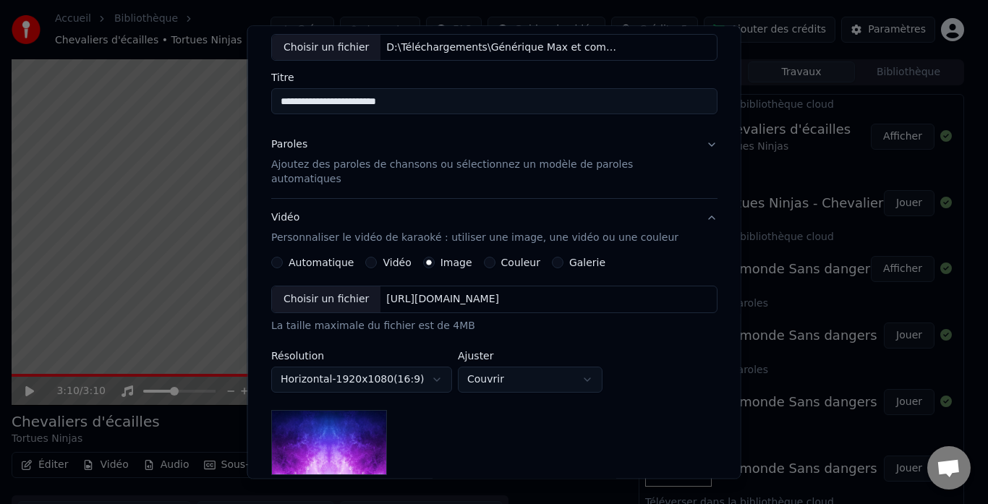
click at [432, 293] on div "[URL][DOMAIN_NAME]" at bounding box center [442, 300] width 124 height 14
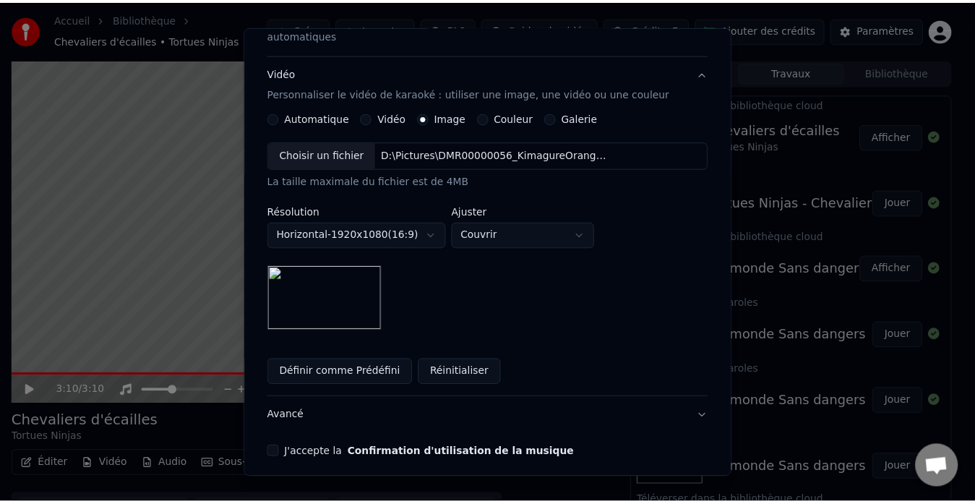
scroll to position [269, 0]
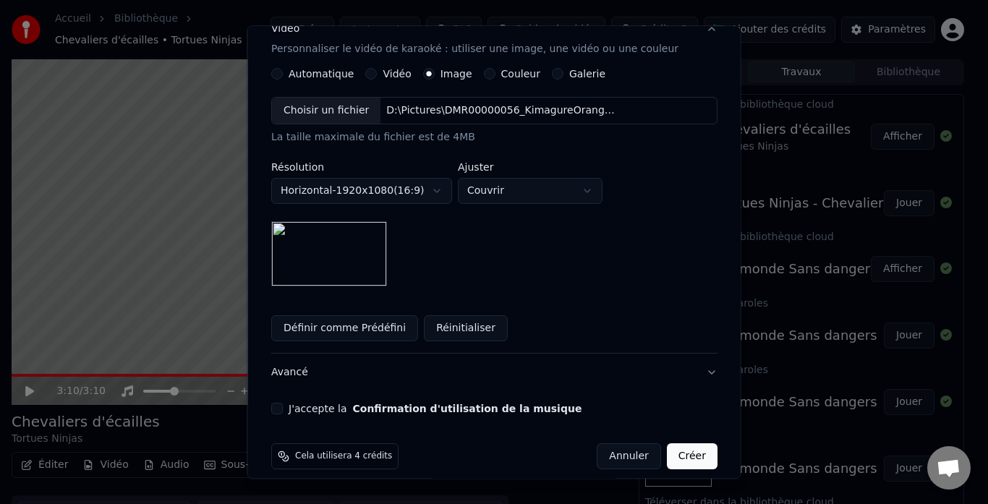
click at [283, 403] on button "J'accepte la Confirmation d'utilisation de la musique" at bounding box center [277, 409] width 12 height 12
click at [666, 444] on button "Créer" at bounding box center [691, 457] width 51 height 26
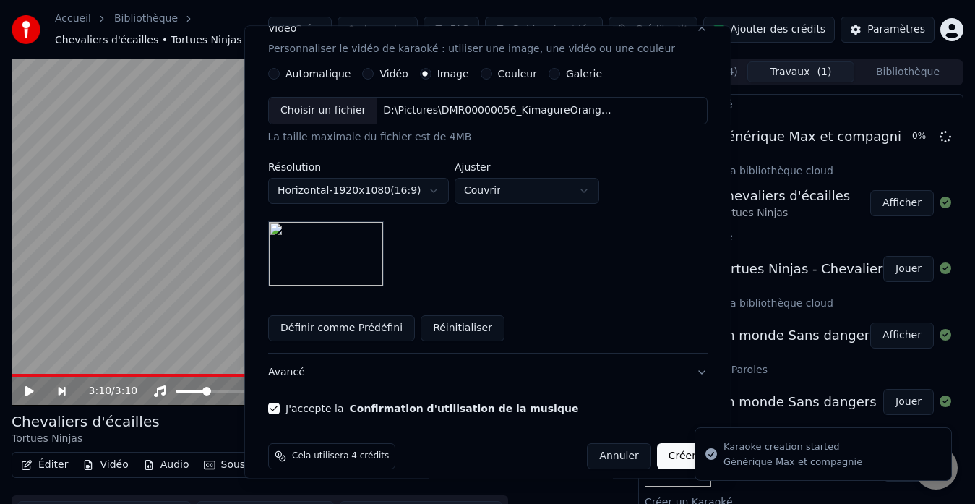
scroll to position [80, 0]
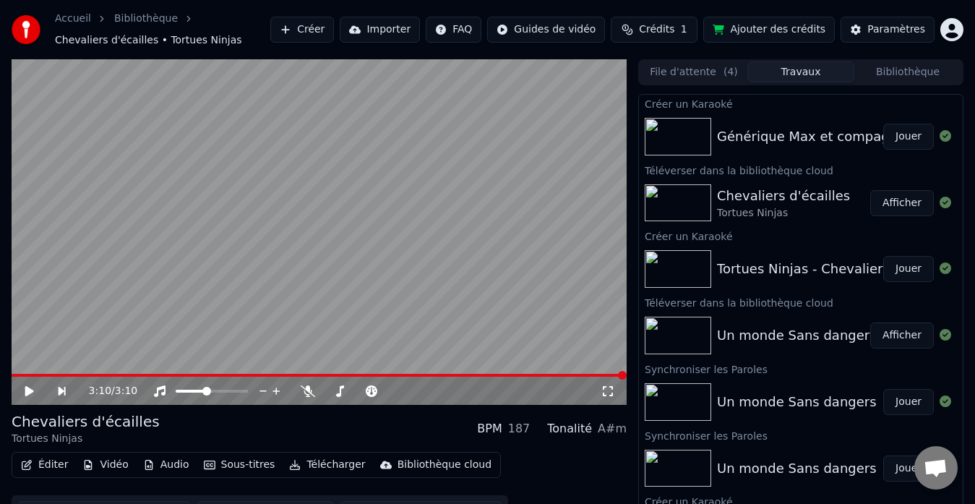
click at [888, 137] on button "Jouer" at bounding box center [909, 137] width 51 height 26
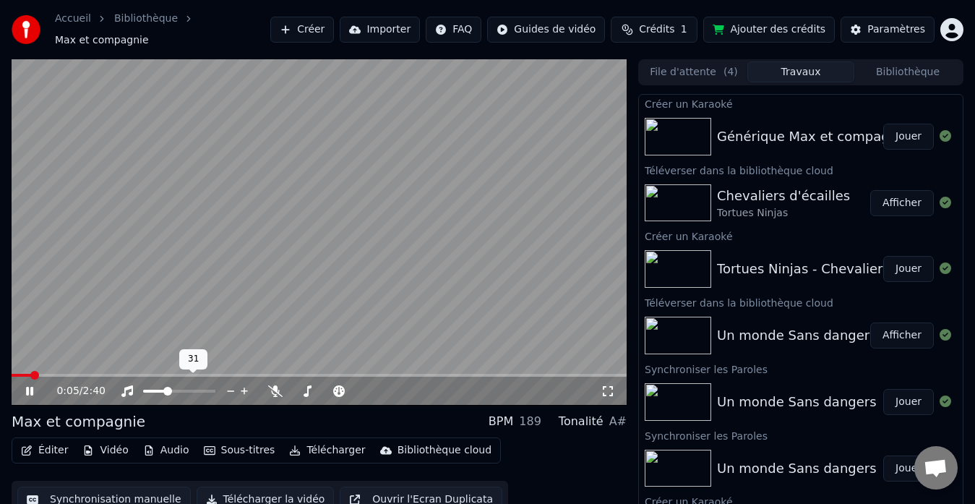
click at [166, 389] on span at bounding box center [167, 391] width 9 height 9
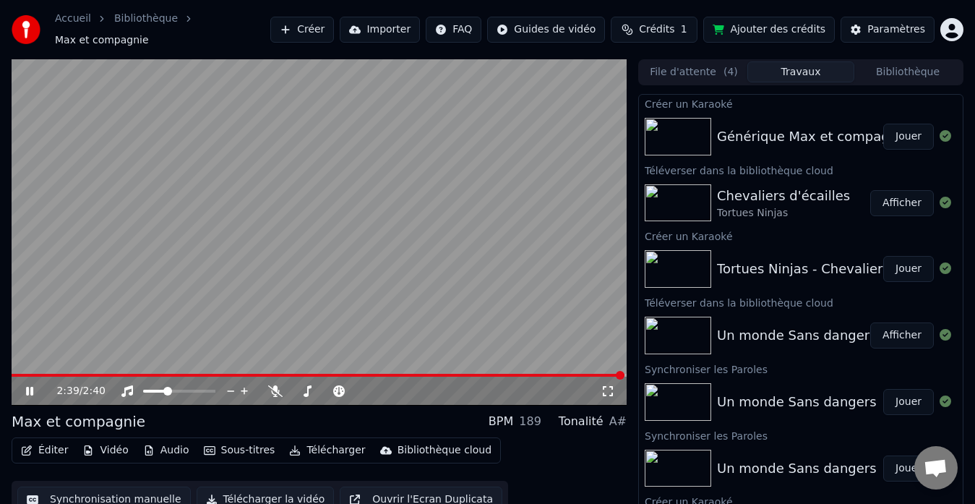
scroll to position [11, 0]
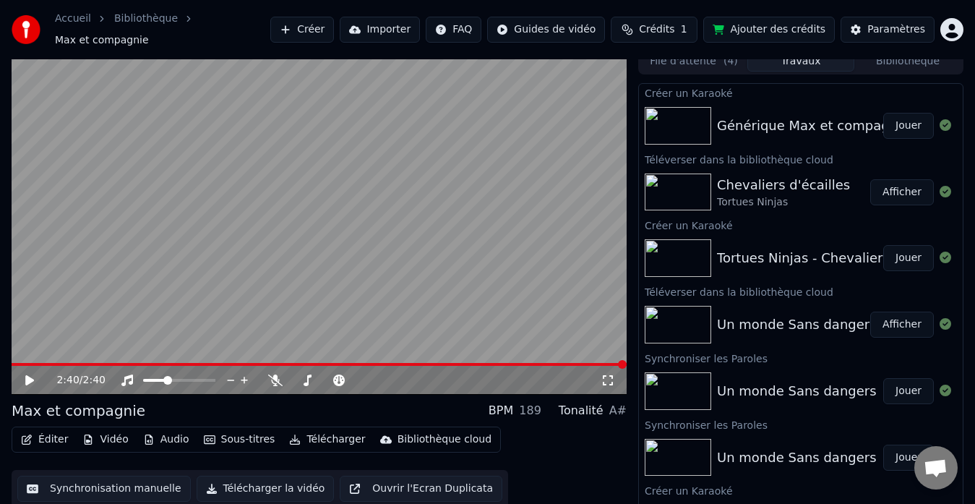
click at [411, 432] on div "Bibliothèque cloud" at bounding box center [445, 439] width 94 height 14
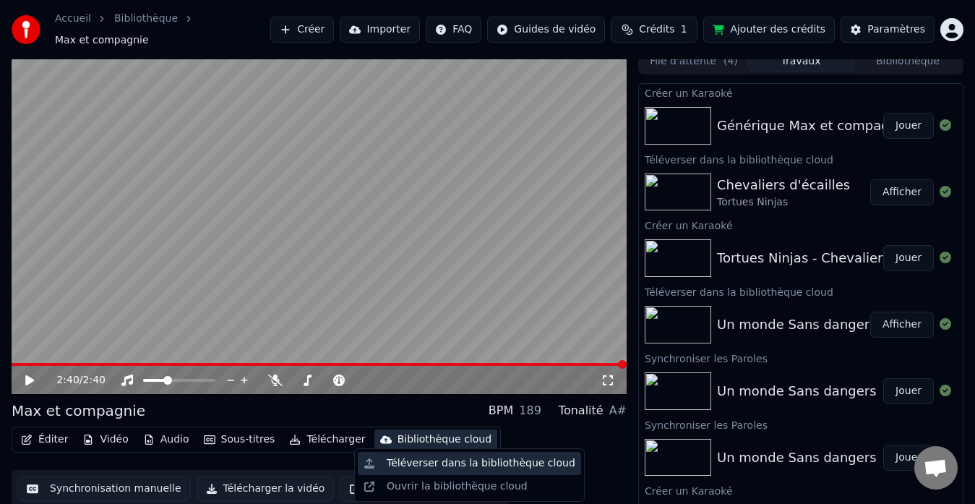
click at [455, 469] on div "Téléverser dans la bibliothèque cloud" at bounding box center [481, 463] width 189 height 14
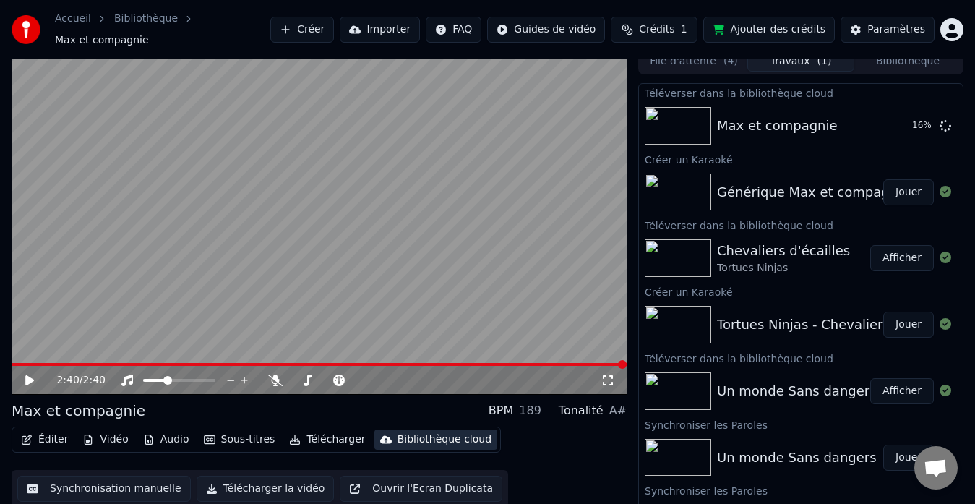
scroll to position [0, 0]
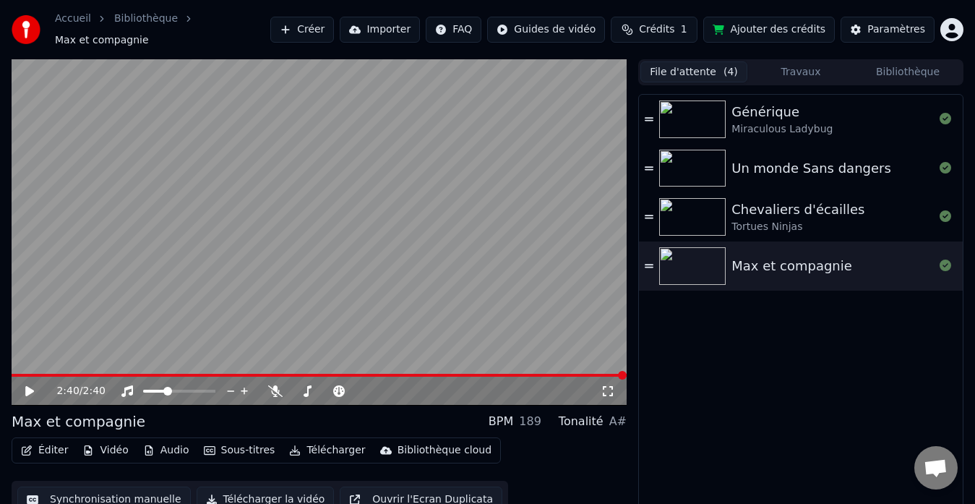
click at [697, 66] on button "File d'attente ( 4 )" at bounding box center [694, 71] width 107 height 21
click at [893, 69] on button "Bibliothèque" at bounding box center [908, 71] width 107 height 21
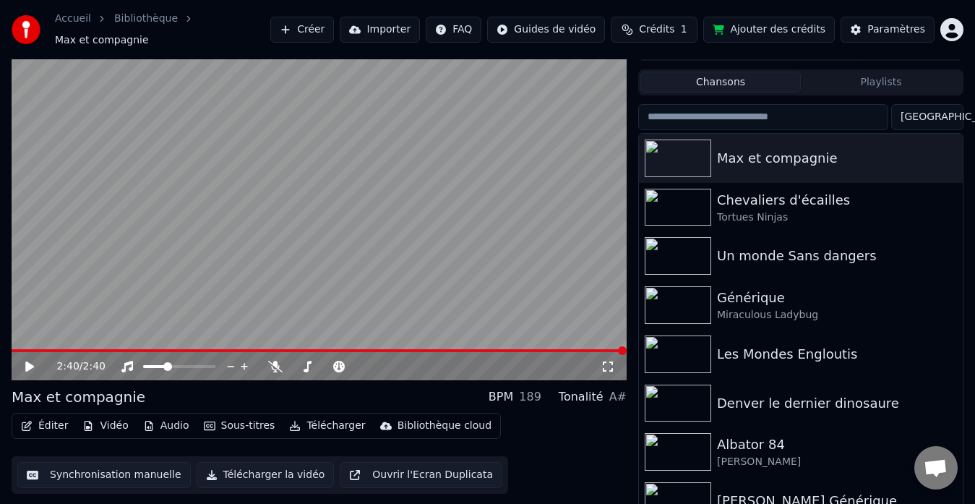
click at [790, 25] on button "Ajouter des crédits" at bounding box center [770, 30] width 132 height 26
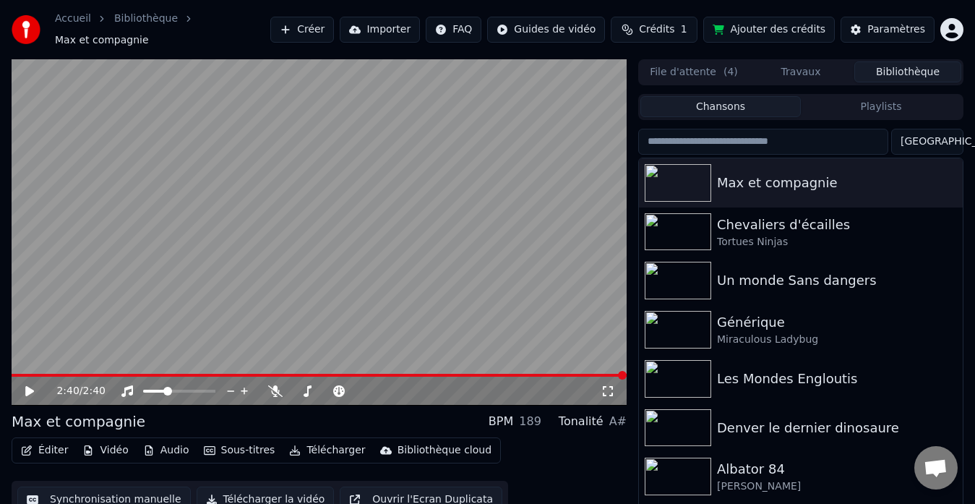
click at [665, 29] on span "Crédits" at bounding box center [656, 29] width 35 height 14
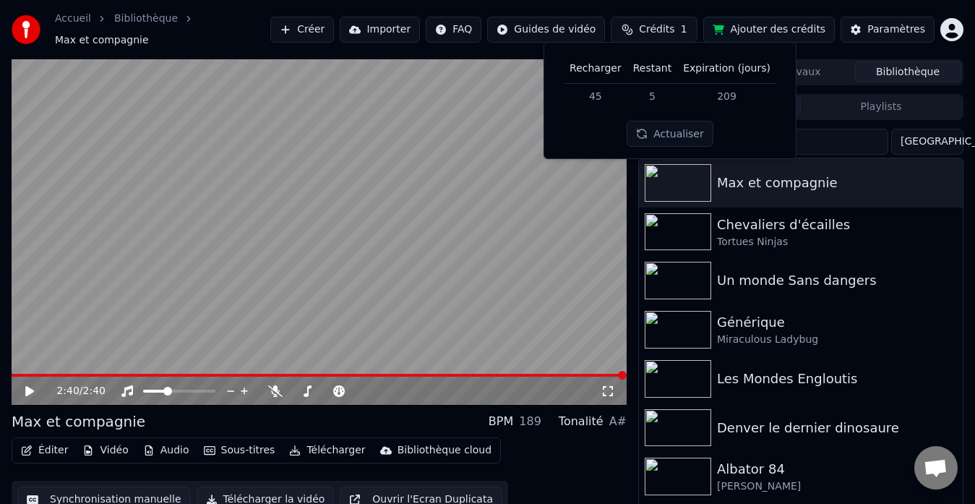
click at [659, 132] on button "Actualiser" at bounding box center [670, 134] width 86 height 26
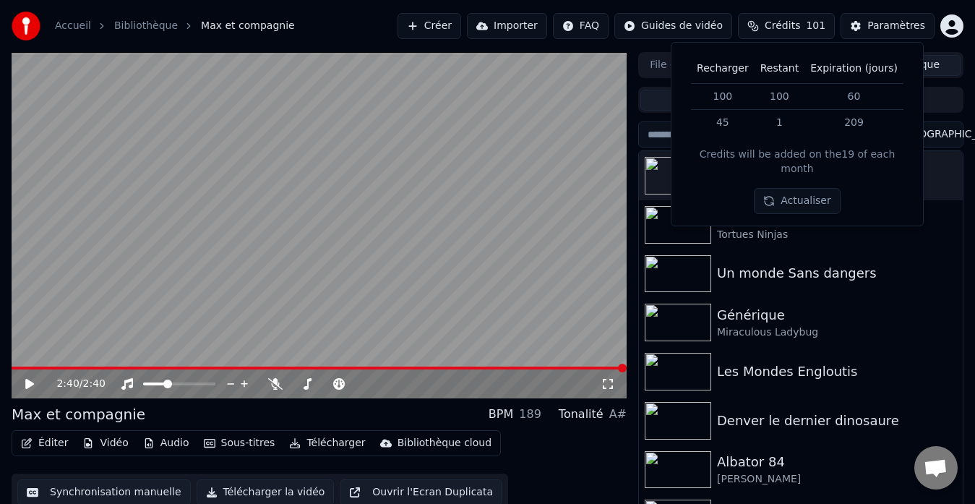
click at [780, 28] on span "Crédits" at bounding box center [782, 26] width 35 height 14
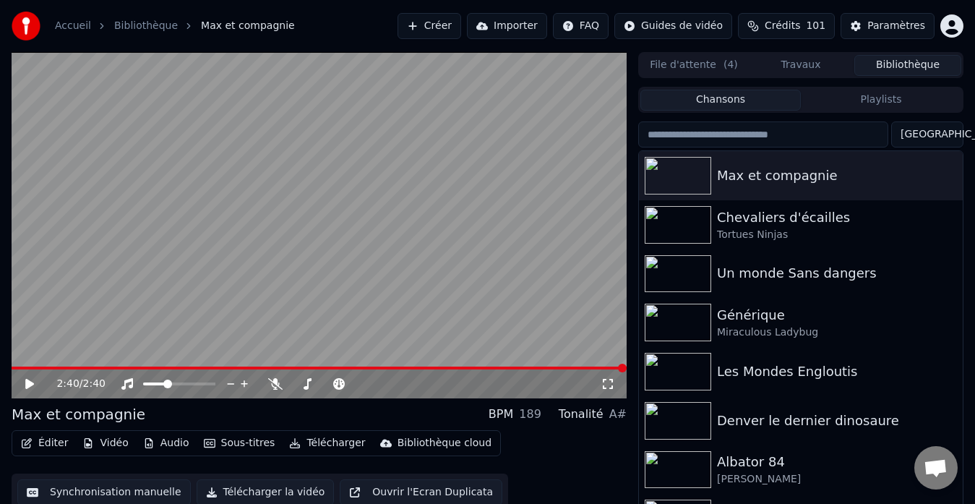
click at [878, 100] on button "Playlists" at bounding box center [881, 100] width 161 height 21
click at [730, 102] on button "Chansons" at bounding box center [721, 100] width 161 height 21
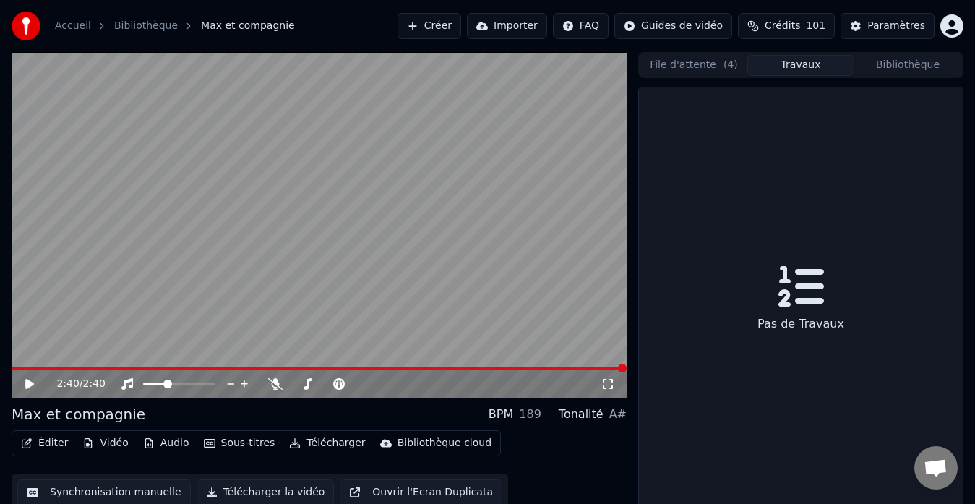
click at [790, 64] on button "Travaux" at bounding box center [801, 65] width 107 height 21
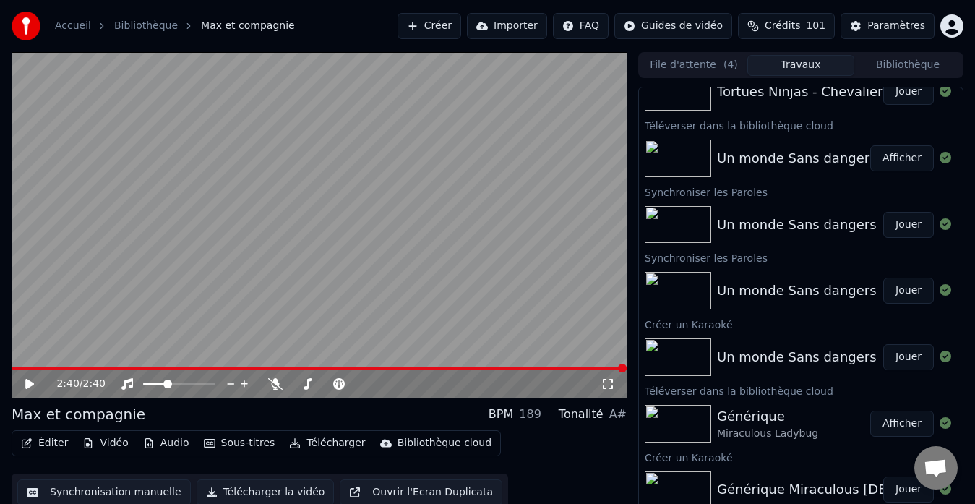
click at [888, 61] on button "Bibliothèque" at bounding box center [908, 65] width 107 height 21
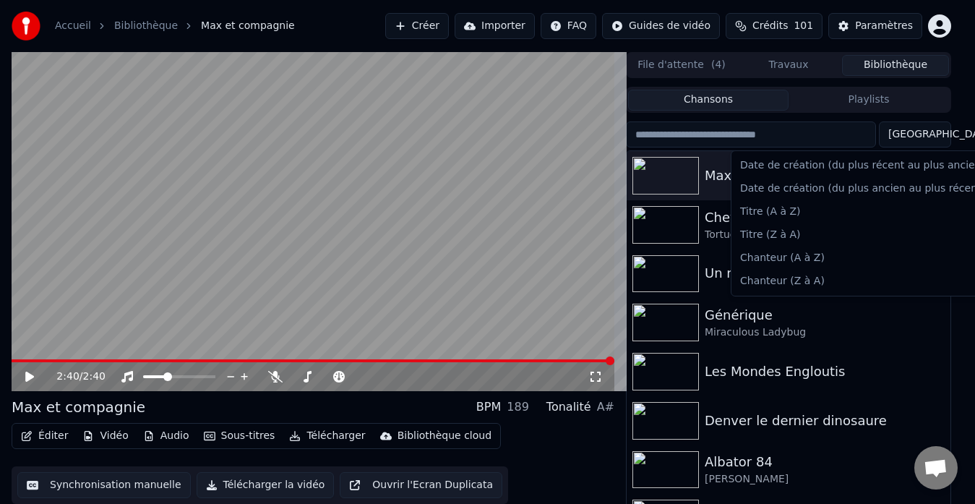
click at [931, 135] on html "Accueil Bibliothèque Max et compagnie Créer Importer FAQ Guides de vidéo Crédit…" at bounding box center [487, 252] width 975 height 504
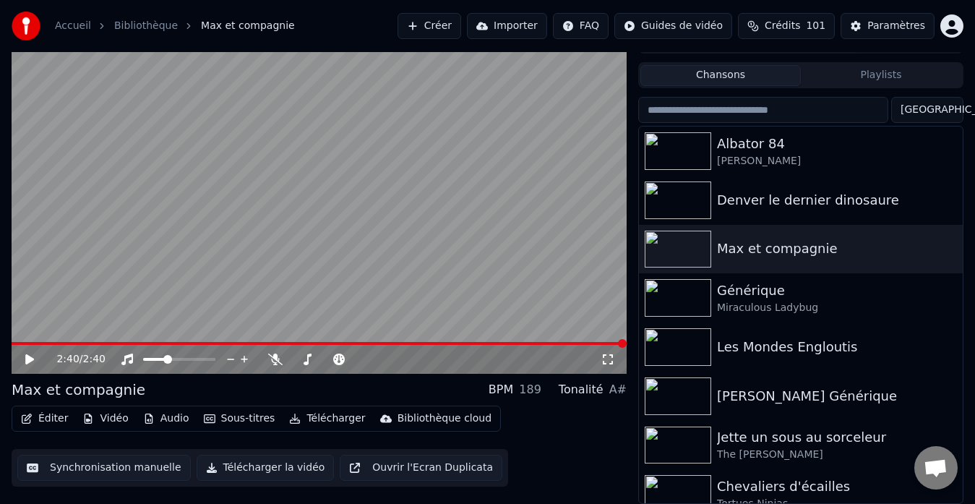
click at [926, 107] on html "Accueil Bibliothèque Max et compagnie Créer Importer FAQ Guides de vidéo Crédit…" at bounding box center [487, 227] width 975 height 504
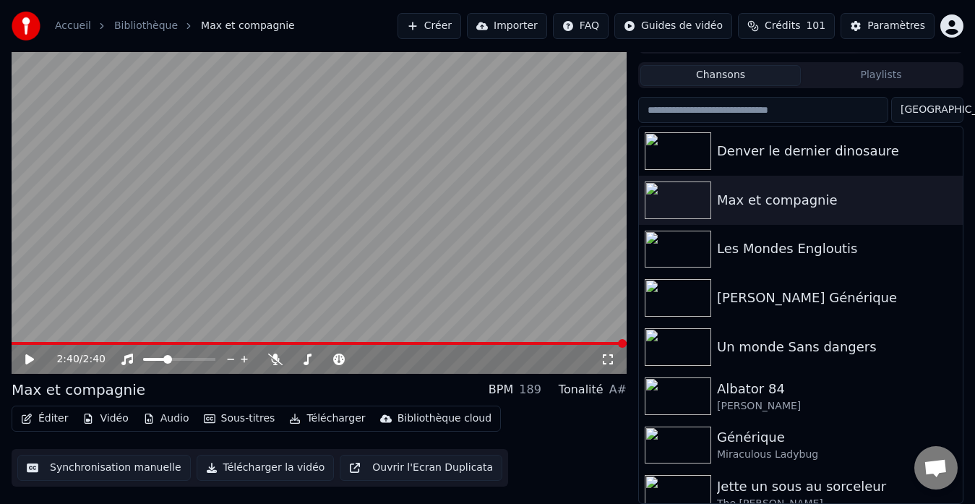
click at [936, 111] on html "Accueil Bibliothèque Max et compagnie Créer Importer FAQ Guides de vidéo Crédit…" at bounding box center [487, 227] width 975 height 504
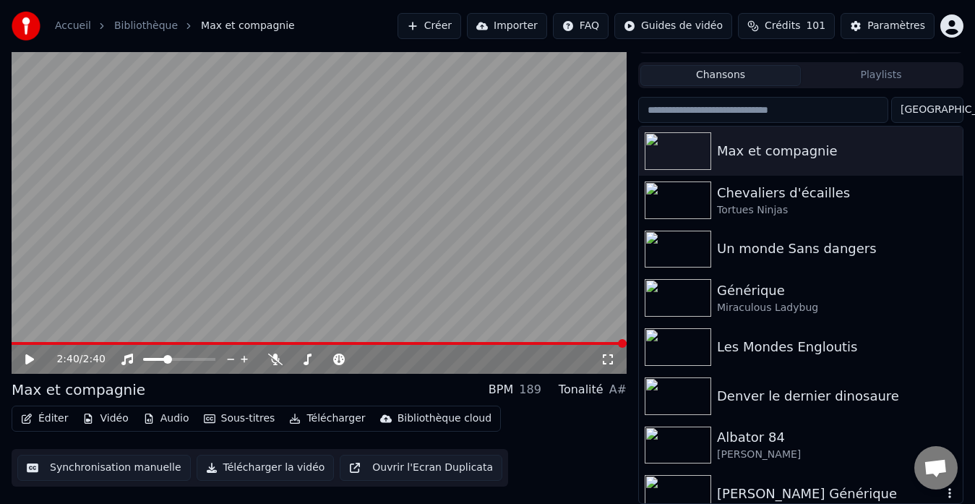
scroll to position [64, 0]
